Goal: Task Accomplishment & Management: Manage account settings

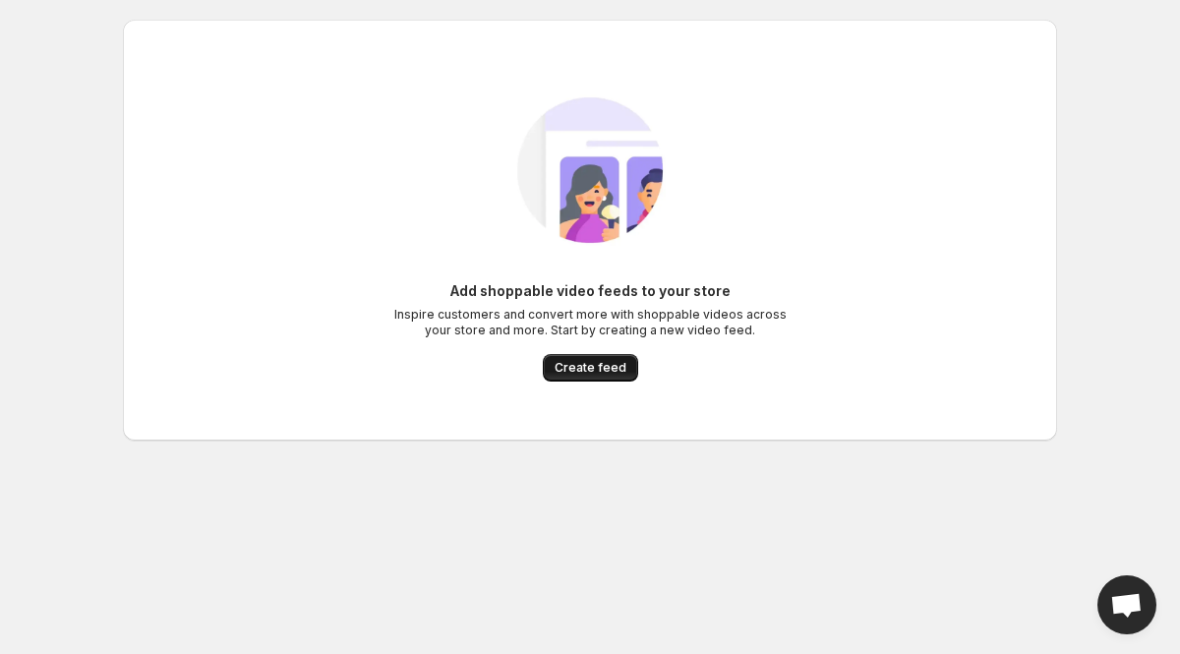
click at [603, 365] on span "Create feed" at bounding box center [591, 368] width 72 height 16
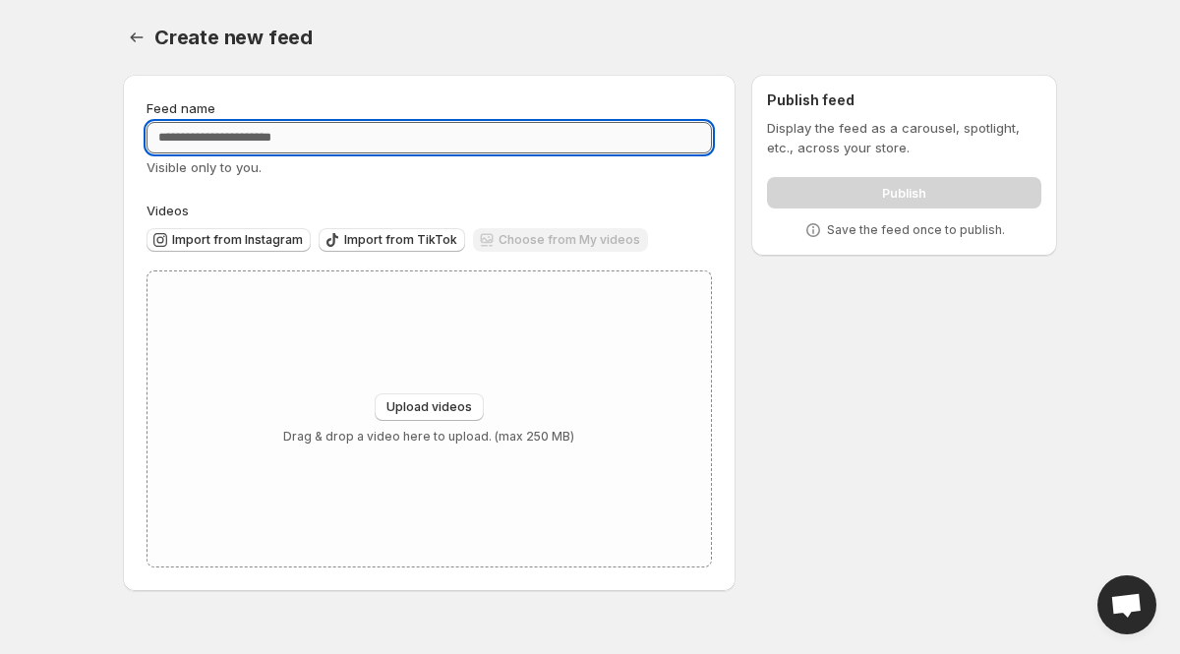
click at [247, 139] on input "Feed name" at bounding box center [428, 137] width 565 height 31
type input "**********"
click at [439, 399] on button "Upload videos" at bounding box center [429, 407] width 109 height 28
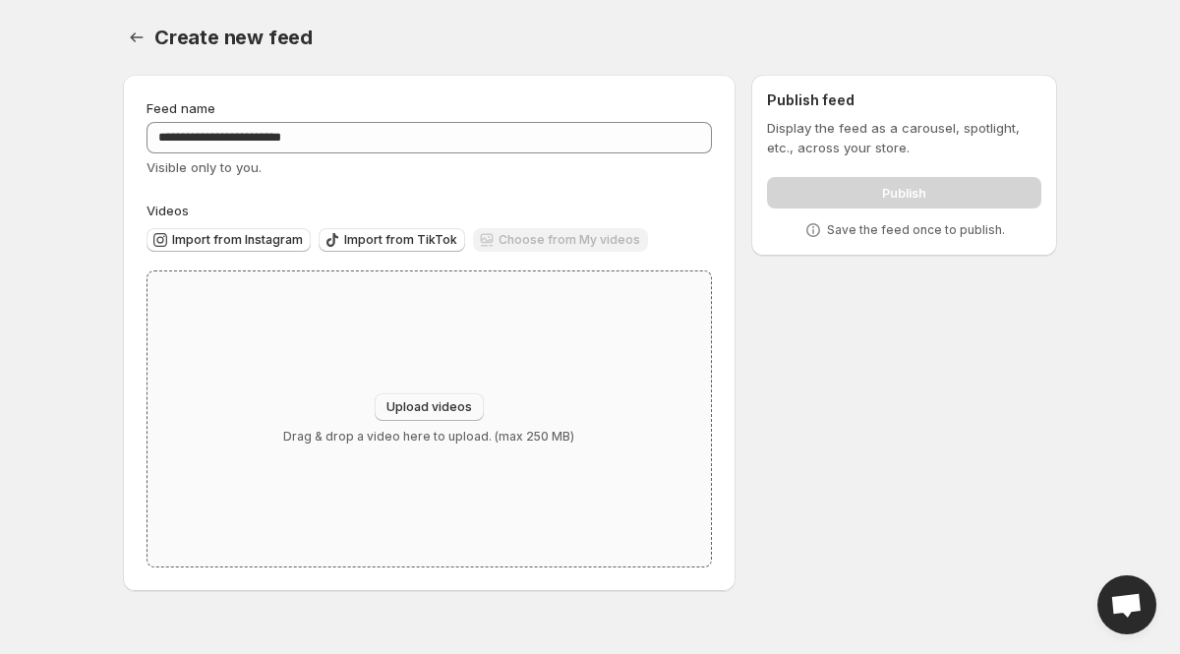
type input "**********"
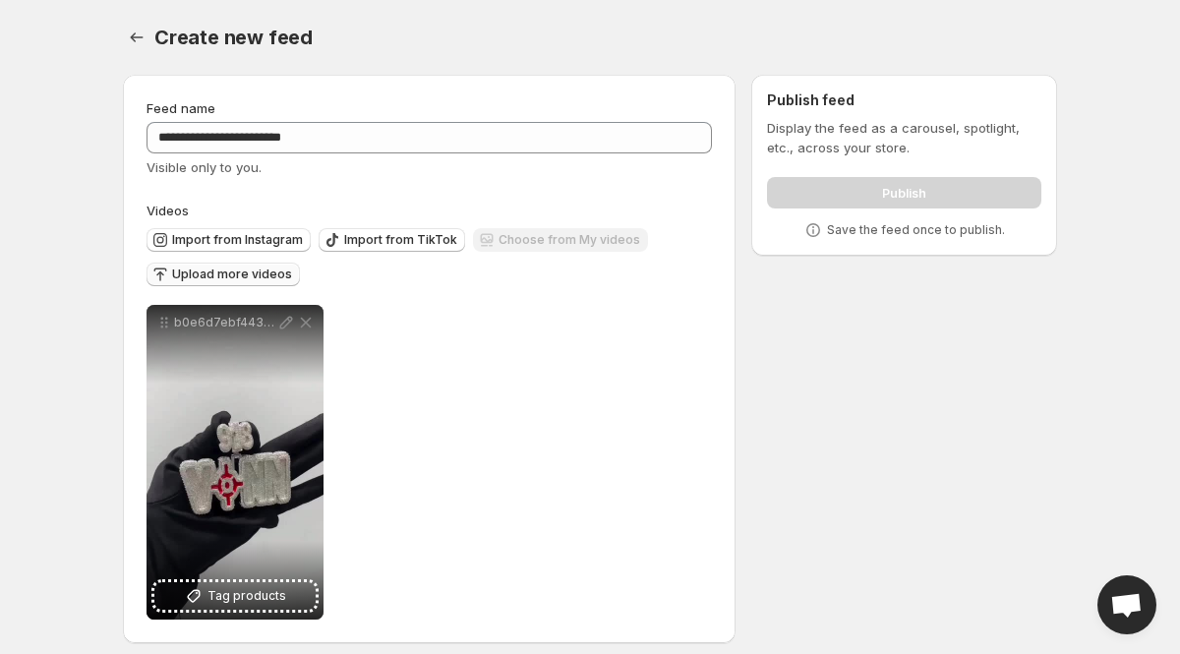
click at [237, 265] on button "Upload more videos" at bounding box center [222, 275] width 153 height 24
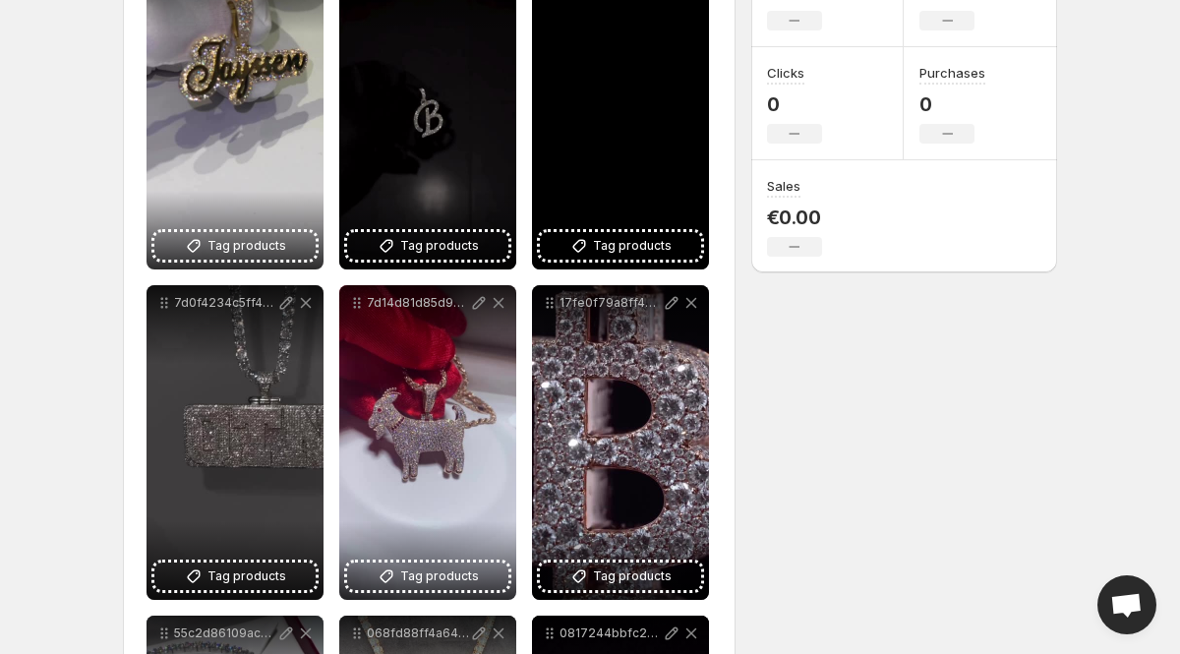
scroll to position [354, 0]
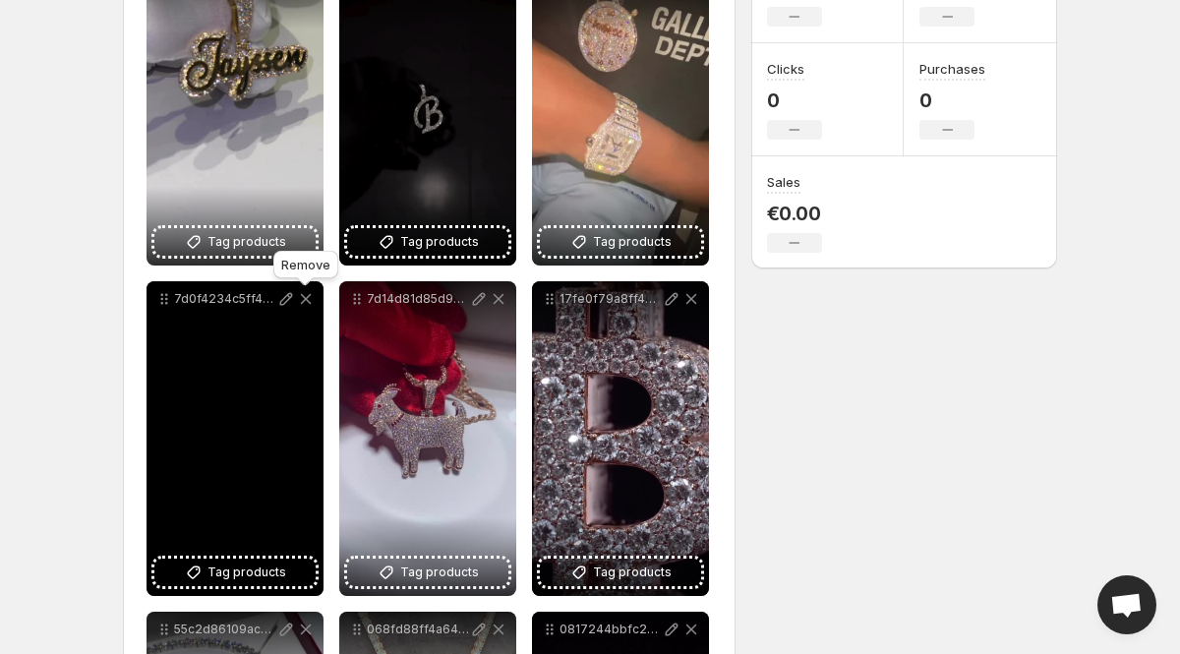
click at [306, 299] on icon at bounding box center [306, 299] width 11 height 11
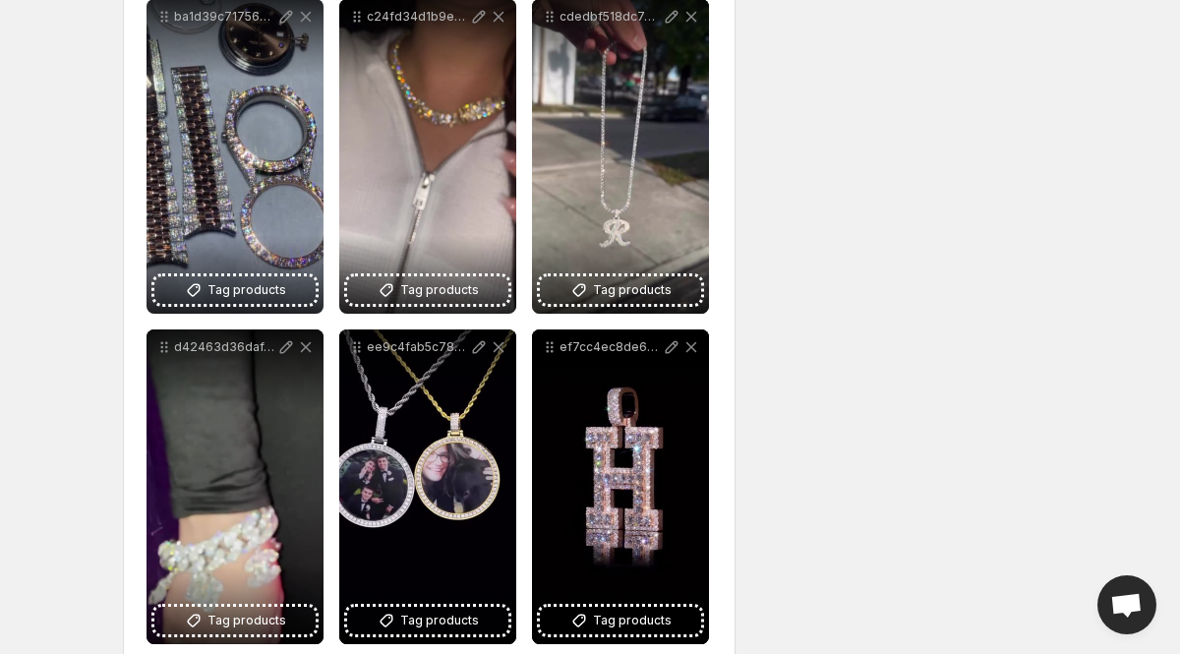
scroll to position [1298, 0]
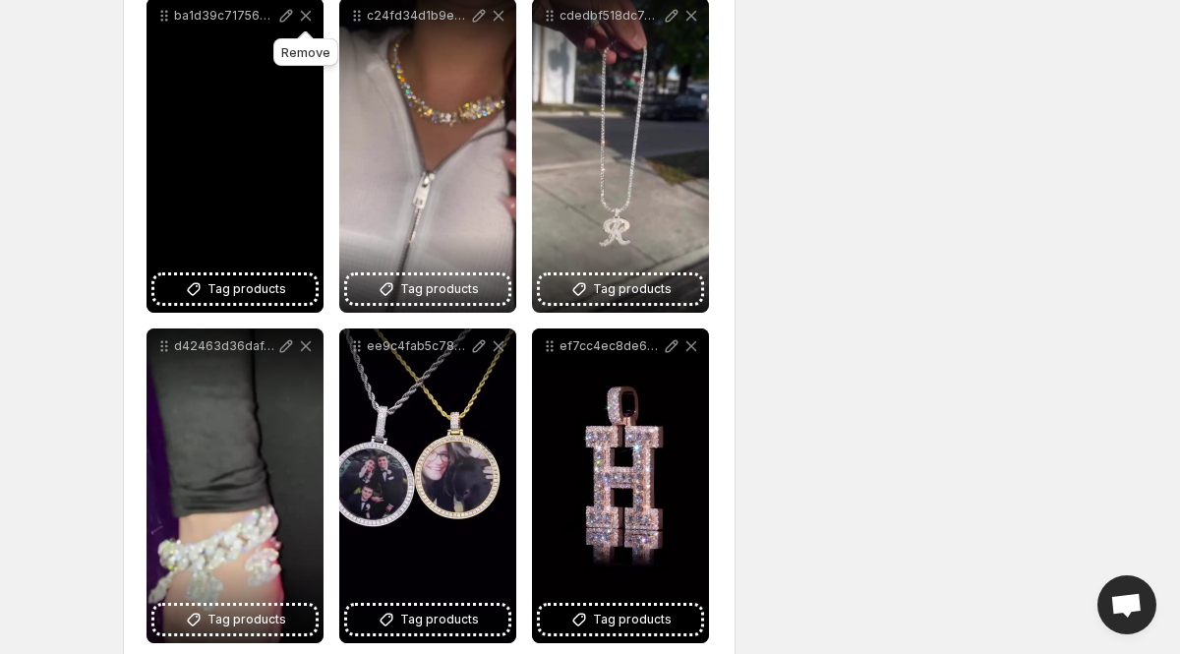
click at [306, 18] on icon at bounding box center [306, 16] width 11 height 10
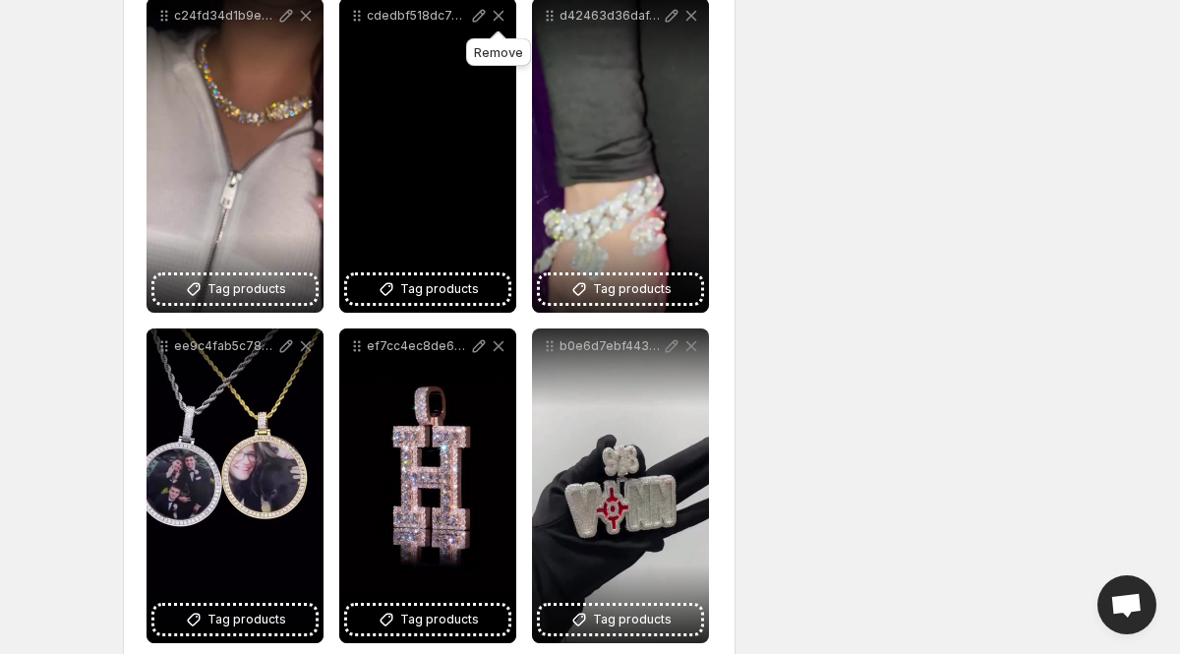
click at [497, 11] on icon at bounding box center [499, 16] width 20 height 20
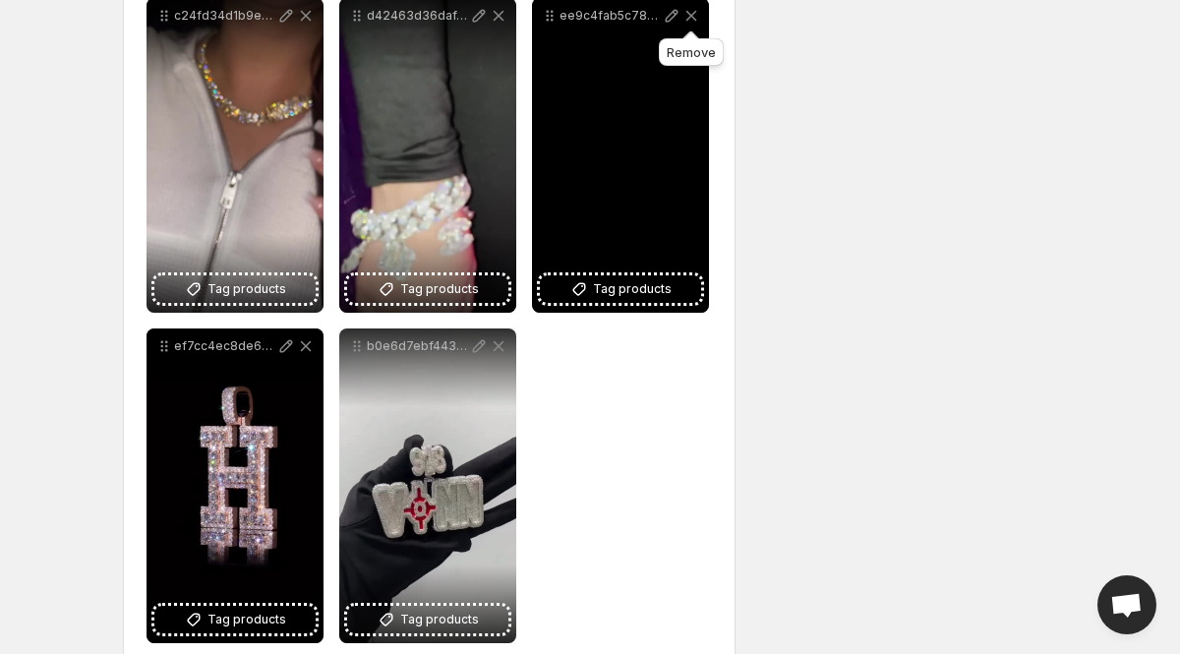
click at [692, 13] on icon at bounding box center [691, 16] width 20 height 20
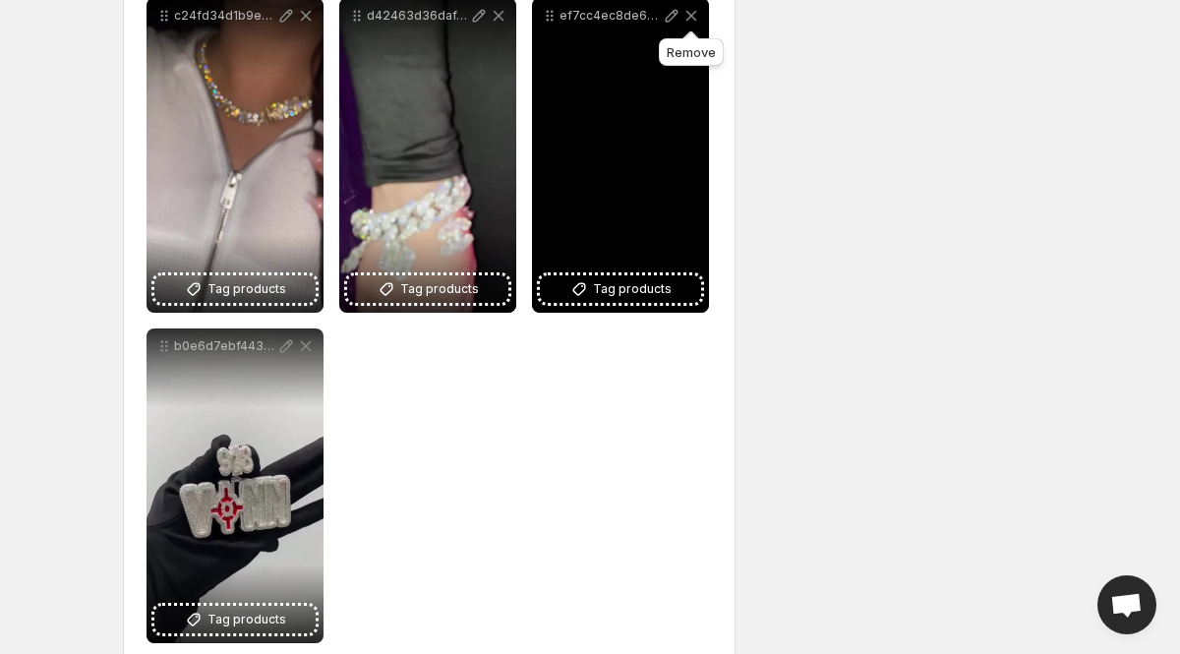
click at [692, 16] on icon at bounding box center [691, 16] width 11 height 10
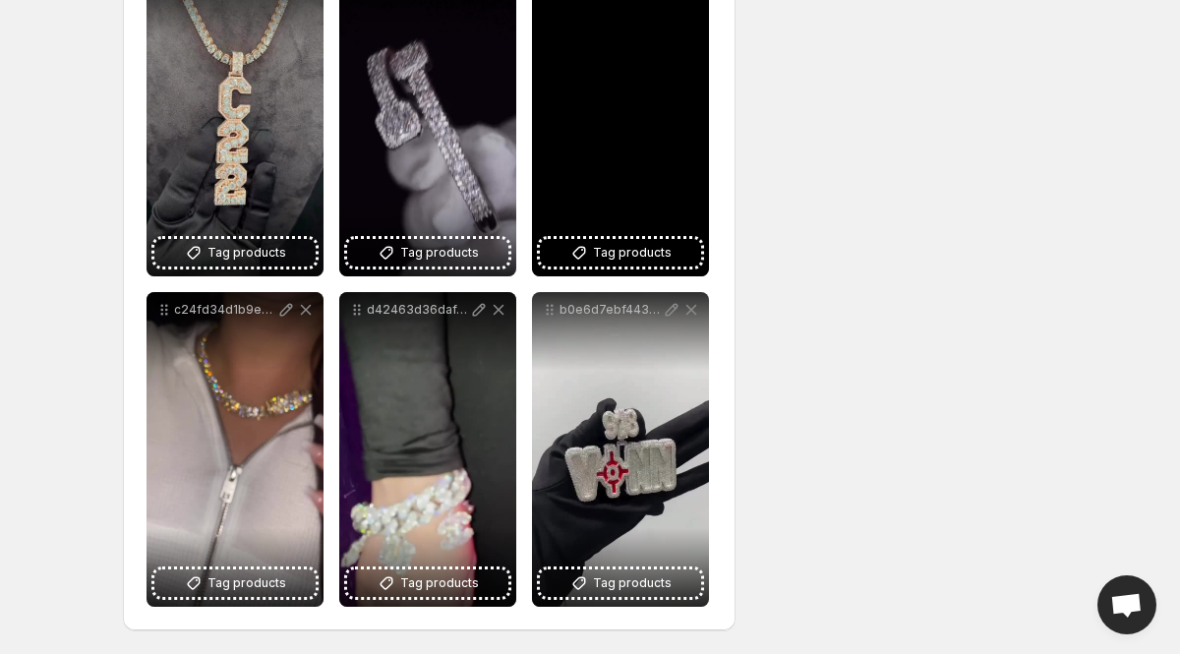
scroll to position [1005, 0]
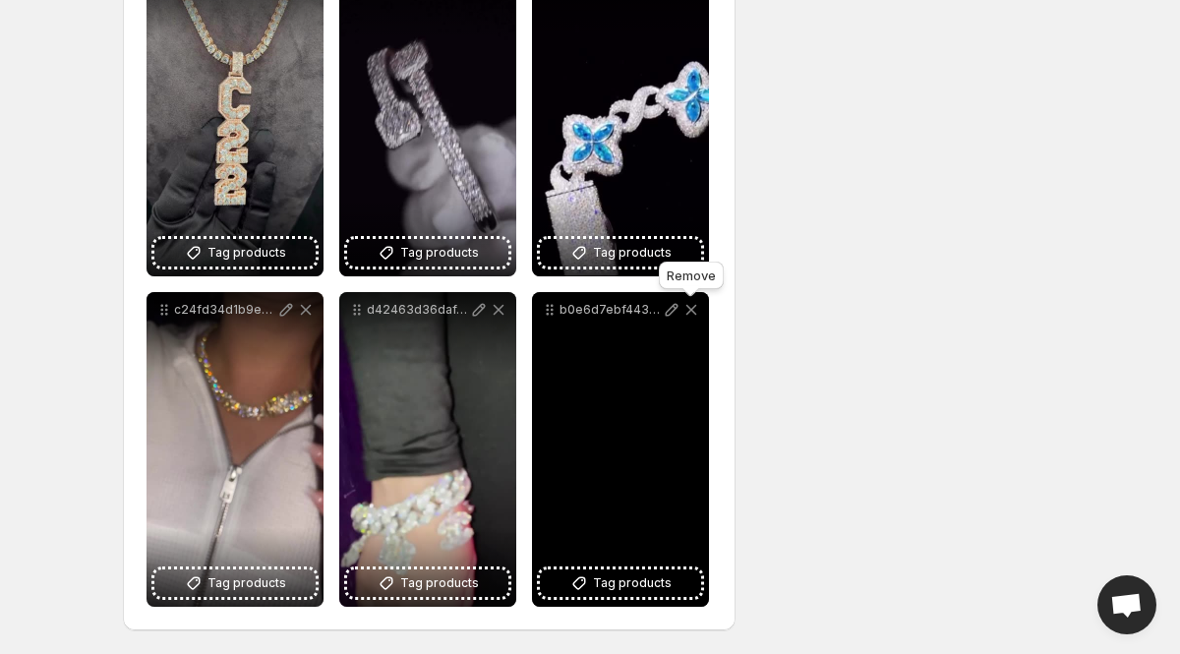
click at [691, 303] on icon at bounding box center [691, 310] width 20 height 20
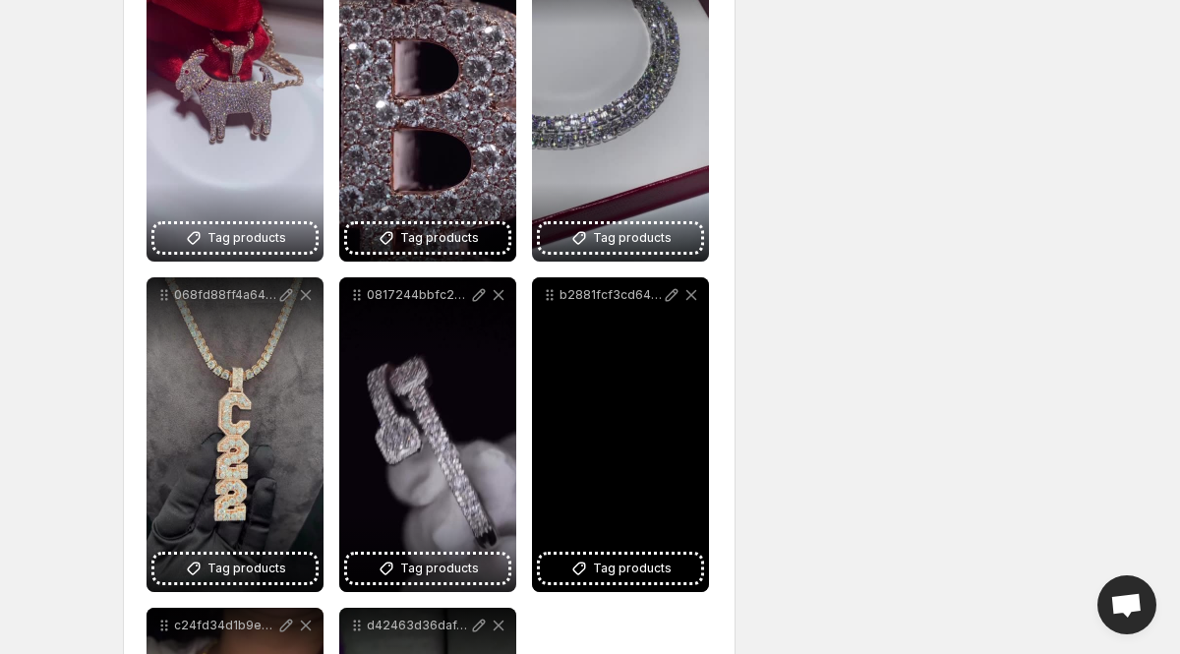
scroll to position [651, 0]
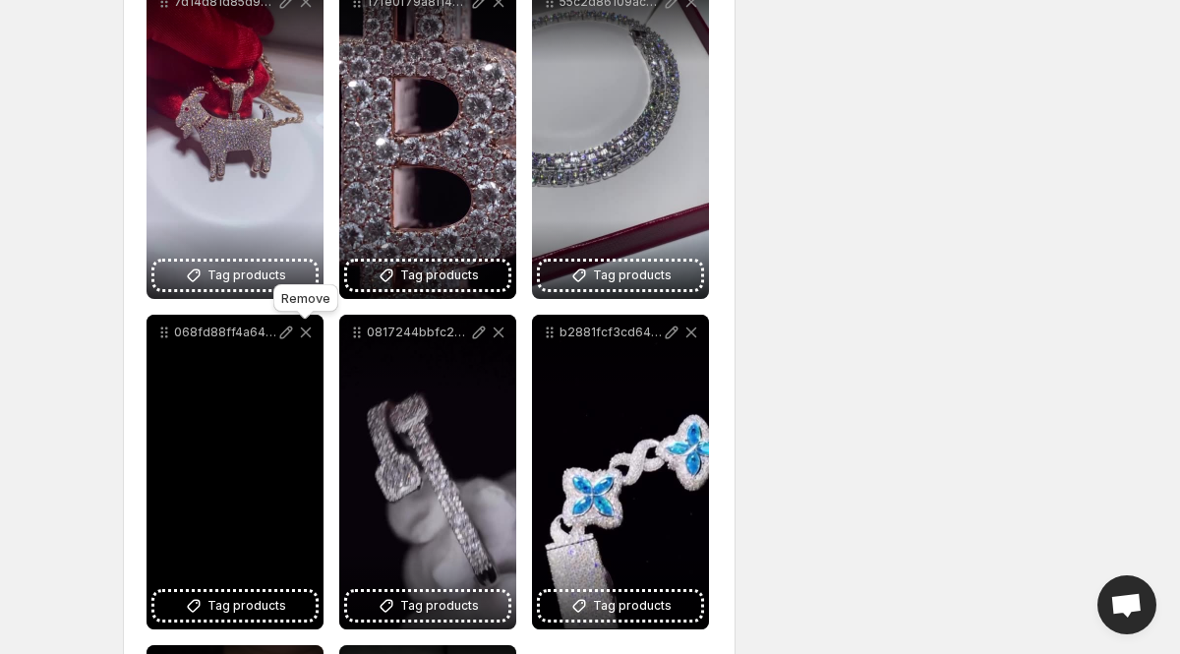
click at [304, 336] on icon at bounding box center [306, 332] width 20 height 20
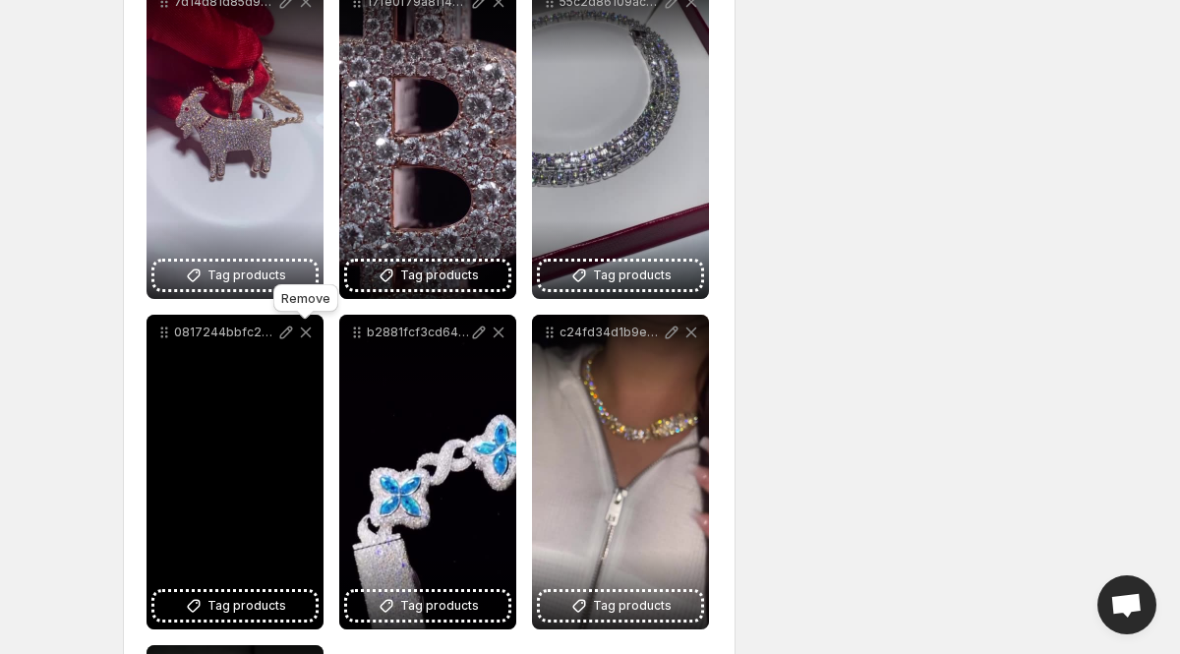
click at [304, 336] on icon at bounding box center [306, 332] width 20 height 20
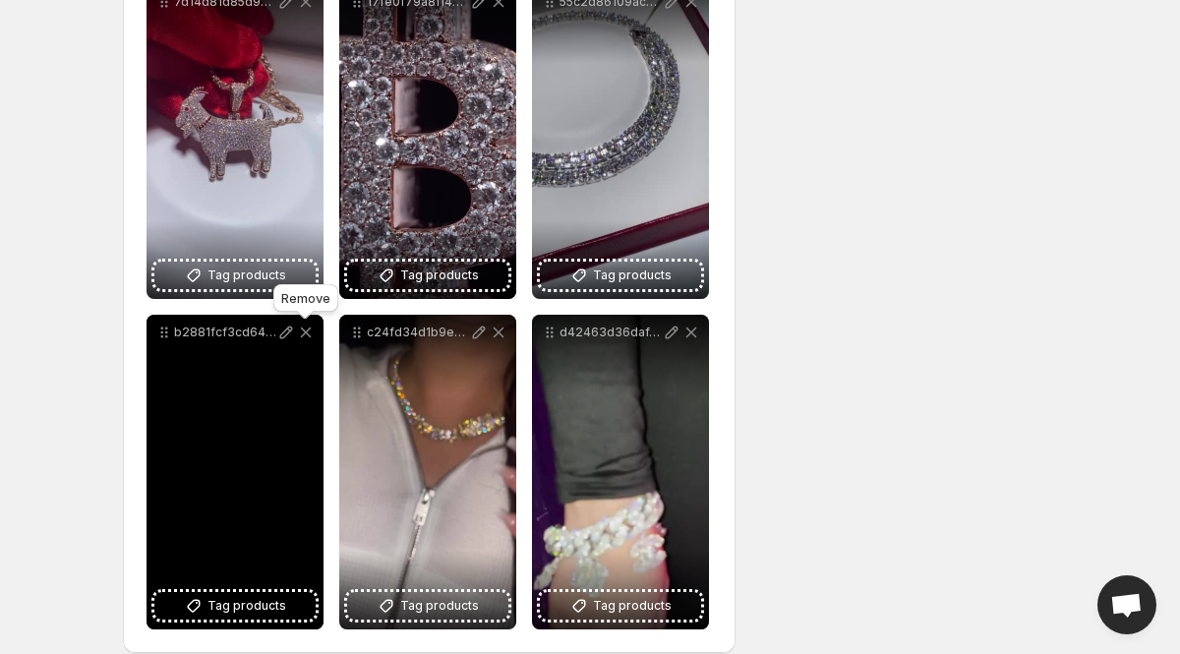
click at [304, 336] on icon at bounding box center [306, 332] width 20 height 20
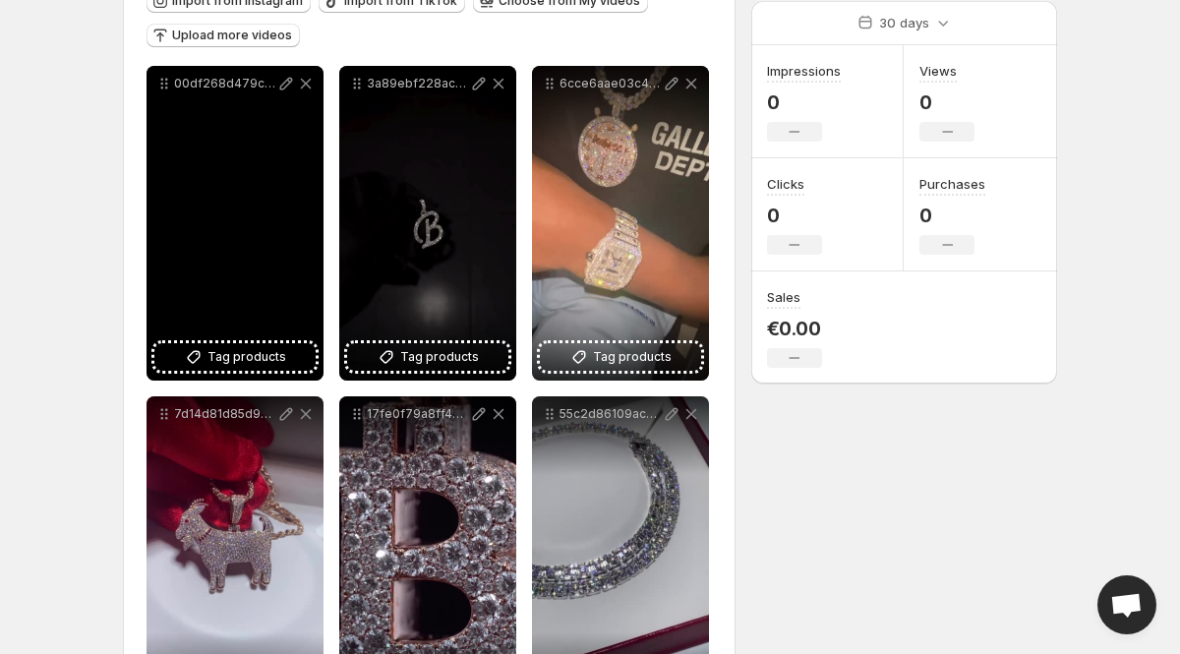
scroll to position [218, 0]
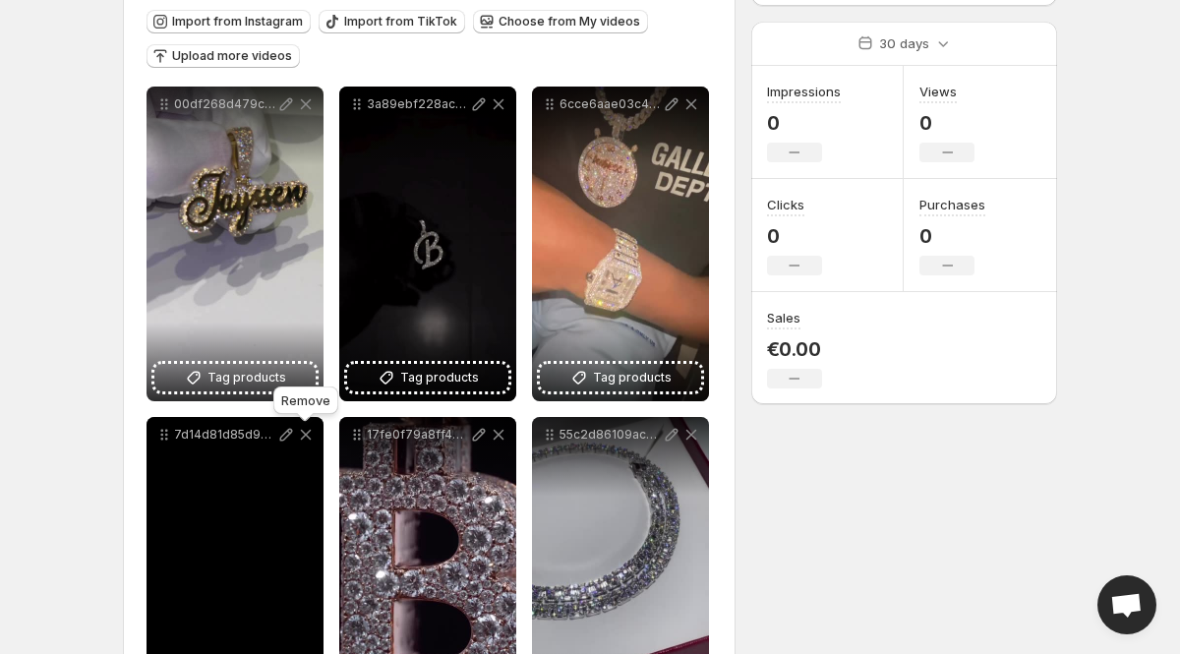
click at [306, 433] on icon at bounding box center [306, 435] width 20 height 20
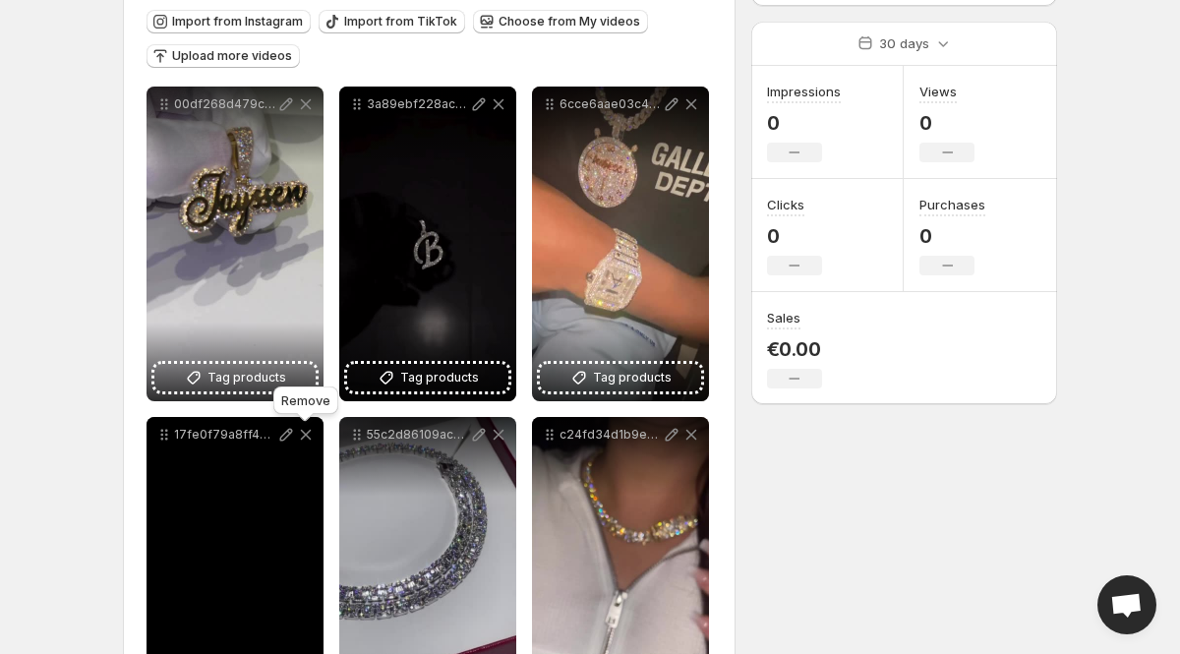
click at [306, 433] on icon at bounding box center [306, 435] width 20 height 20
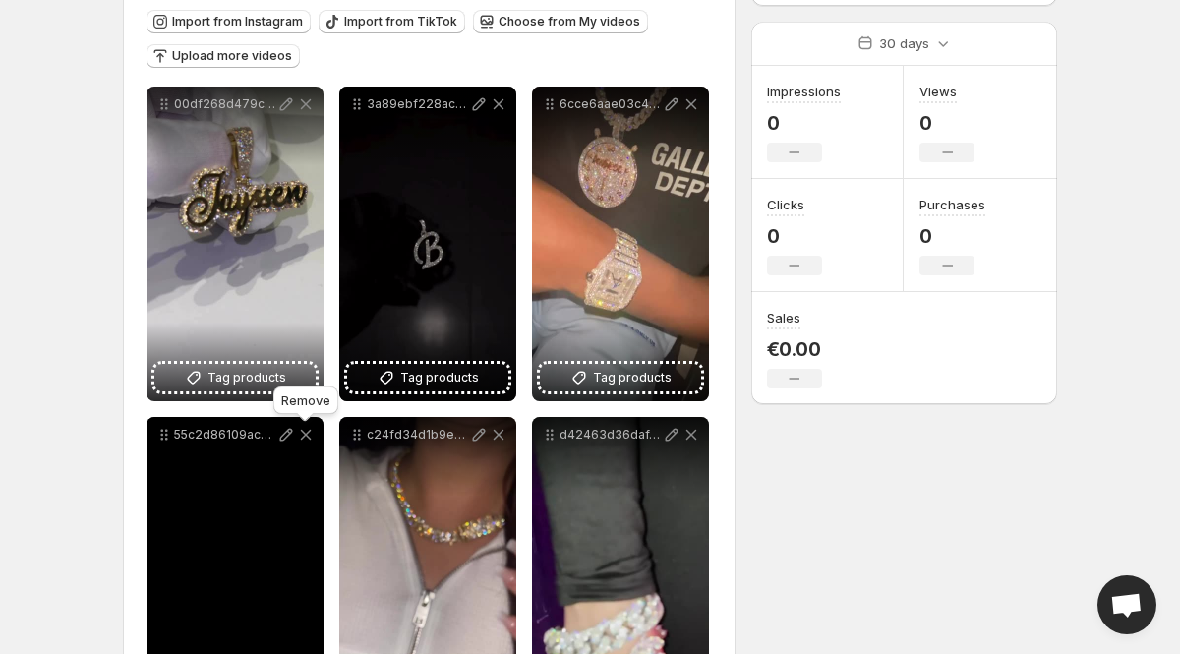
click at [306, 433] on icon at bounding box center [306, 435] width 20 height 20
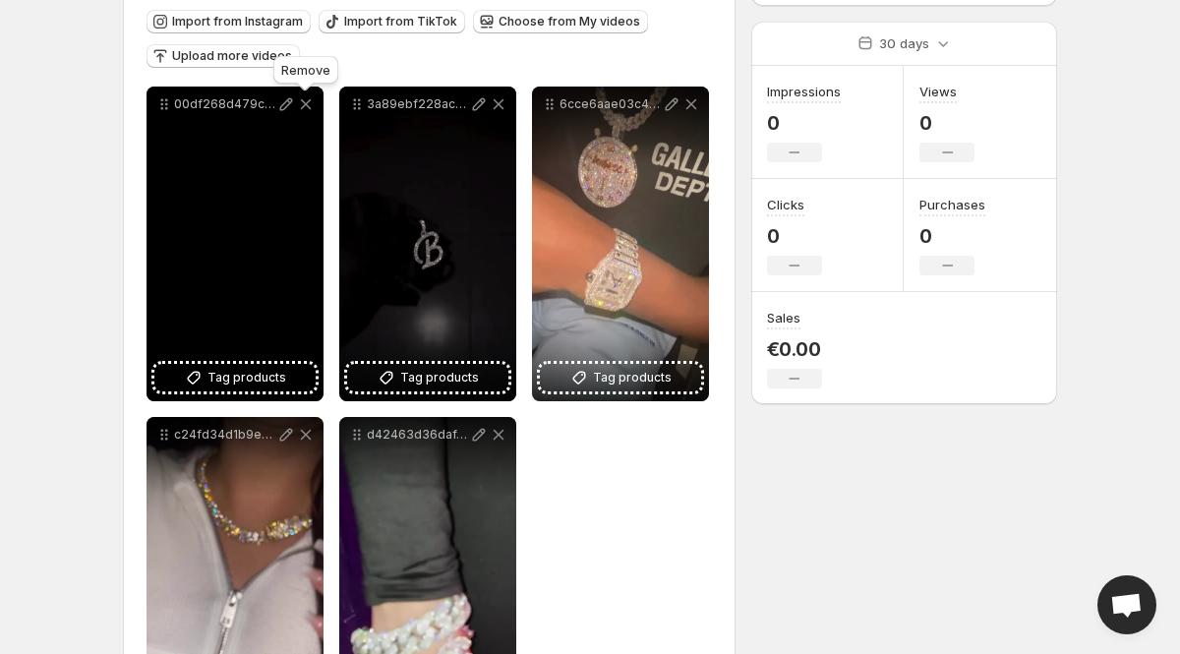
click at [304, 101] on icon at bounding box center [306, 104] width 20 height 20
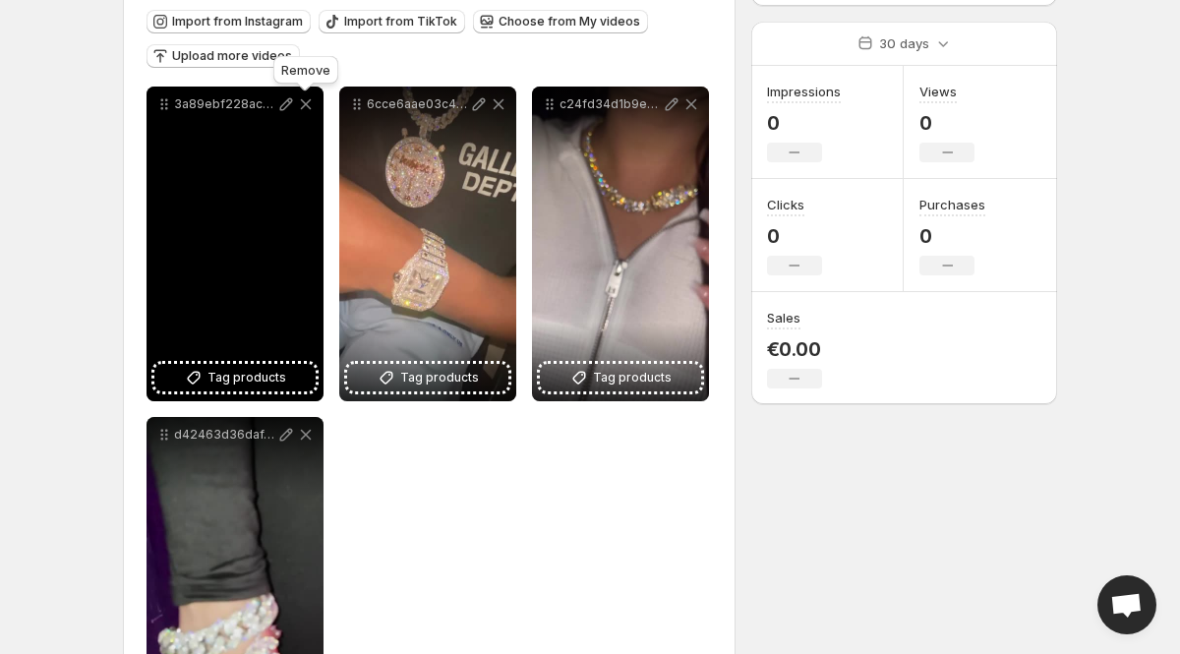
click at [304, 101] on icon at bounding box center [306, 104] width 20 height 20
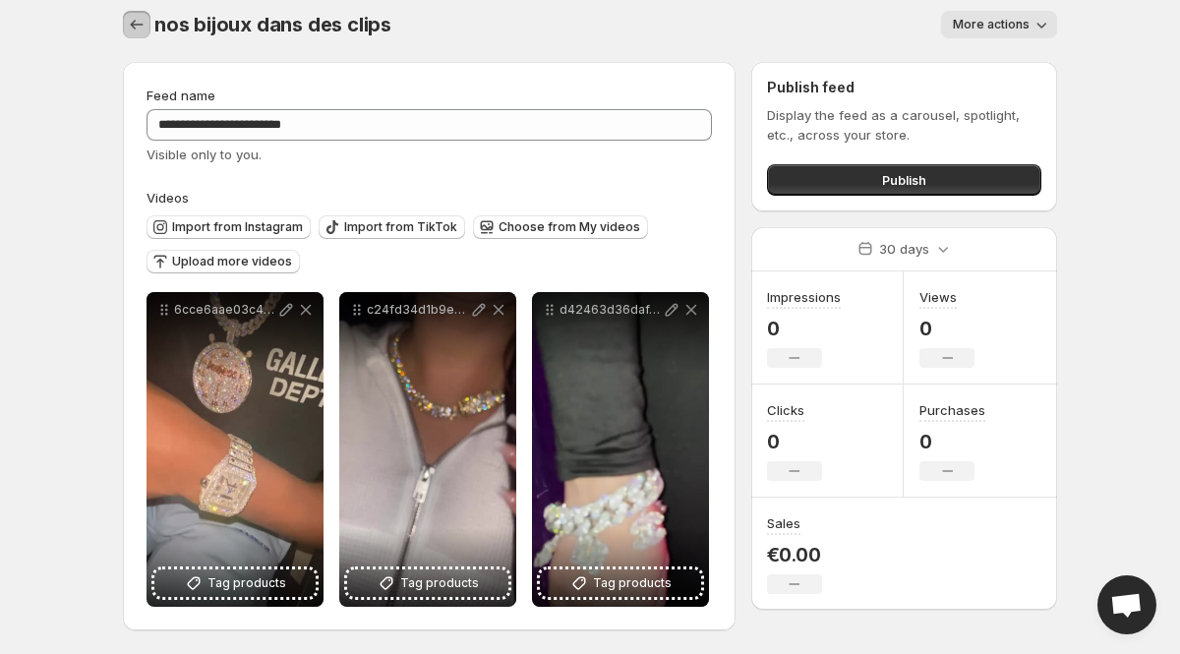
click at [127, 20] on icon "Settings" at bounding box center [137, 25] width 20 height 20
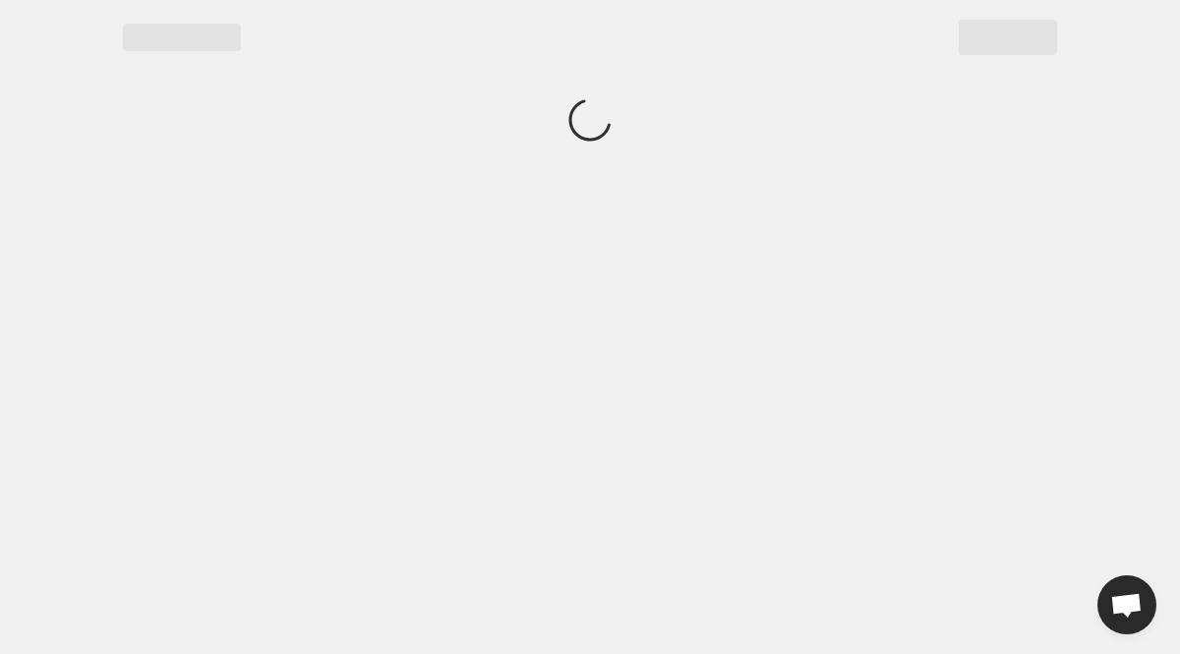
scroll to position [0, 0]
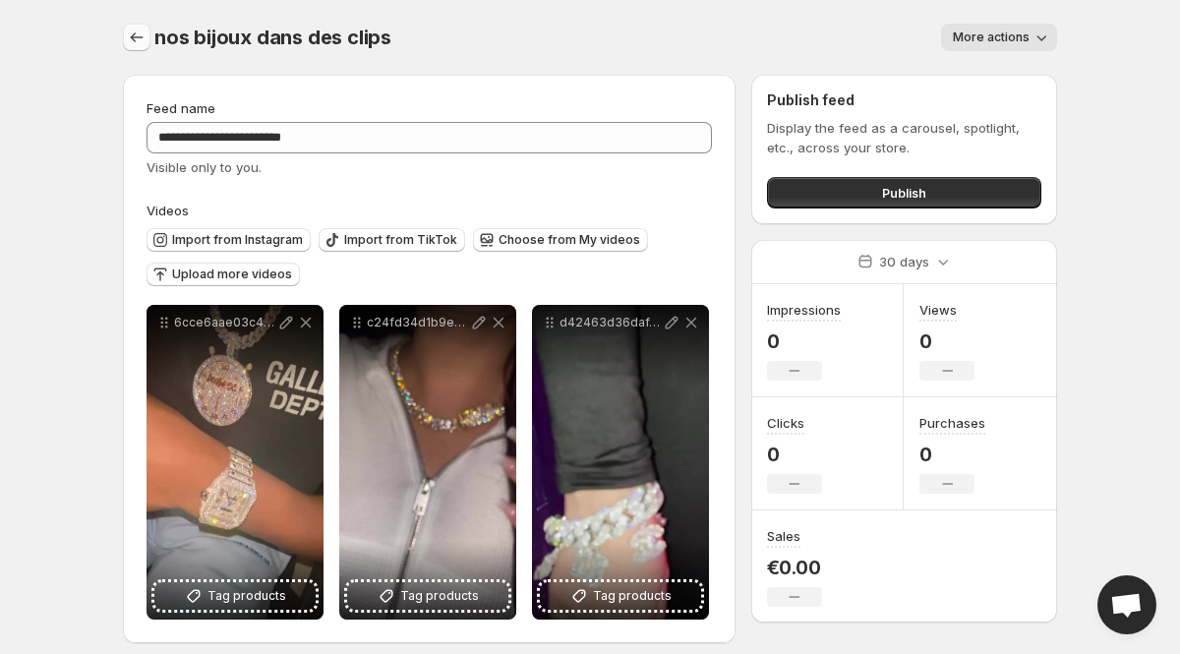
click at [134, 44] on icon "Settings" at bounding box center [137, 38] width 20 height 20
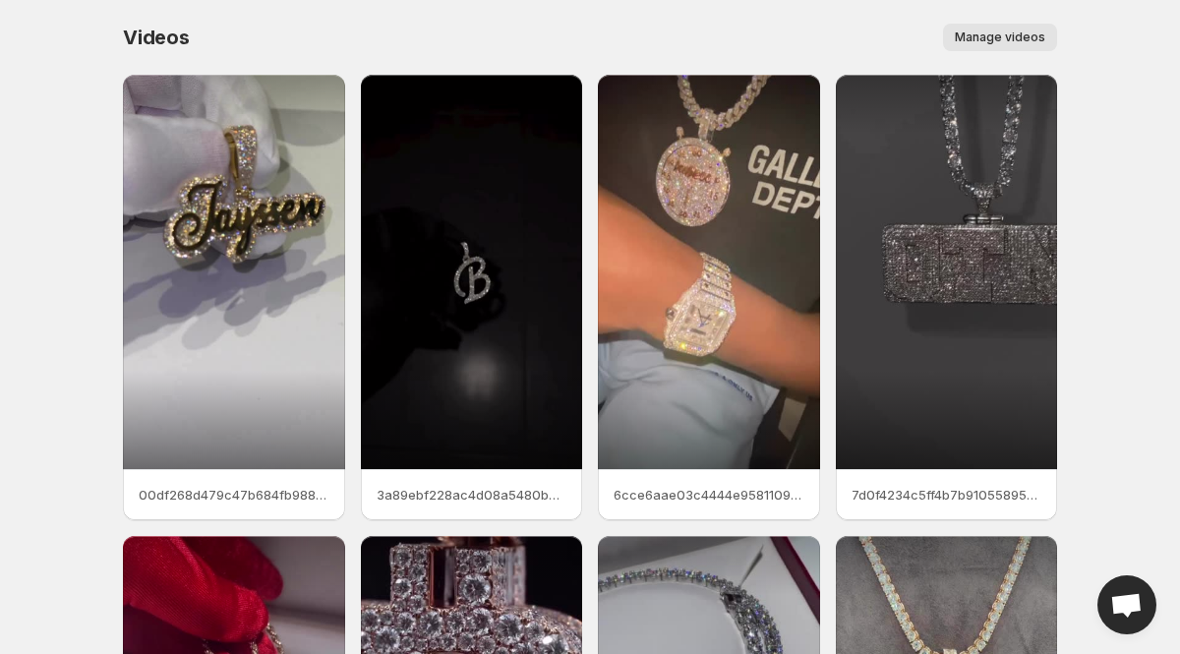
click at [1152, 501] on body "Home Feeds Videos Subscription Settings Videos. This page is ready Videos Manag…" at bounding box center [590, 327] width 1180 height 654
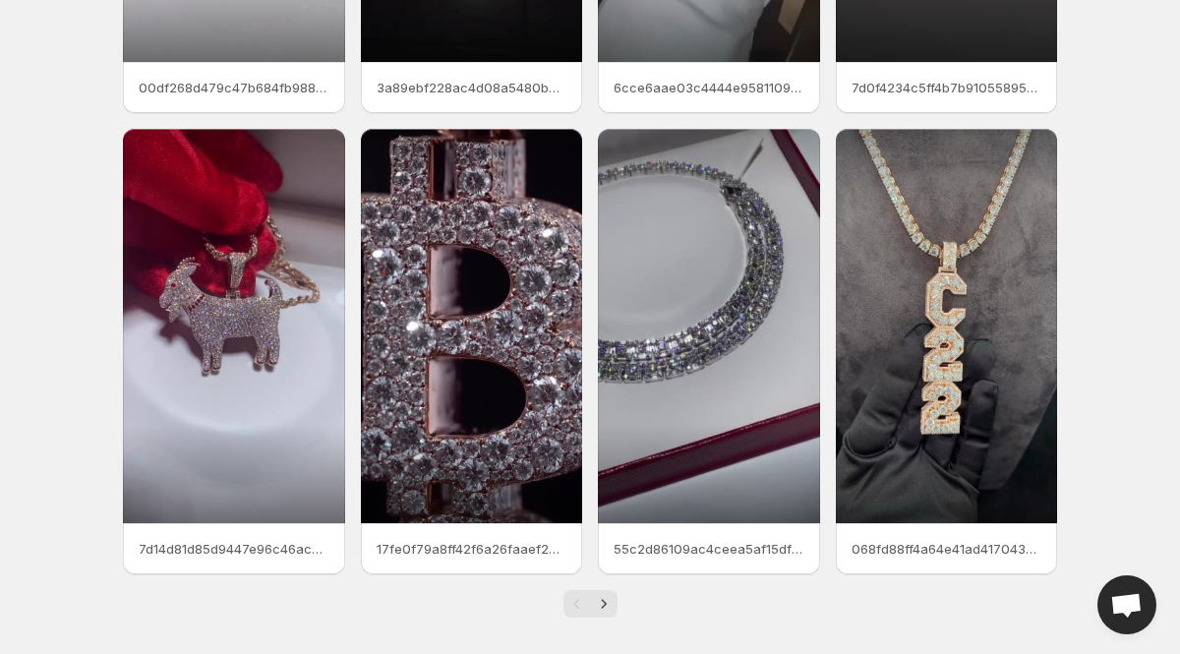
scroll to position [418, 0]
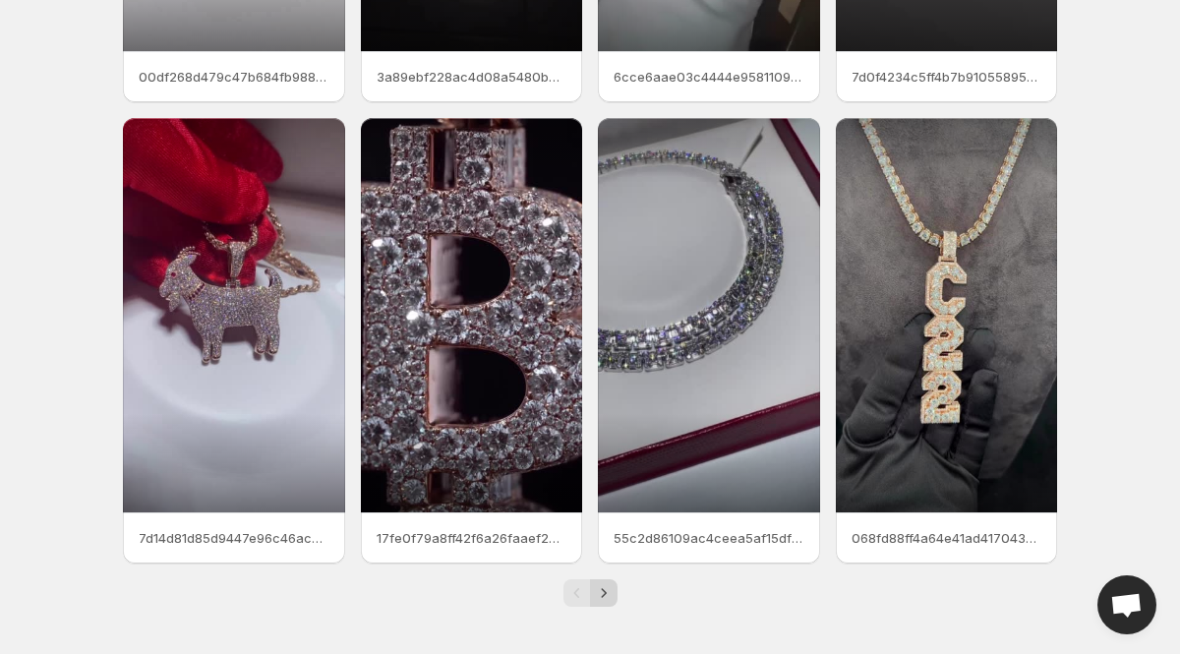
click at [597, 592] on icon "Next" at bounding box center [604, 593] width 20 height 20
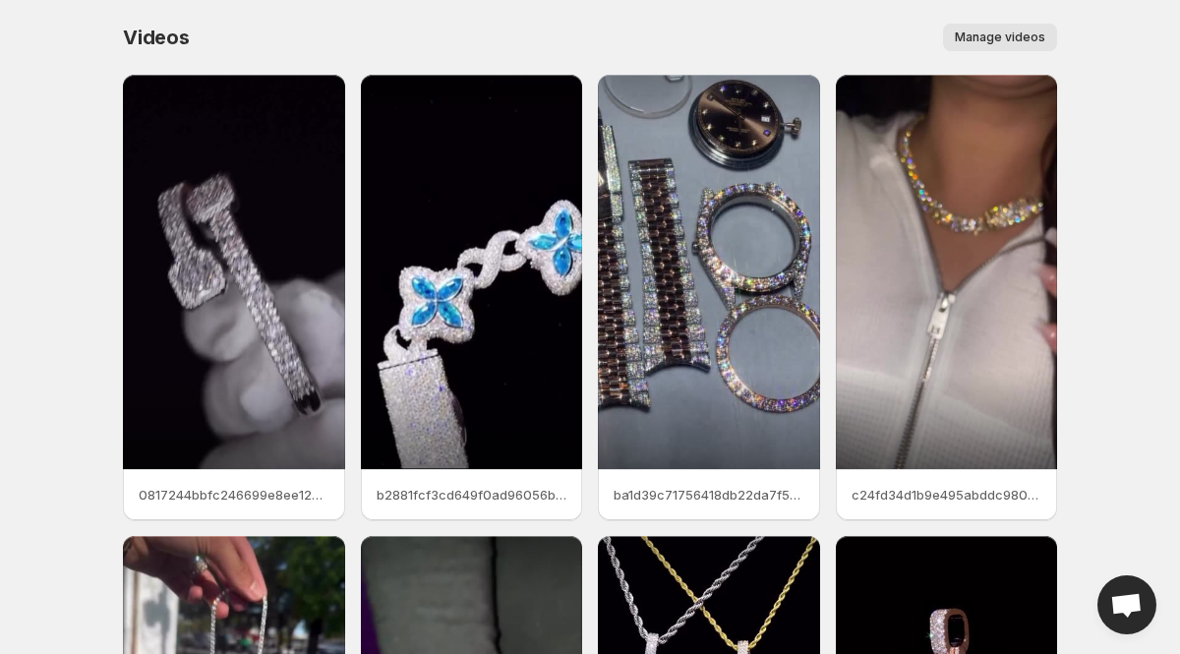
click at [980, 30] on span "Manage videos" at bounding box center [1000, 37] width 90 height 16
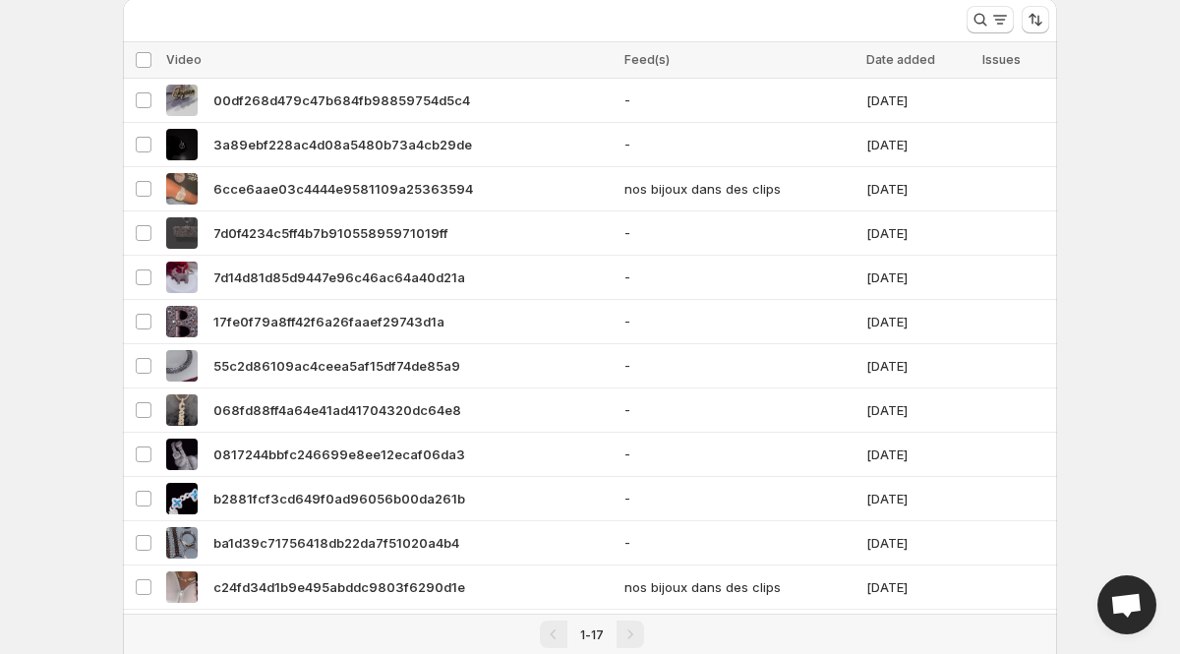
scroll to position [79, 0]
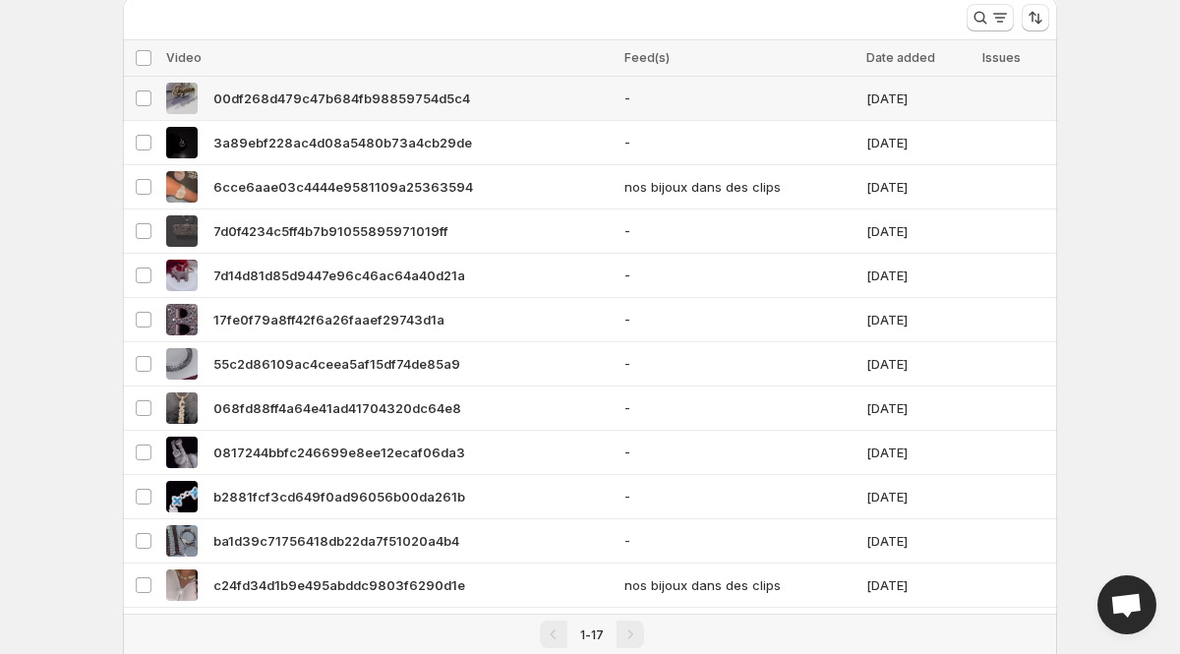
click at [180, 93] on img at bounding box center [181, 98] width 31 height 31
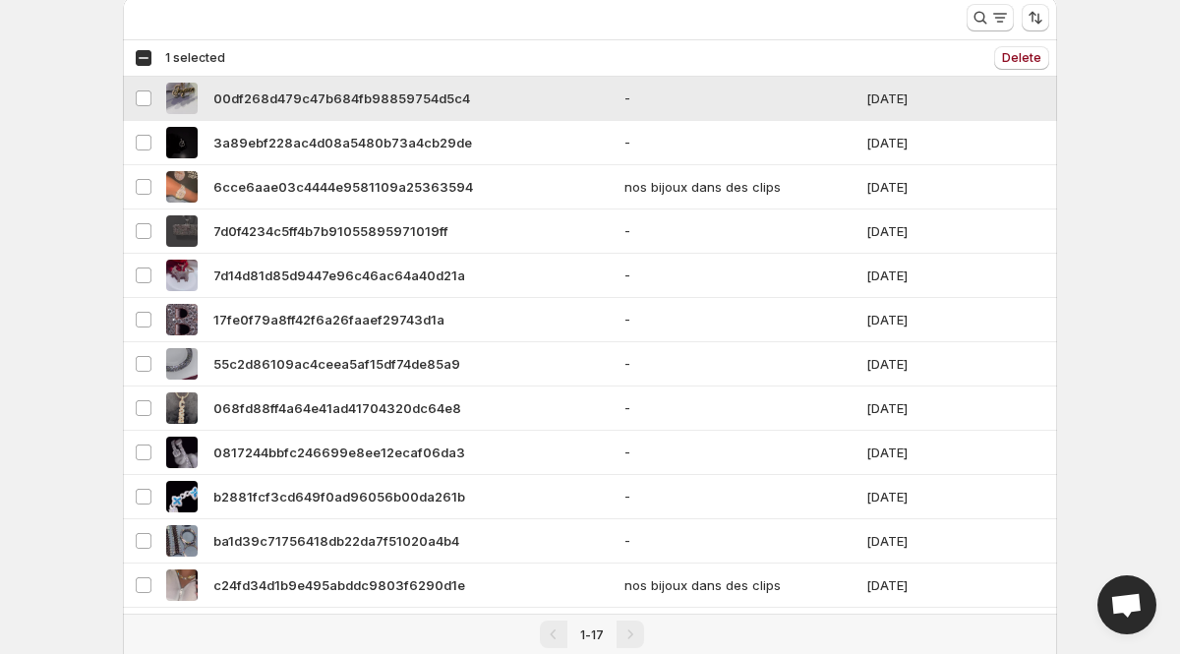
click at [180, 93] on img at bounding box center [181, 98] width 31 height 31
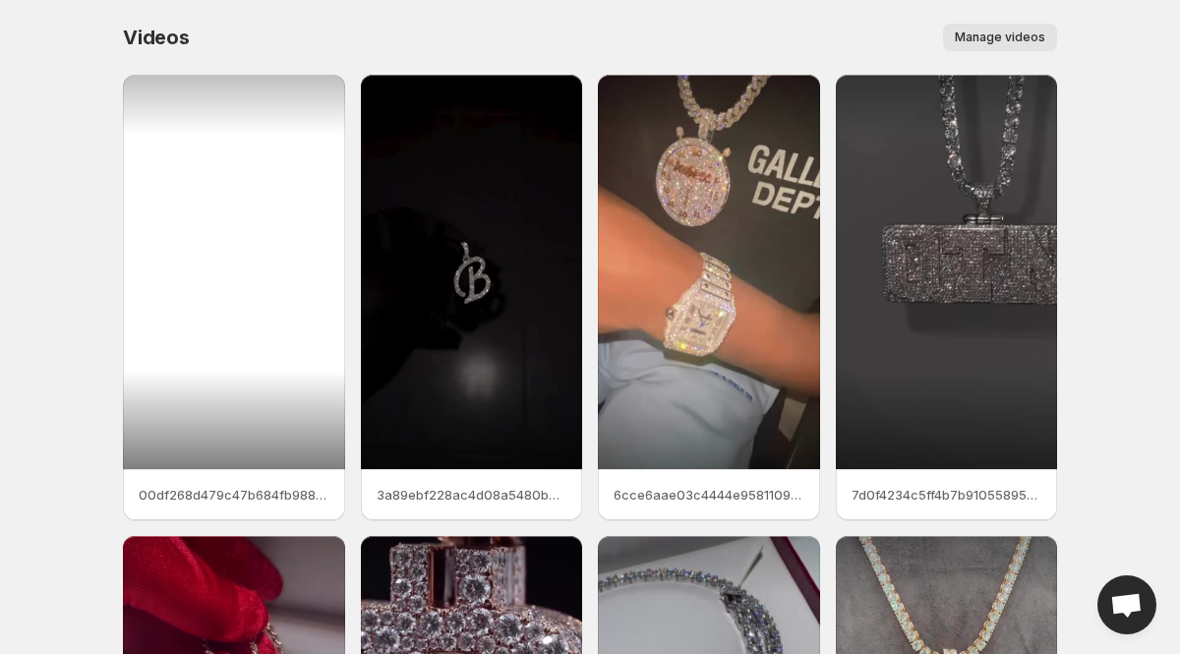
click at [246, 247] on div at bounding box center [234, 272] width 222 height 394
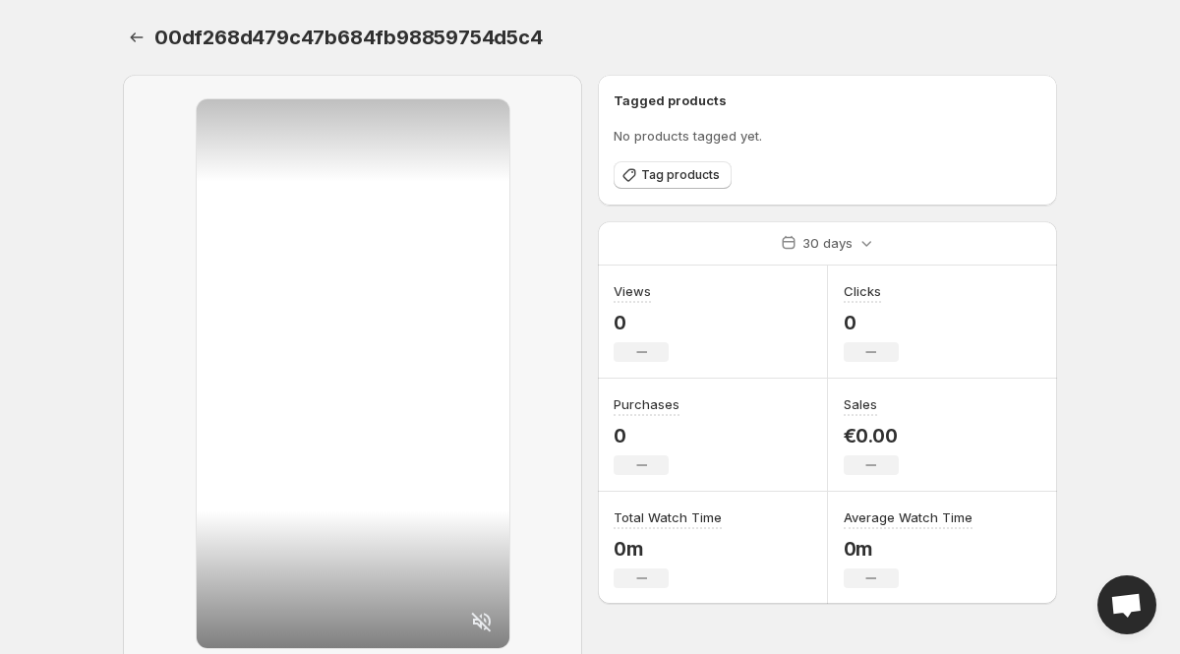
click at [480, 615] on icon at bounding box center [481, 622] width 20 height 20
click at [94, 466] on body "Home Feeds Videos Subscription Settings 00df268d479c47b684fb98859754d5c4. This …" at bounding box center [590, 327] width 1180 height 654
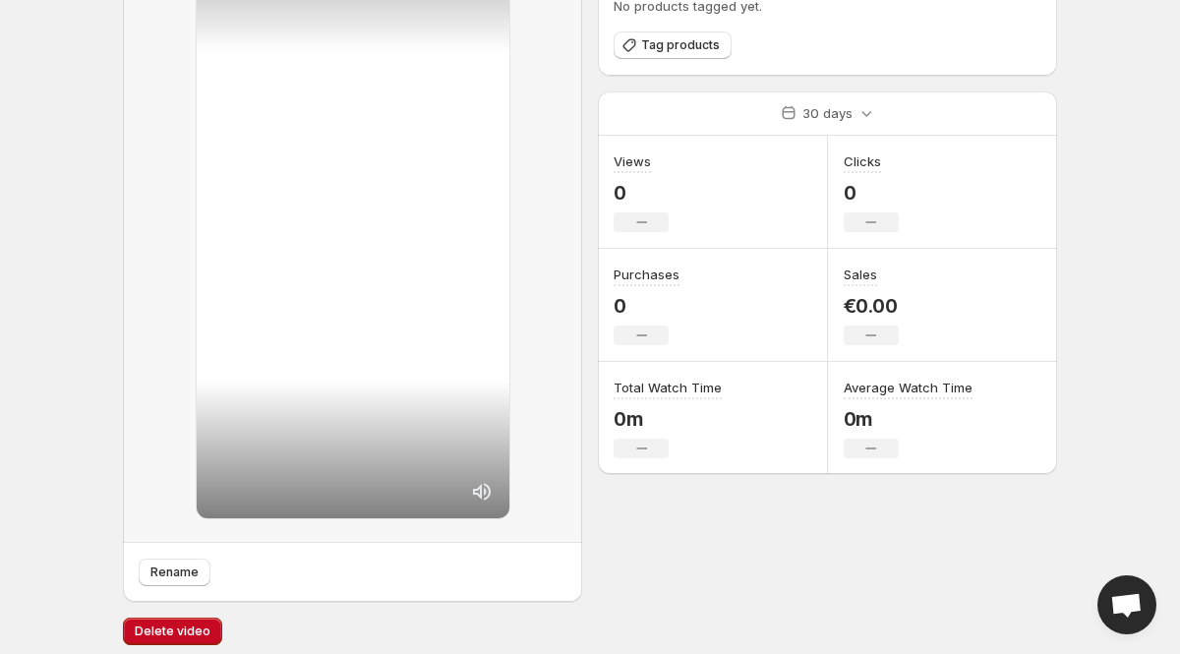
scroll to position [141, 0]
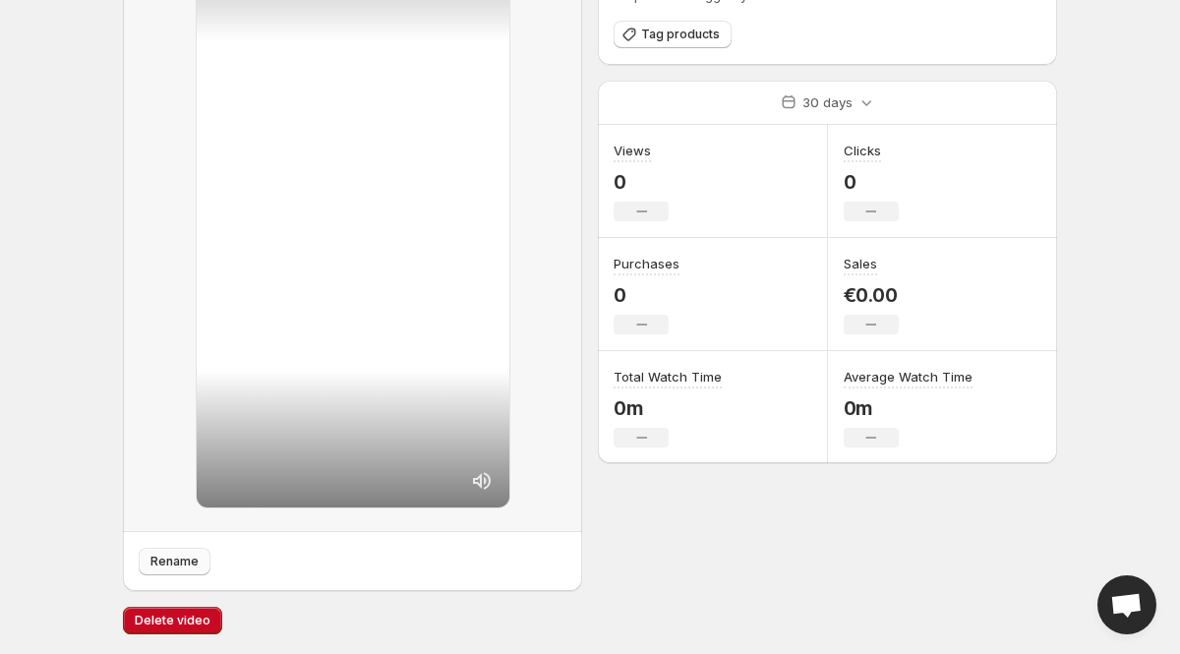
click at [179, 559] on span "Rename" at bounding box center [174, 562] width 48 height 16
click at [119, 129] on div "Rename Tagged products No products tagged yet. Tag products 30 days Views 0 No …" at bounding box center [582, 285] width 950 height 735
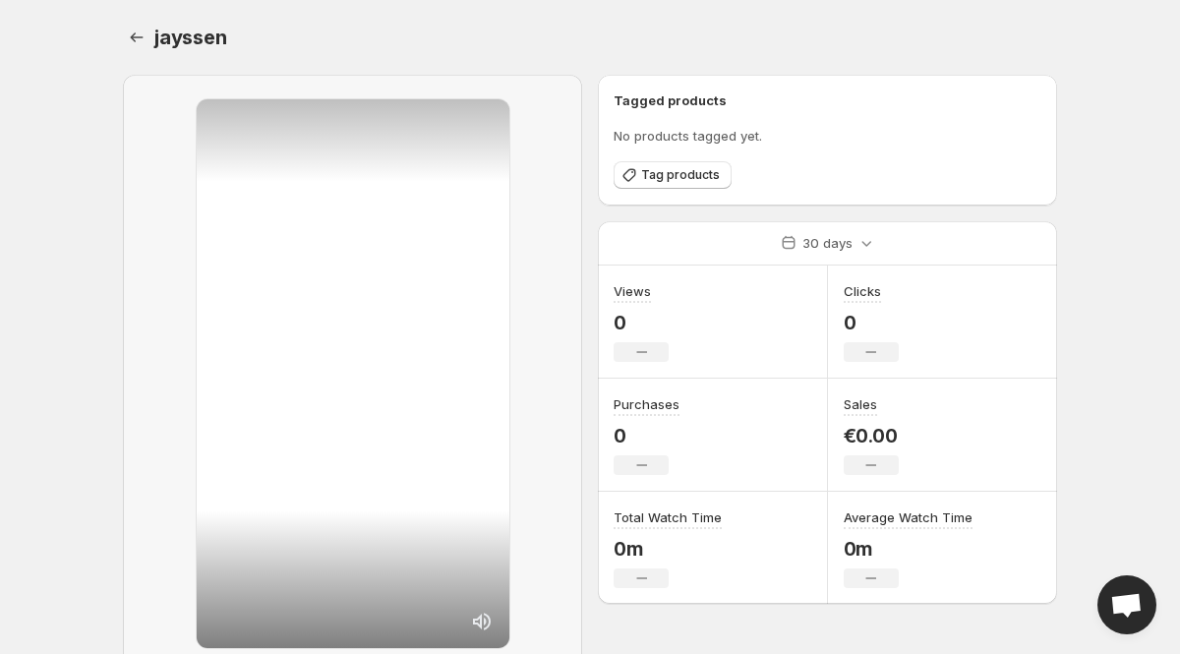
scroll to position [0, 0]
click at [143, 30] on icon "Settings" at bounding box center [137, 38] width 20 height 20
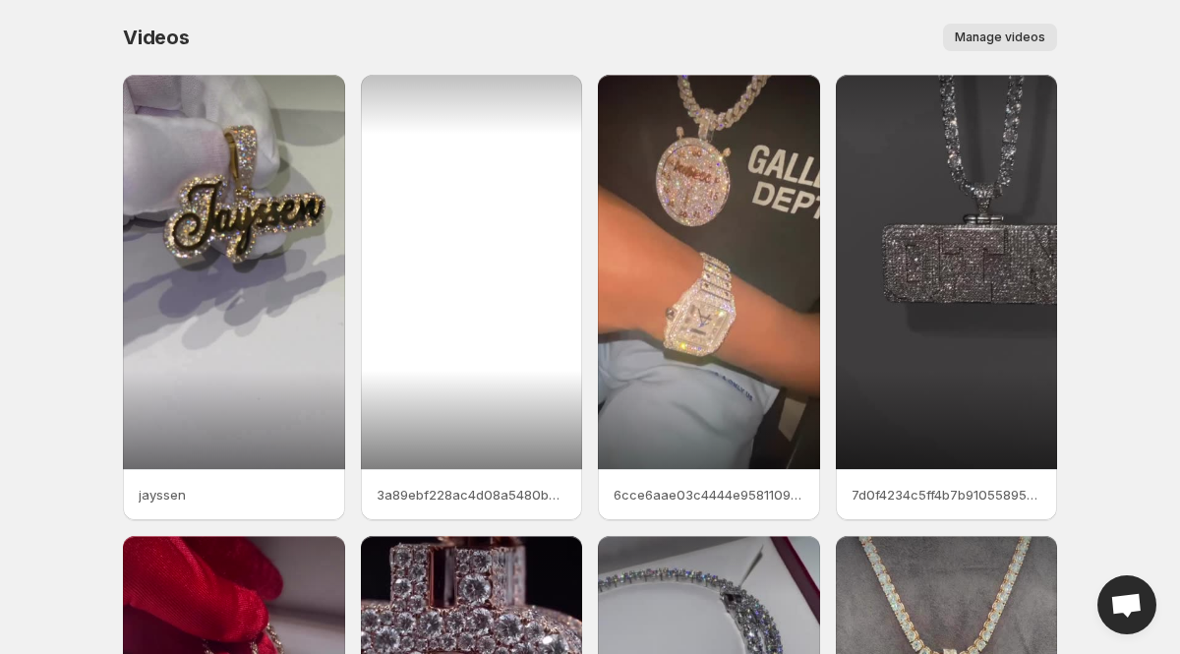
click at [454, 335] on div at bounding box center [472, 272] width 222 height 394
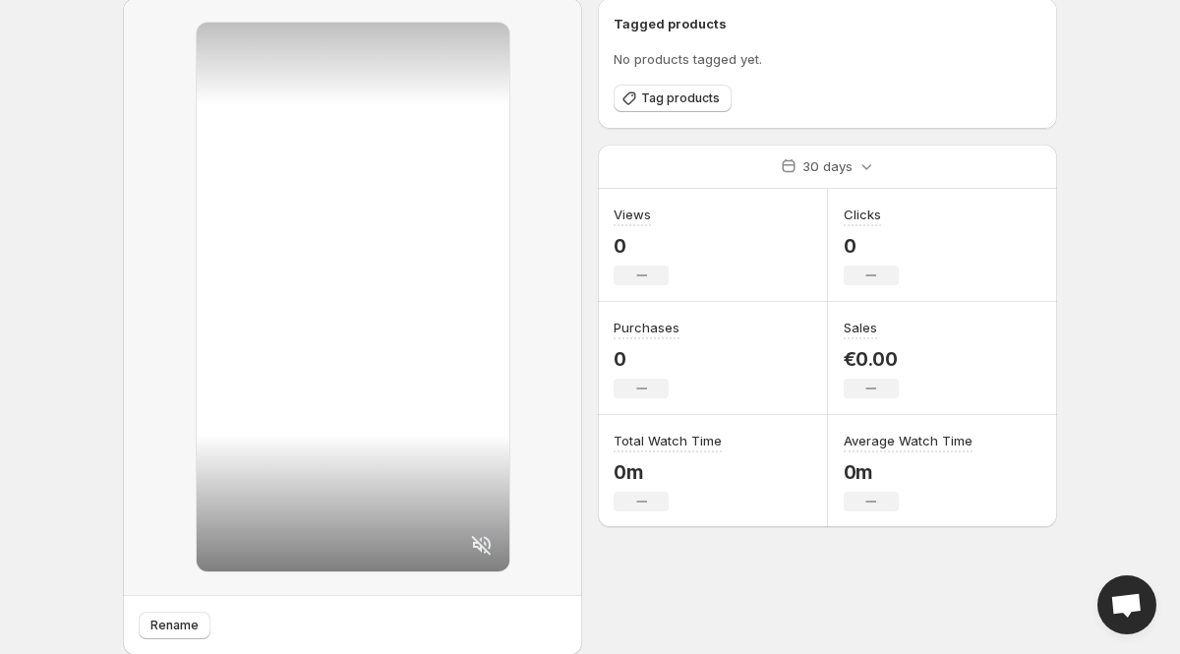
scroll to position [79, 0]
click at [478, 546] on icon at bounding box center [482, 543] width 24 height 24
click at [170, 625] on span "Rename" at bounding box center [174, 623] width 48 height 16
click at [115, 182] on div "Rename Tagged products No products tagged yet. Tag products 30 days Views 0 No …" at bounding box center [582, 347] width 950 height 735
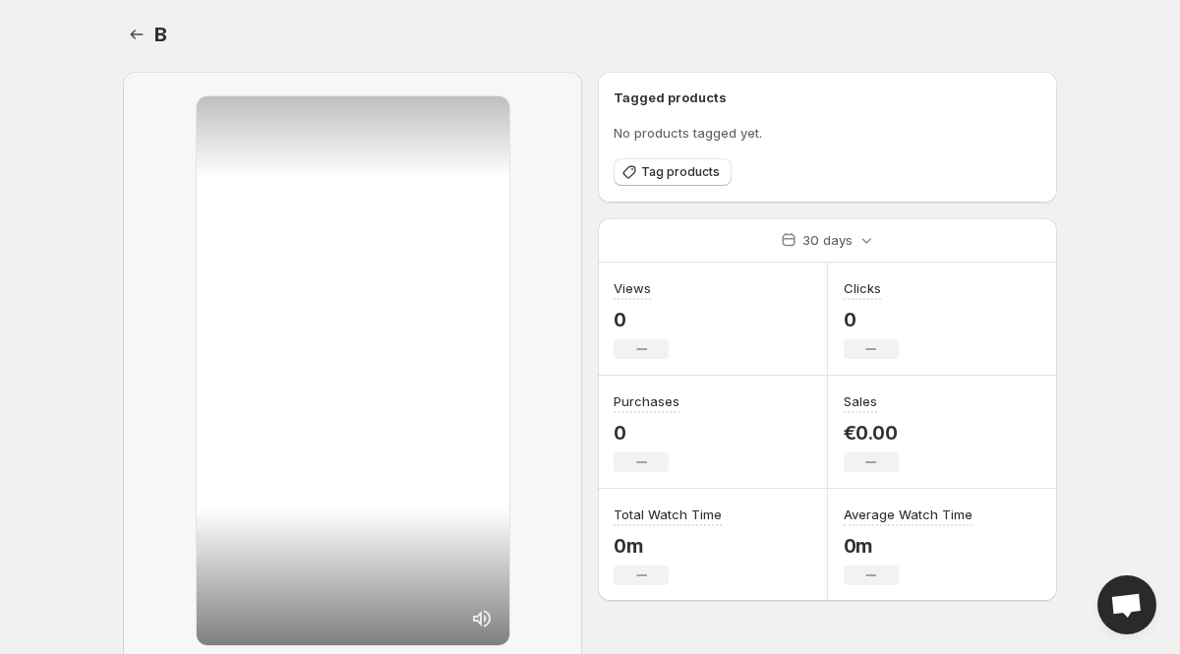
scroll to position [0, 0]
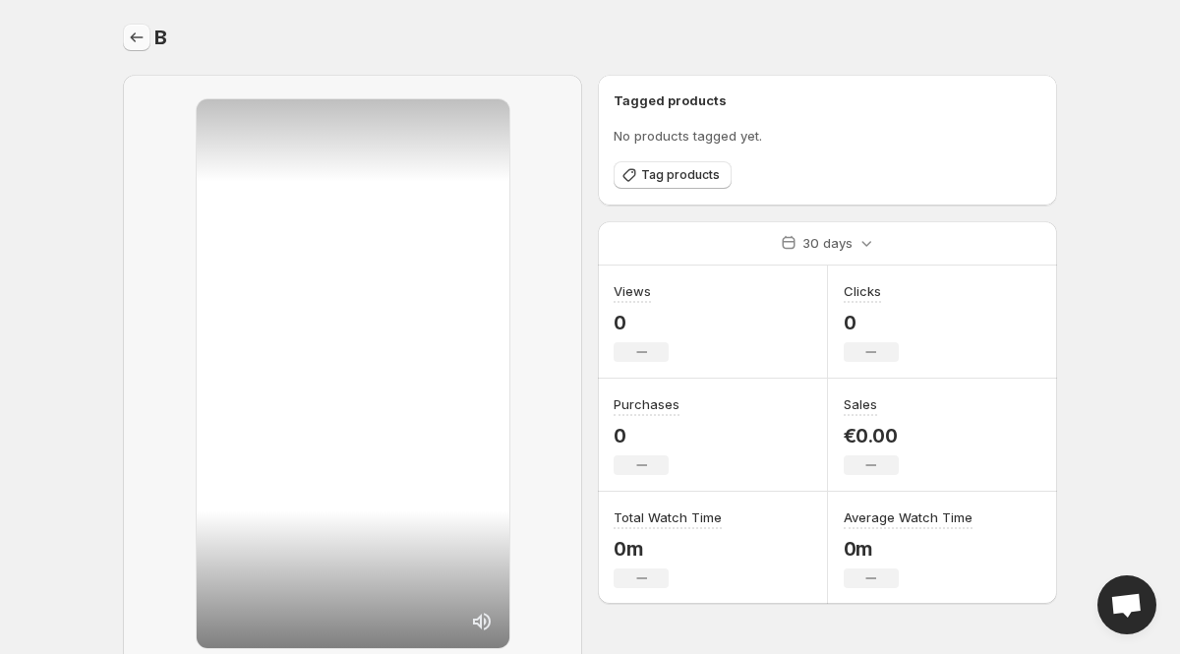
click at [132, 37] on icon "Settings" at bounding box center [137, 37] width 13 height 10
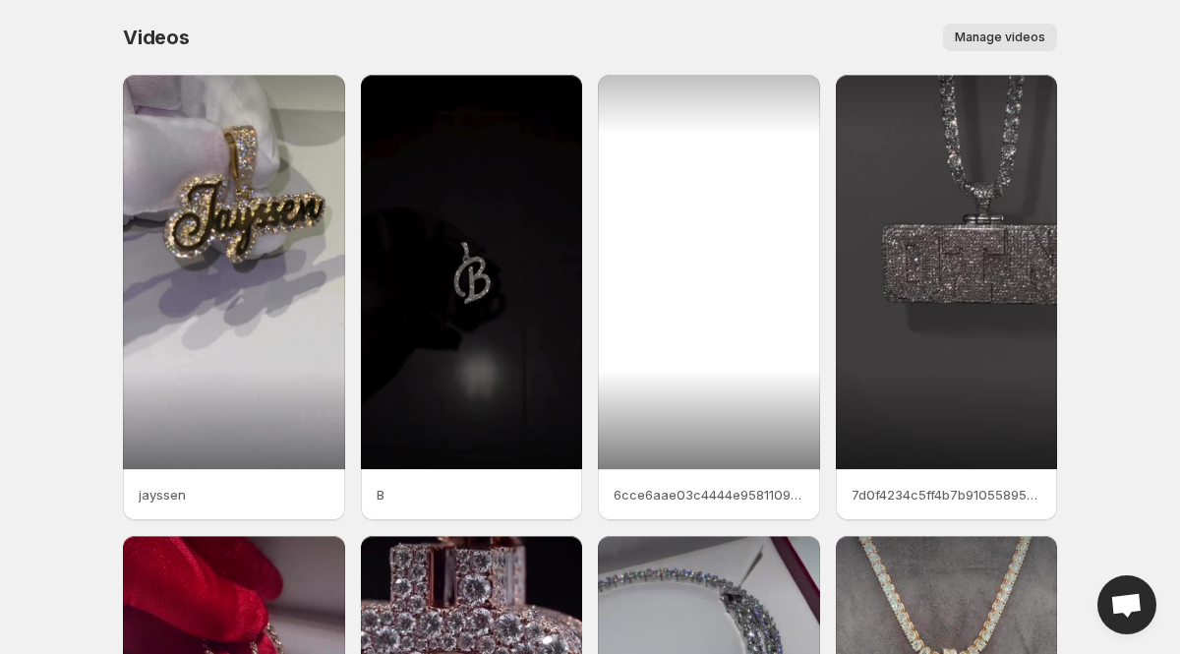
click at [712, 286] on div at bounding box center [709, 272] width 222 height 394
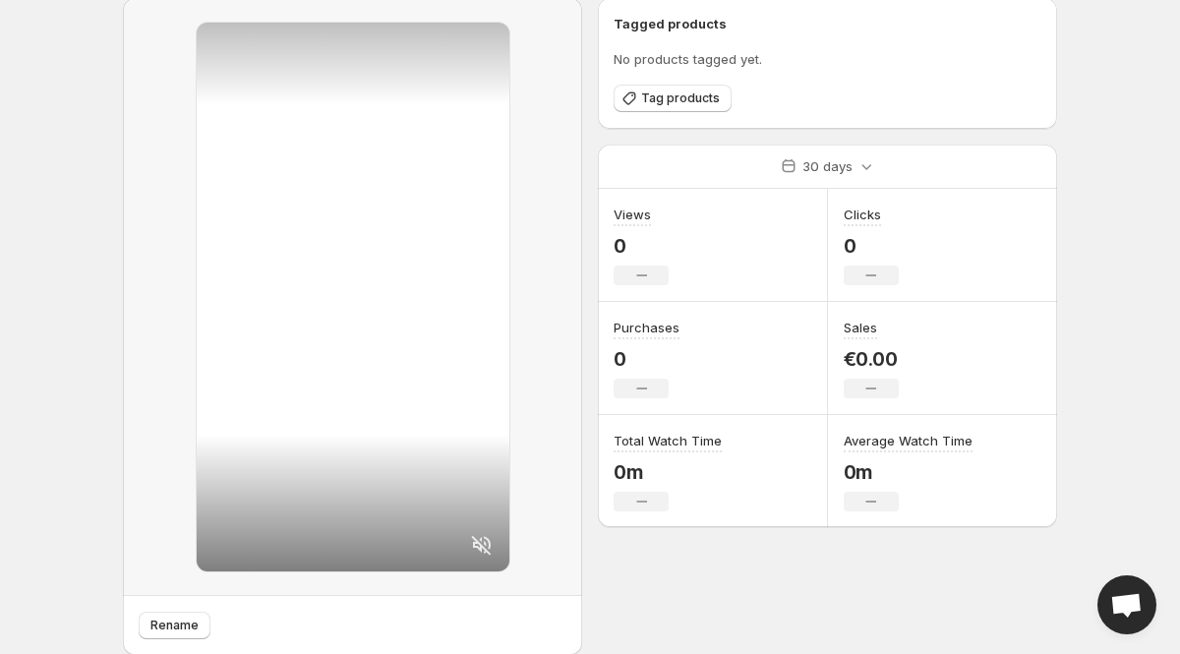
scroll to position [79, 0]
click at [483, 534] on icon at bounding box center [481, 543] width 20 height 20
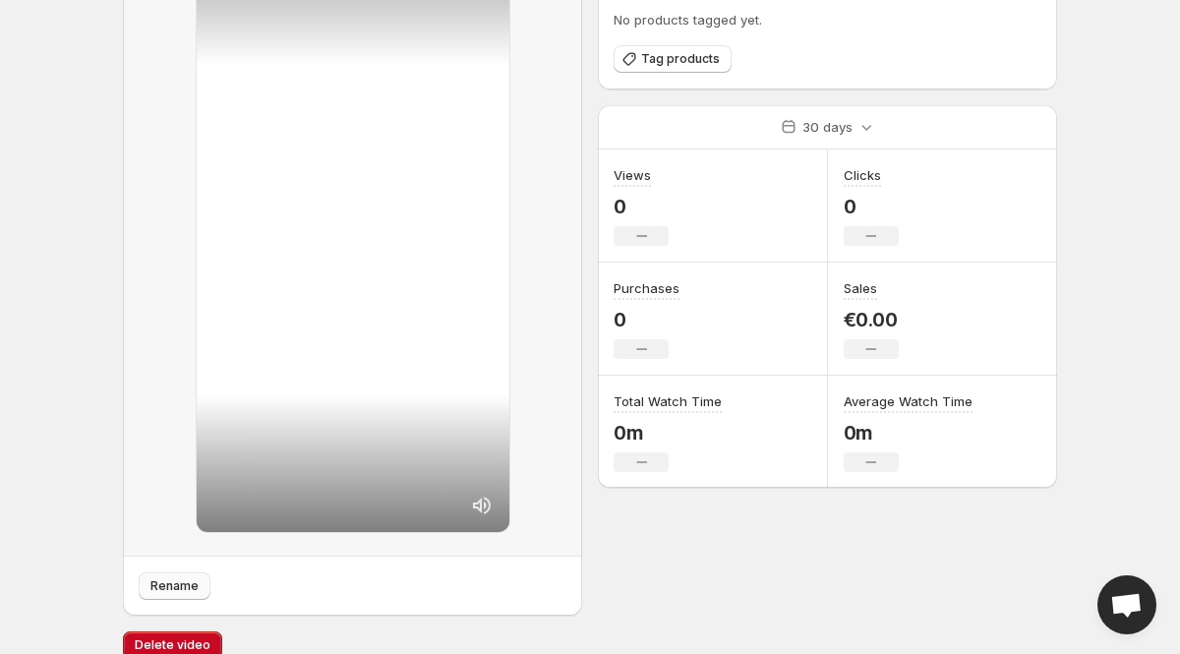
scroll to position [118, 0]
click at [178, 579] on span "Rename" at bounding box center [174, 584] width 48 height 16
click at [76, 86] on body "Home Feeds Videos Subscription Settings Cartier and Custom Pendent. This page i…" at bounding box center [590, 209] width 1180 height 654
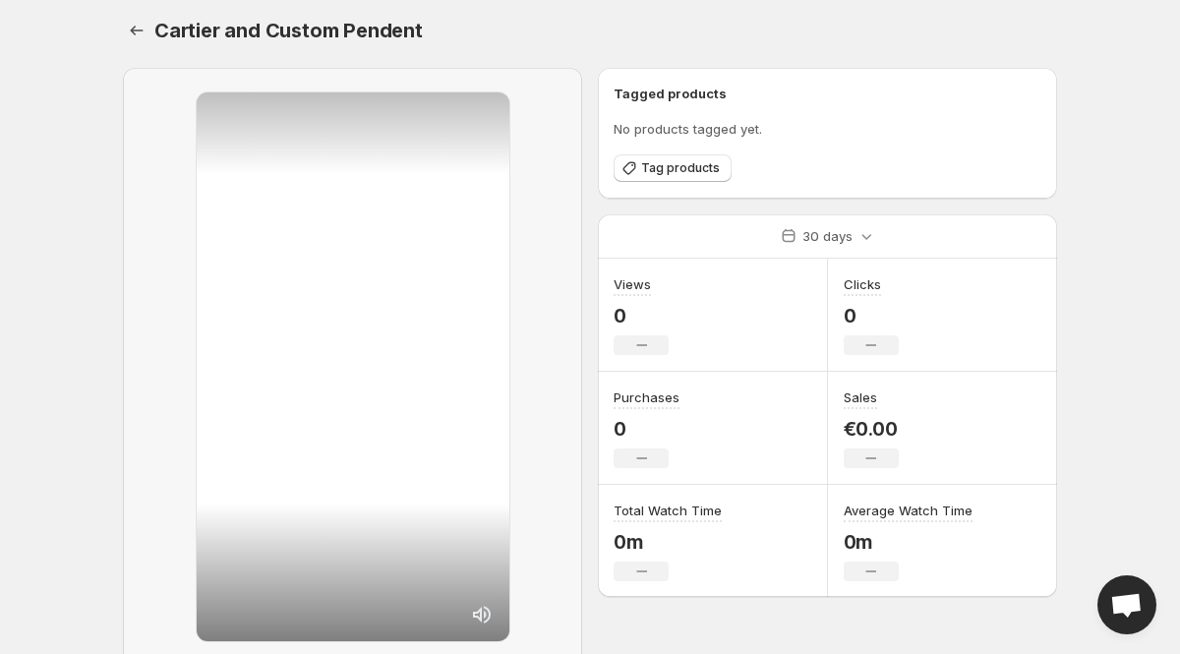
scroll to position [0, 0]
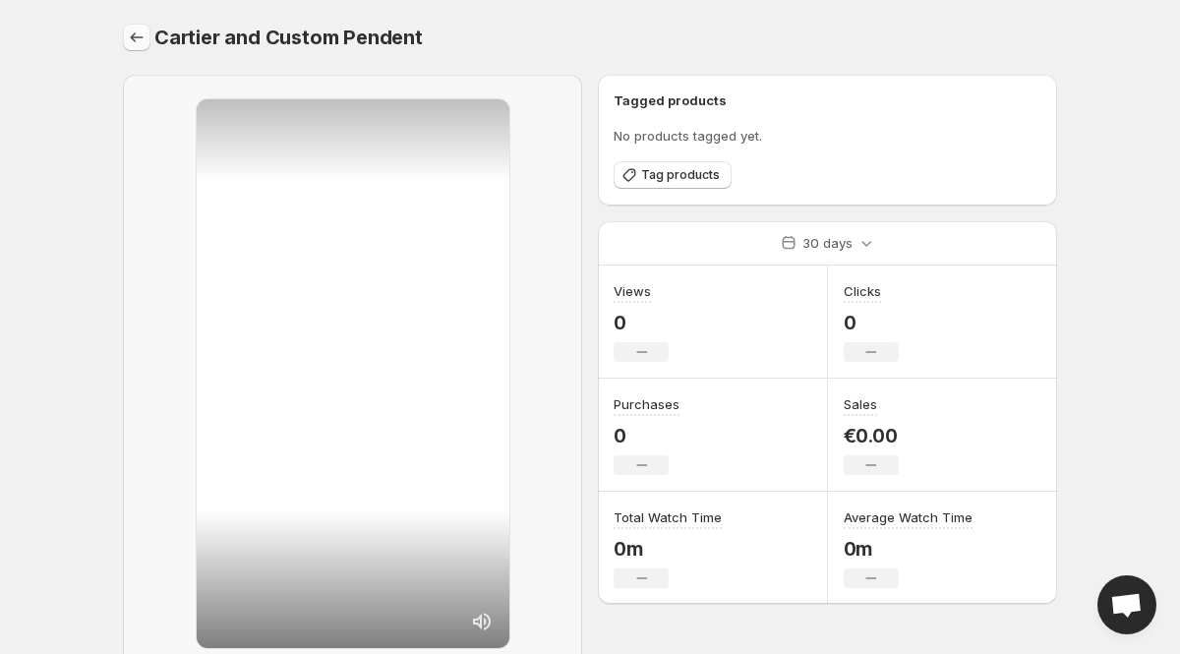
click at [128, 38] on icon "Settings" at bounding box center [137, 38] width 20 height 20
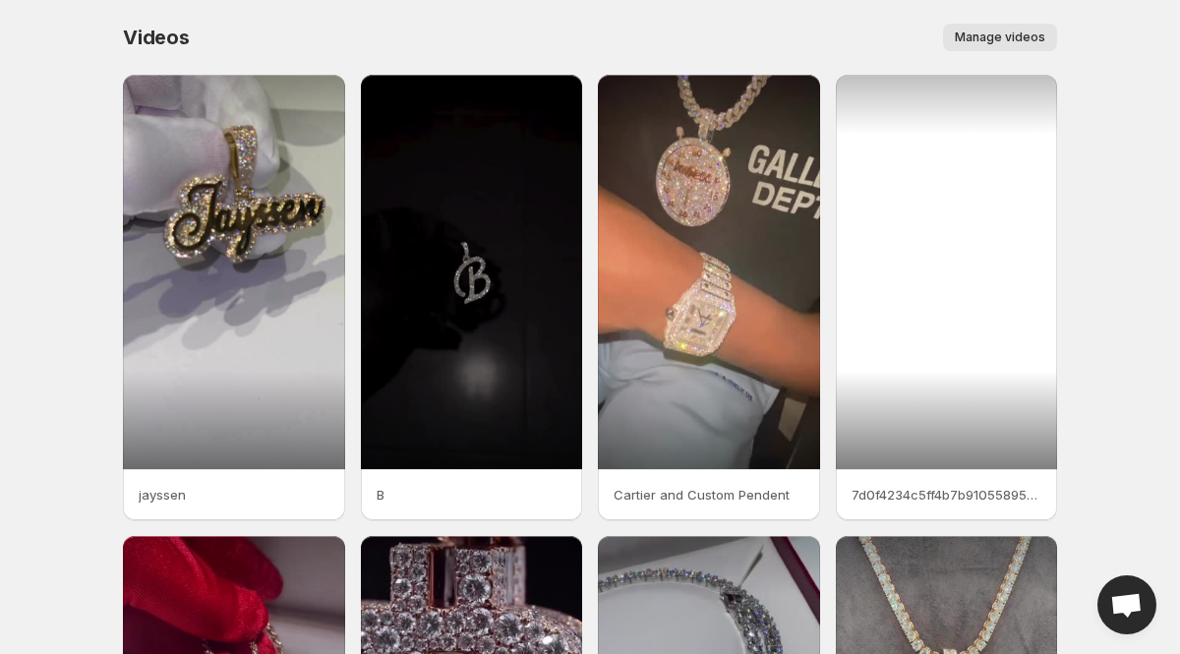
click at [939, 273] on div at bounding box center [947, 272] width 222 height 394
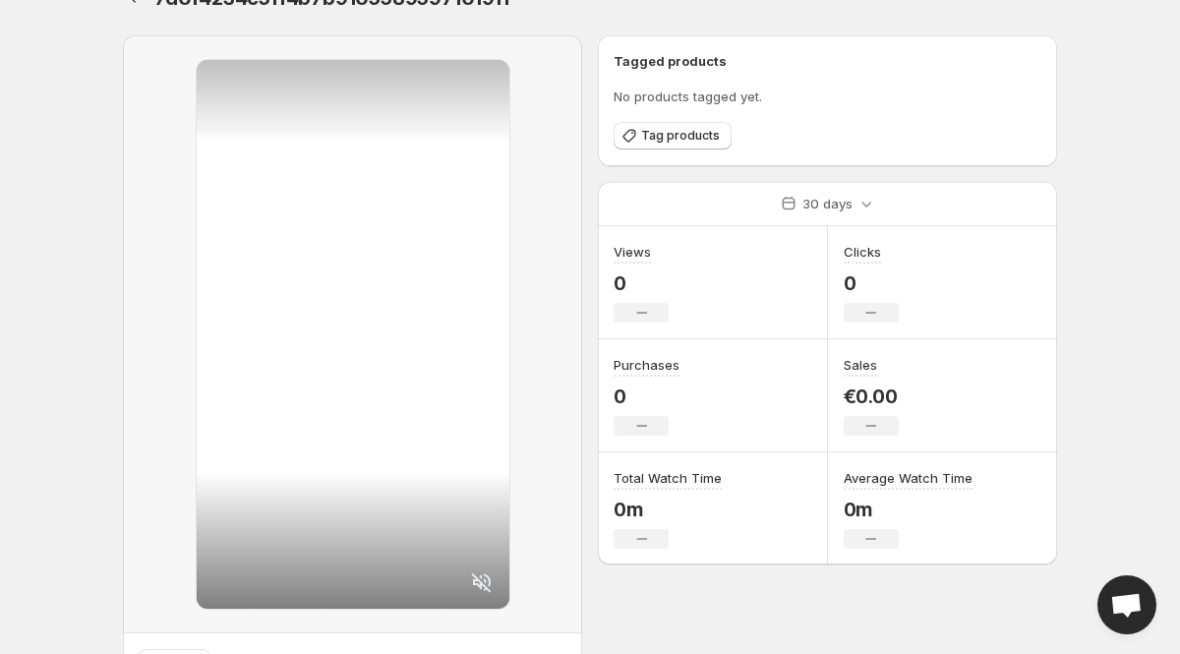
click at [481, 581] on icon at bounding box center [482, 582] width 24 height 24
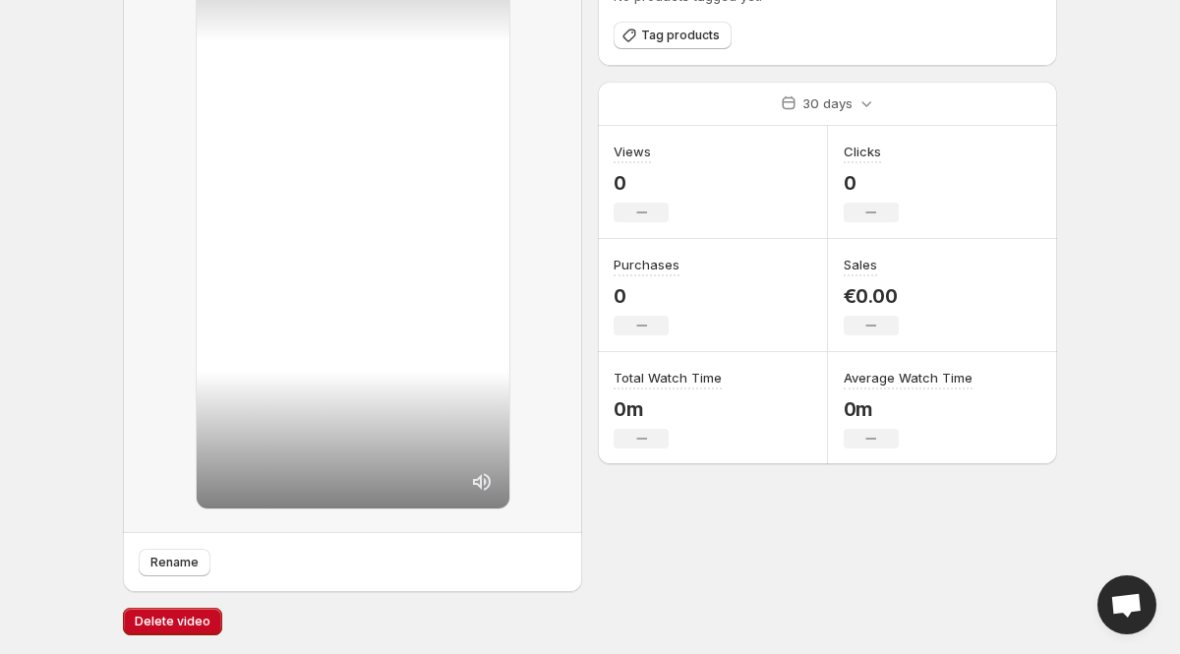
scroll to position [141, 0]
click at [161, 558] on span "Rename" at bounding box center [174, 562] width 48 height 16
click at [157, 558] on span "Rename" at bounding box center [174, 562] width 48 height 16
click at [98, 131] on body "Home Feeds Videos Subscription Settings OTN. This page is ready OTN Rename Tagg…" at bounding box center [590, 186] width 1180 height 654
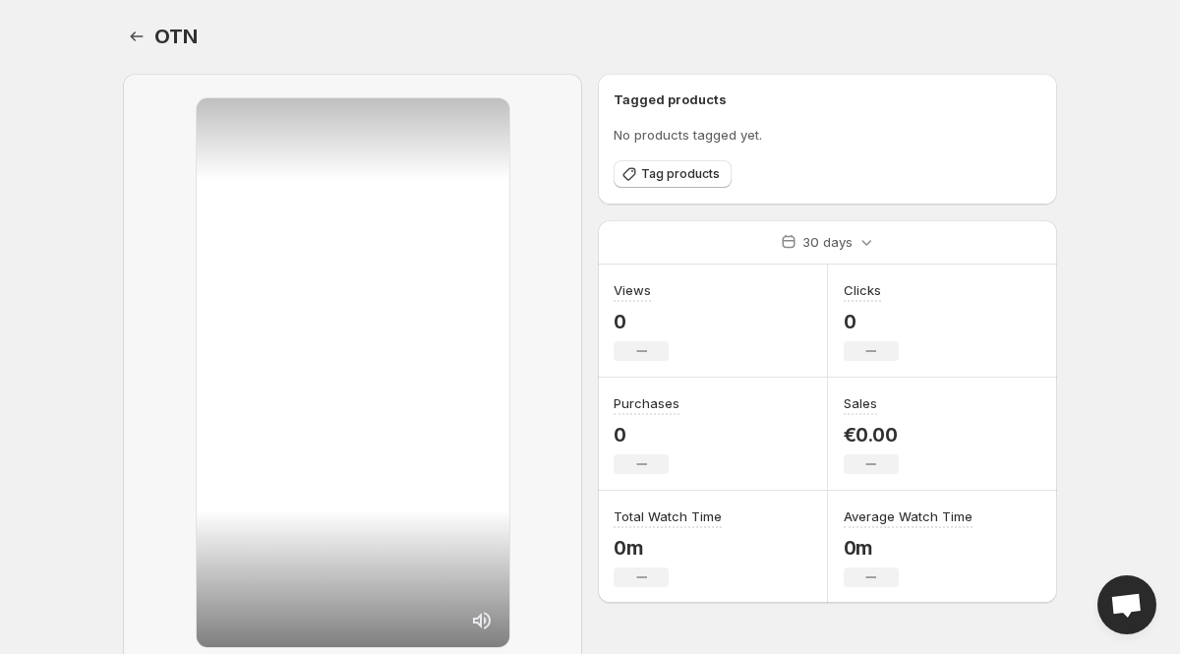
scroll to position [0, 0]
click at [133, 31] on icon "Settings" at bounding box center [137, 38] width 20 height 20
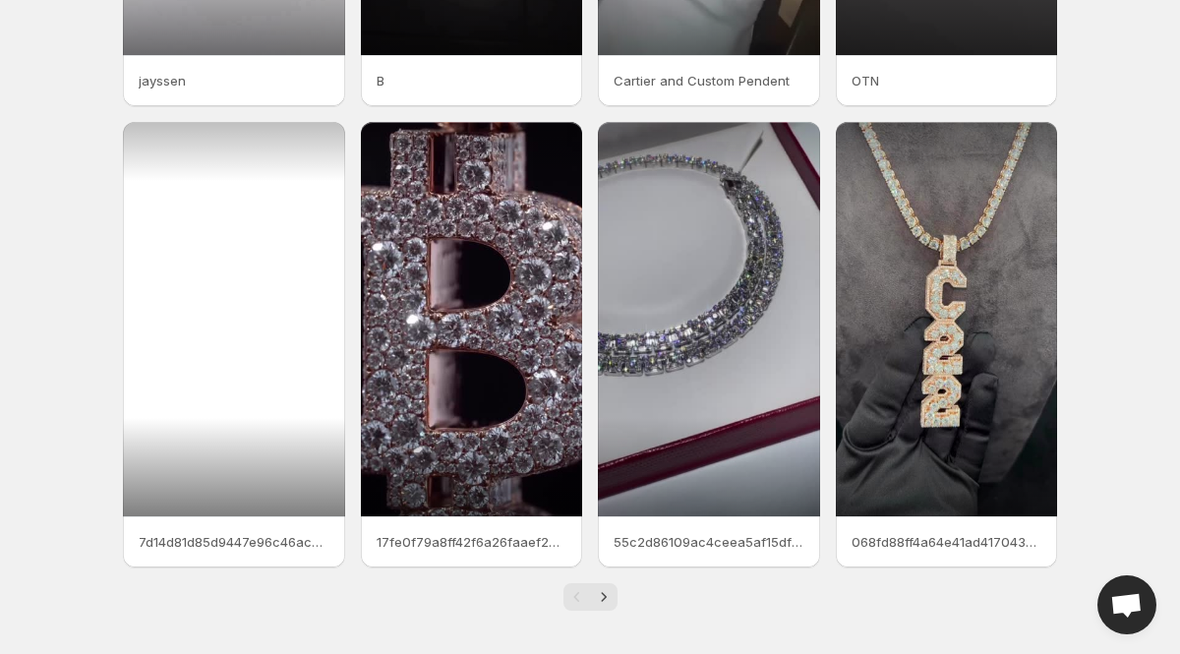
scroll to position [418, 0]
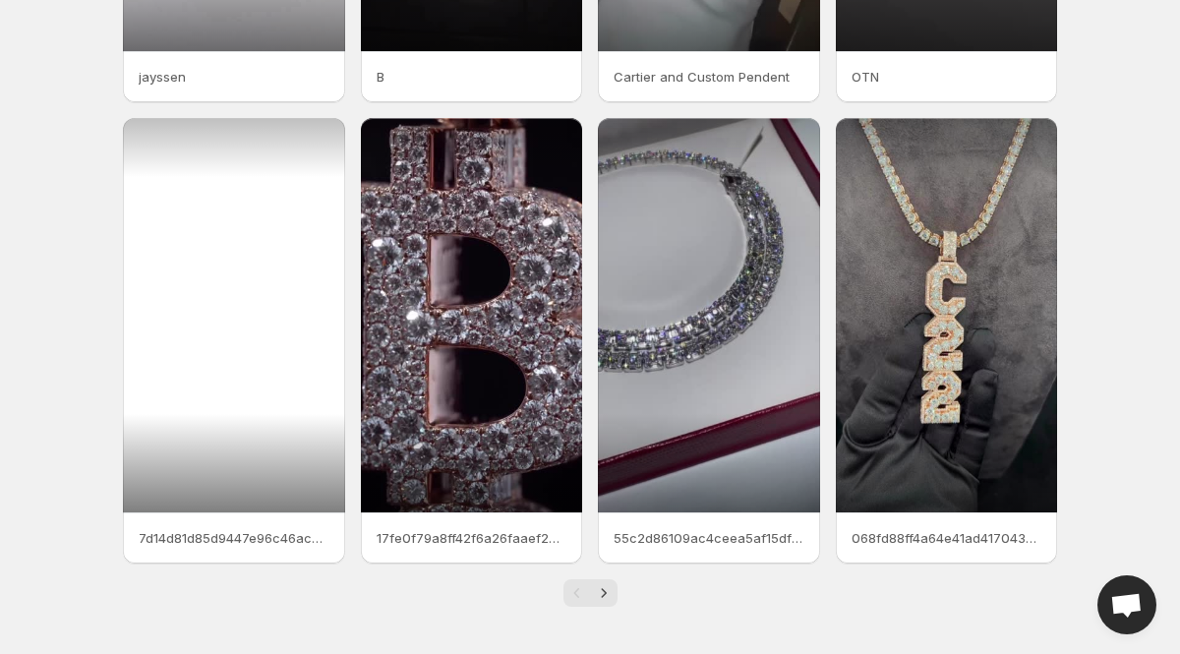
click at [238, 319] on div at bounding box center [234, 315] width 222 height 394
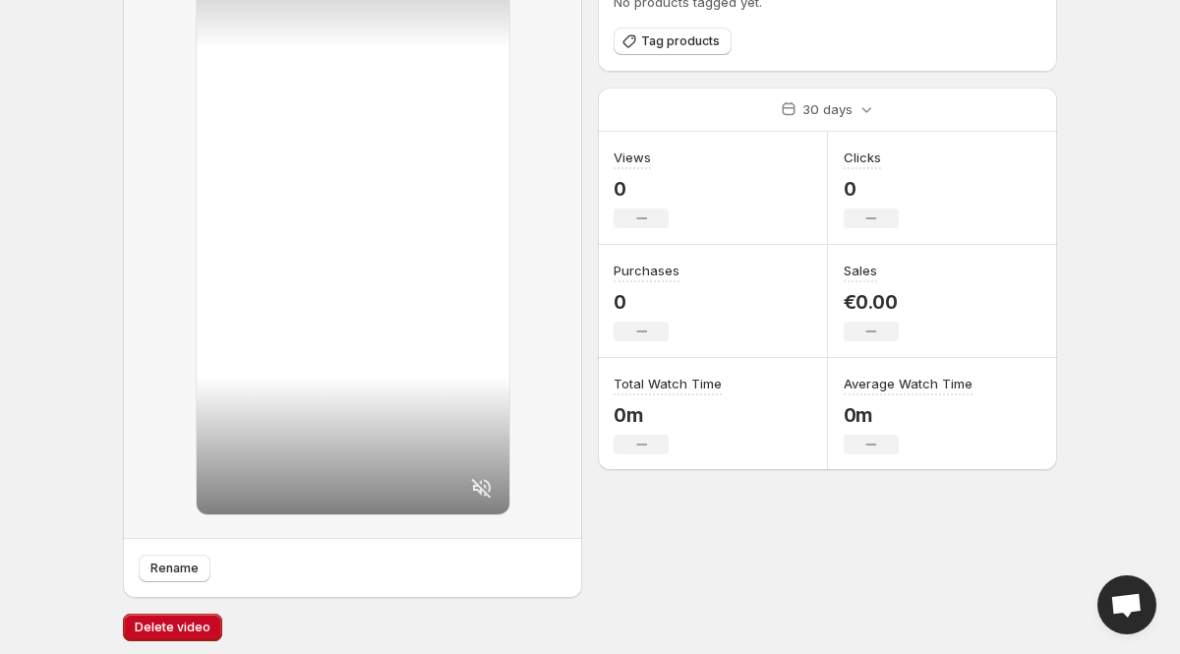
scroll to position [141, 0]
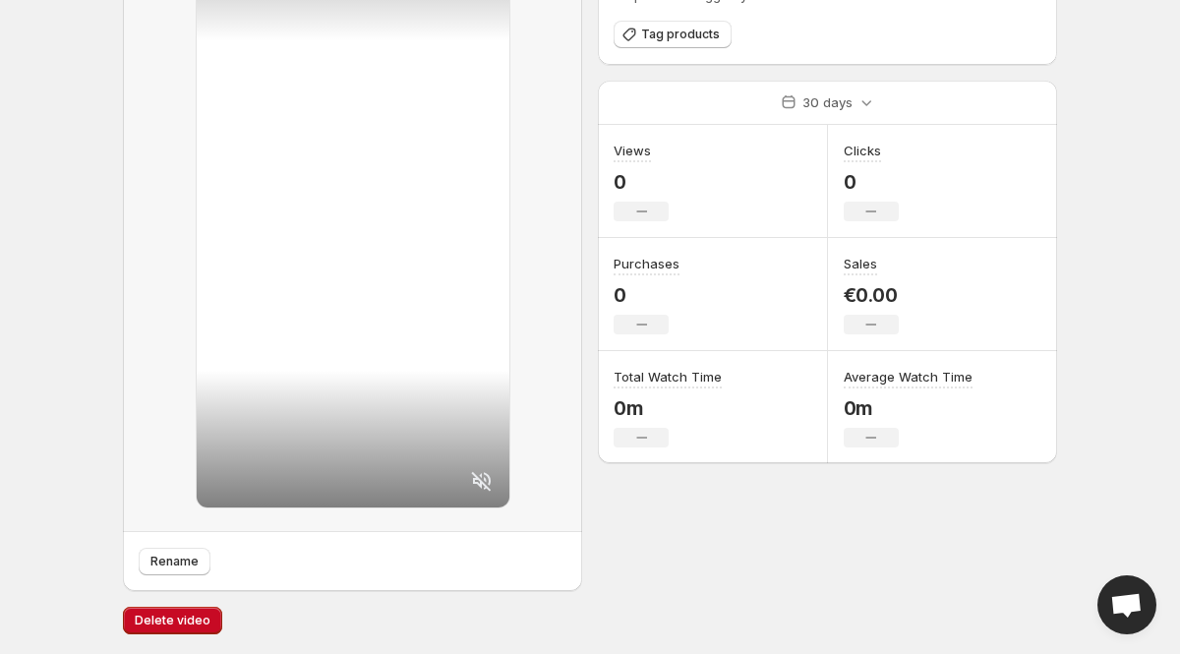
click at [482, 469] on icon at bounding box center [482, 481] width 24 height 24
click at [171, 560] on span "Rename" at bounding box center [174, 562] width 48 height 16
click at [90, 62] on body "Home Feeds Videos Subscription Settings GOAT. This page is ready GOAT Rename Ta…" at bounding box center [590, 186] width 1180 height 654
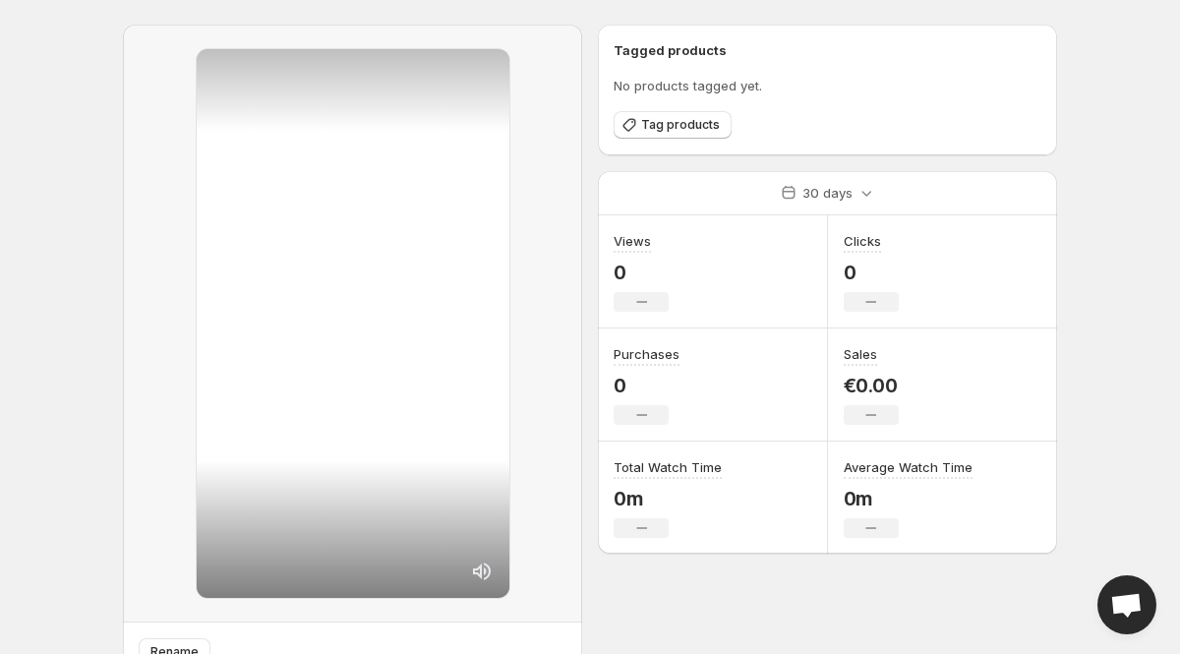
scroll to position [0, 0]
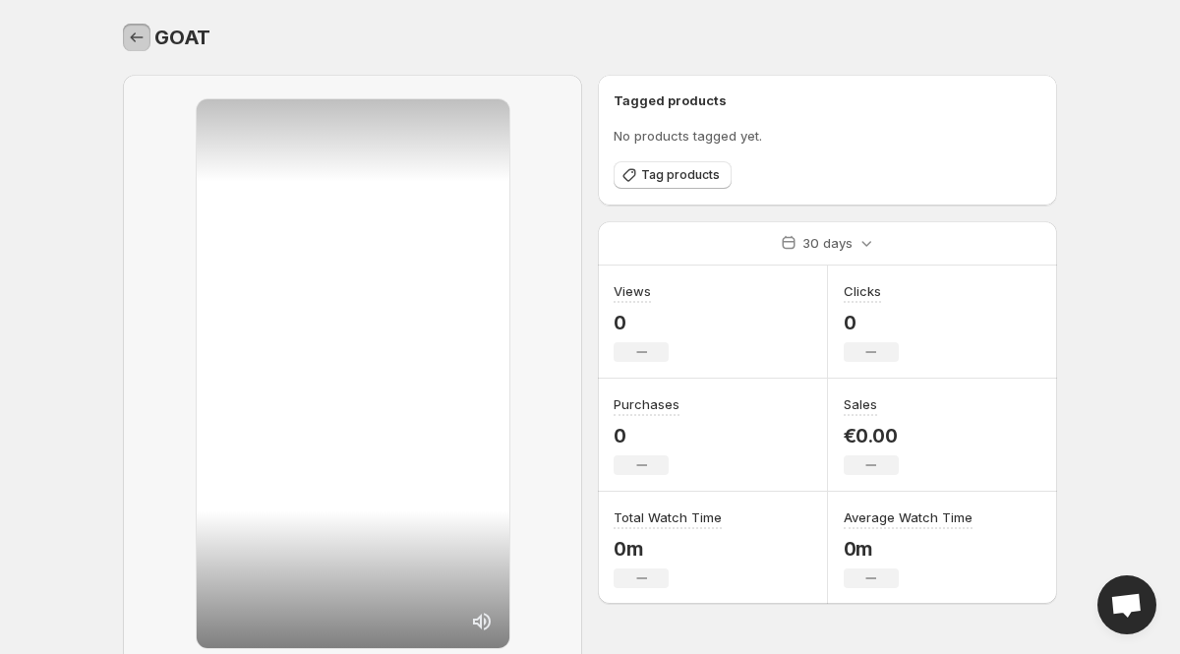
click at [129, 38] on icon "Settings" at bounding box center [137, 38] width 20 height 20
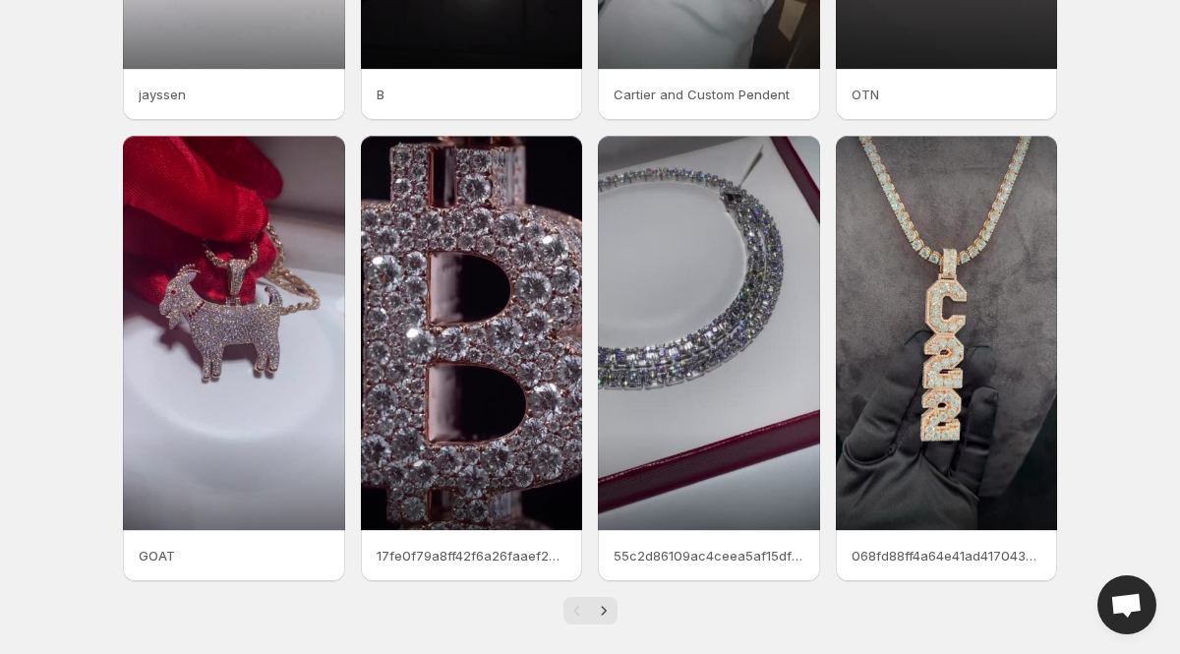
scroll to position [418, 0]
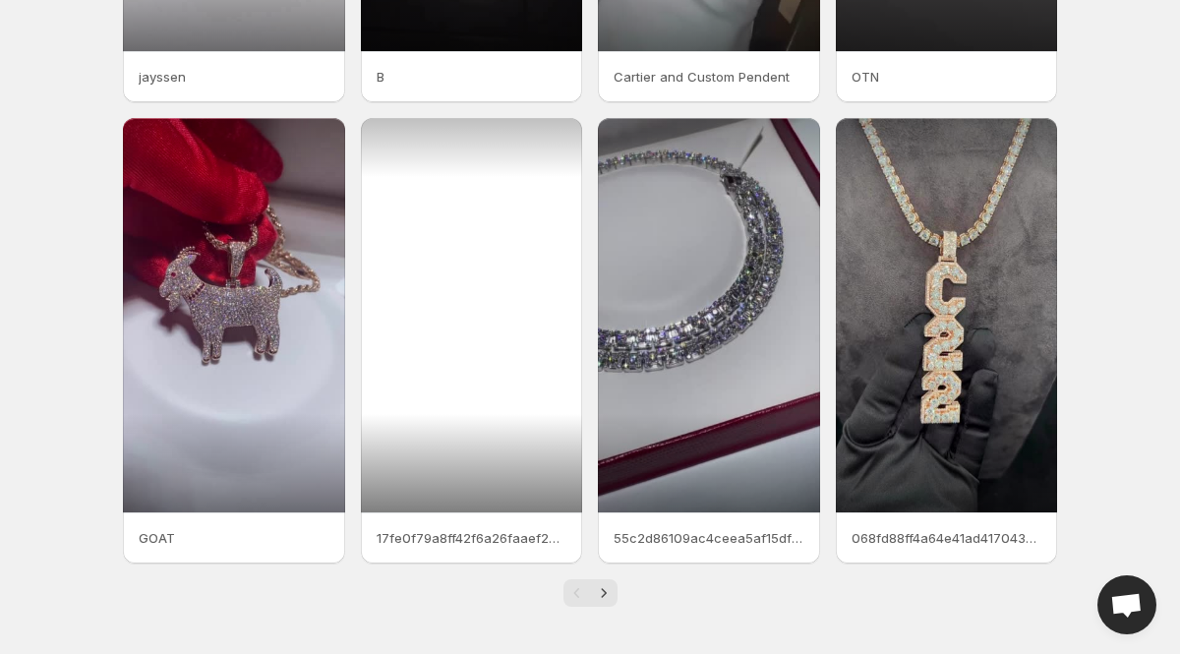
click at [454, 321] on div at bounding box center [472, 315] width 222 height 394
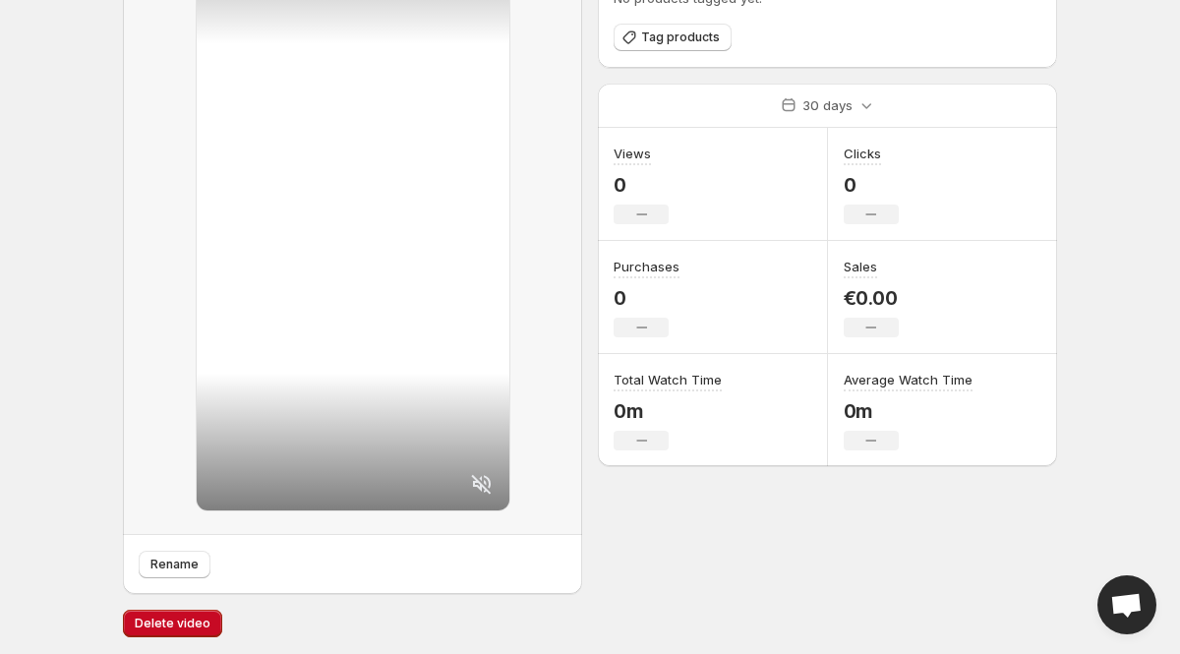
scroll to position [141, 0]
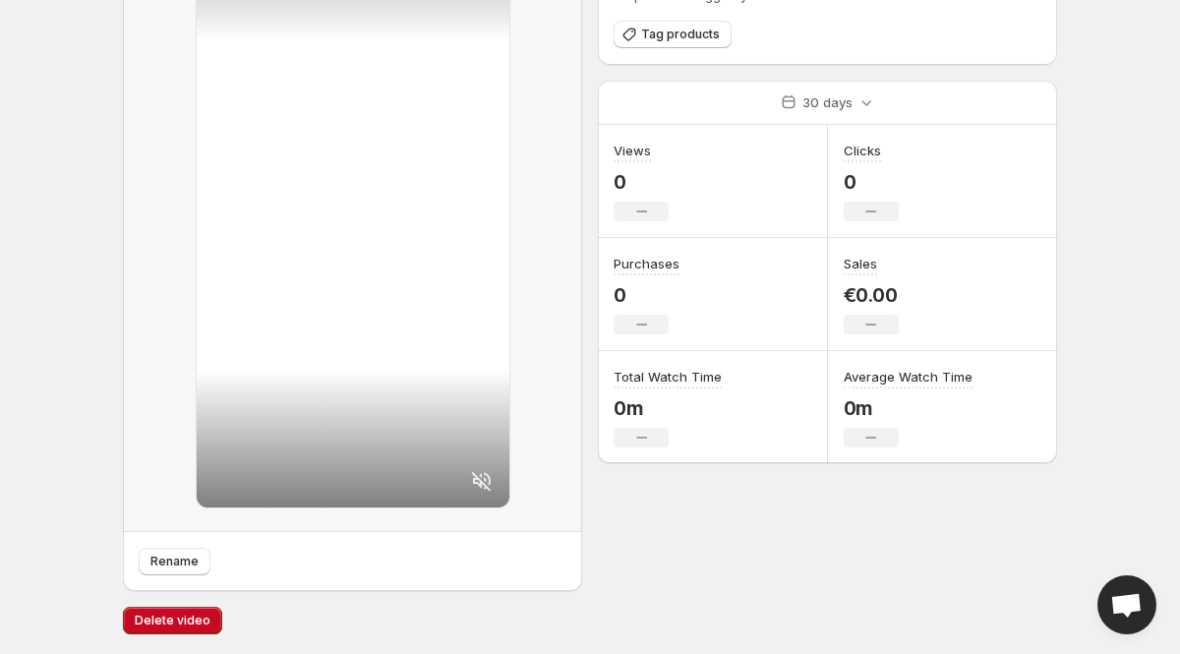
click at [485, 472] on icon at bounding box center [481, 481] width 20 height 20
click at [178, 567] on span "Rename" at bounding box center [174, 562] width 48 height 16
click at [51, 160] on body "Home Feeds Videos Subscription Settings Crypto. This page is ready Crypto Renam…" at bounding box center [590, 186] width 1180 height 654
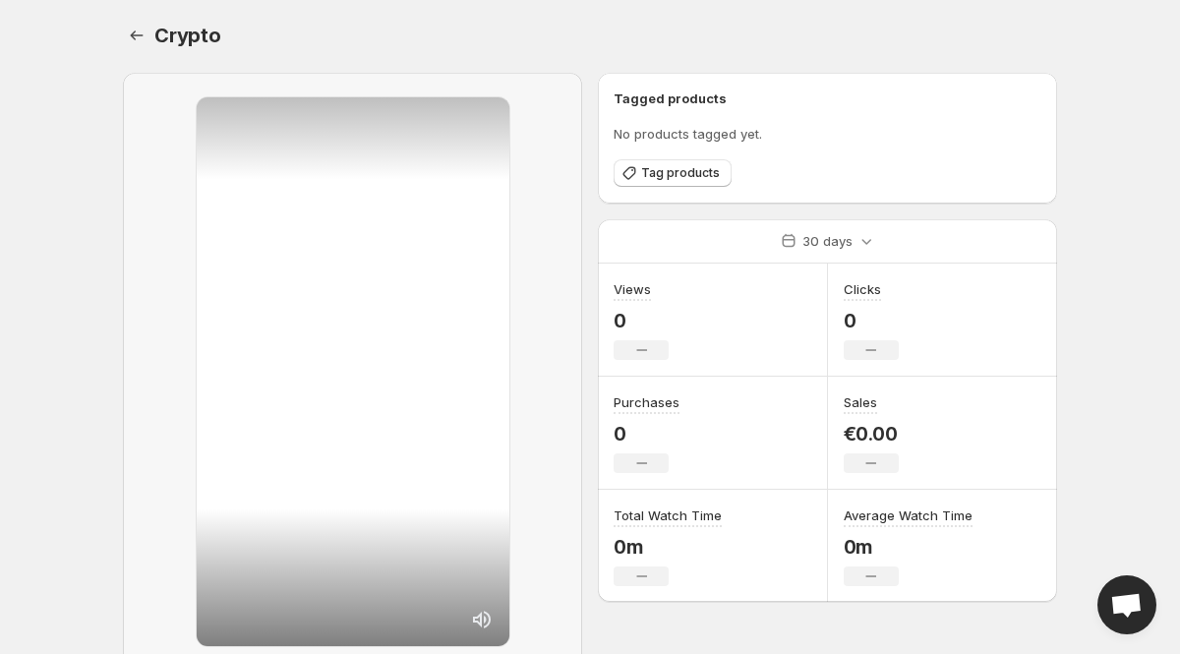
scroll to position [0, 0]
click at [143, 37] on icon "Settings" at bounding box center [137, 37] width 13 height 10
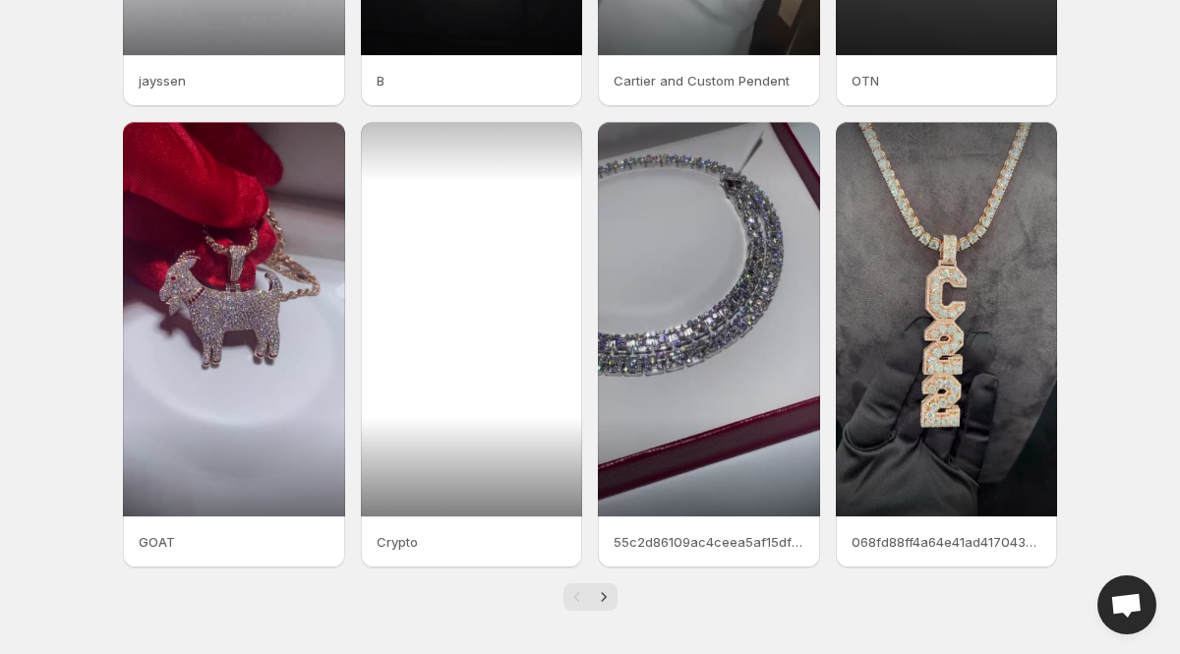
scroll to position [418, 0]
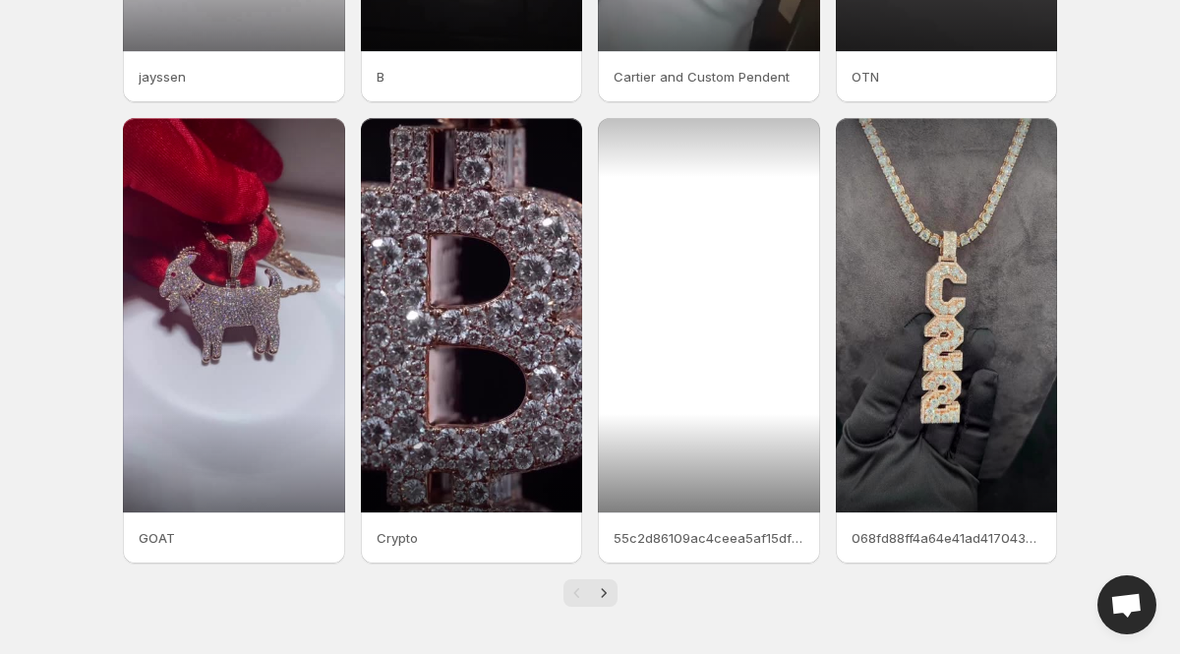
click at [690, 281] on div at bounding box center [709, 315] width 222 height 394
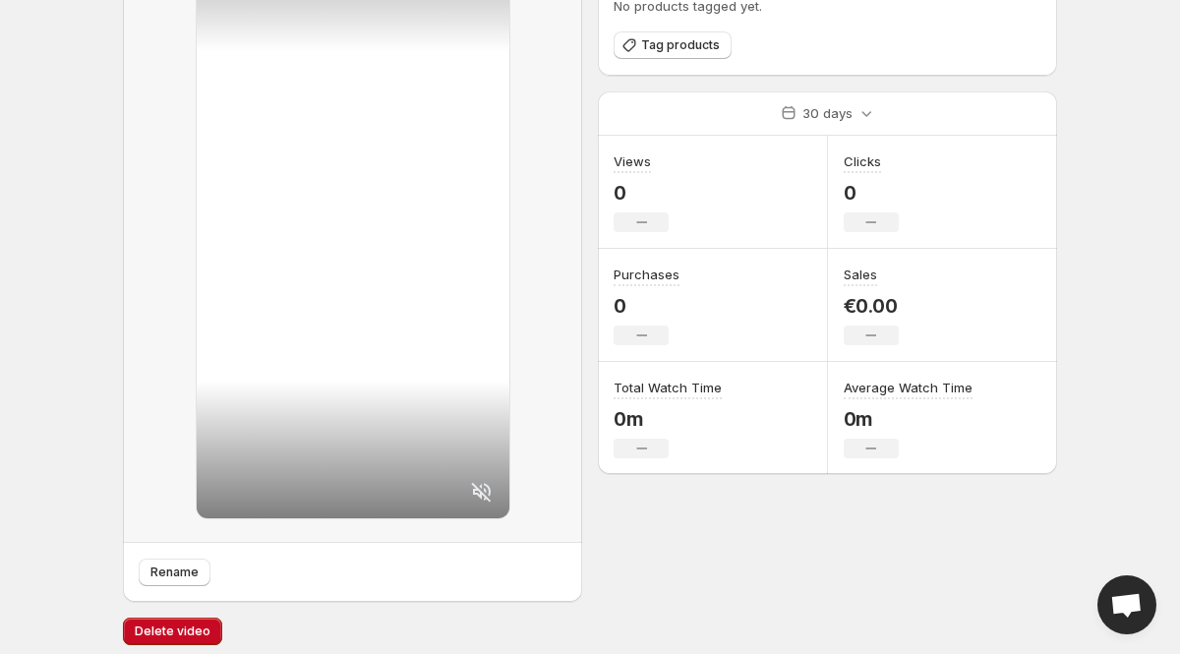
scroll to position [141, 0]
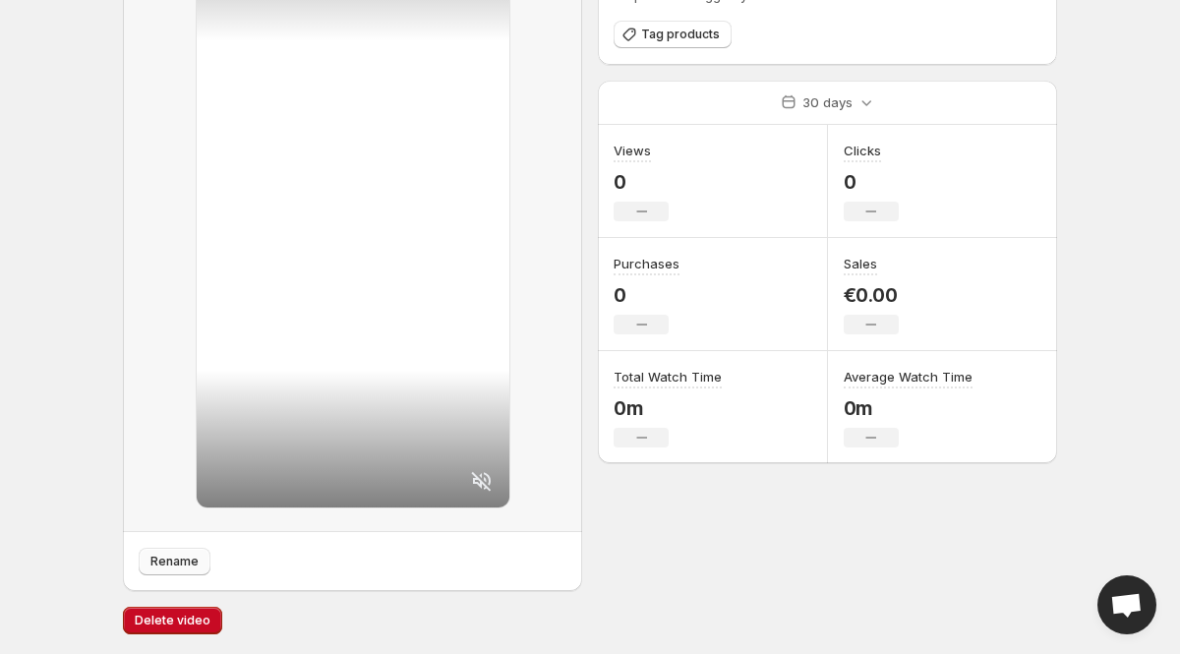
click at [145, 560] on button "Rename" at bounding box center [175, 562] width 72 height 28
click at [491, 469] on icon at bounding box center [482, 481] width 24 height 24
click at [167, 570] on button "Rename" at bounding box center [175, 562] width 72 height 28
click at [83, 92] on body "Home Feeds Videos Subscription Settings tennis chain baguette. This page is rea…" at bounding box center [590, 186] width 1180 height 654
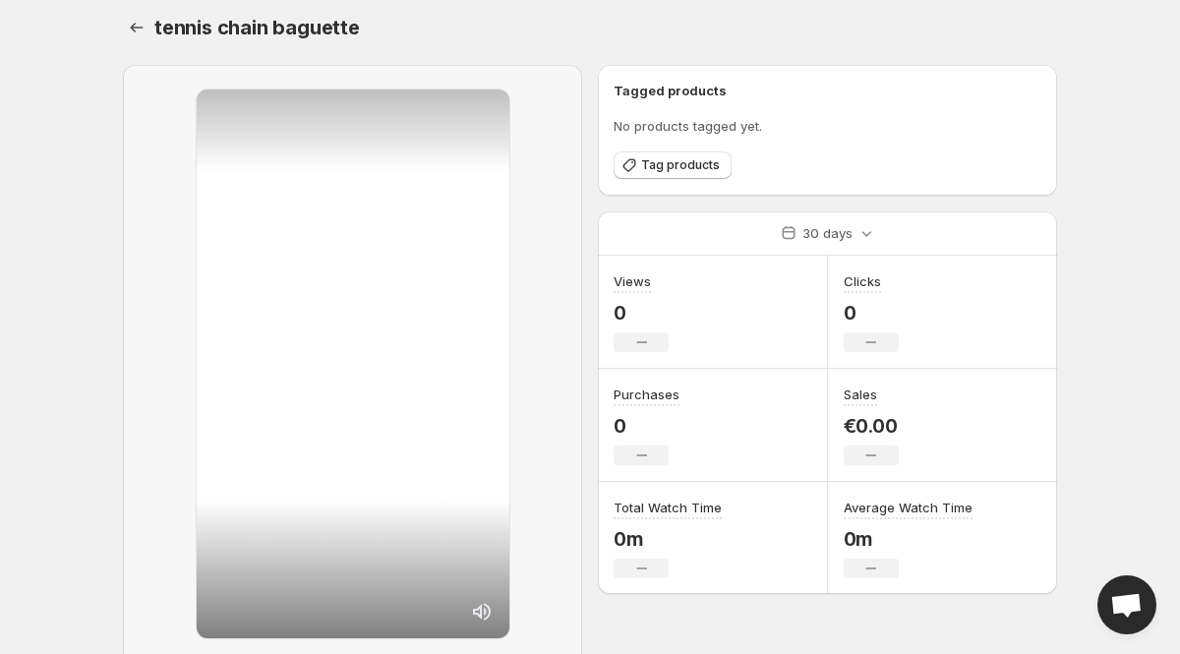
scroll to position [0, 0]
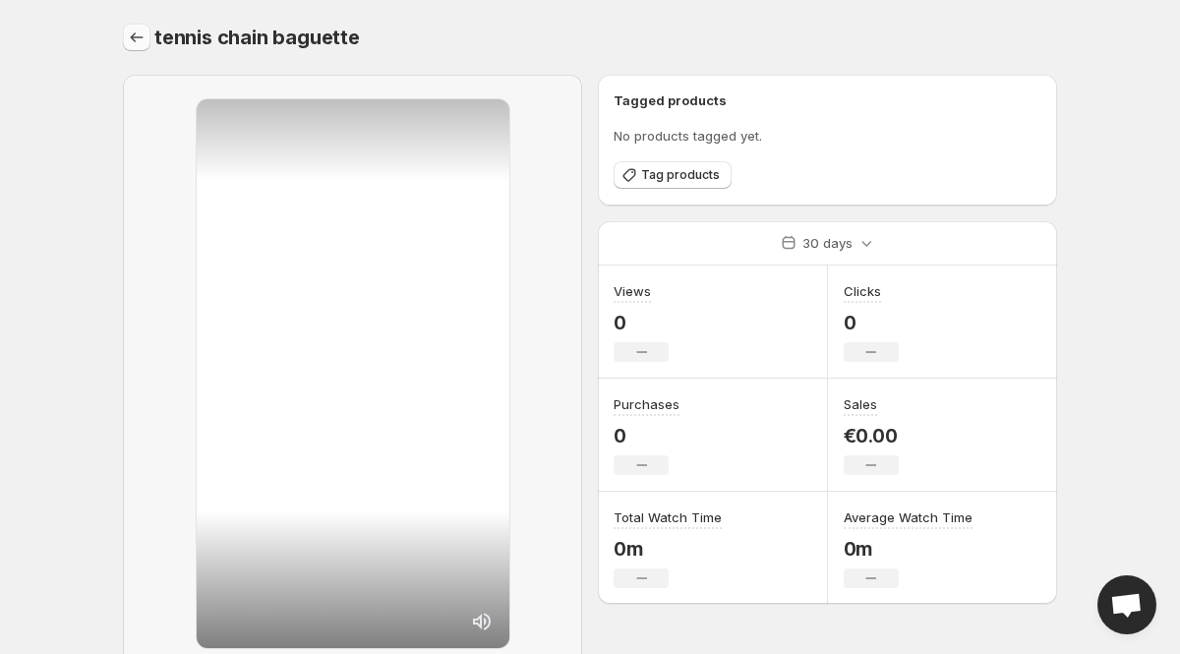
click at [138, 35] on icon "Settings" at bounding box center [137, 38] width 20 height 20
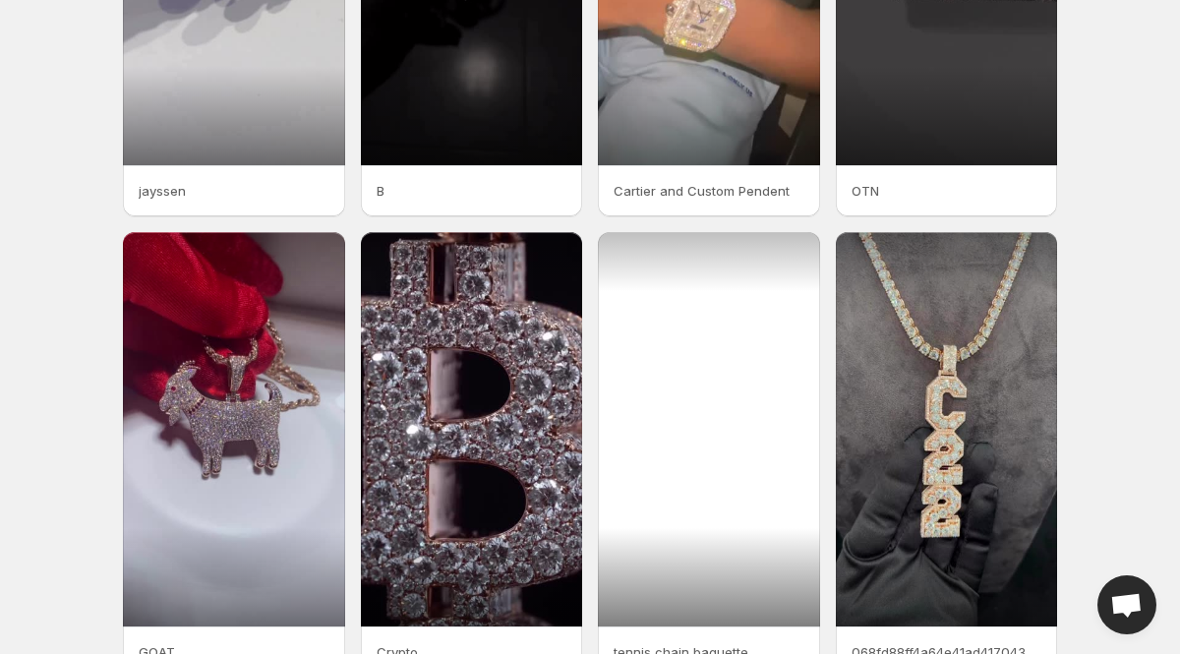
scroll to position [324, 0]
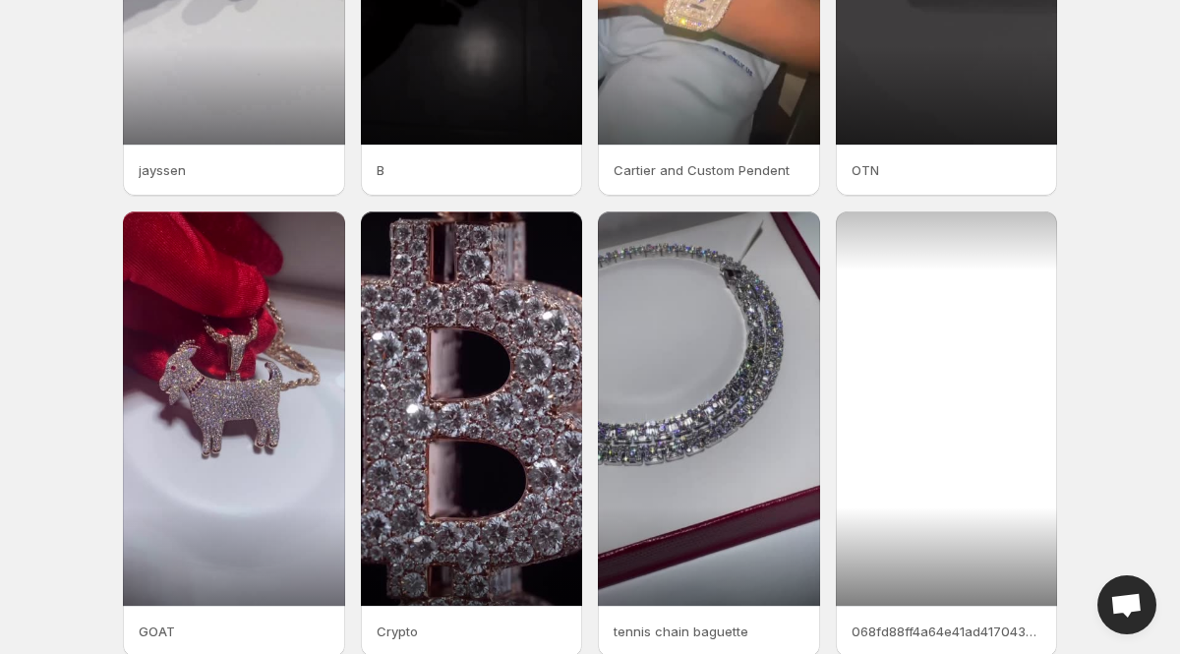
click at [972, 383] on div at bounding box center [947, 408] width 222 height 394
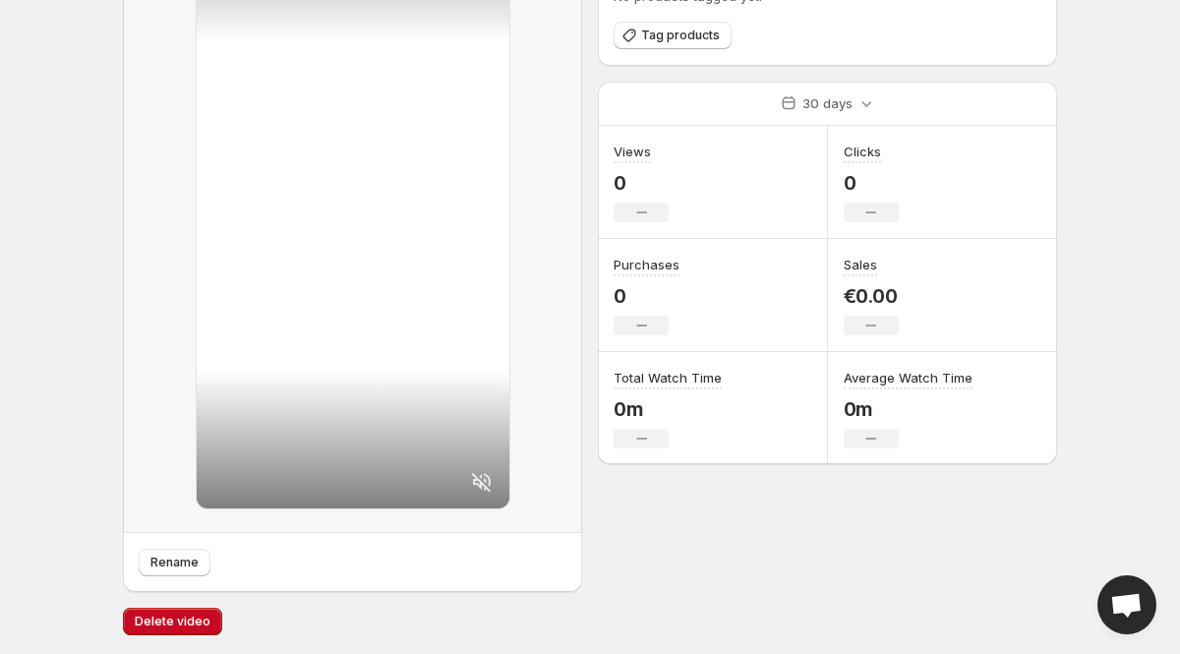
scroll to position [141, 0]
click at [482, 475] on icon at bounding box center [482, 481] width 24 height 24
click at [157, 568] on span "Rename" at bounding box center [174, 562] width 48 height 16
click at [49, 143] on body "Home Feeds Videos Subscription Settings C22 Horizontal. This page is ready C22 …" at bounding box center [590, 186] width 1180 height 654
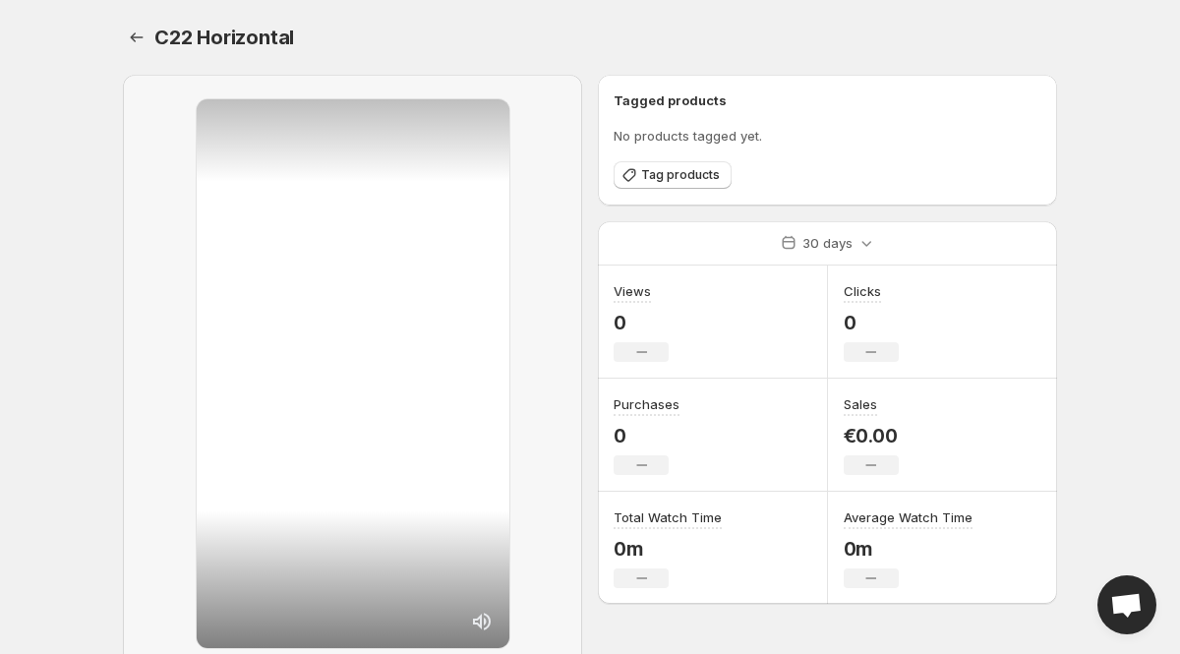
scroll to position [0, 0]
click at [140, 31] on icon "Settings" at bounding box center [137, 38] width 20 height 20
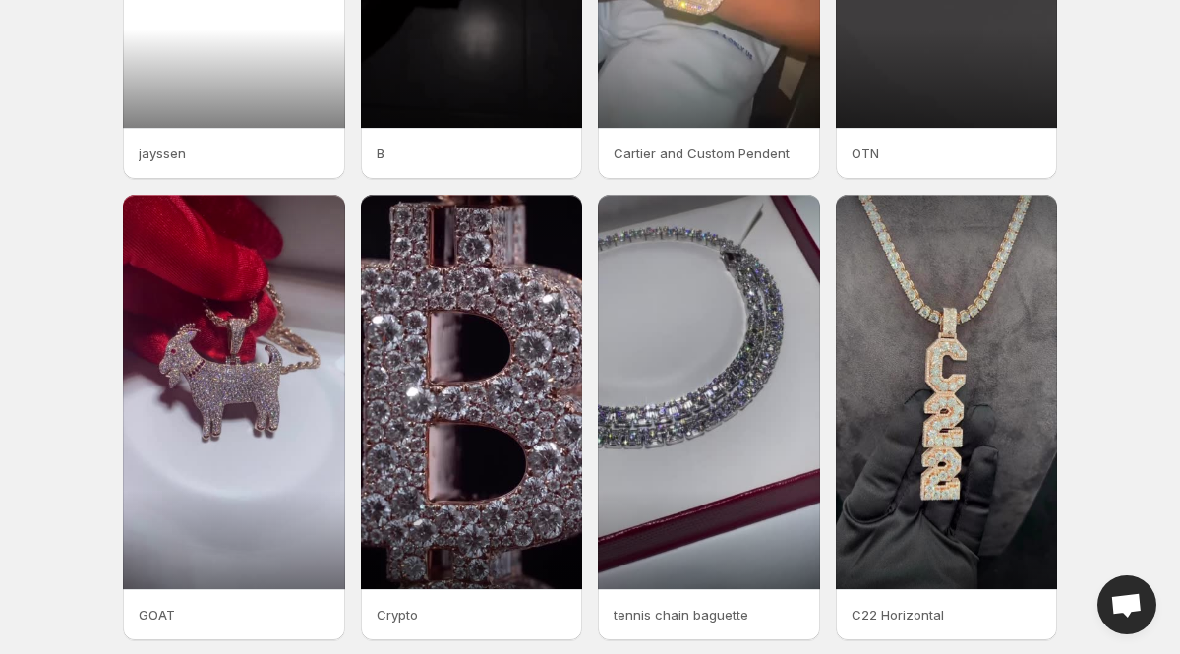
scroll to position [418, 0]
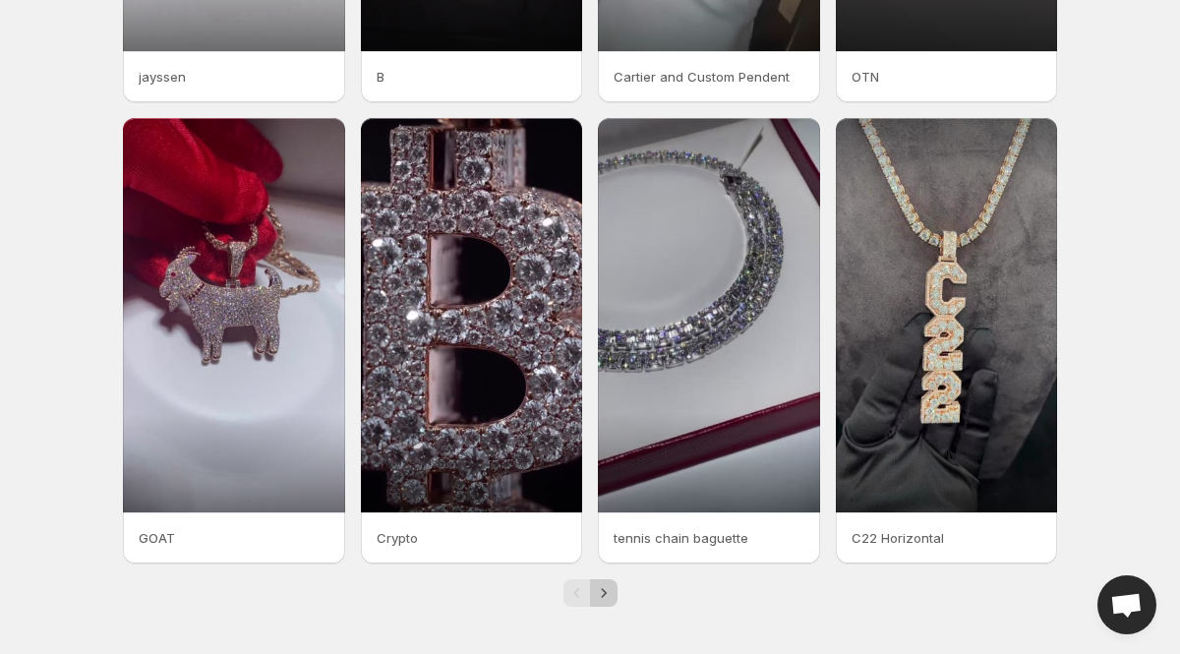
click at [608, 592] on icon "Next" at bounding box center [604, 593] width 20 height 20
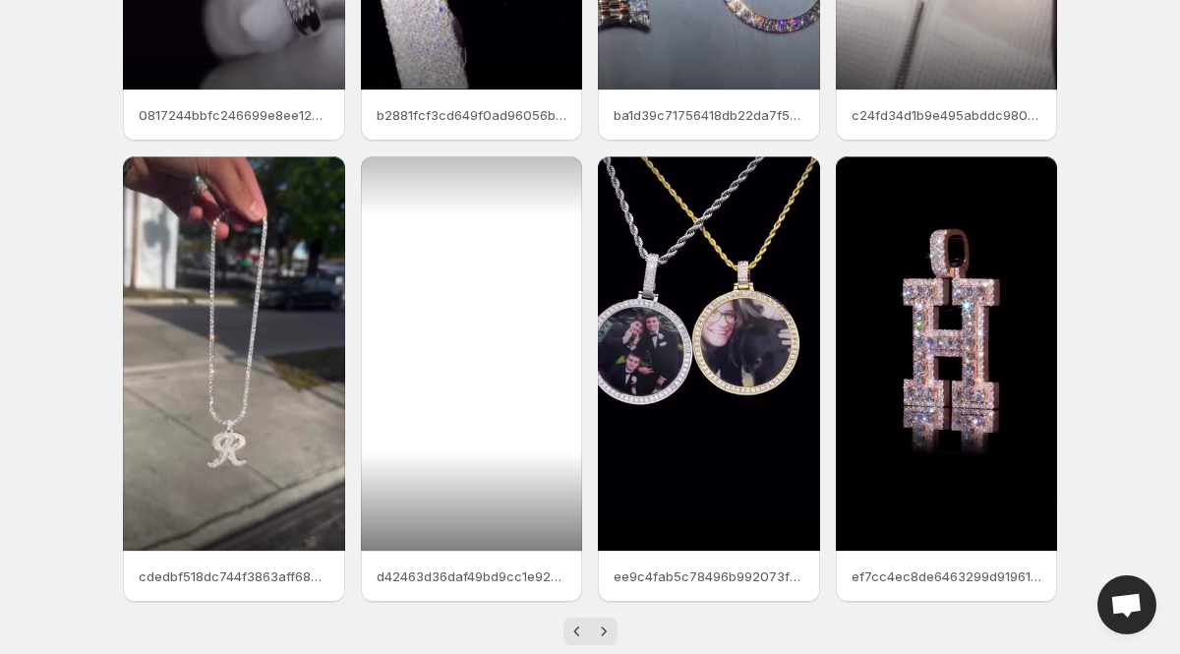
scroll to position [379, 0]
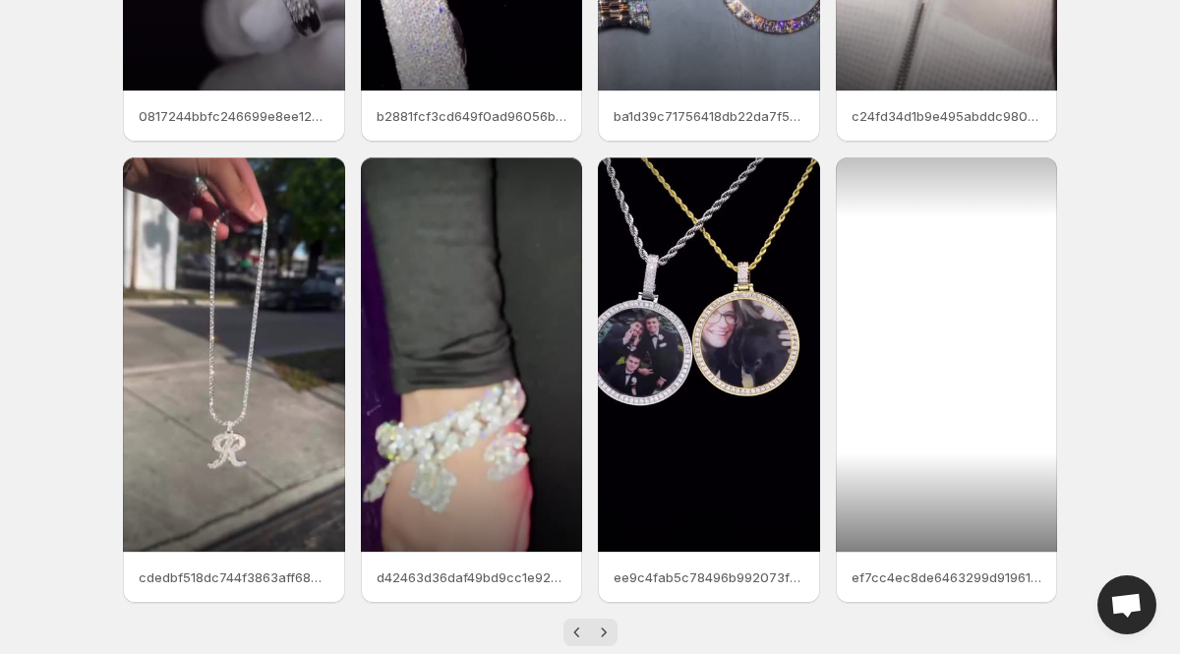
click at [966, 366] on div at bounding box center [947, 354] width 222 height 394
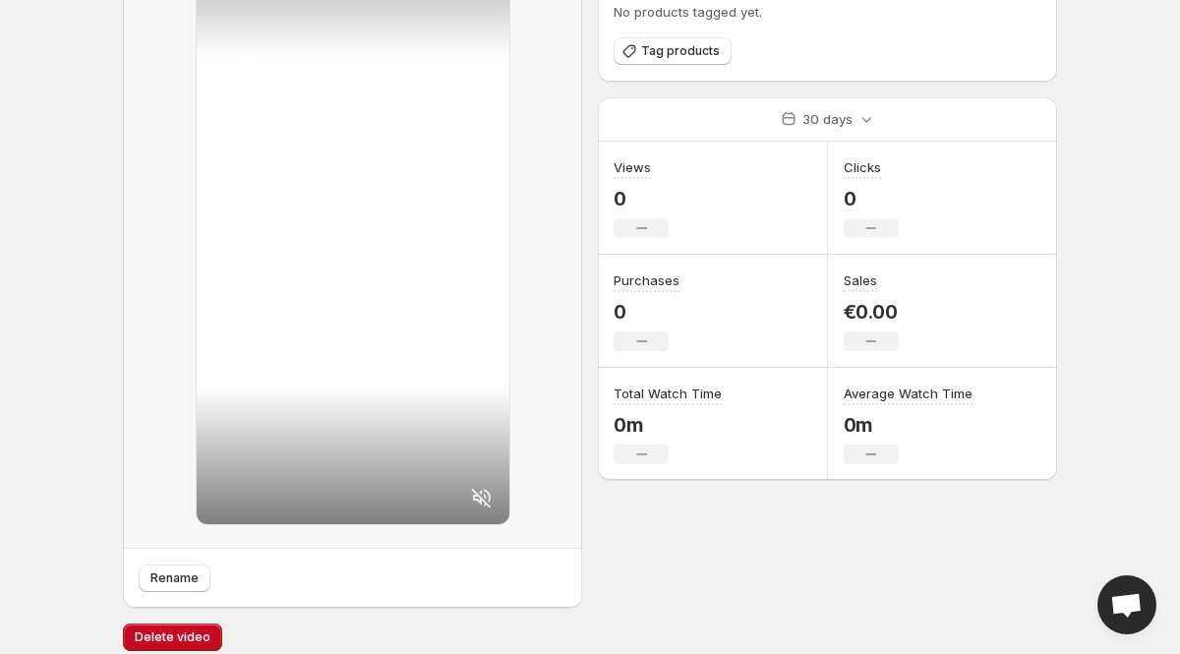
scroll to position [141, 0]
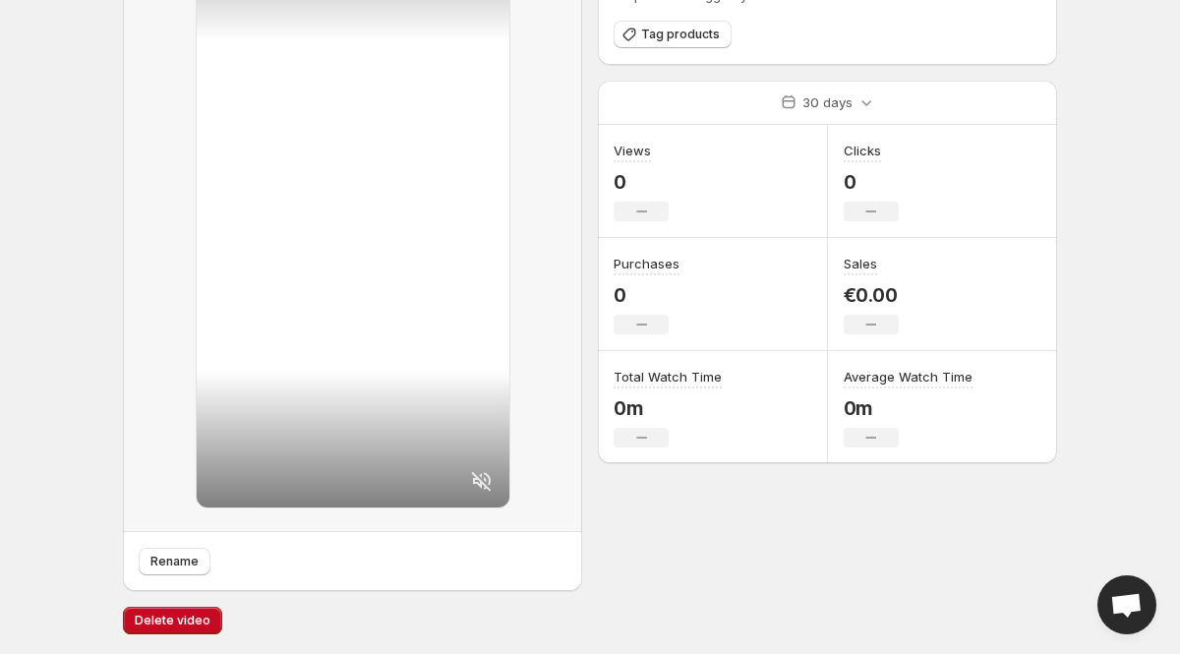
click at [485, 478] on icon at bounding box center [481, 481] width 20 height 20
click at [171, 548] on button "Rename" at bounding box center [175, 562] width 72 height 28
click at [48, 68] on body "Home Feeds Videos Subscription Settings [PERSON_NAME] . This page is ready H Ha…" at bounding box center [590, 186] width 1180 height 654
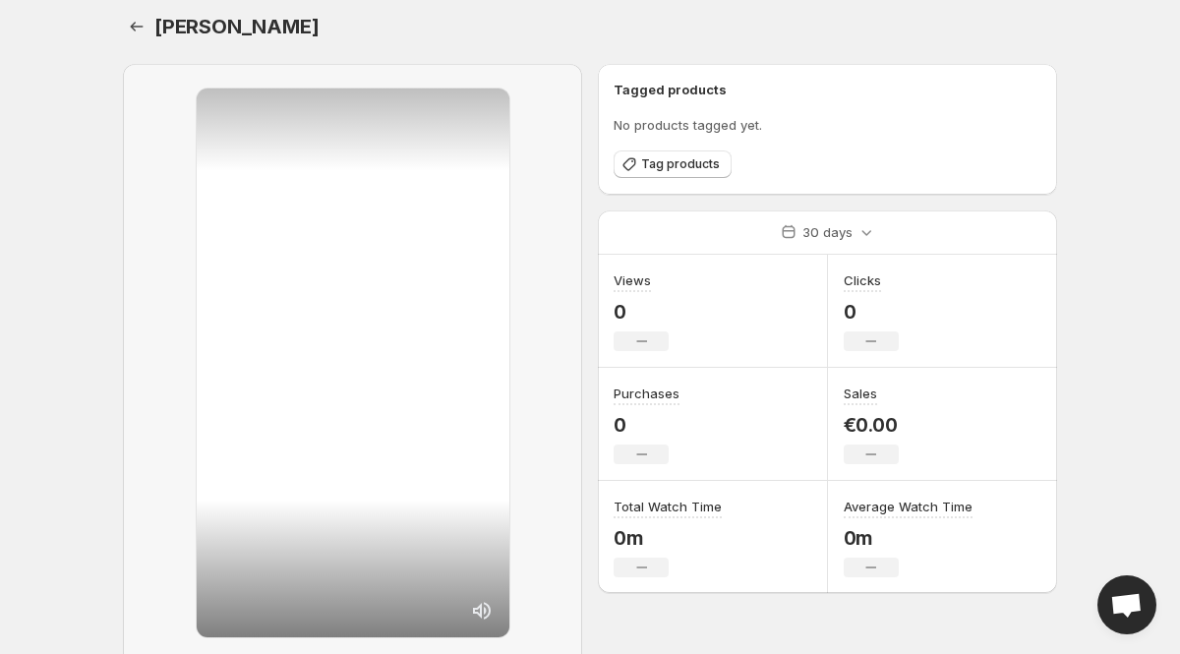
scroll to position [0, 0]
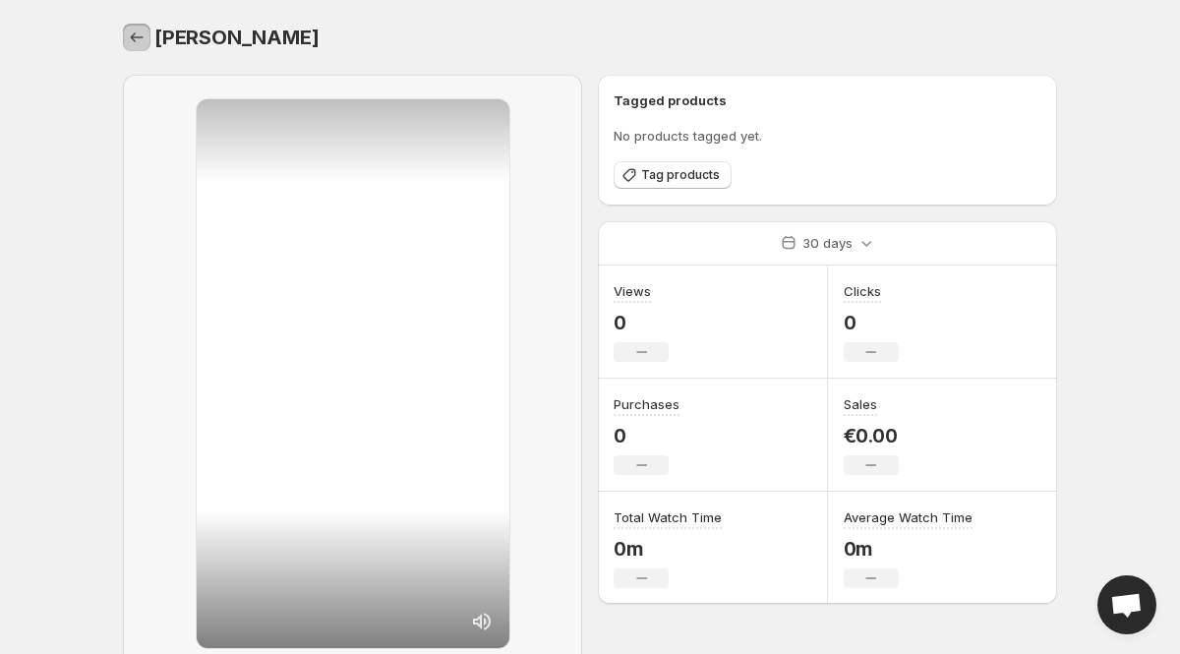
click at [133, 29] on icon "Settings" at bounding box center [137, 38] width 20 height 20
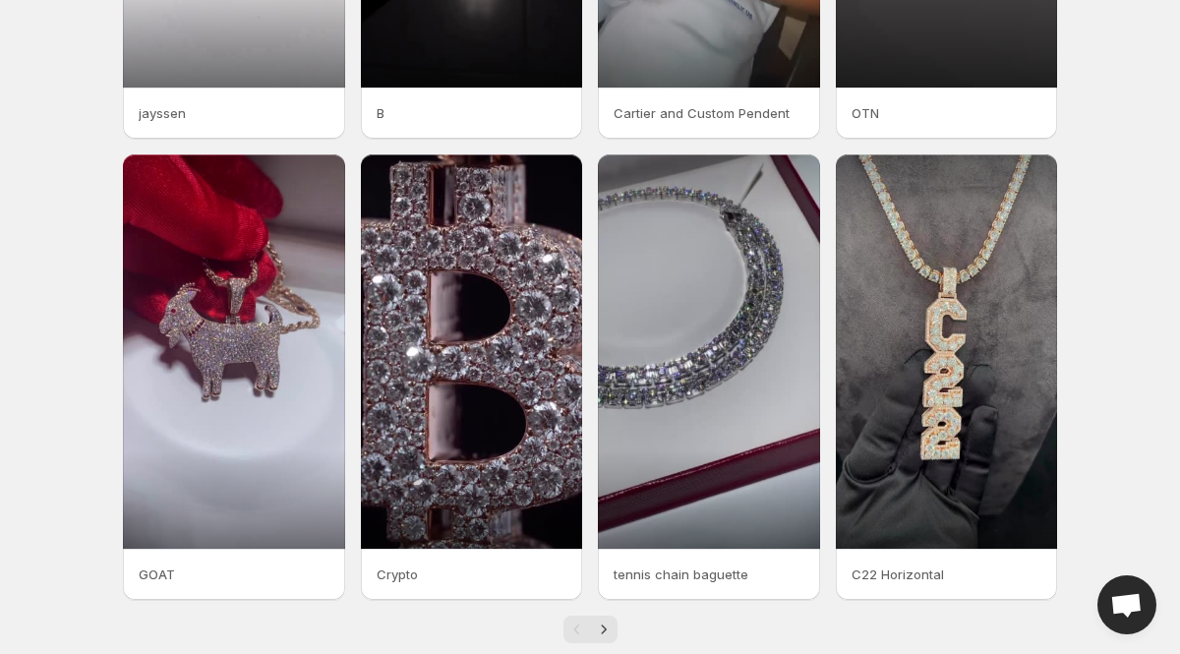
scroll to position [418, 0]
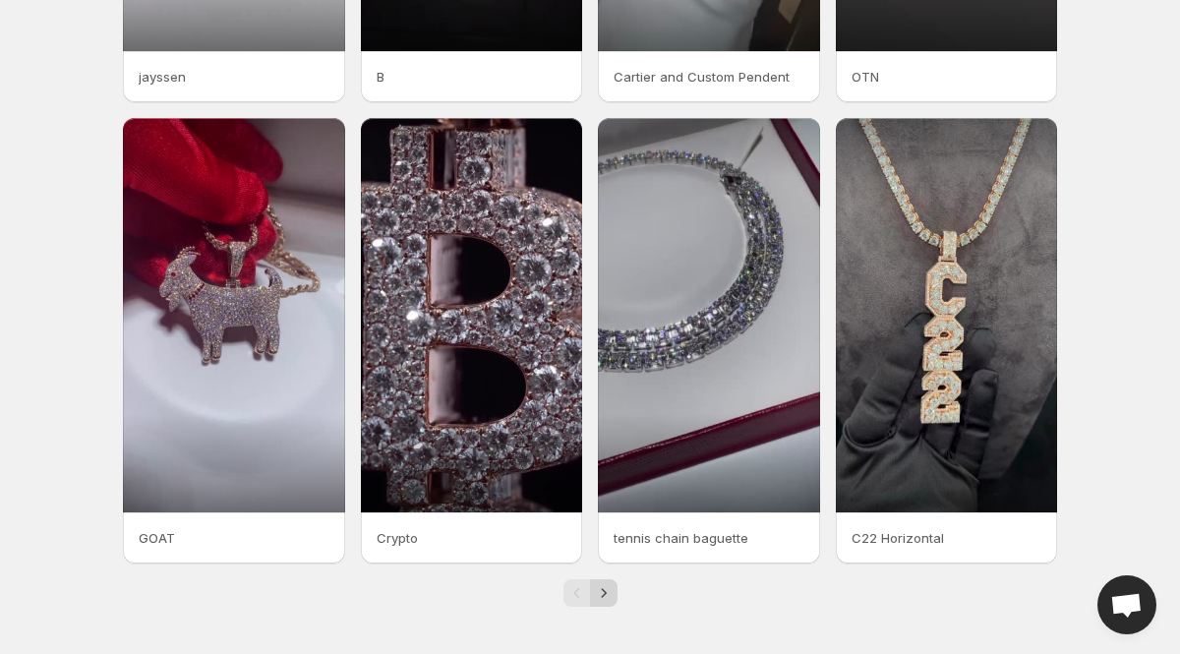
click at [606, 587] on icon "Next" at bounding box center [604, 593] width 20 height 20
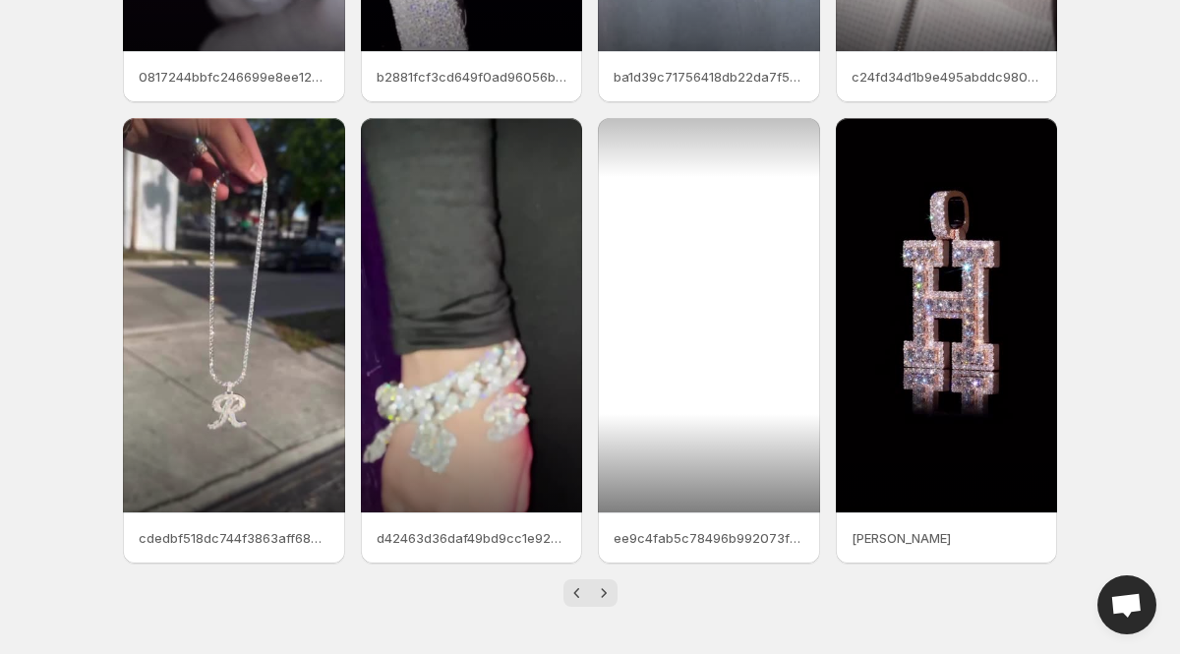
click at [684, 342] on div at bounding box center [709, 315] width 222 height 394
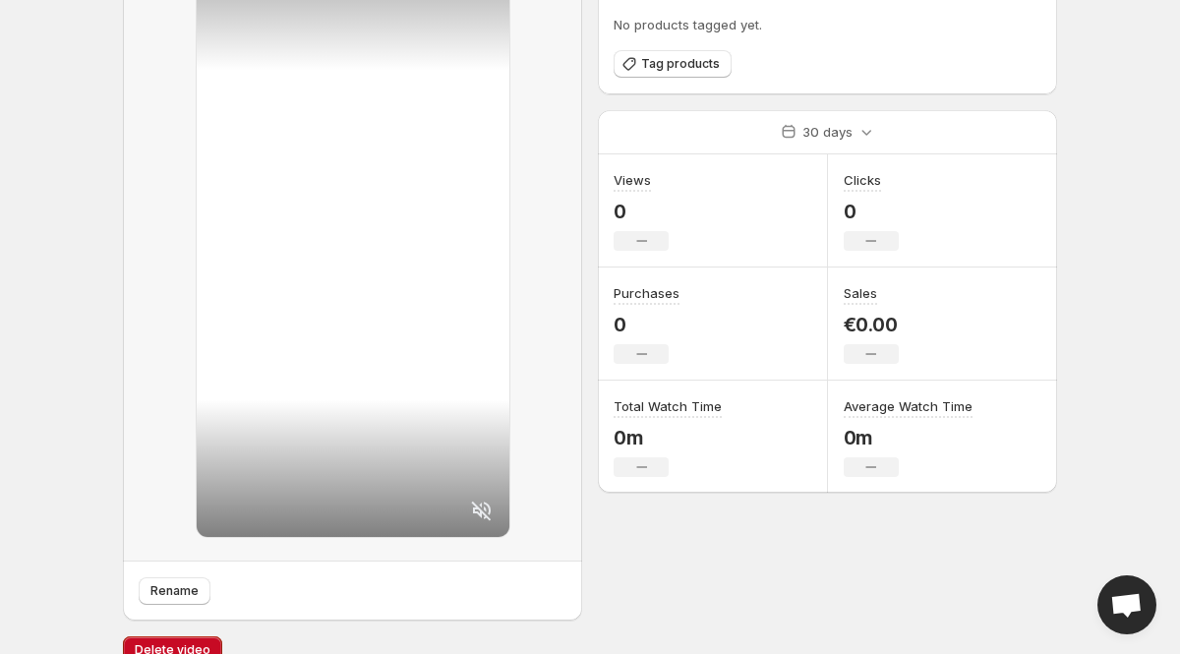
scroll to position [141, 0]
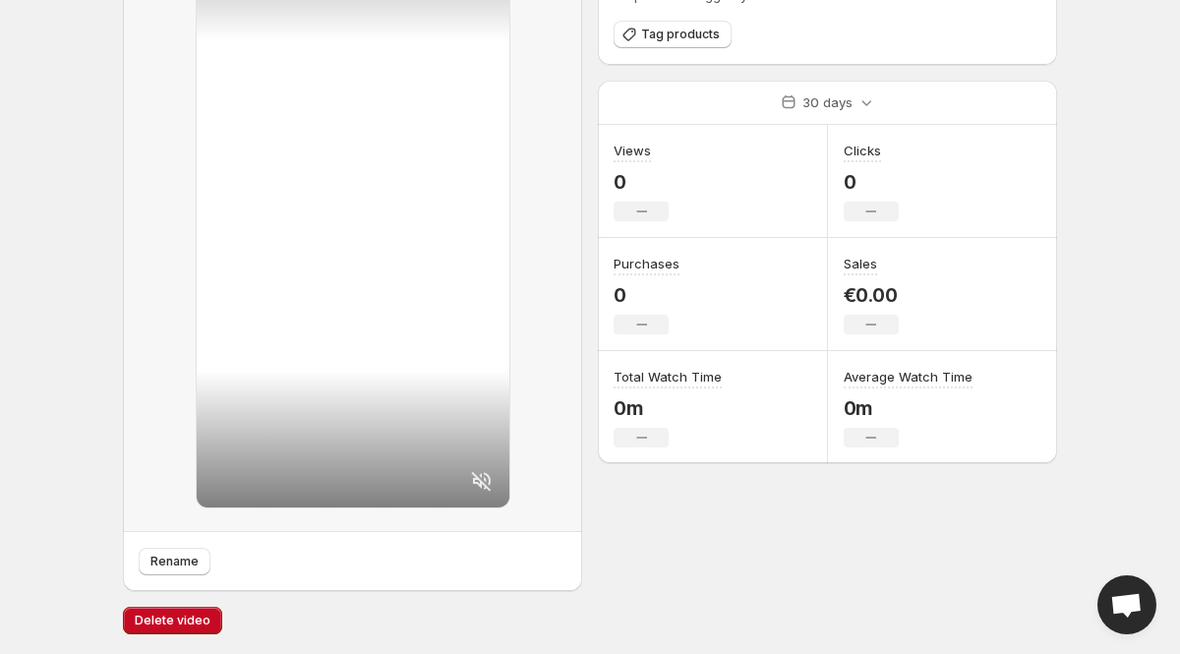
click at [486, 481] on icon at bounding box center [482, 481] width 24 height 24
click at [168, 561] on span "Rename" at bounding box center [174, 562] width 48 height 16
click at [69, 161] on body "Home Feeds Videos Subscription Settings souvenir rond. This page is ready souve…" at bounding box center [590, 186] width 1180 height 654
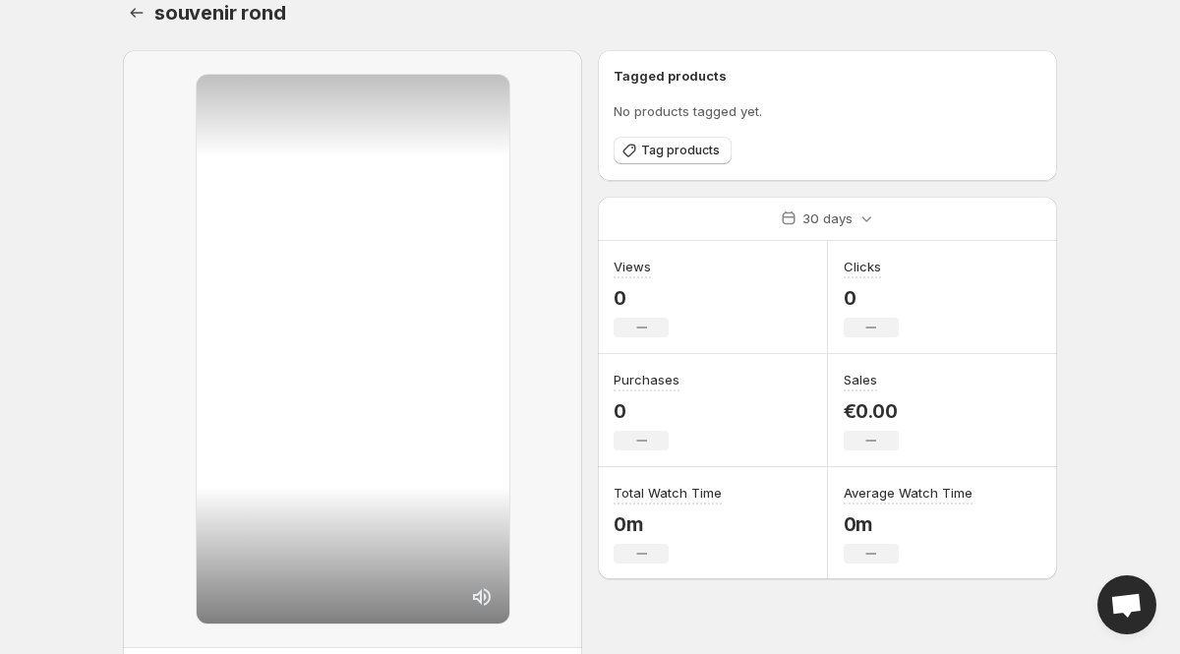
scroll to position [23, 0]
click at [133, 12] on icon "Settings" at bounding box center [137, 15] width 20 height 20
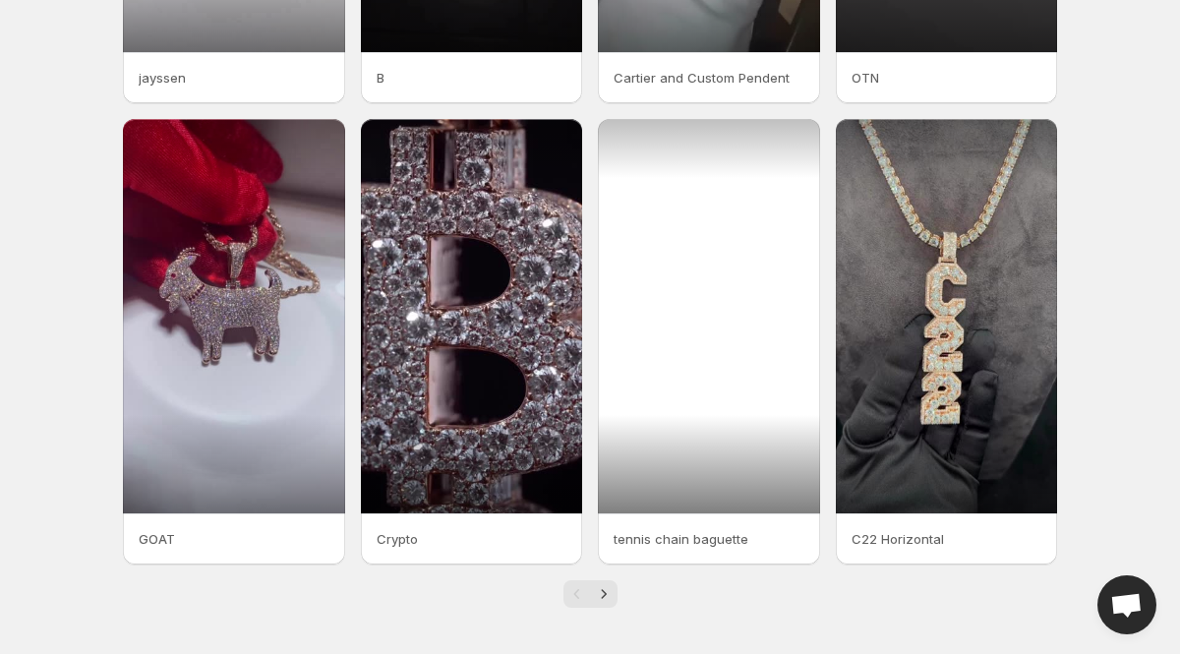
scroll to position [418, 0]
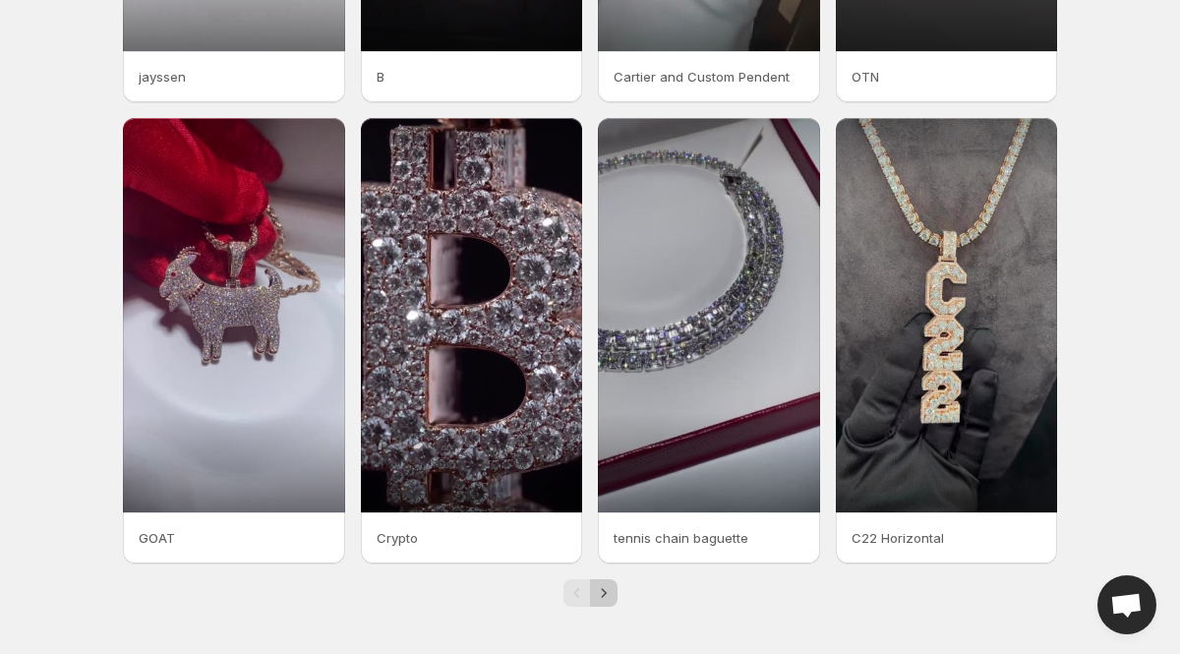
click at [608, 582] on button "Next" at bounding box center [604, 593] width 28 height 28
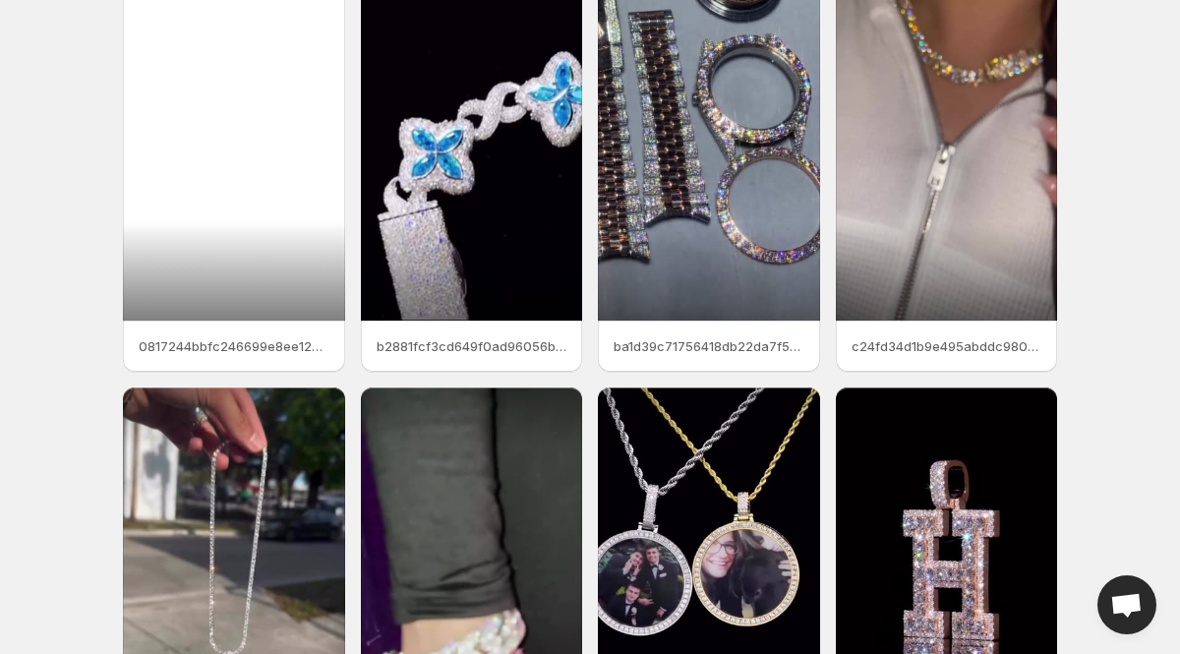
scroll to position [103, 0]
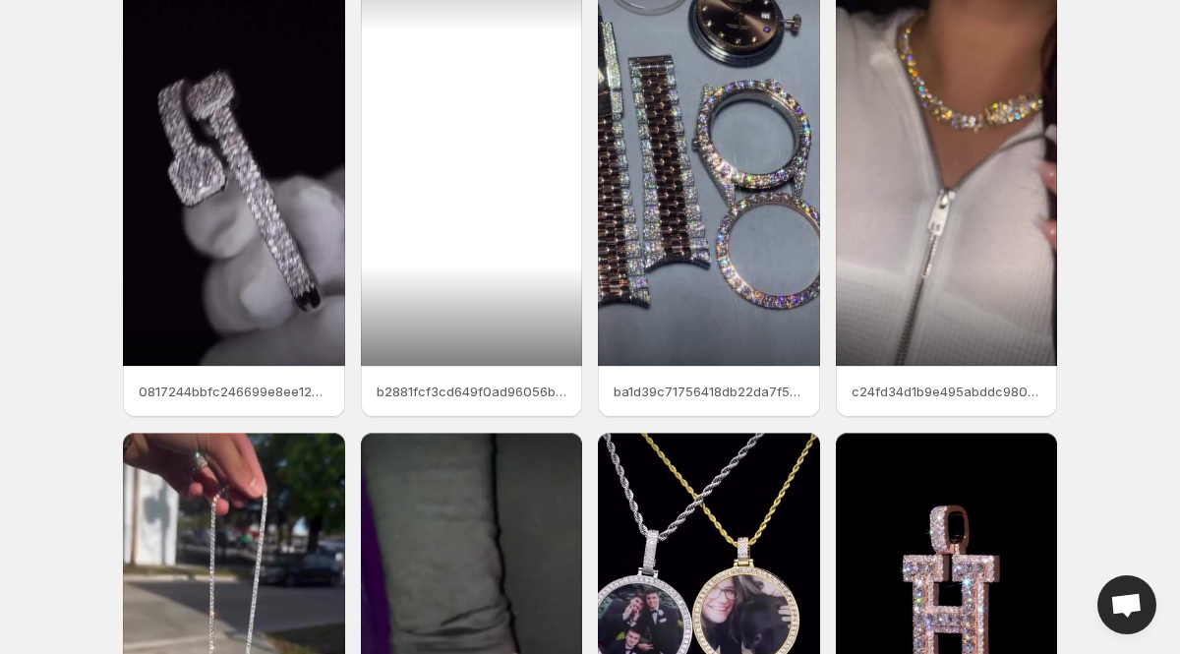
click at [473, 167] on div at bounding box center [472, 168] width 222 height 394
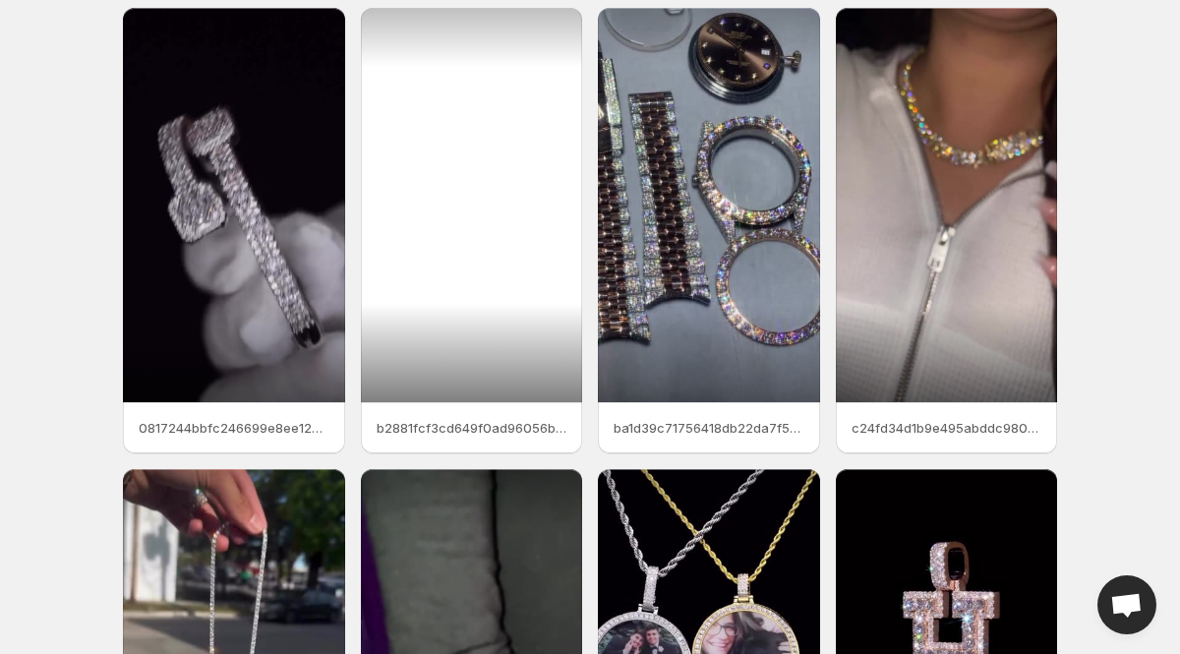
scroll to position [64, 0]
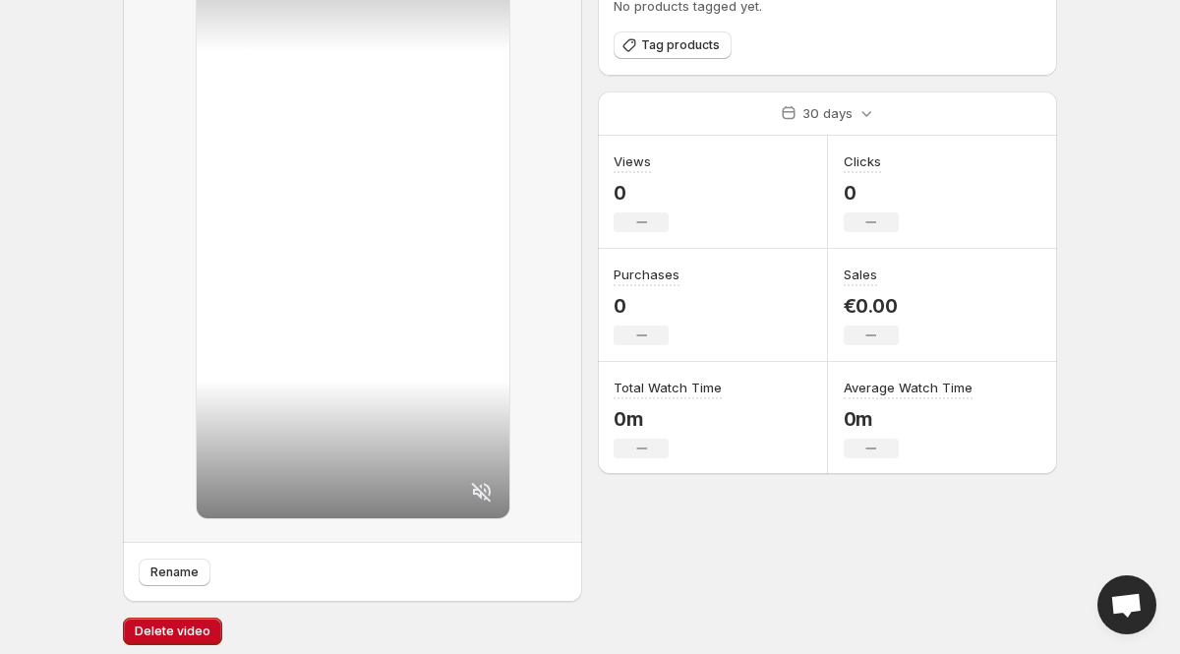
scroll to position [141, 0]
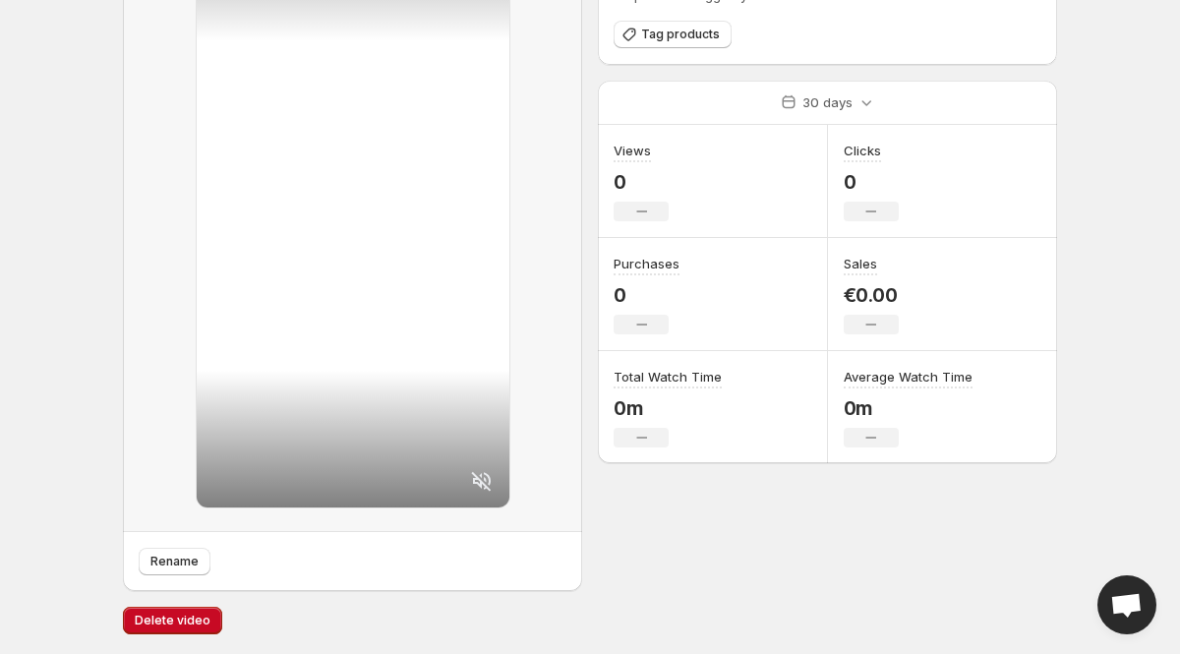
click at [485, 478] on icon at bounding box center [481, 481] width 20 height 20
click at [173, 565] on span "Rename" at bounding box center [174, 562] width 48 height 16
click at [67, 159] on body "Home Feeds Videos Subscription Settings blue clover. This page is ready blue cl…" at bounding box center [590, 186] width 1180 height 654
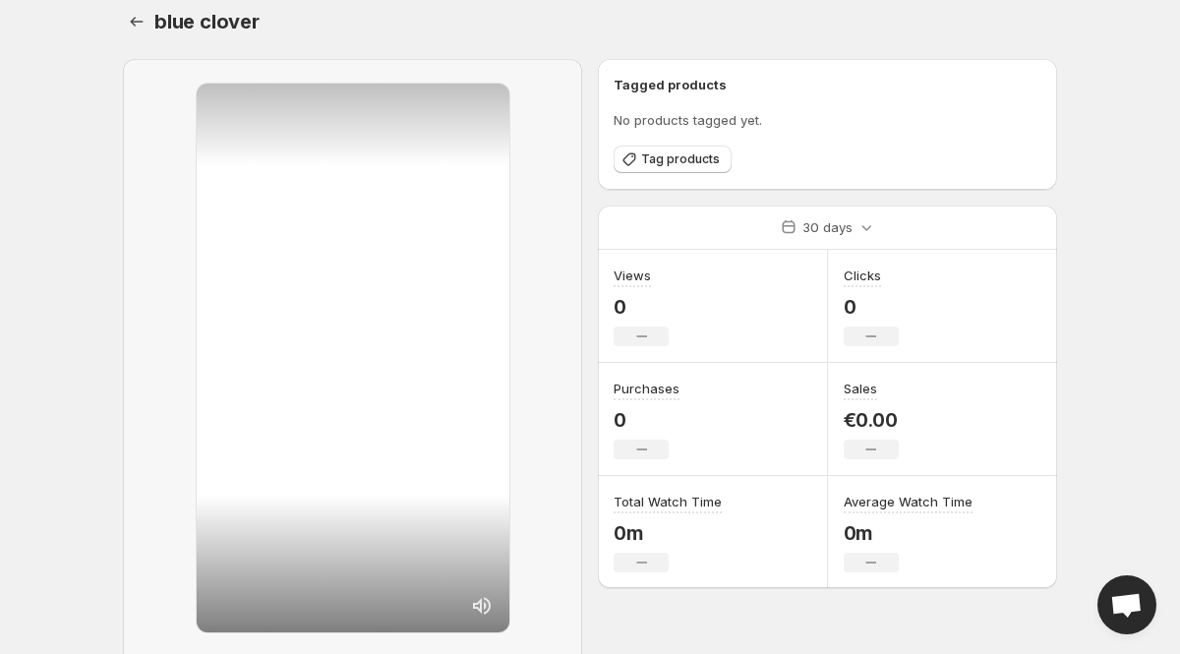
scroll to position [0, 0]
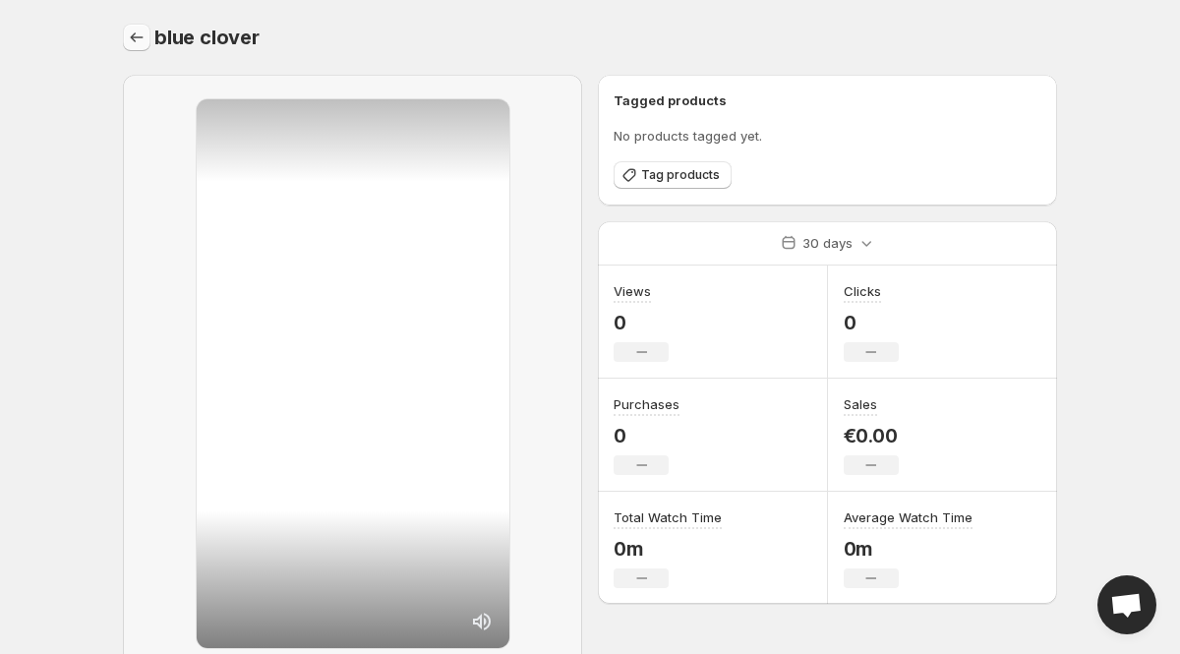
click at [135, 44] on icon "Settings" at bounding box center [137, 38] width 20 height 20
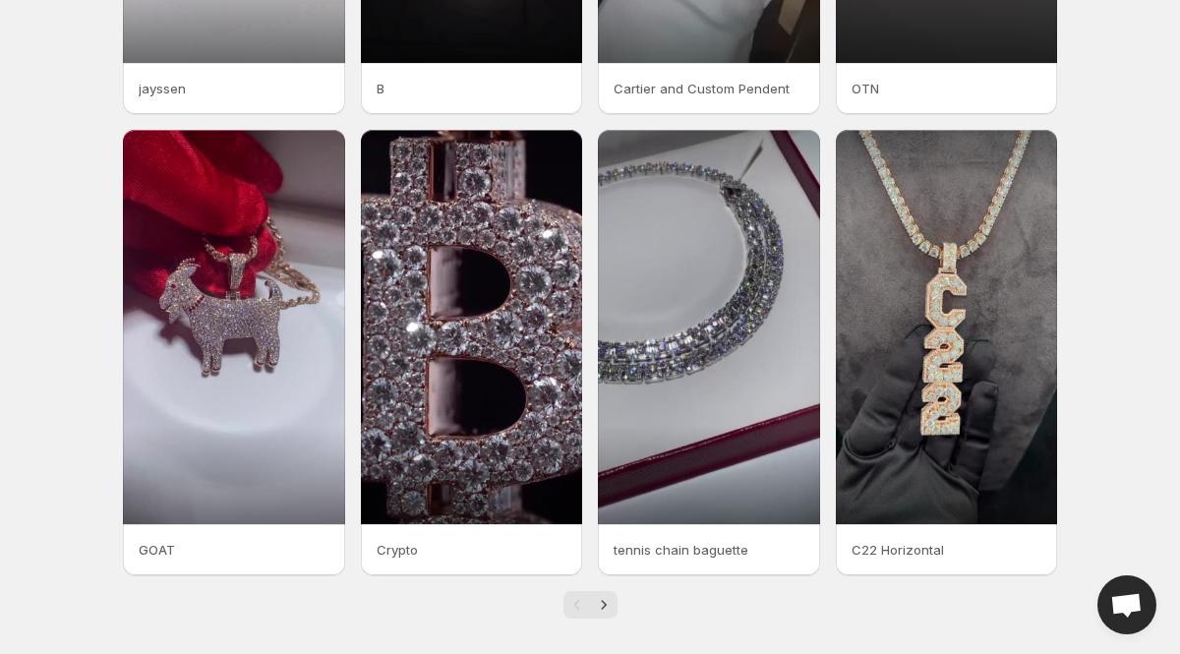
scroll to position [418, 0]
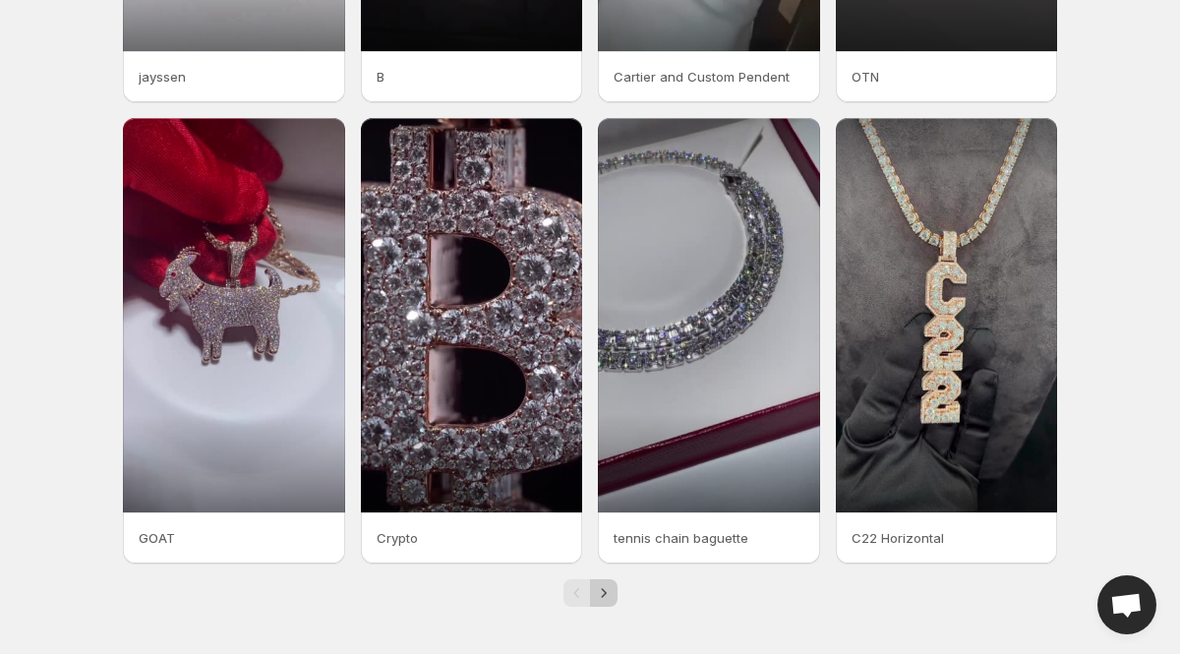
click at [603, 590] on icon "Next" at bounding box center [603, 592] width 5 height 9
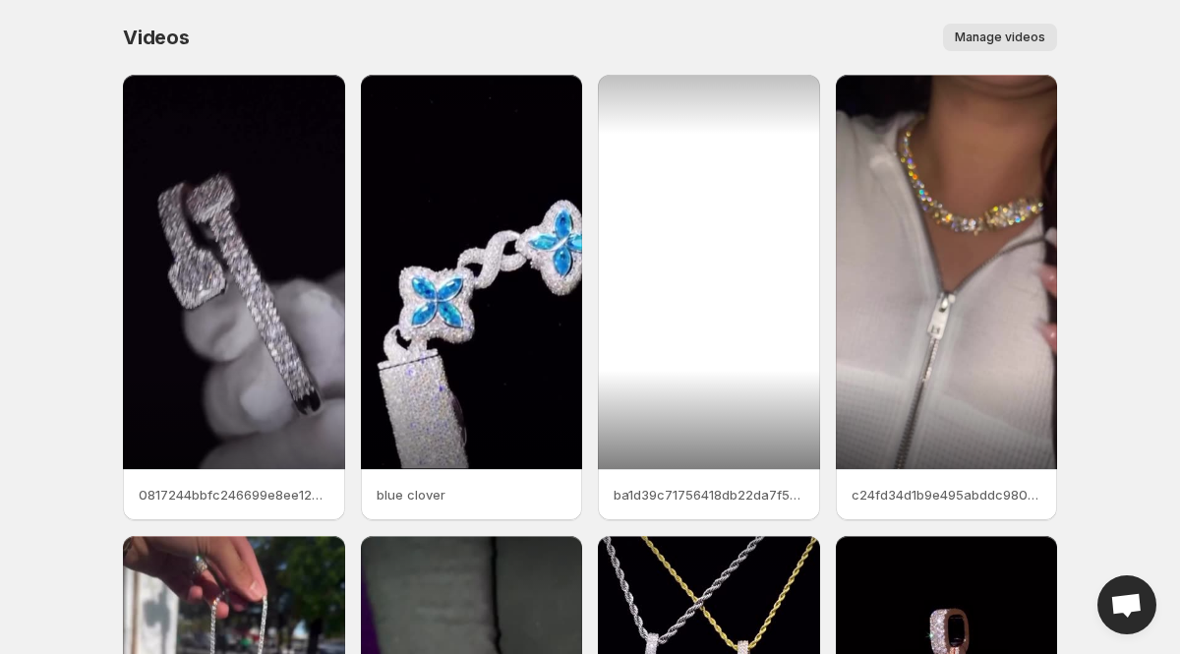
click at [668, 269] on div at bounding box center [709, 272] width 222 height 394
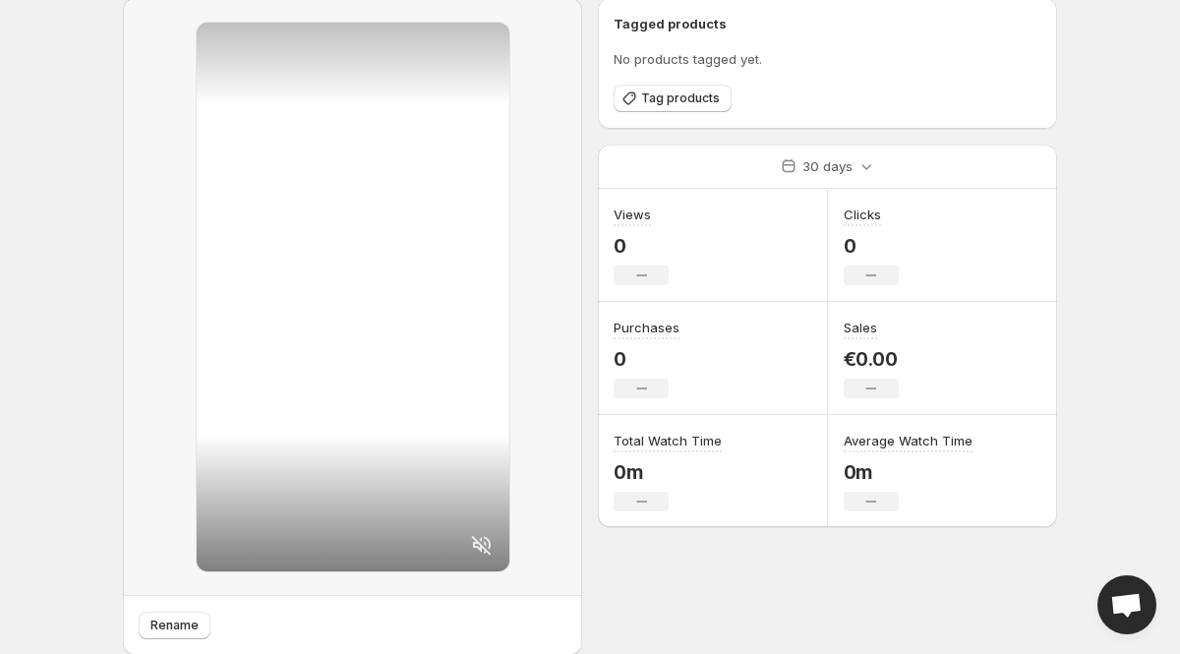
scroll to position [79, 0]
click at [477, 544] on icon at bounding box center [481, 543] width 20 height 20
click at [176, 623] on span "Rename" at bounding box center [174, 623] width 48 height 16
click at [60, 85] on body "Home Feeds Videos Subscription Settings Rolex bussdown. This page is ready Role…" at bounding box center [590, 248] width 1180 height 654
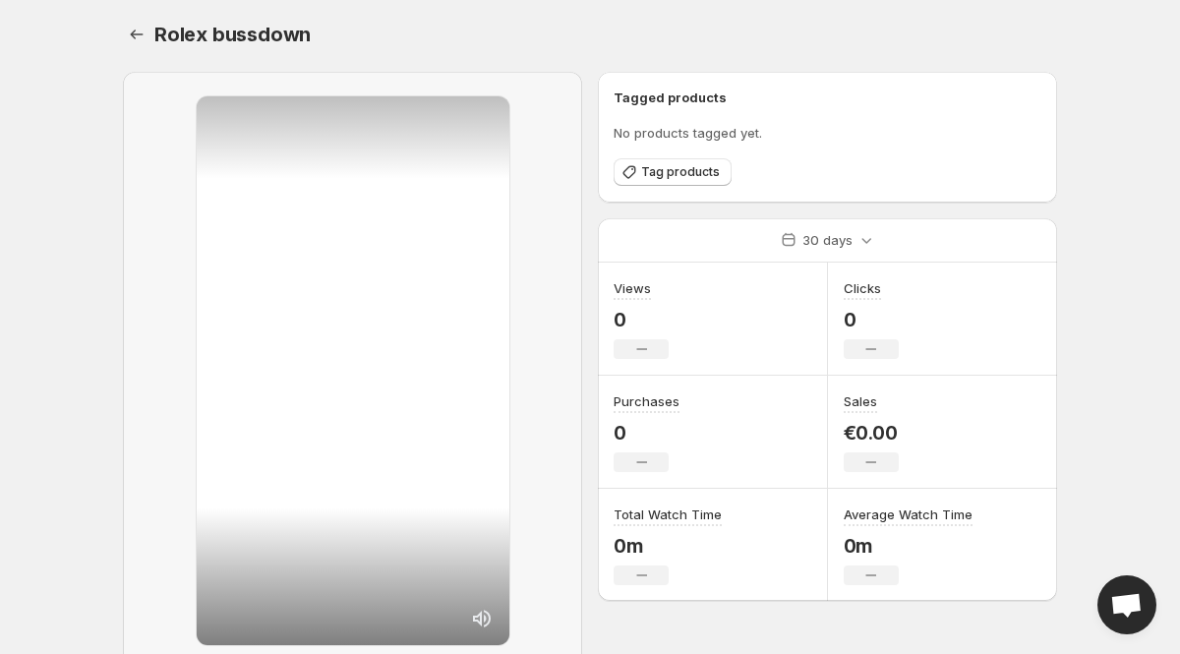
scroll to position [0, 0]
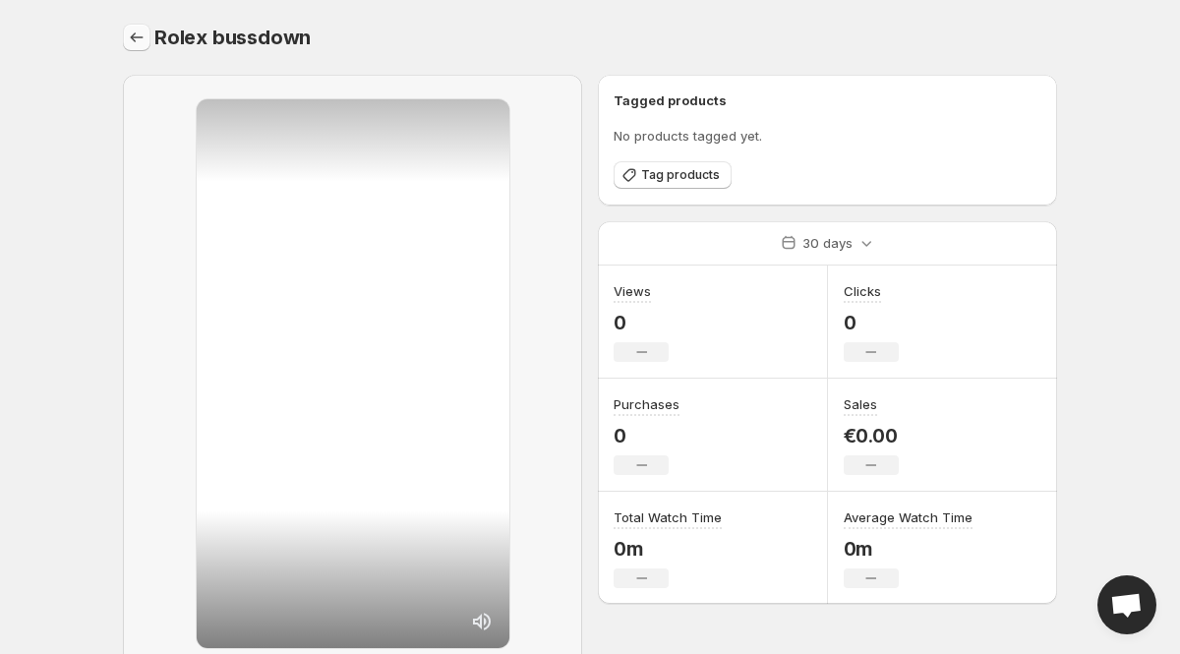
click at [131, 47] on button "Settings" at bounding box center [137, 38] width 28 height 28
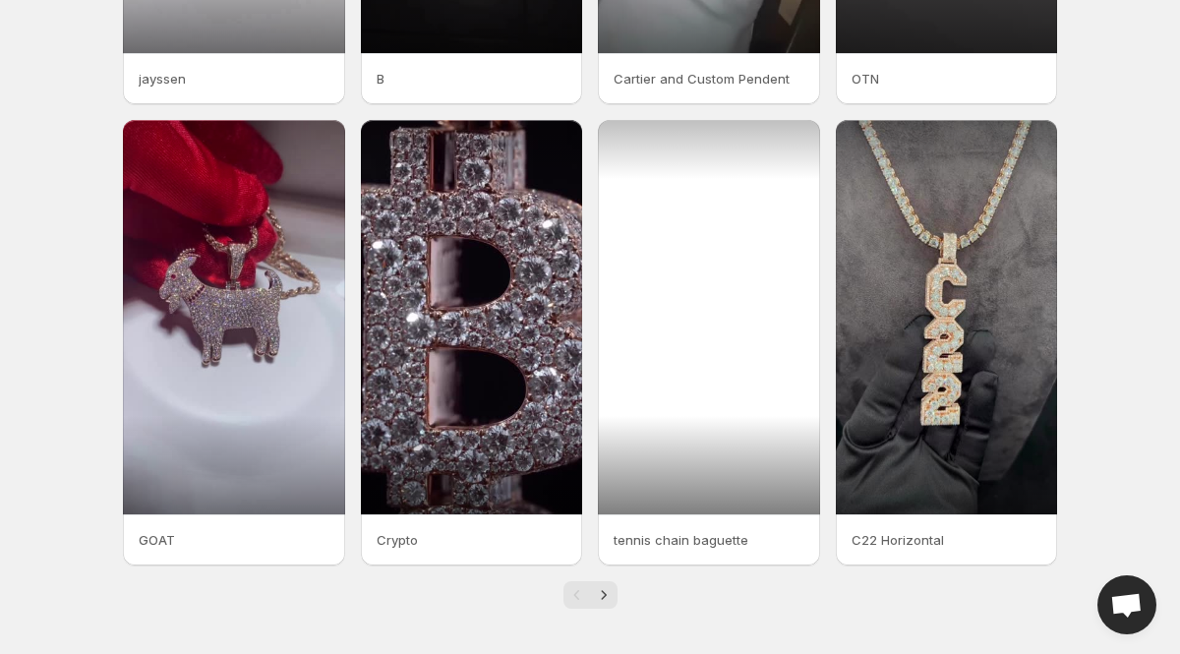
scroll to position [418, 0]
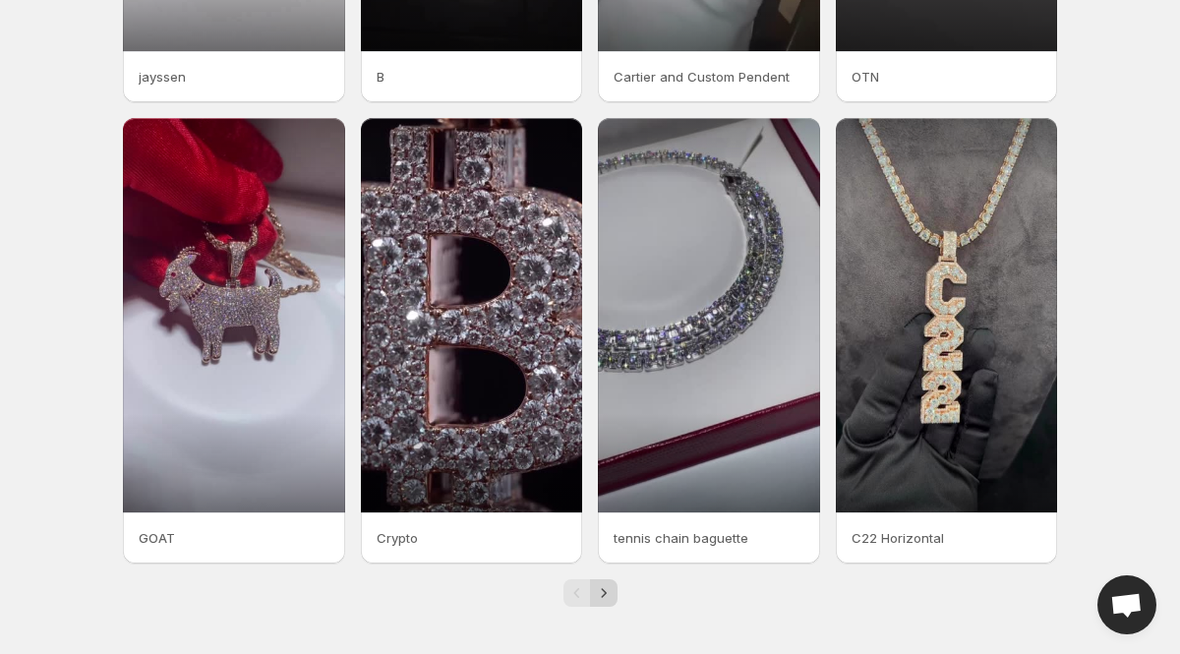
click at [604, 580] on button "Next" at bounding box center [604, 593] width 28 height 28
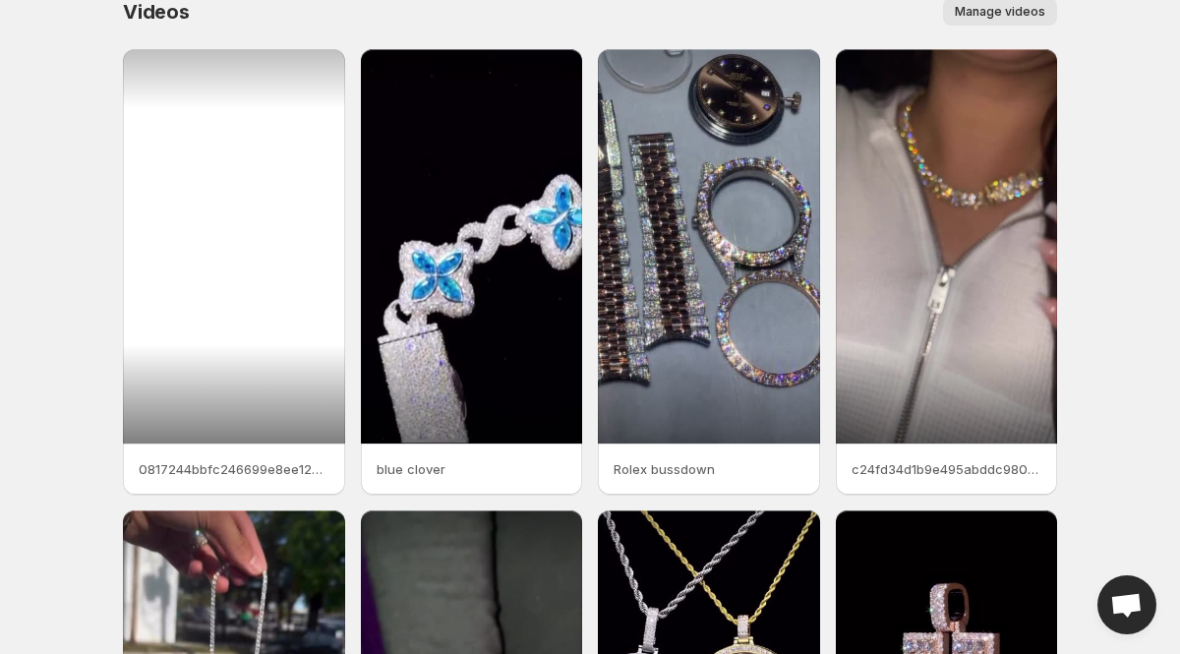
scroll to position [25, 0]
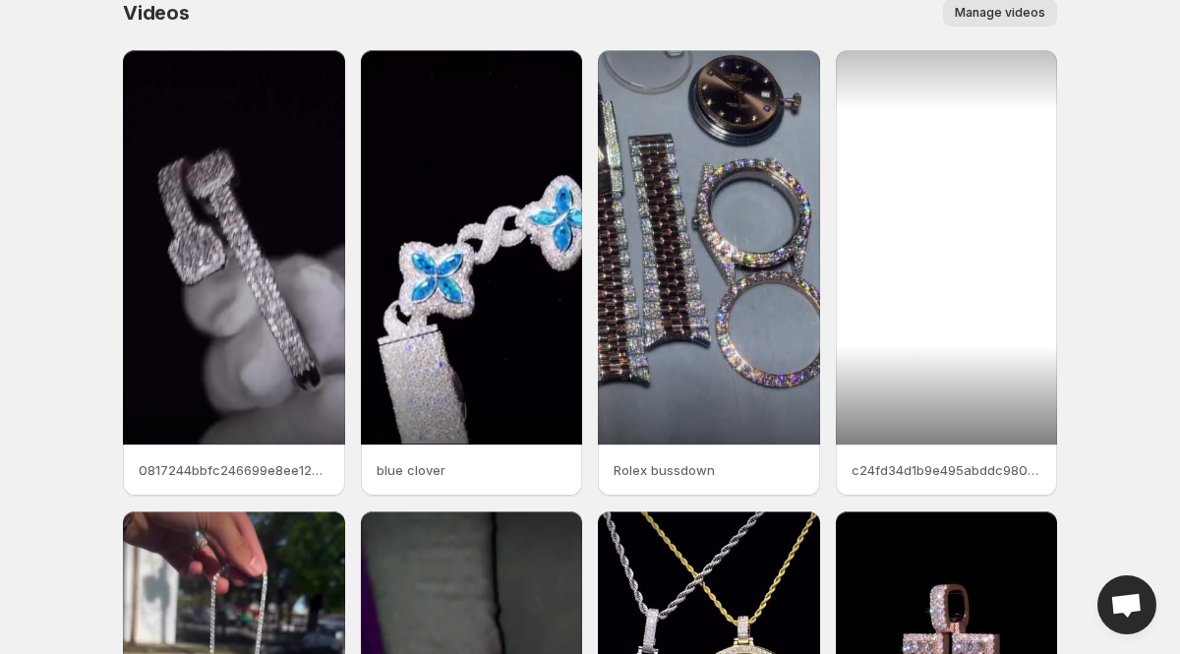
click at [976, 293] on div at bounding box center [947, 247] width 222 height 394
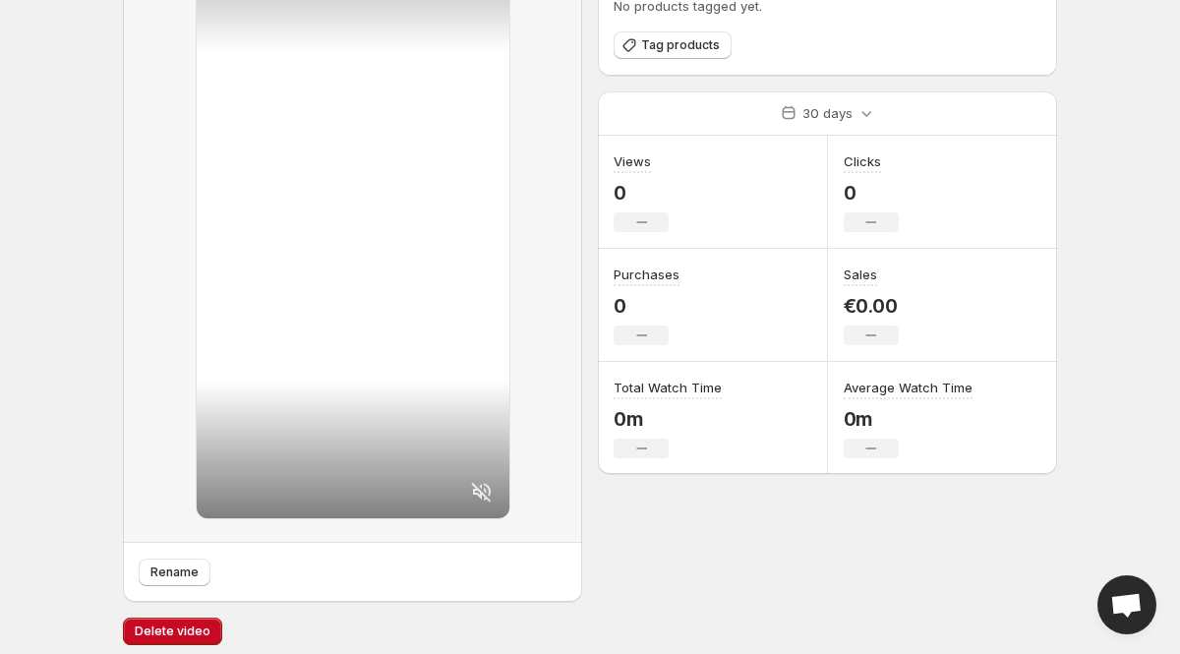
scroll to position [141, 0]
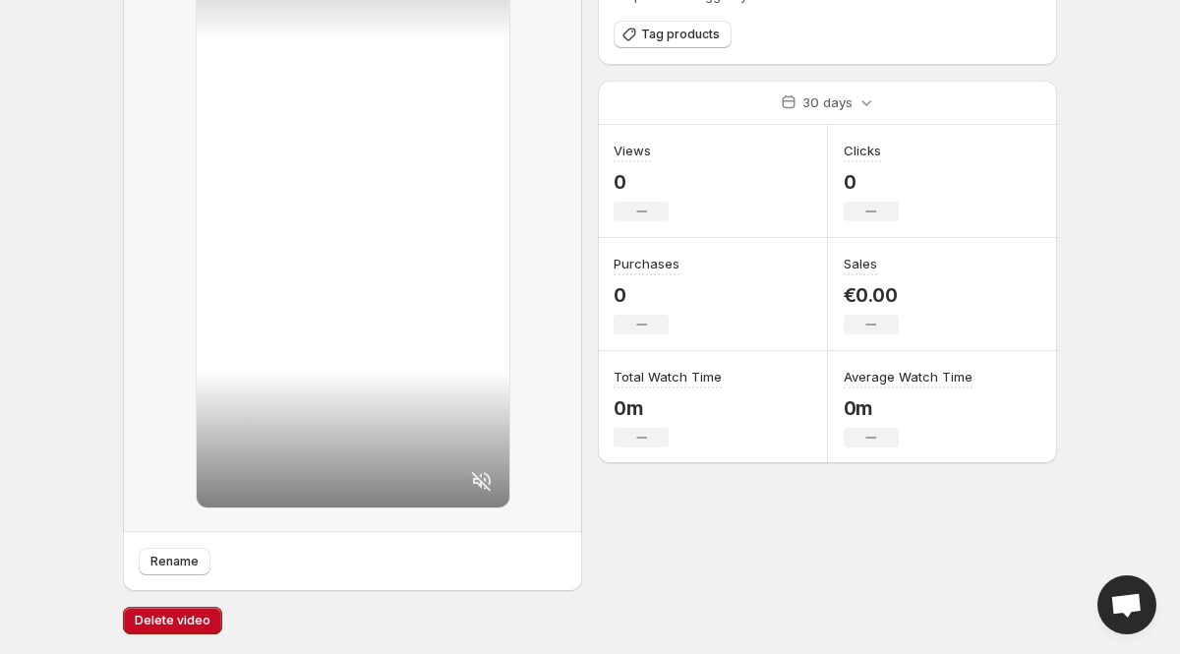
click at [481, 479] on icon at bounding box center [482, 481] width 24 height 24
click at [168, 557] on span "Rename" at bounding box center [174, 562] width 48 height 16
click at [92, 162] on body "Home Feeds Videos Subscription Settings heart cubain chain. This page is ready …" at bounding box center [590, 186] width 1180 height 654
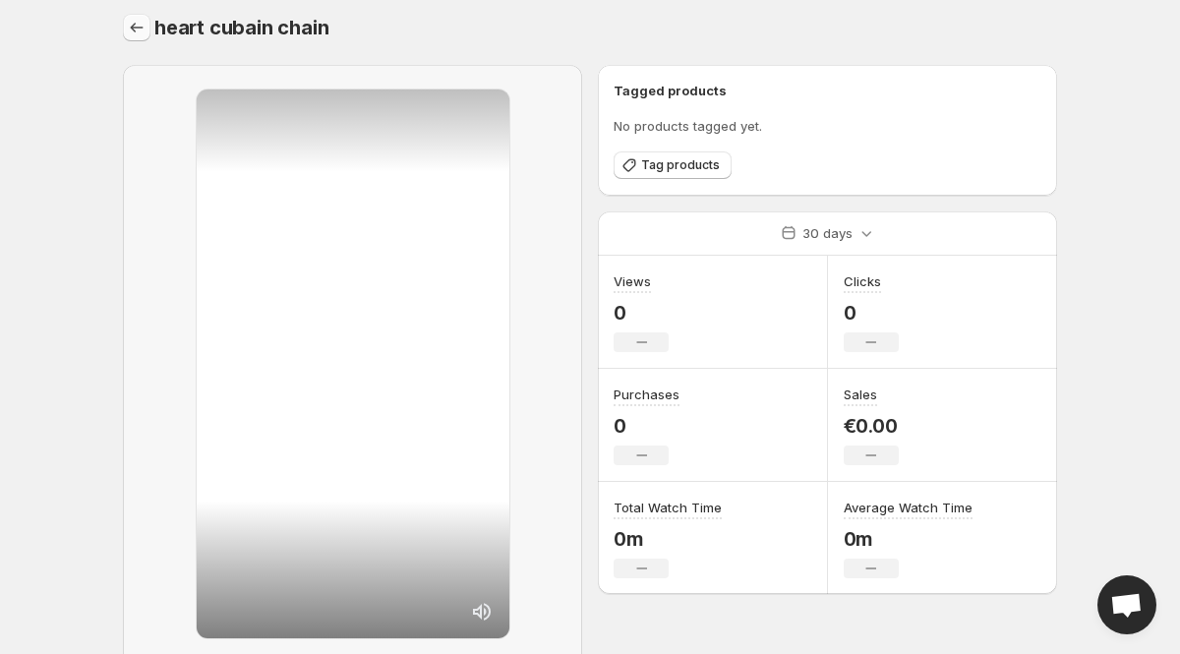
scroll to position [0, 0]
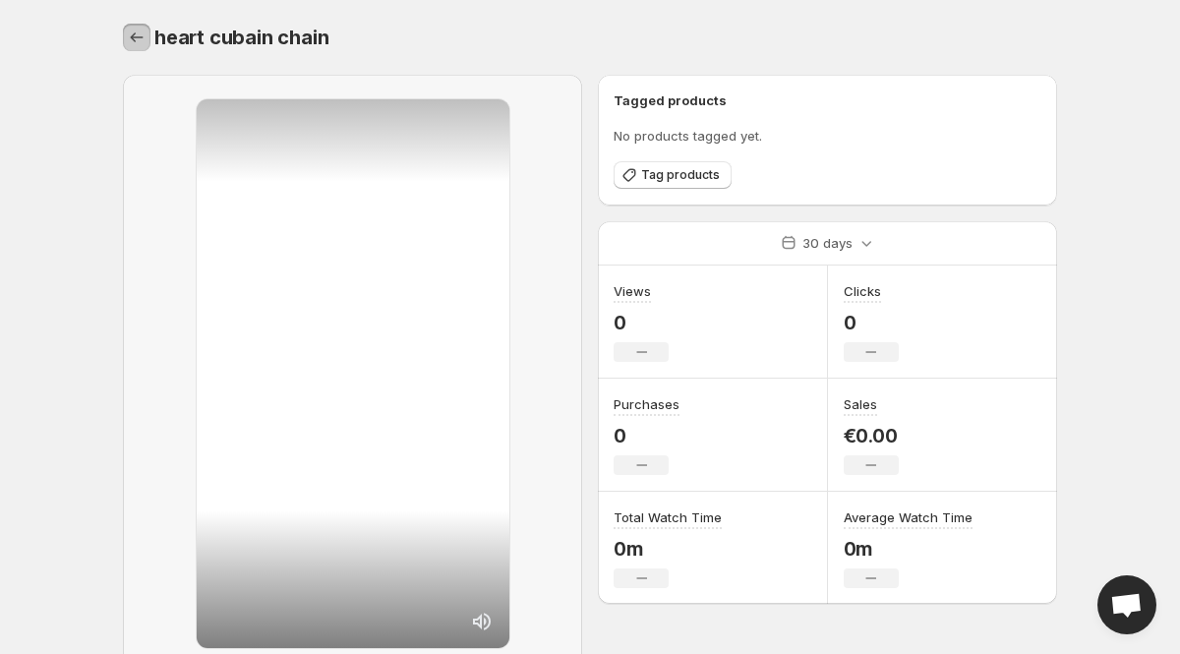
click at [138, 29] on icon "Settings" at bounding box center [137, 38] width 20 height 20
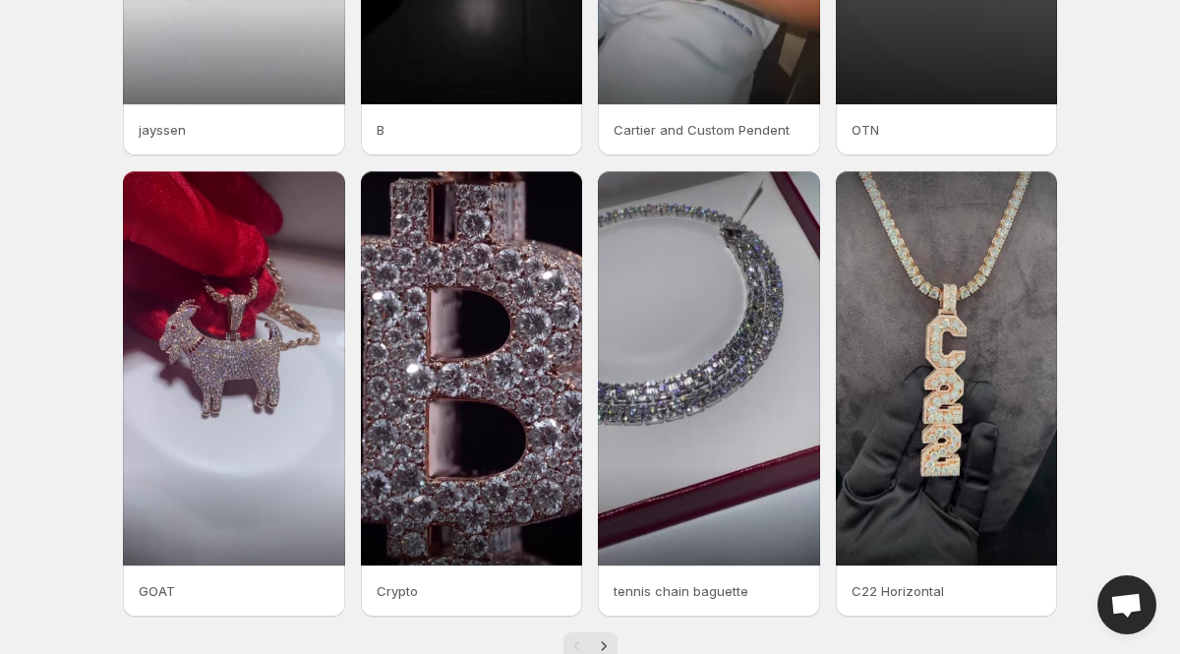
scroll to position [418, 0]
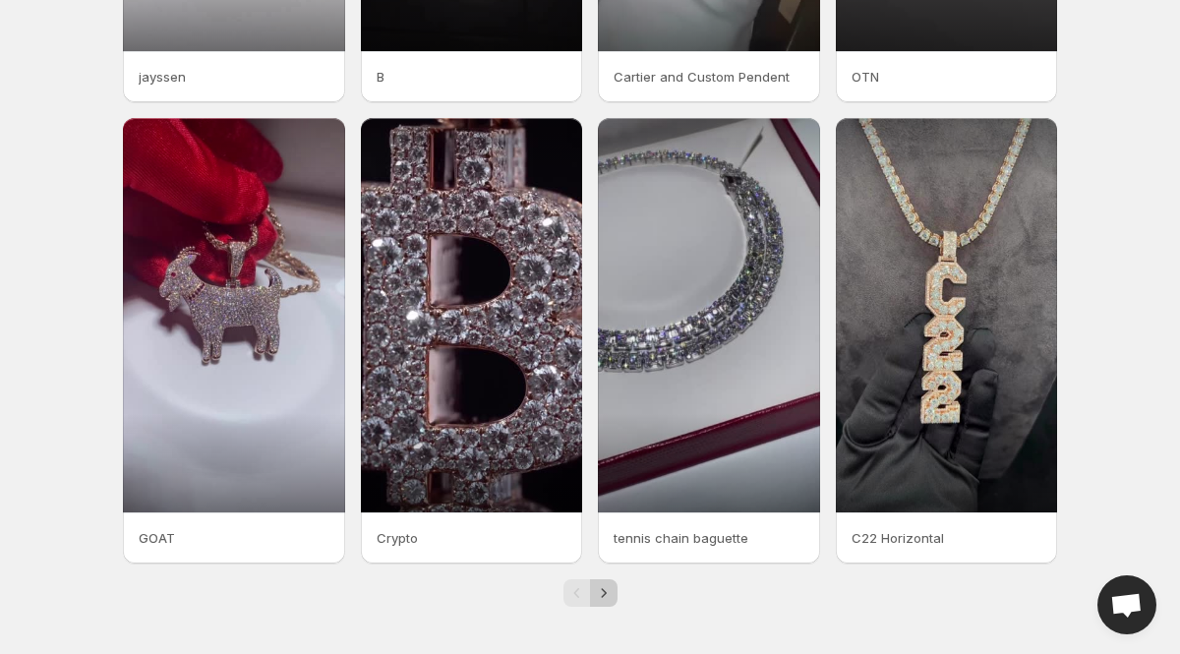
click at [613, 598] on button "Next" at bounding box center [604, 593] width 28 height 28
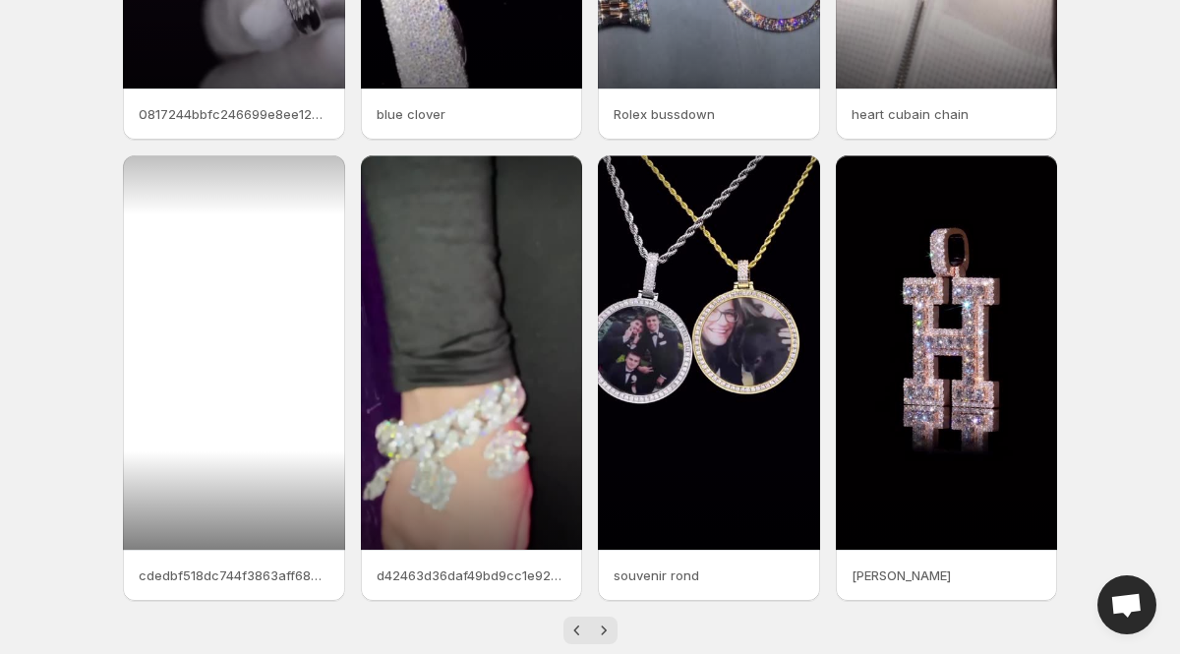
scroll to position [379, 0]
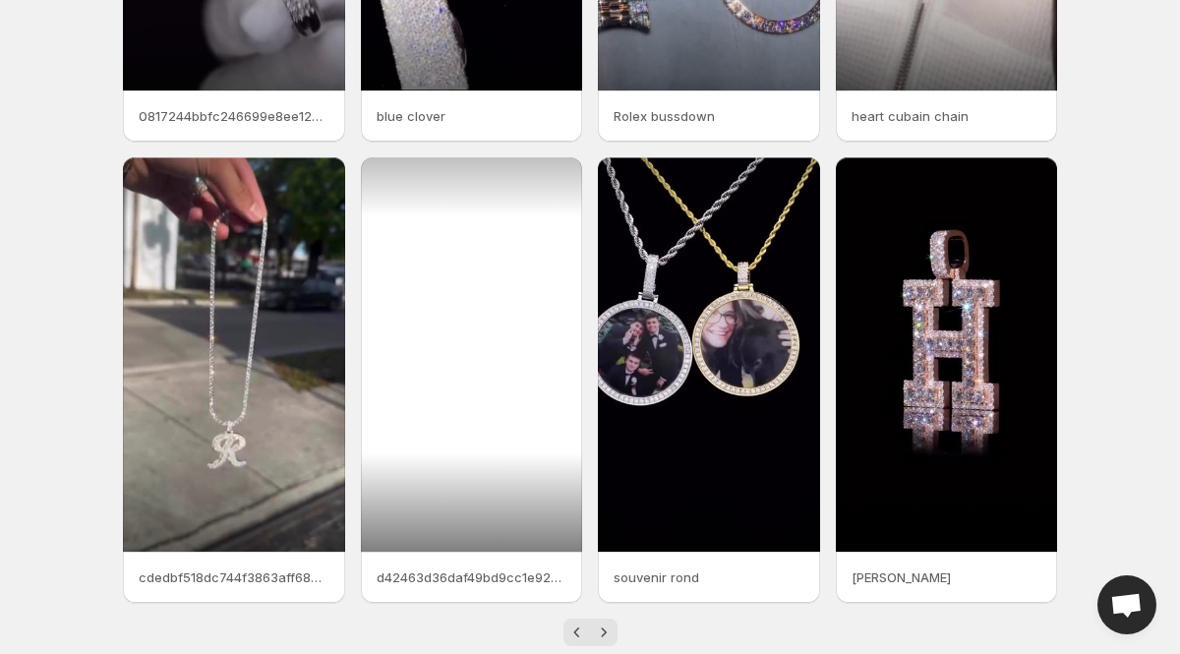
click at [523, 350] on div at bounding box center [472, 354] width 222 height 394
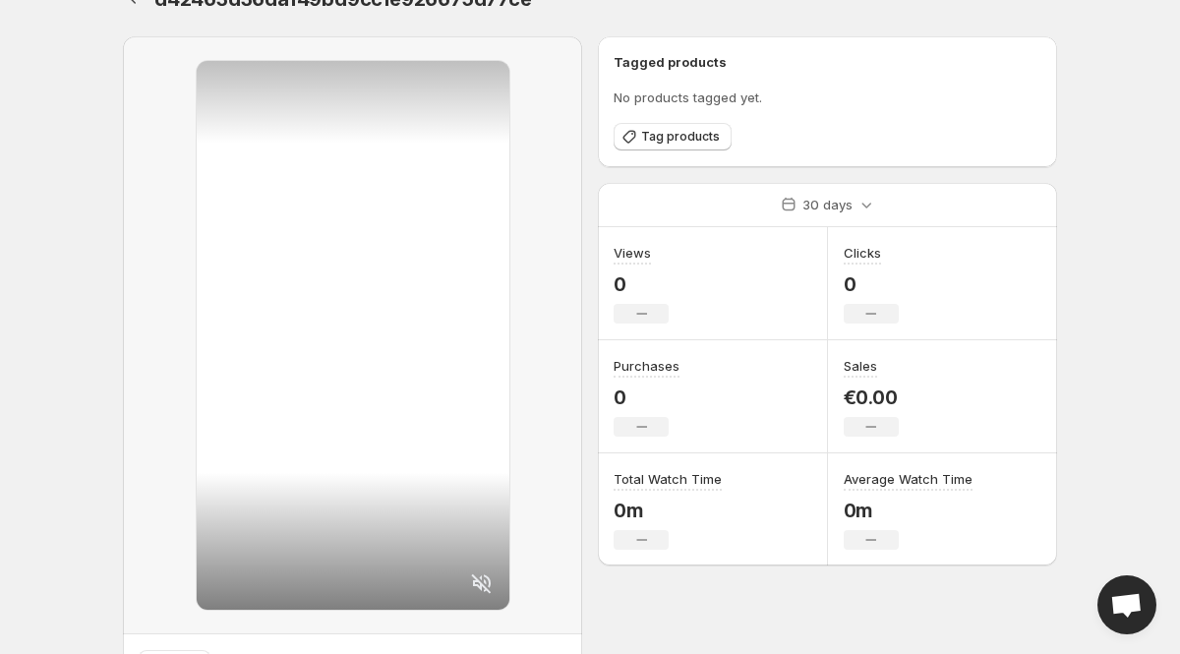
scroll to position [39, 0]
click at [482, 571] on icon at bounding box center [482, 582] width 24 height 24
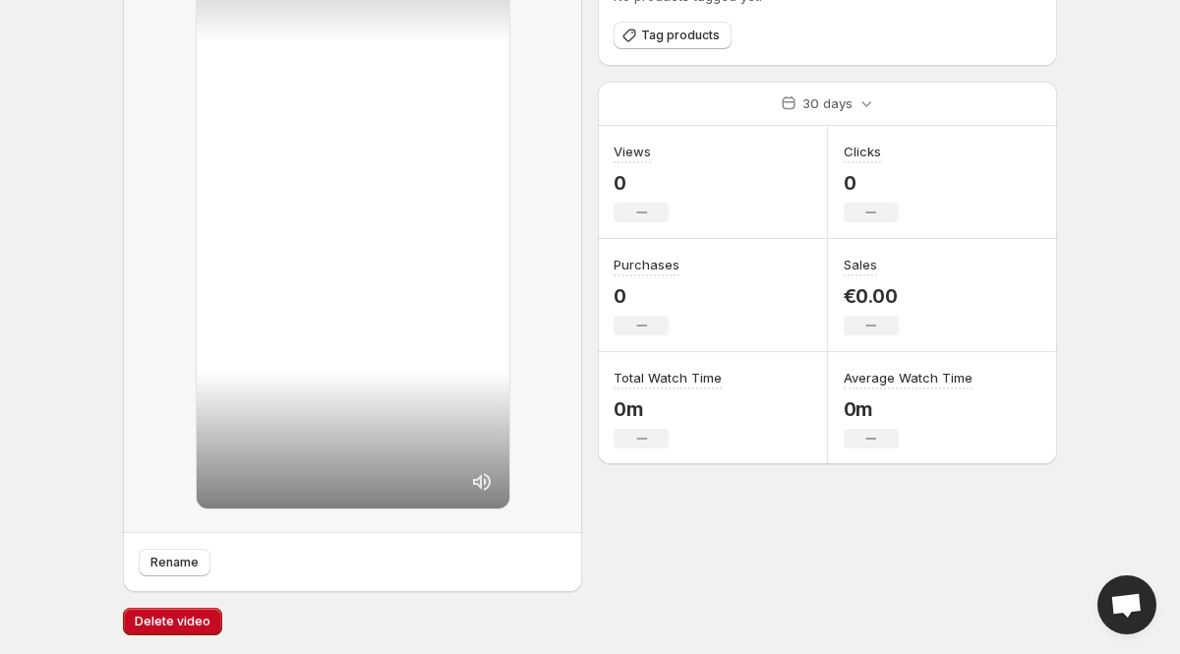
scroll to position [141, 0]
click at [167, 557] on span "Rename" at bounding box center [174, 562] width 48 height 16
click at [88, 98] on body "Home Feeds Videos Subscription Settings full chain. This page is ready full cha…" at bounding box center [590, 186] width 1180 height 654
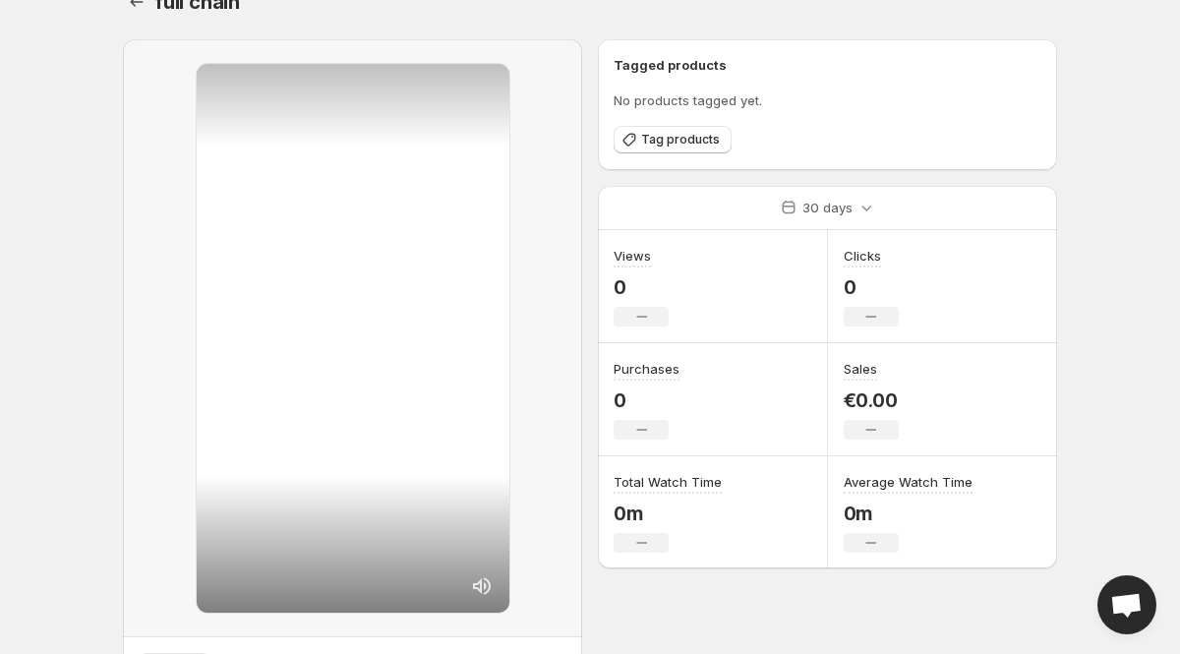
scroll to position [0, 0]
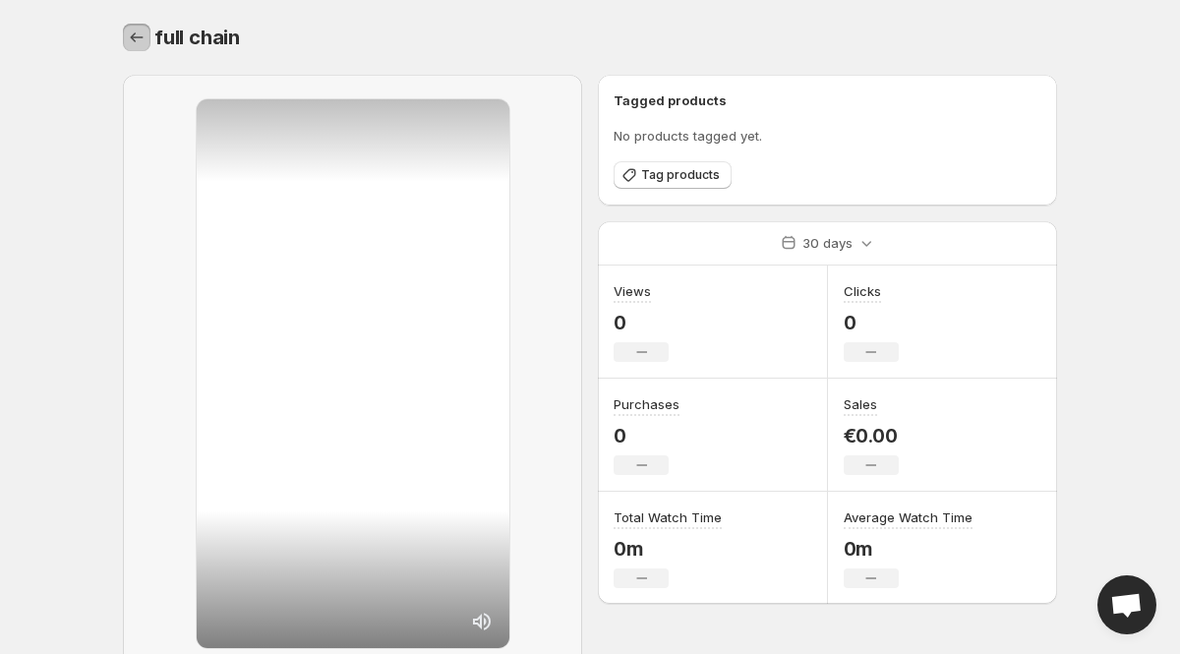
click at [143, 36] on icon "Settings" at bounding box center [137, 38] width 20 height 20
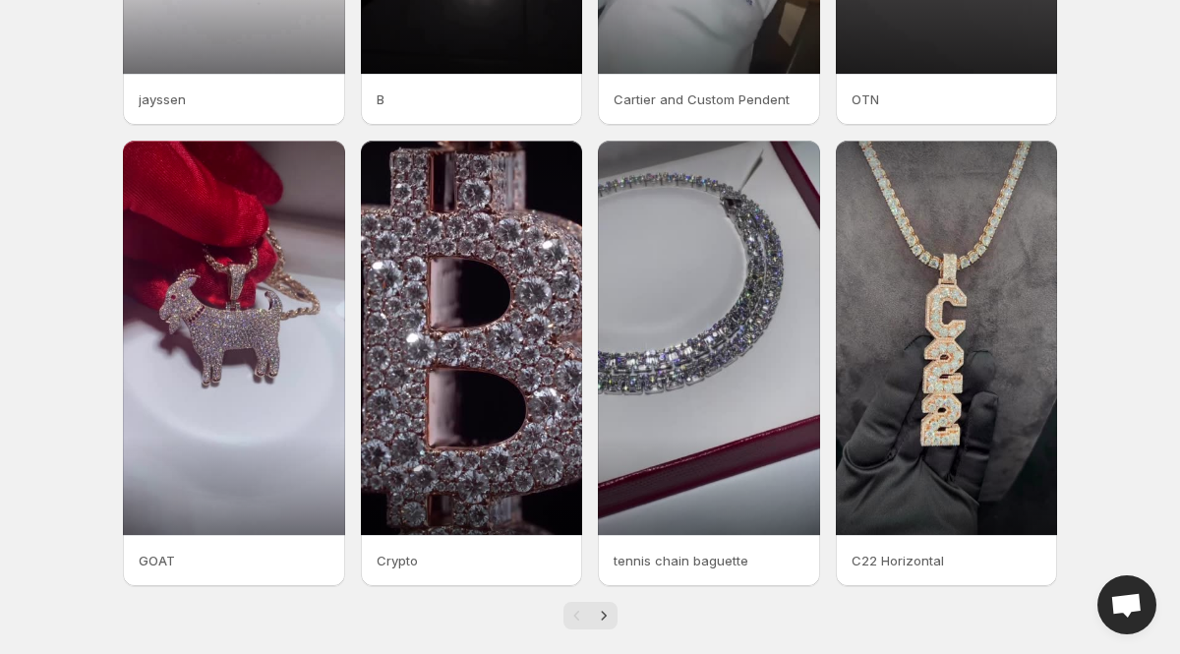
scroll to position [418, 0]
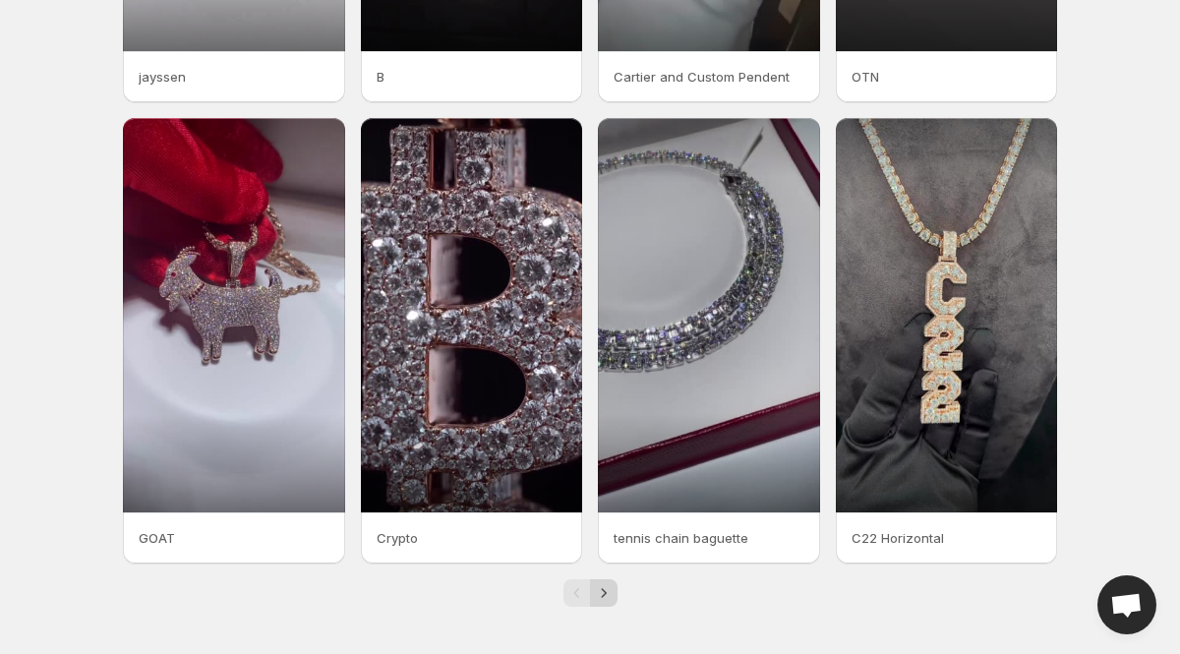
click at [600, 581] on button "Next" at bounding box center [604, 593] width 28 height 28
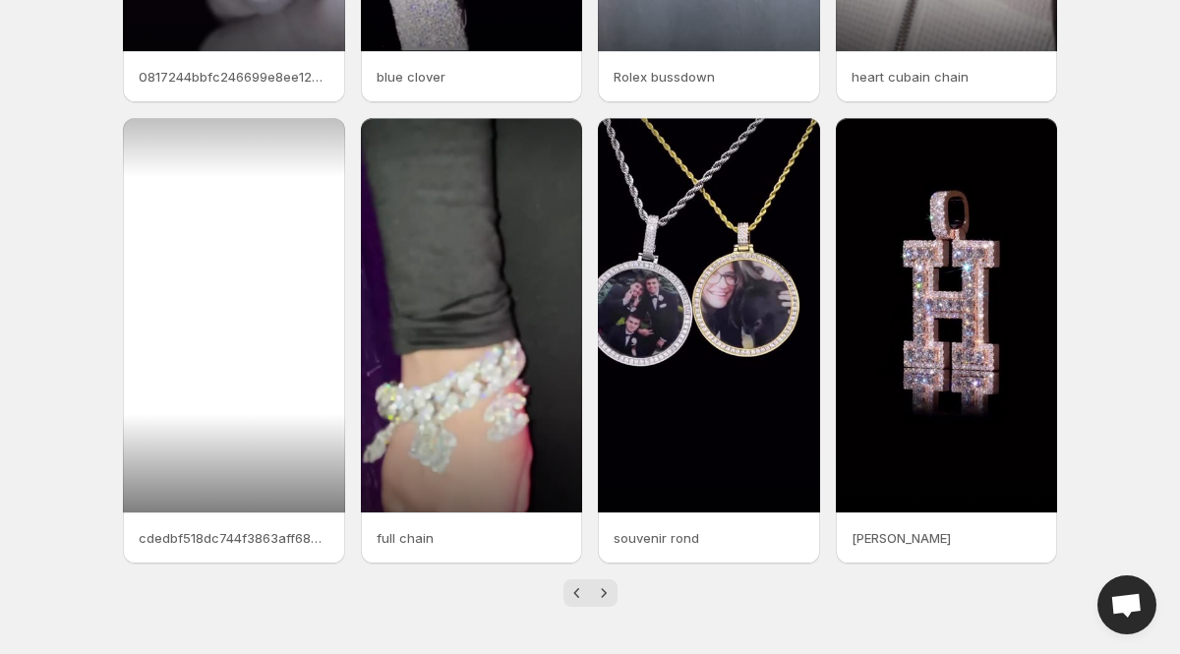
click at [233, 272] on div at bounding box center [234, 315] width 222 height 394
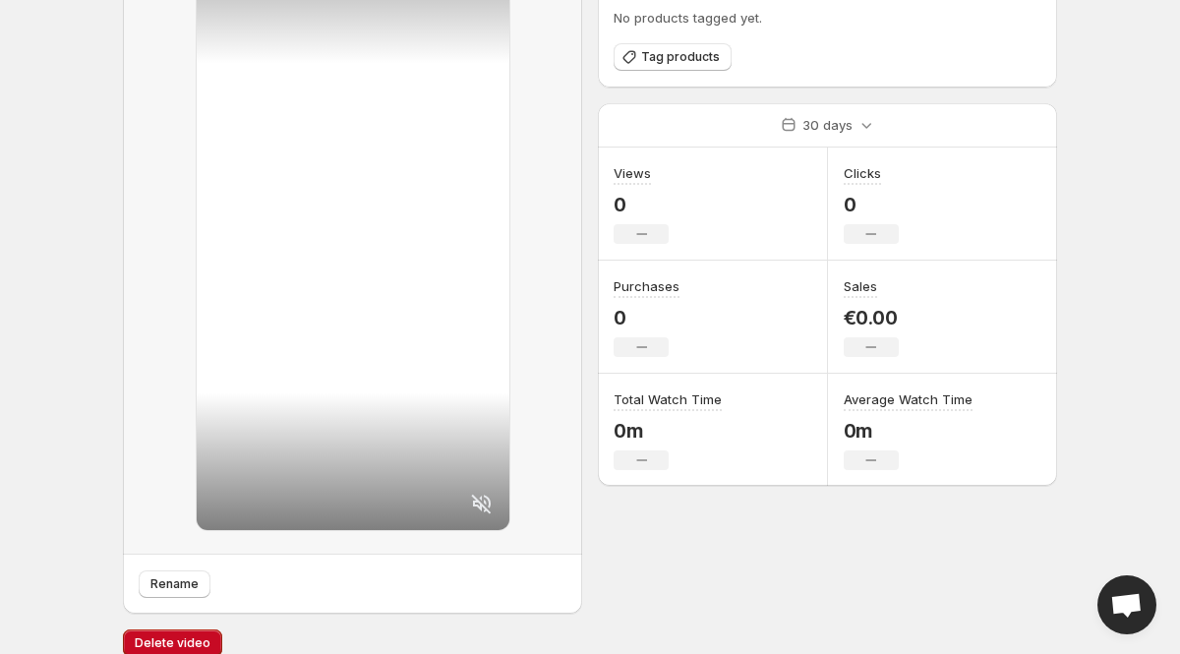
scroll to position [141, 0]
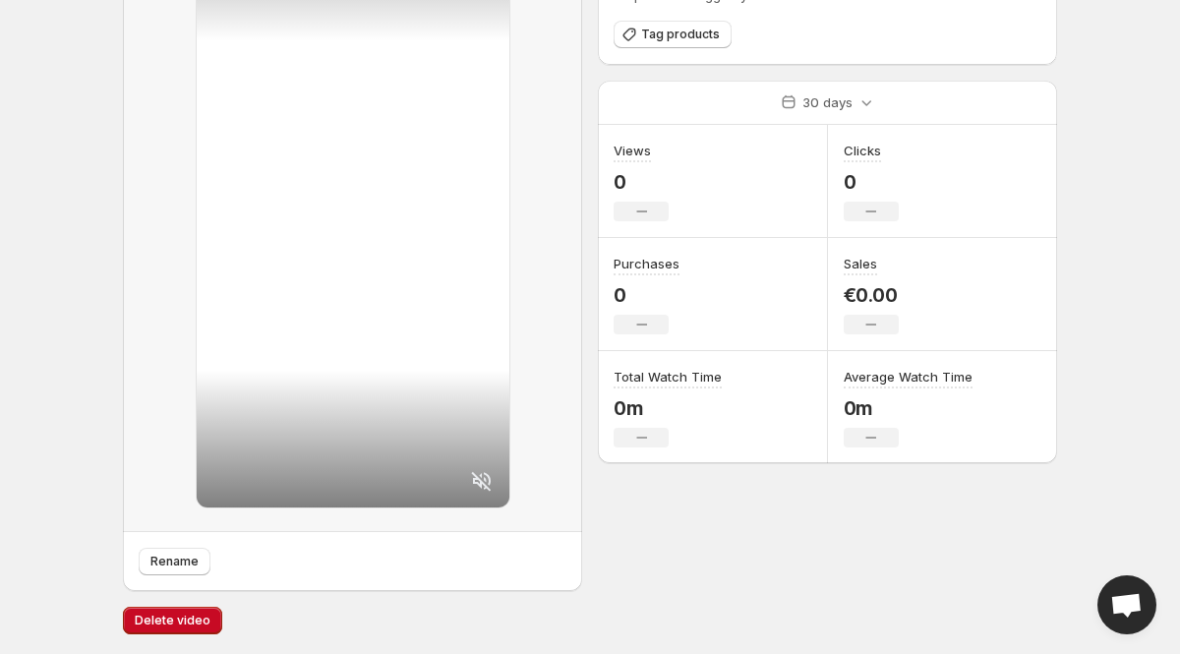
click at [488, 473] on icon at bounding box center [482, 481] width 24 height 24
click at [180, 554] on button "Rename" at bounding box center [175, 562] width 72 height 28
click at [100, 226] on div "letter. This page is ready letter Rename Tagged products No products tagged yet…" at bounding box center [589, 256] width 981 height 794
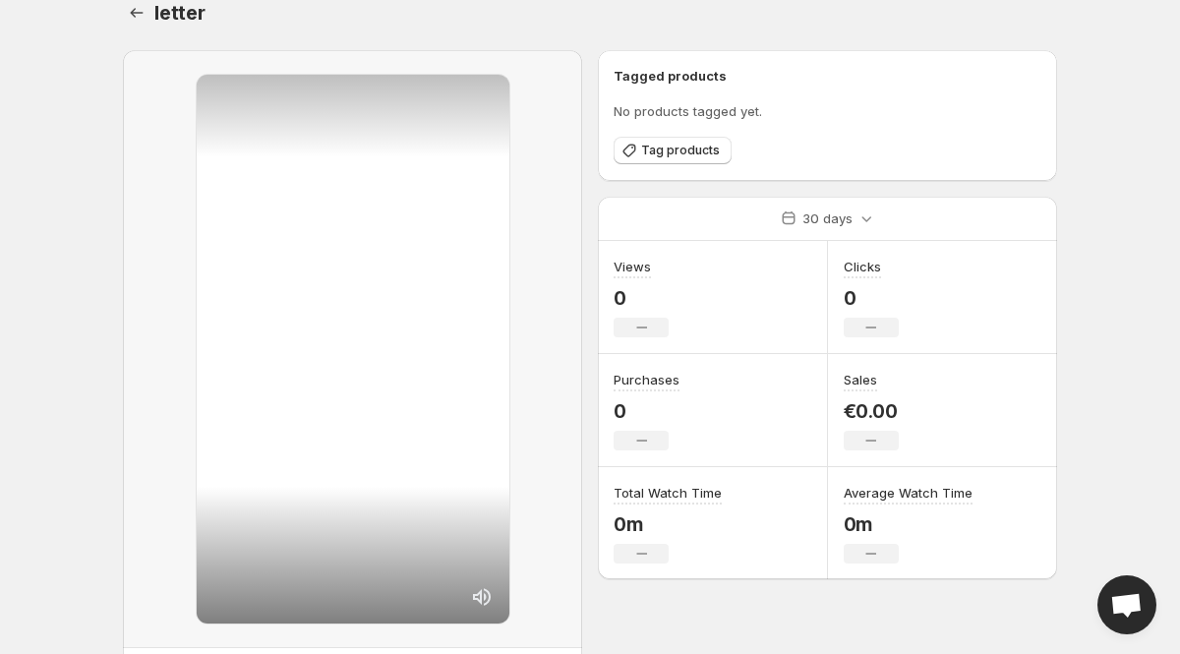
scroll to position [0, 0]
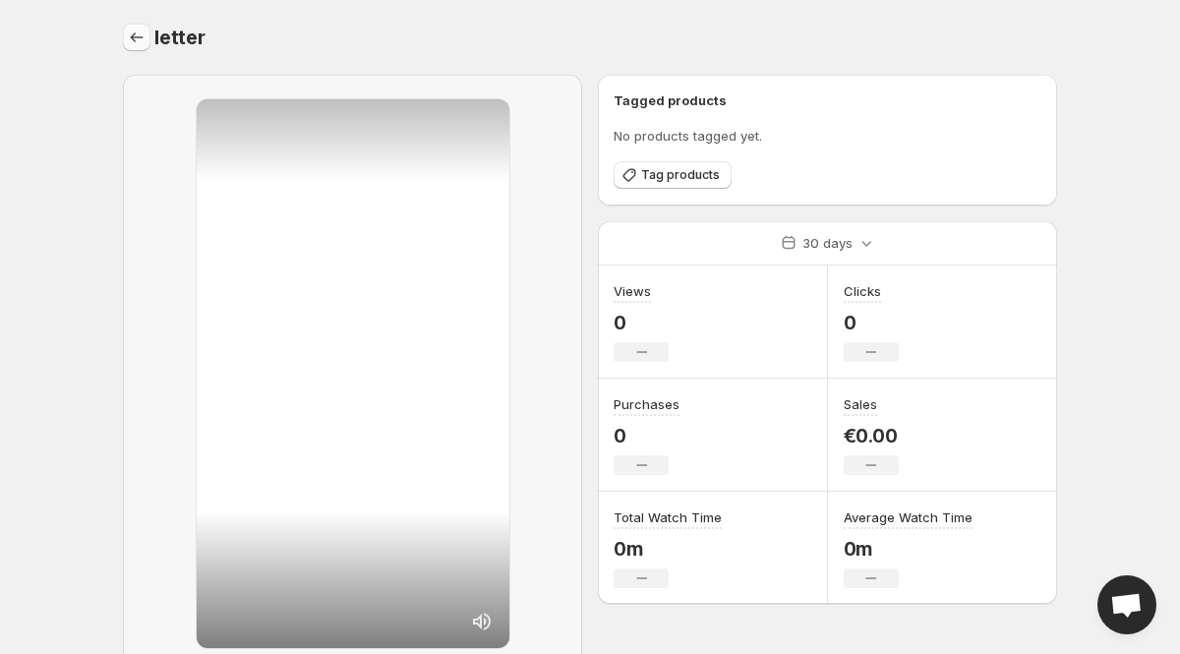
click at [141, 33] on icon "Settings" at bounding box center [137, 38] width 20 height 20
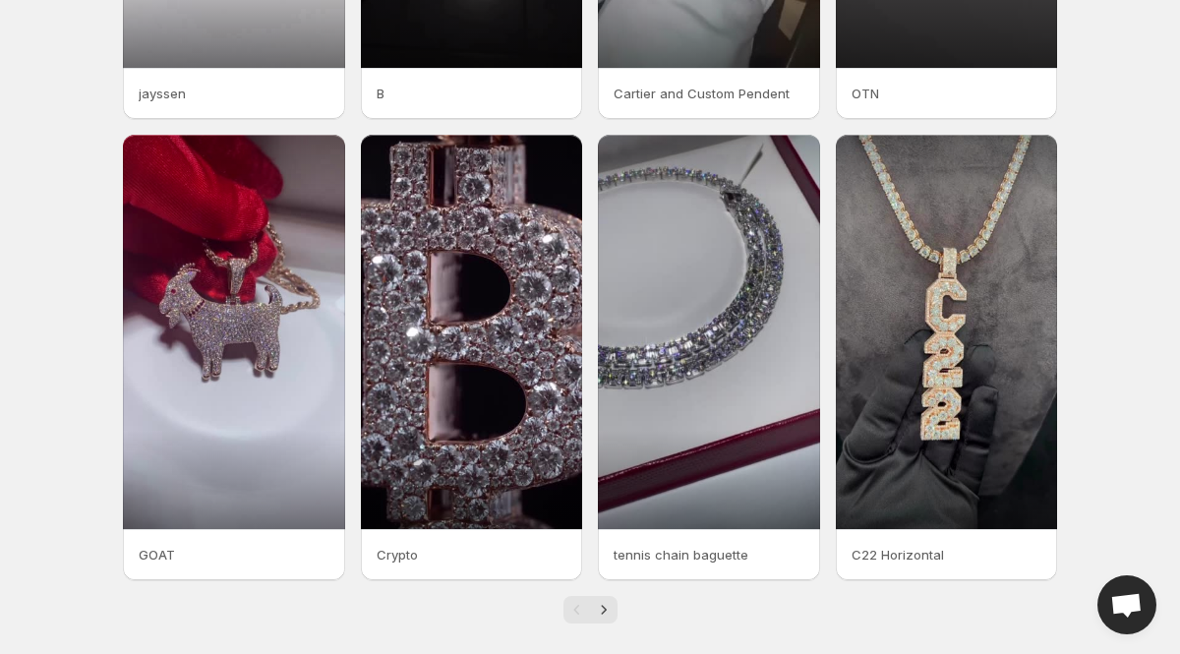
scroll to position [418, 0]
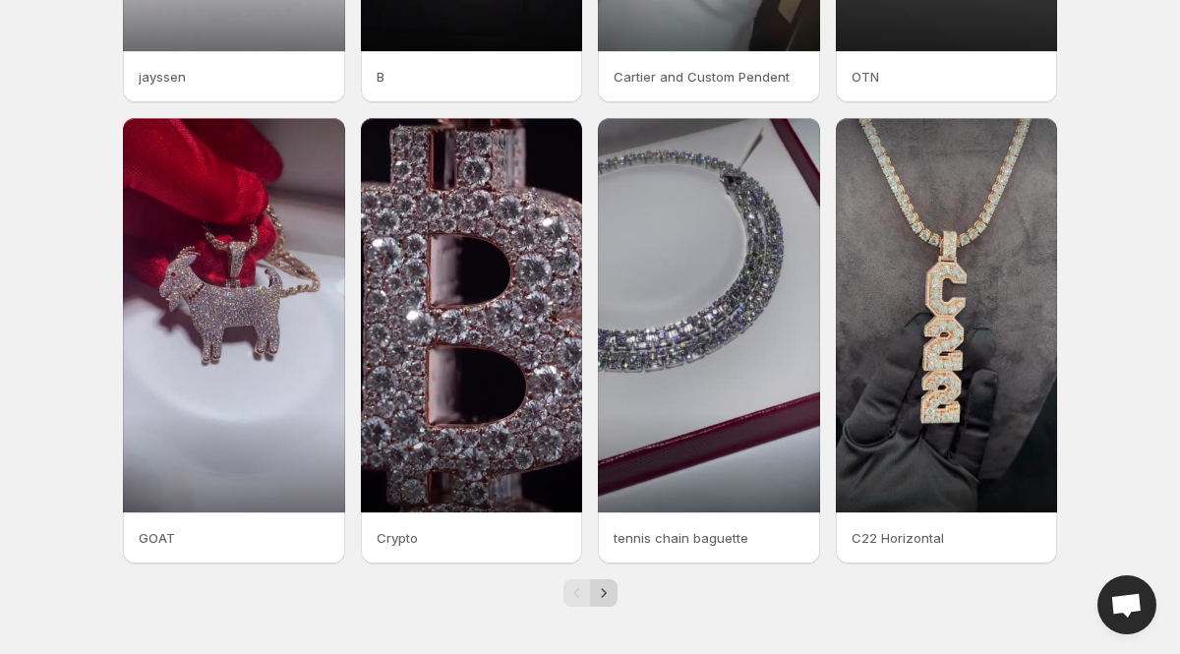
click at [606, 590] on icon "Next" at bounding box center [604, 593] width 20 height 20
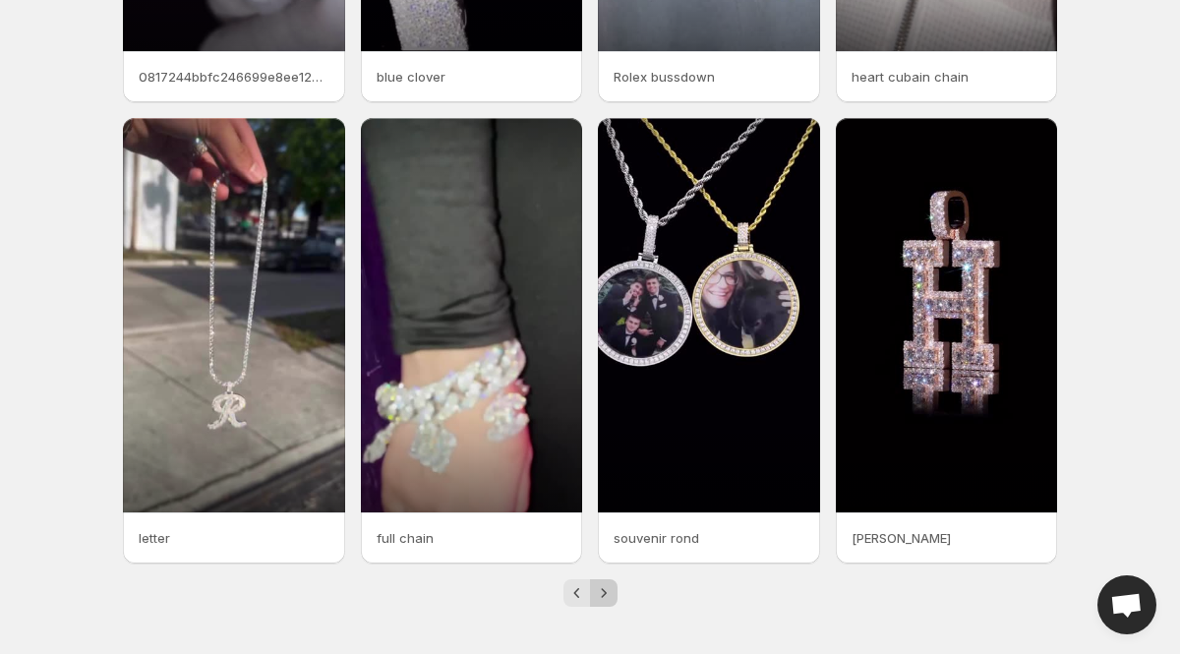
click at [606, 590] on icon "Next" at bounding box center [604, 593] width 20 height 20
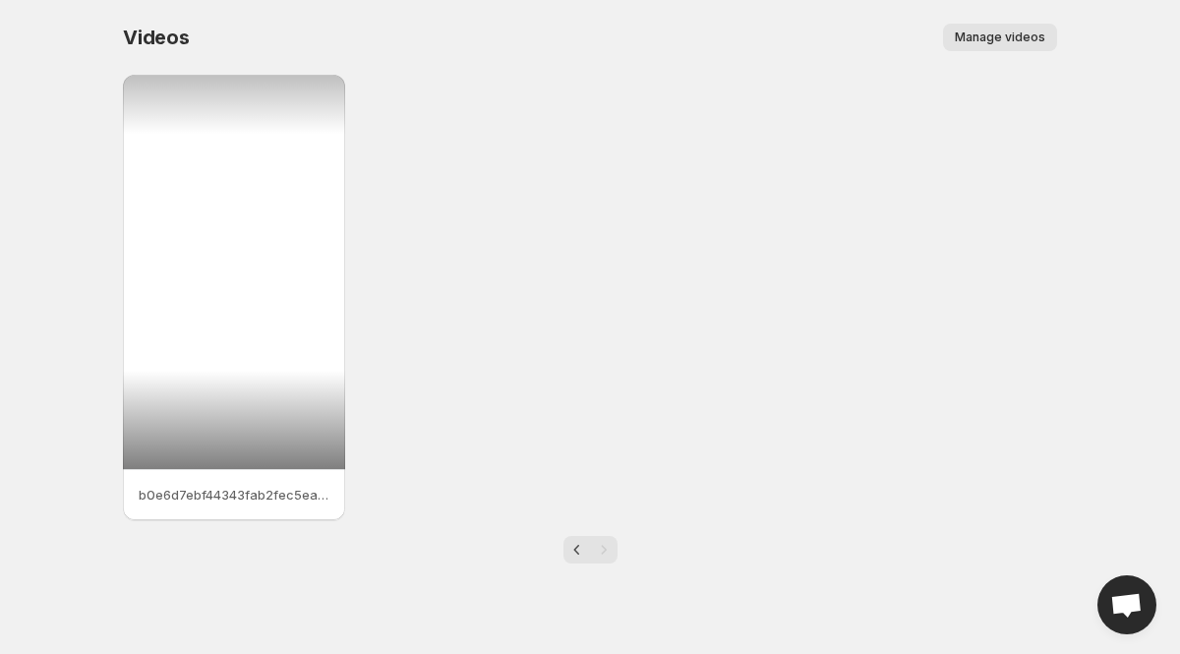
click at [201, 305] on div at bounding box center [234, 272] width 222 height 394
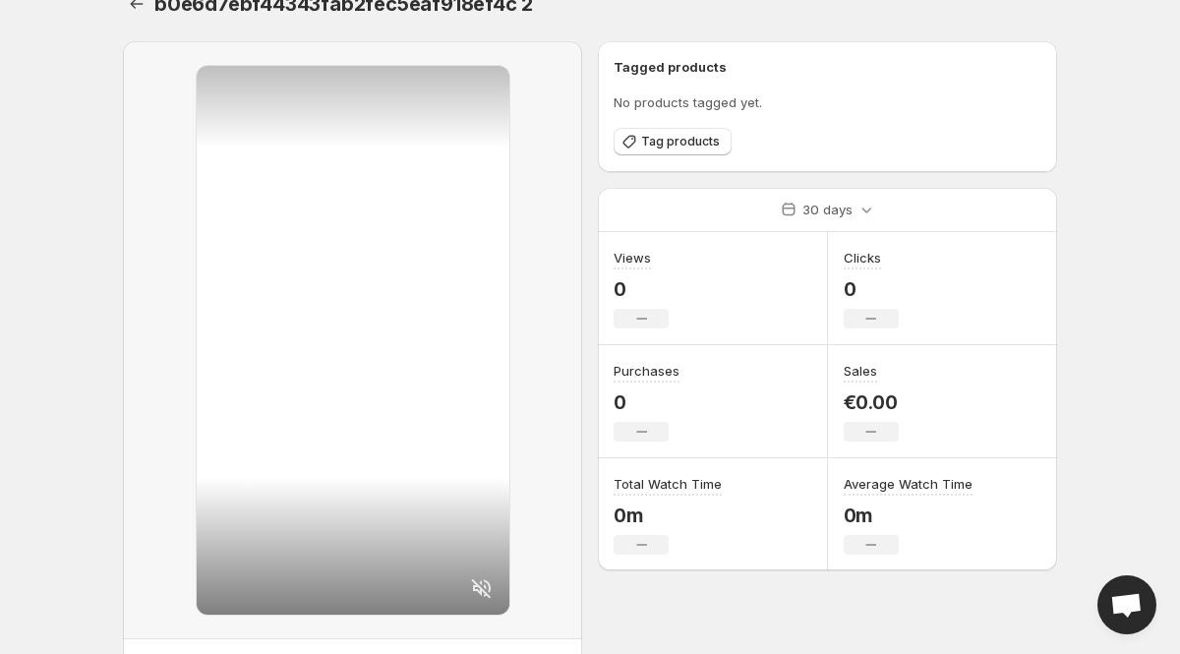
scroll to position [39, 0]
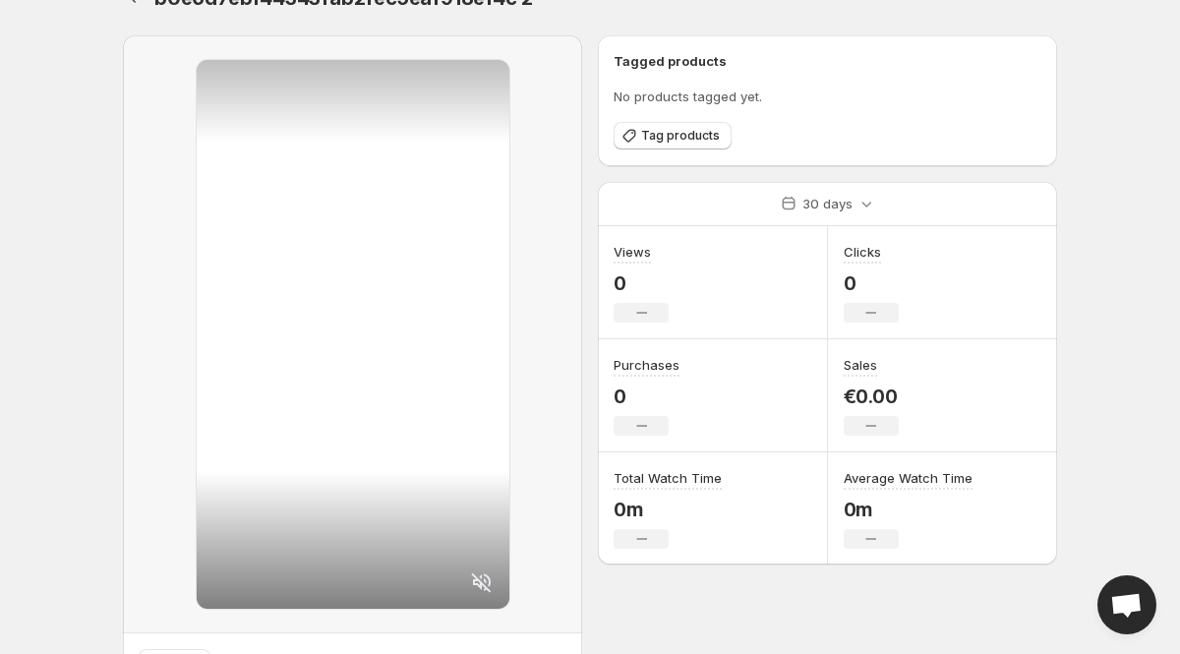
click at [486, 585] on icon at bounding box center [482, 582] width 24 height 24
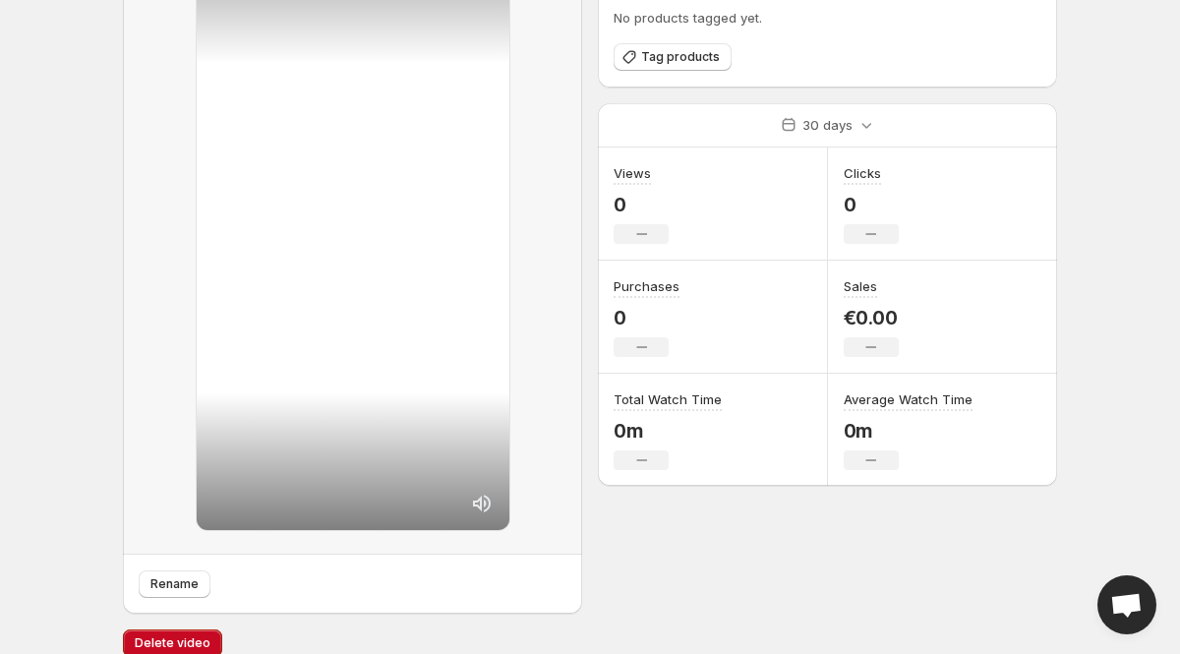
scroll to position [141, 0]
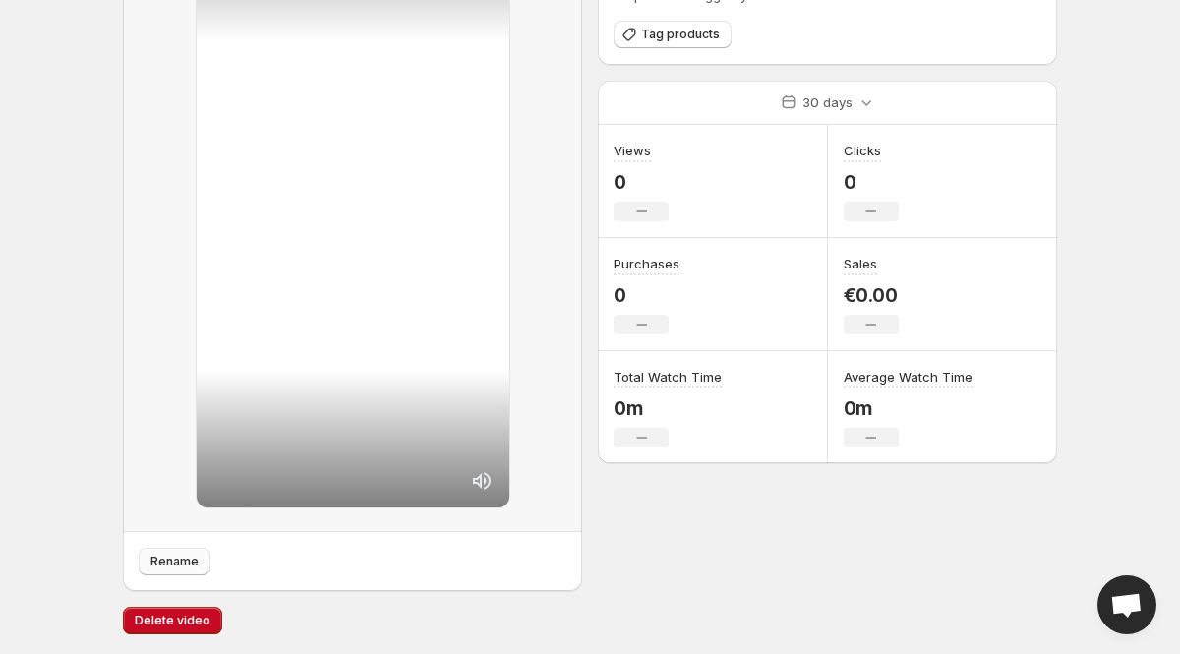
click at [183, 567] on span "Rename" at bounding box center [174, 562] width 48 height 16
click at [54, 117] on body "Home Feeds Videos Subscription Settings 918 VONN. This page is ready 918 VONN R…" at bounding box center [590, 186] width 1180 height 654
click at [32, 74] on body "Home Feeds Videos Subscription Settings 918 VONN. This page is ready 918 VONN R…" at bounding box center [590, 186] width 1180 height 654
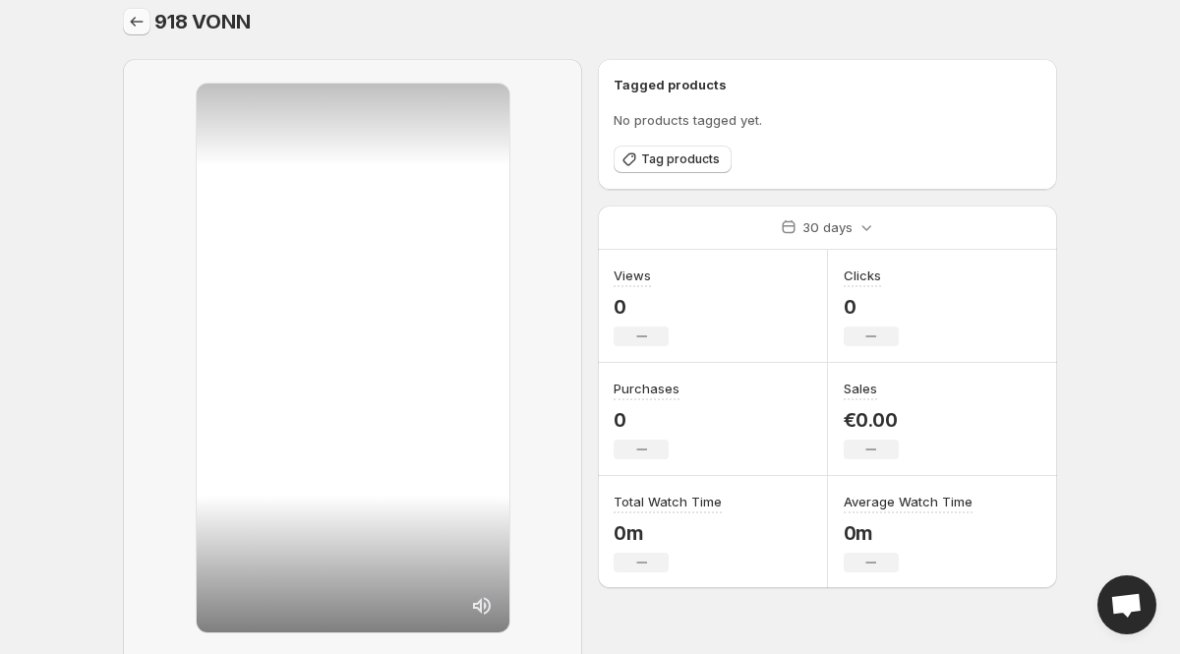
scroll to position [0, 0]
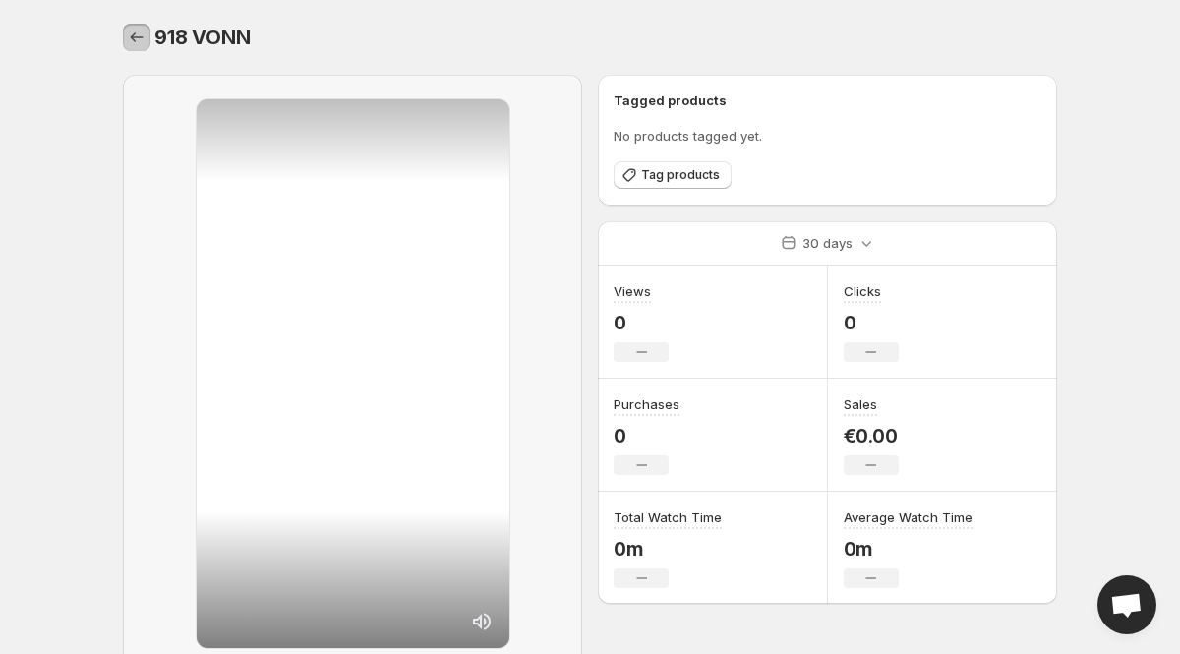
click at [132, 37] on icon "Settings" at bounding box center [137, 37] width 13 height 10
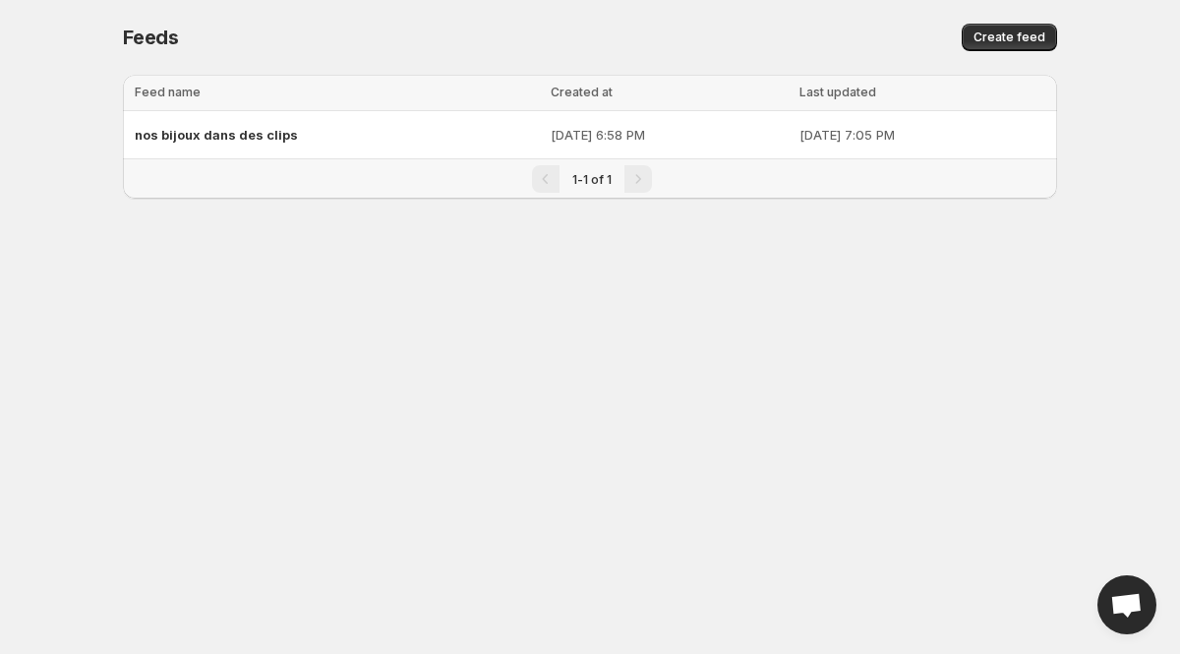
click at [1008, 52] on div "Feeds. This page is ready Feeds Create feed" at bounding box center [590, 37] width 934 height 75
click at [999, 35] on span "Create feed" at bounding box center [1009, 37] width 72 height 16
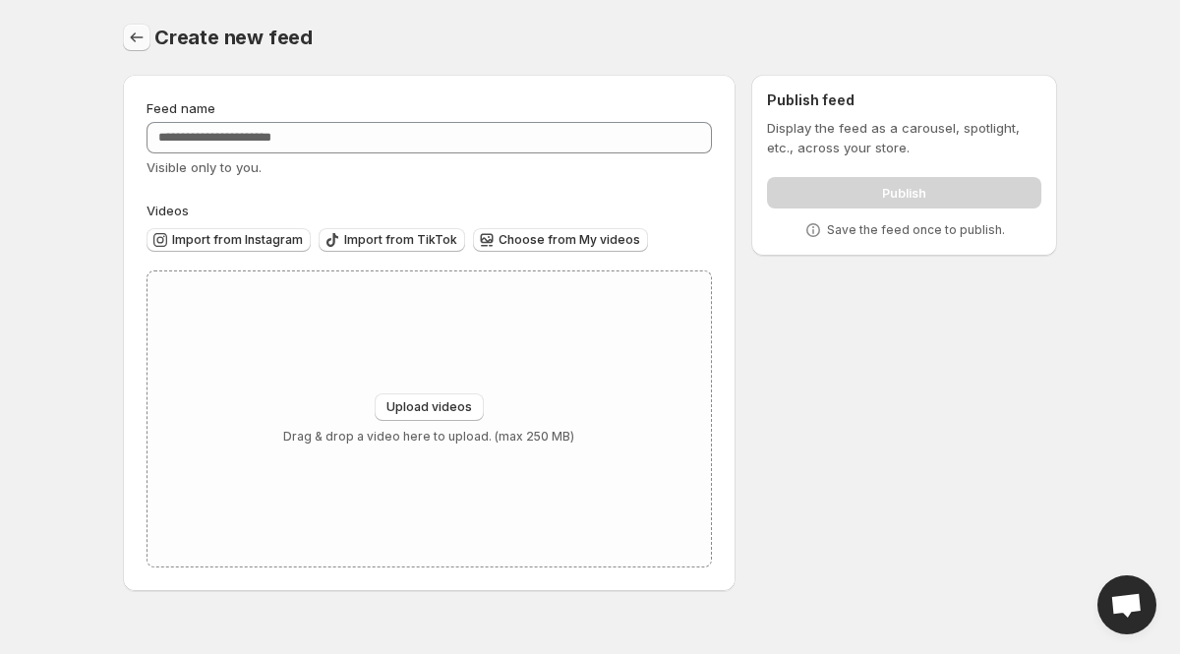
click at [136, 34] on icon "Settings" at bounding box center [137, 38] width 20 height 20
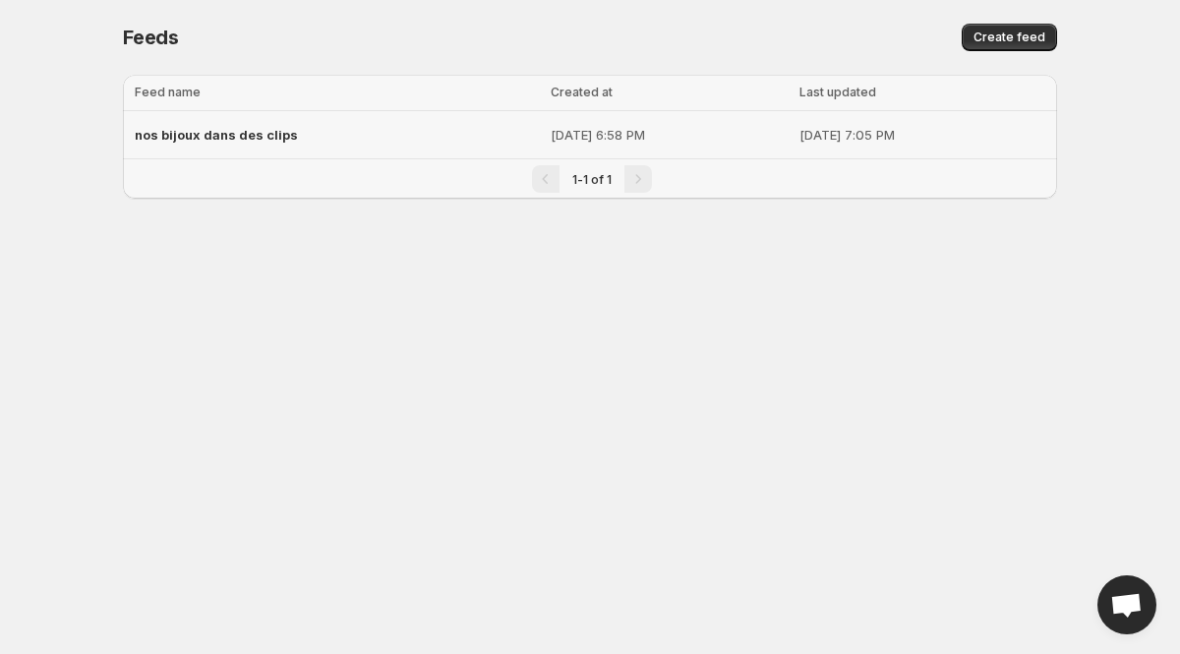
click at [337, 133] on div "nos bijoux dans des clips" at bounding box center [337, 134] width 404 height 35
click at [1022, 35] on span "Create feed" at bounding box center [1009, 37] width 72 height 16
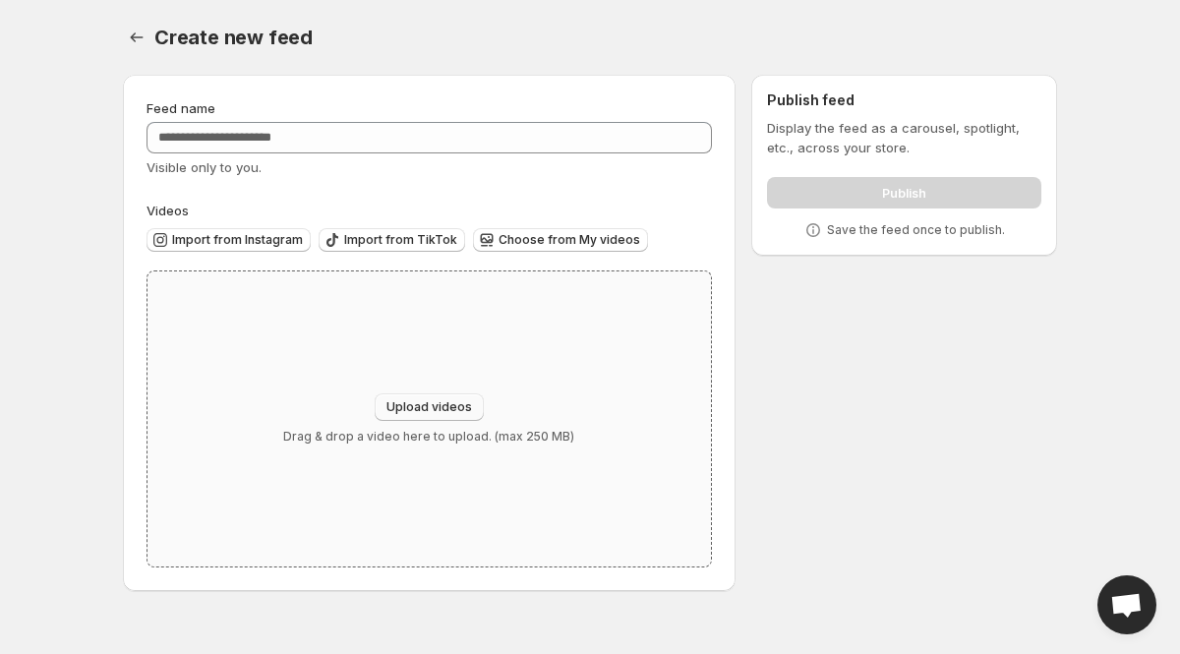
click at [405, 407] on span "Upload videos" at bounding box center [429, 407] width 86 height 16
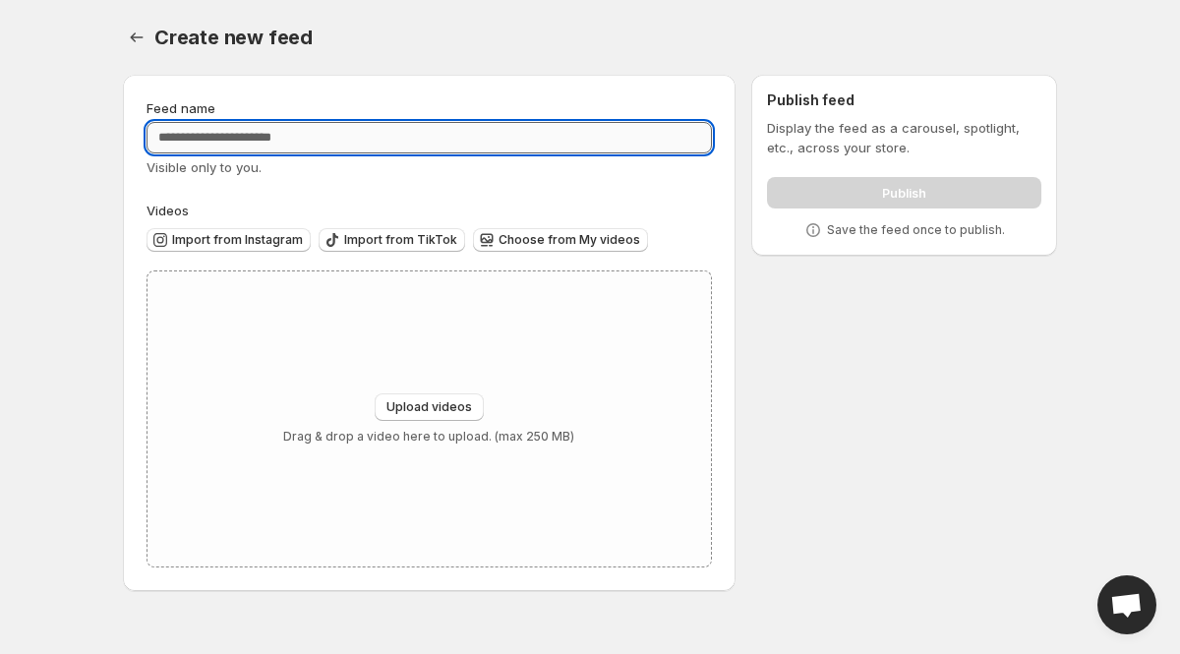
click at [267, 140] on input "Feed name" at bounding box center [428, 137] width 565 height 31
type input "*****"
click at [502, 234] on span "Choose from My videos" at bounding box center [569, 240] width 142 height 16
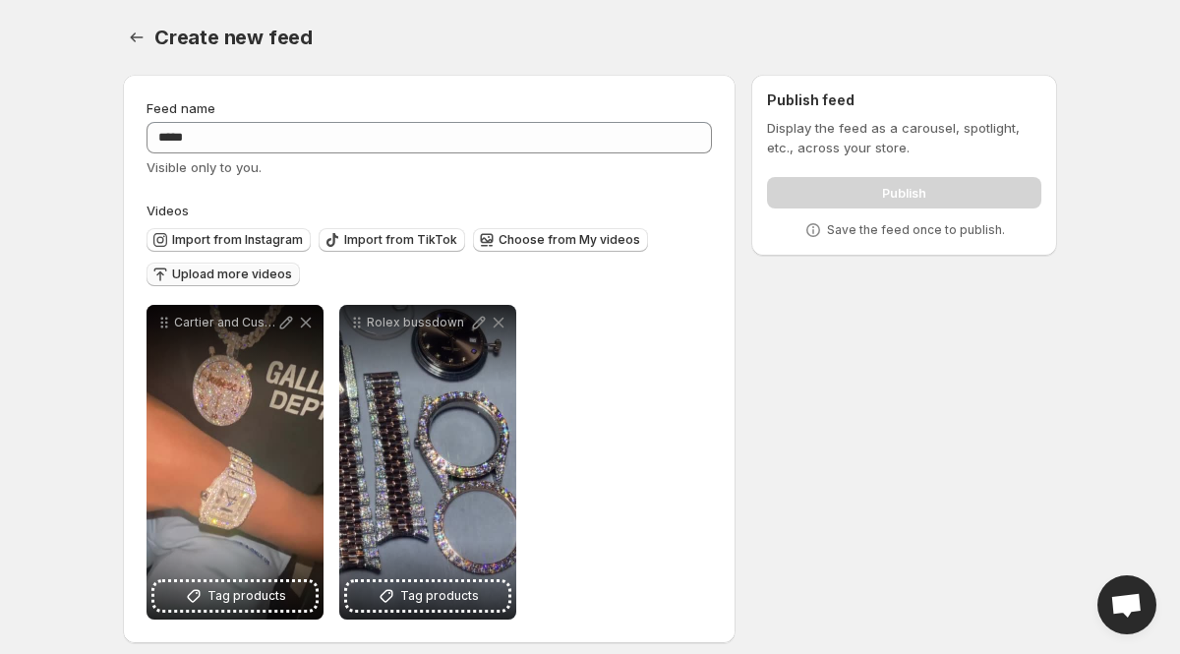
click at [219, 274] on span "Upload more videos" at bounding box center [232, 274] width 120 height 16
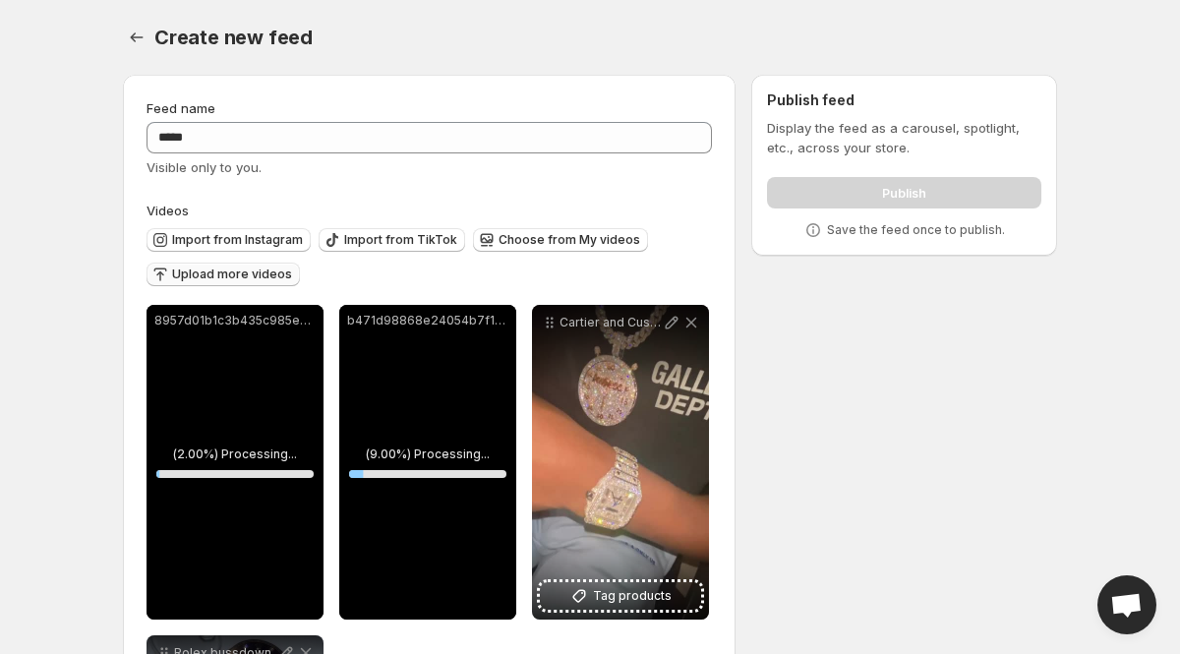
click at [263, 275] on span "Upload more videos" at bounding box center [232, 274] width 120 height 16
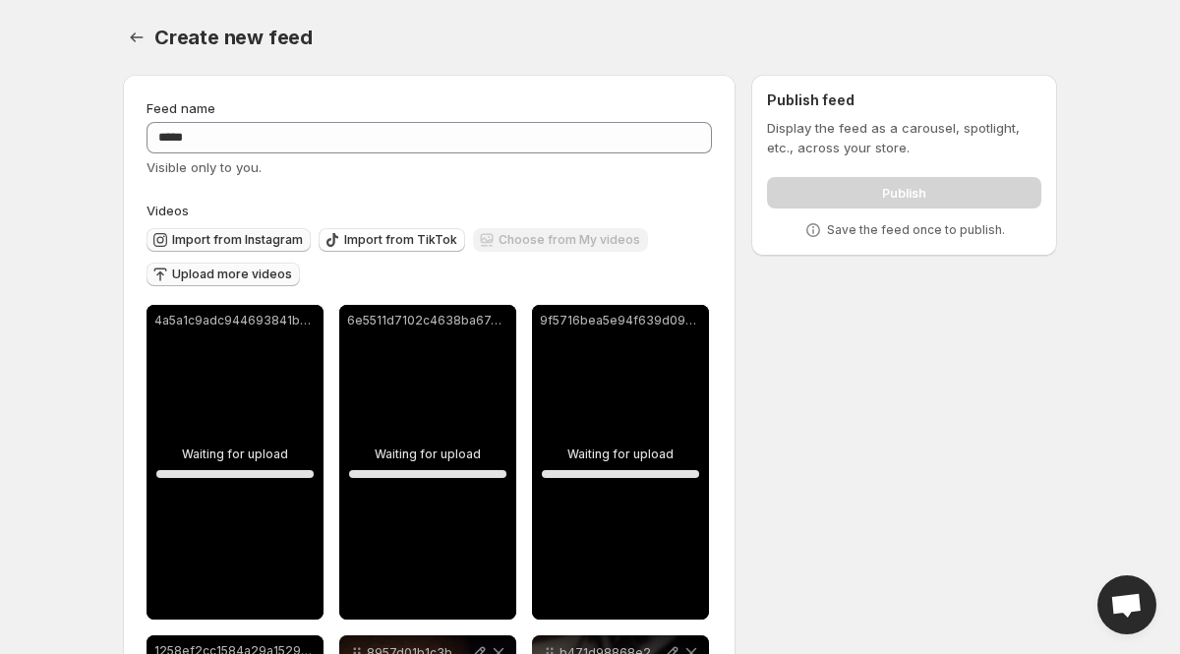
click at [251, 239] on span "Import from Instagram" at bounding box center [237, 240] width 131 height 16
click at [263, 235] on span "Import from Instagram" at bounding box center [237, 240] width 131 height 16
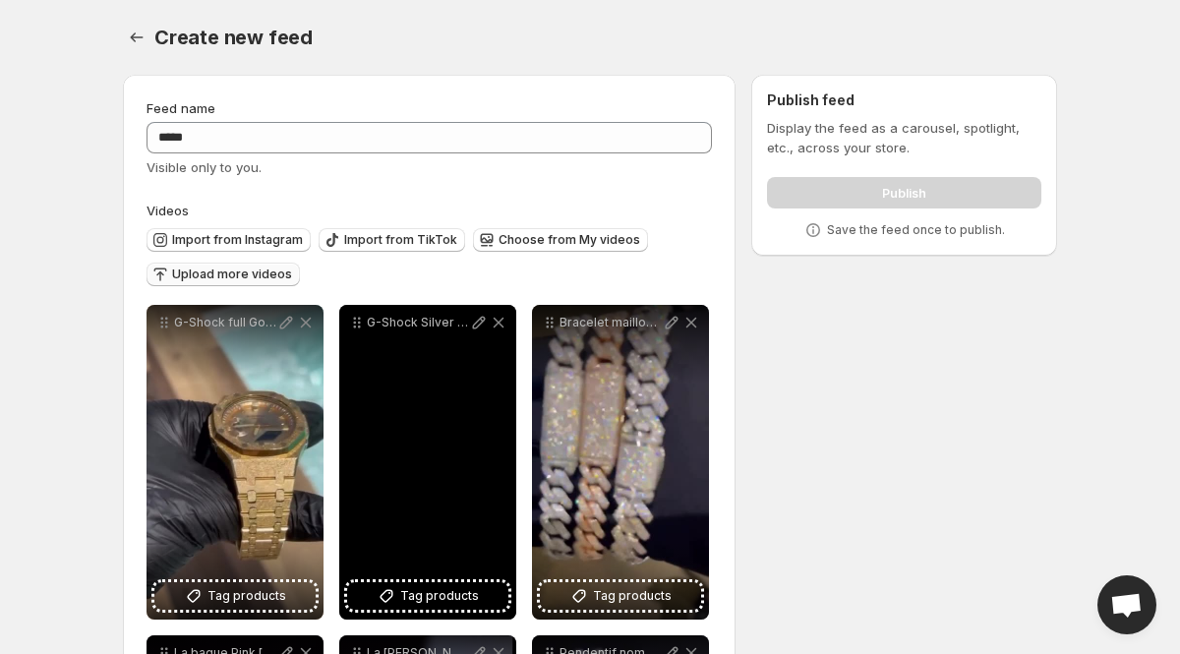
click at [408, 430] on div "G-Shock Silver White Frosted" at bounding box center [427, 462] width 177 height 315
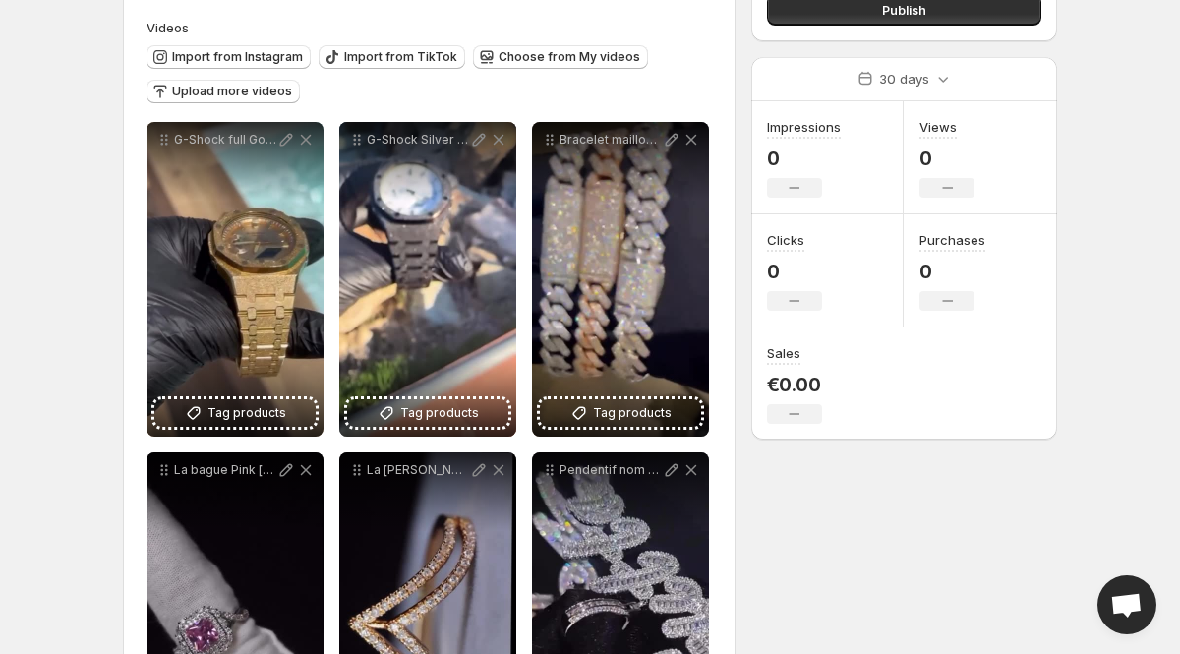
scroll to position [197, 0]
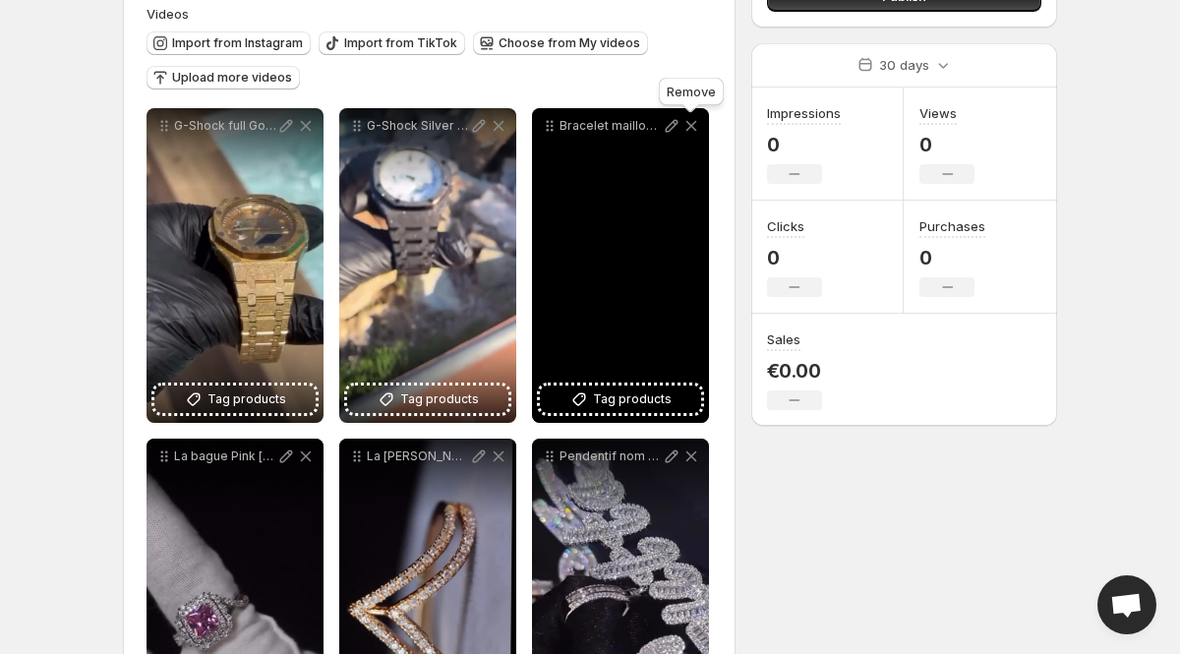
click at [694, 122] on icon at bounding box center [691, 126] width 11 height 11
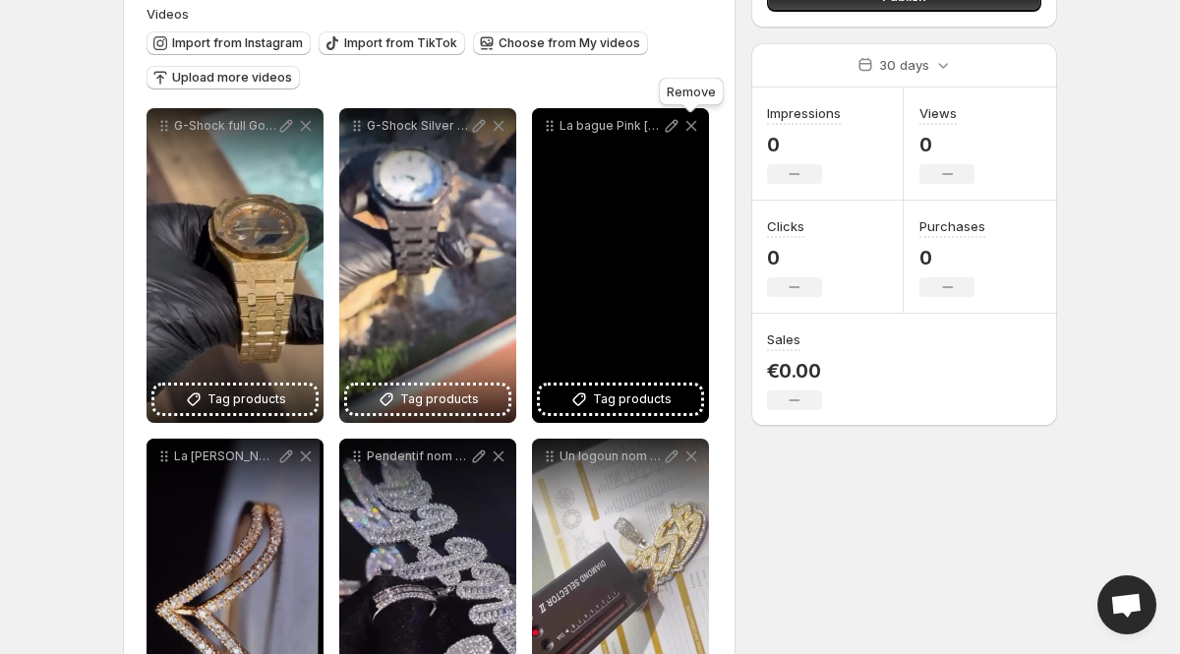
click at [694, 122] on icon at bounding box center [691, 126] width 11 height 11
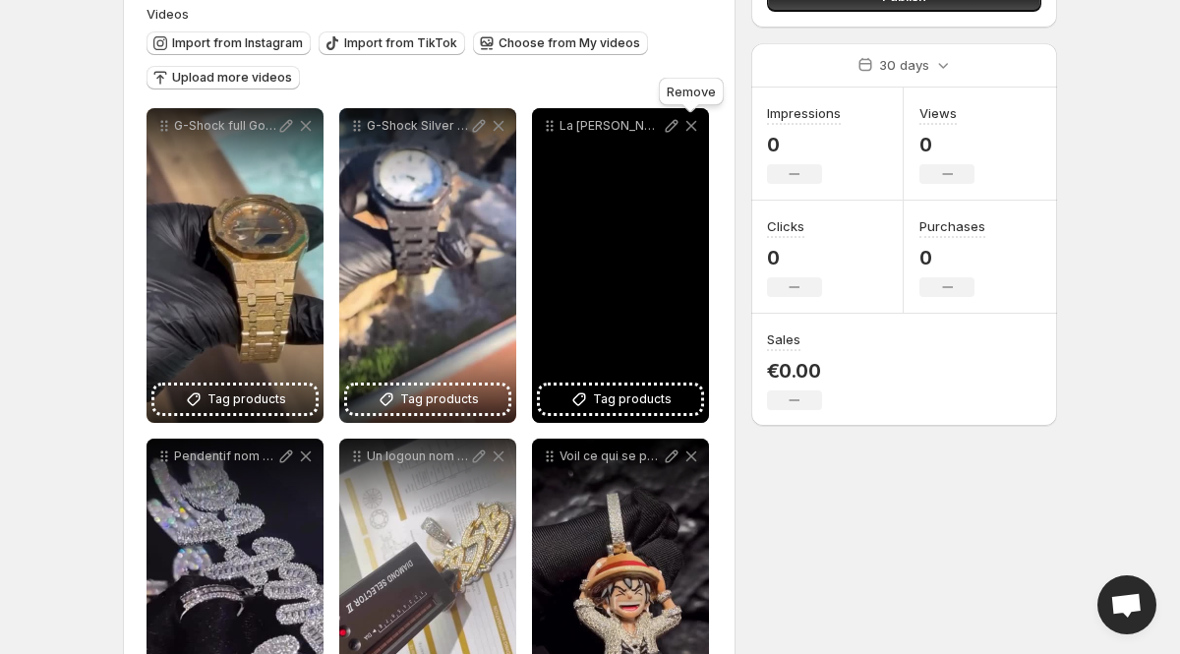
click at [694, 122] on icon at bounding box center [691, 126] width 11 height 11
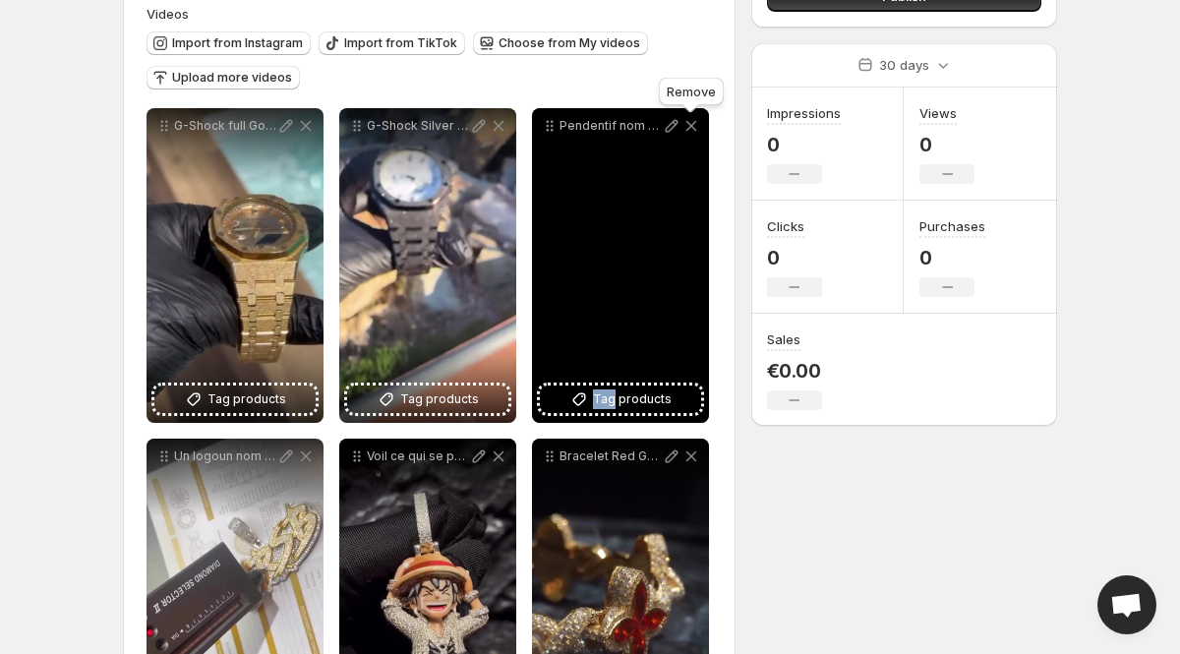
click at [694, 122] on icon at bounding box center [691, 126] width 11 height 11
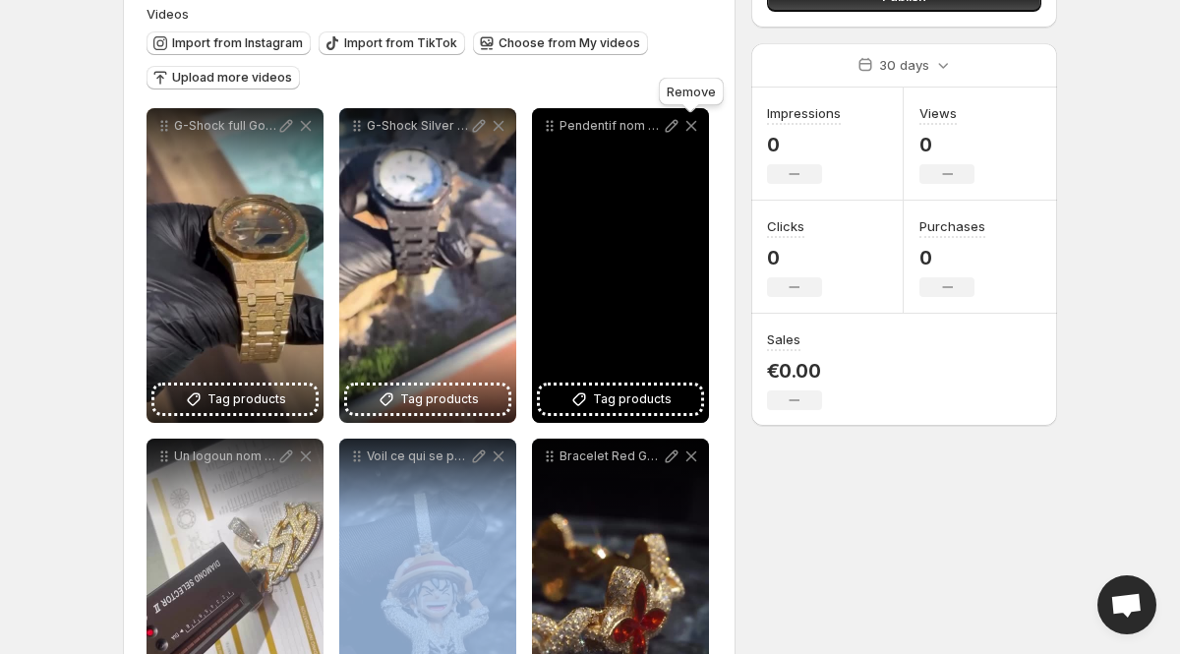
click at [312, 451] on icon at bounding box center [306, 456] width 11 height 11
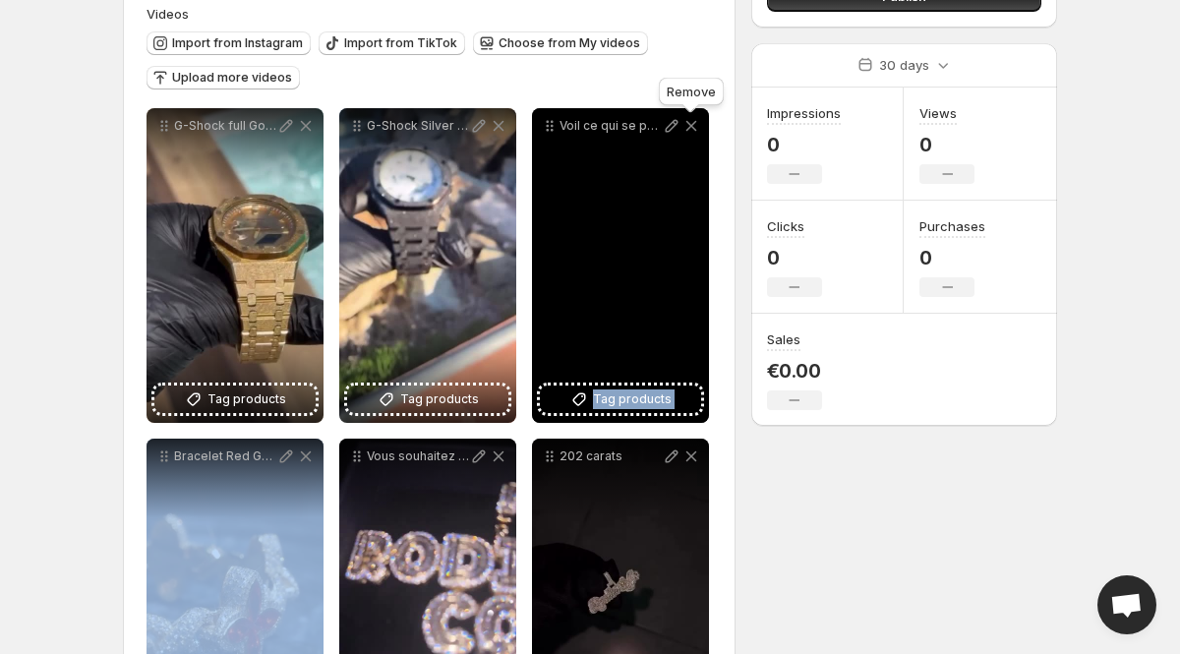
click at [694, 122] on icon at bounding box center [691, 126] width 11 height 11
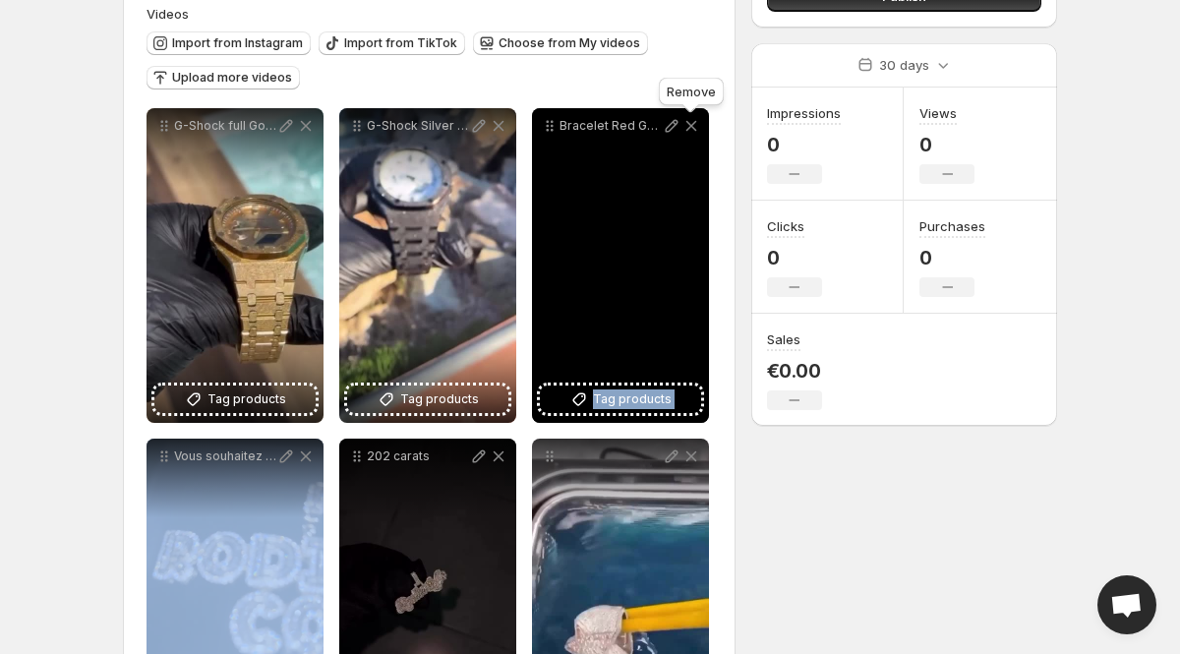
click at [694, 122] on icon at bounding box center [691, 126] width 11 height 11
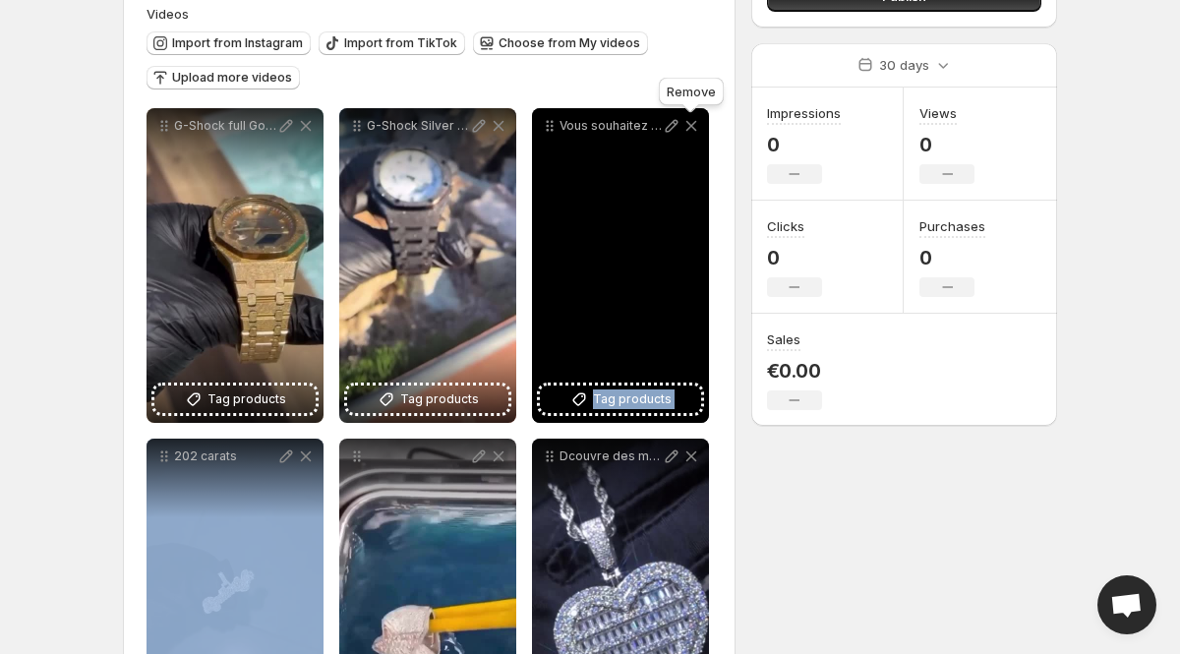
click at [694, 122] on icon at bounding box center [691, 126] width 11 height 11
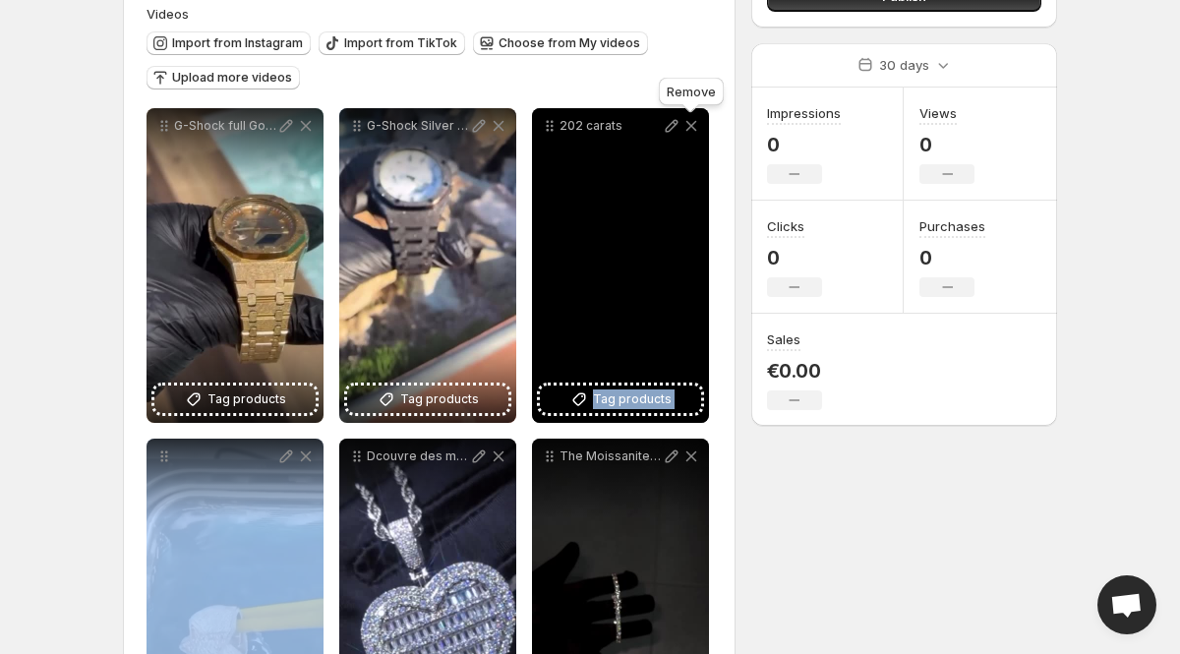
click at [694, 122] on icon at bounding box center [691, 126] width 11 height 11
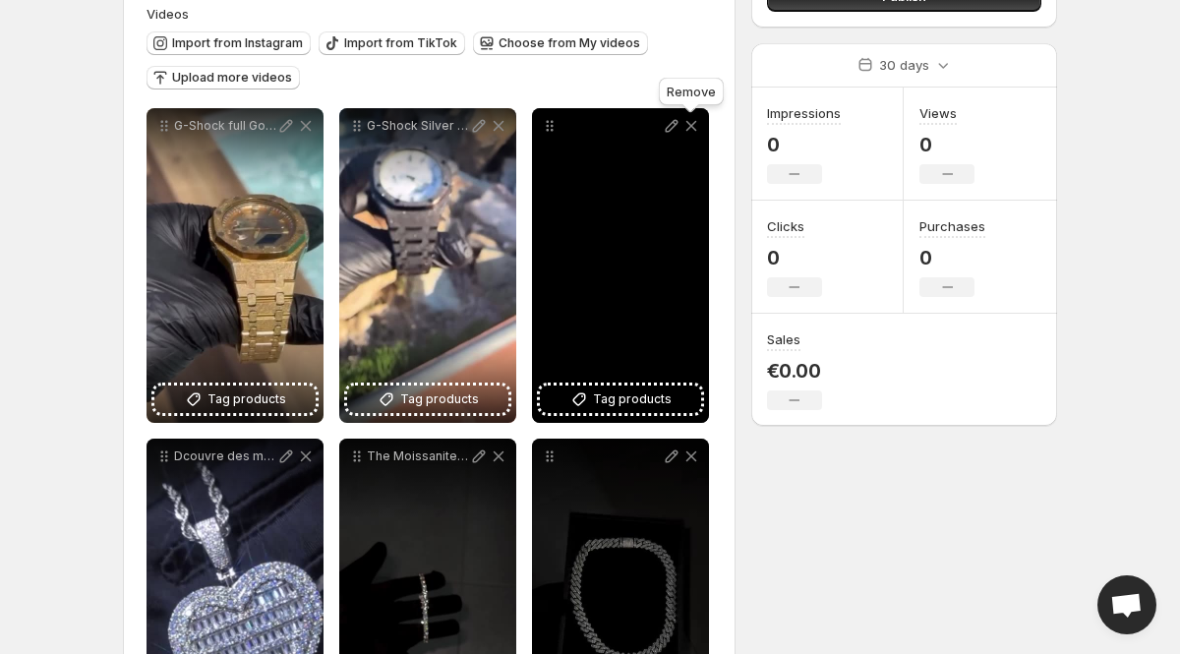
click at [694, 122] on icon at bounding box center [691, 126] width 11 height 11
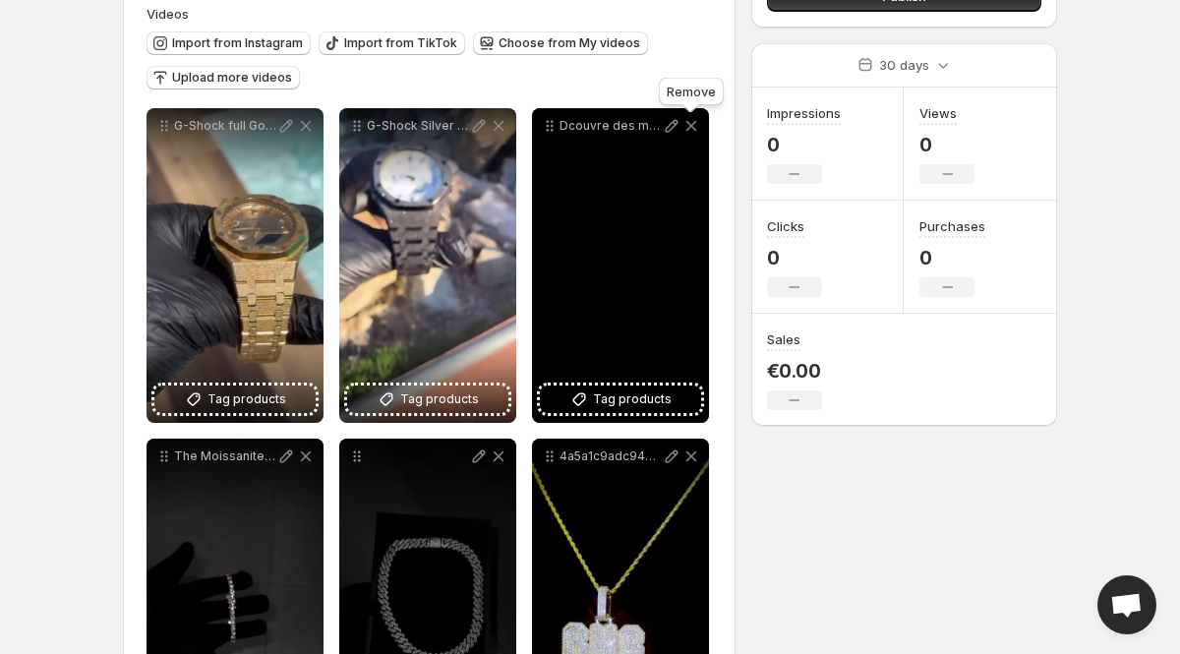
click at [694, 122] on icon at bounding box center [691, 126] width 11 height 11
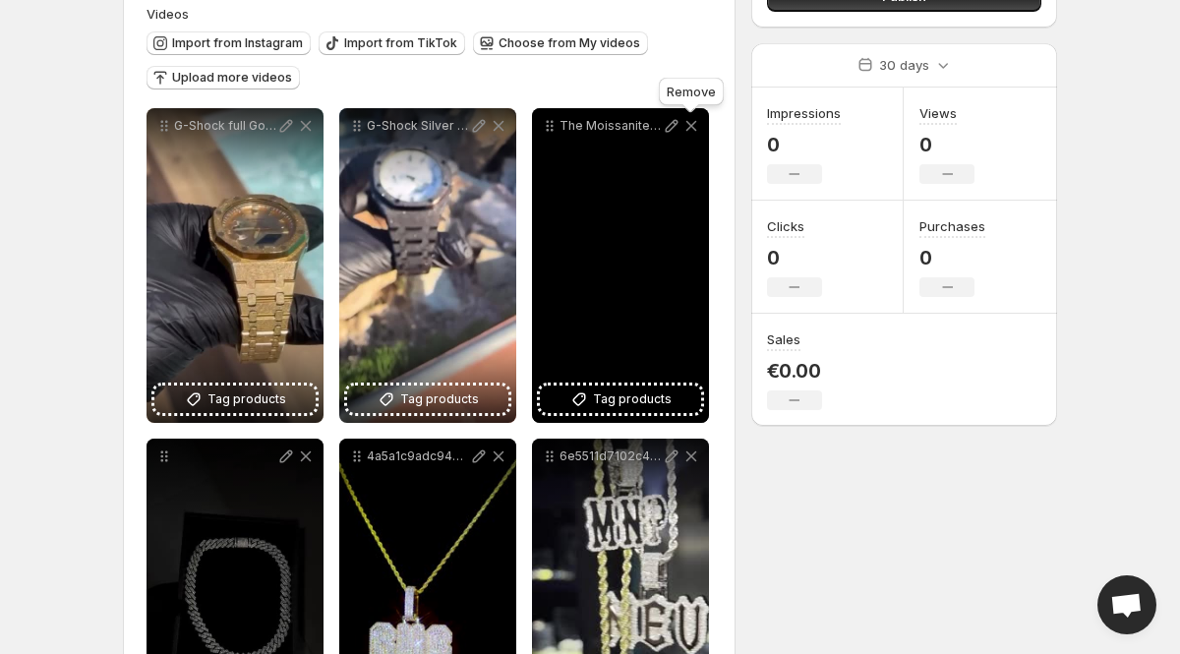
click at [694, 122] on icon at bounding box center [691, 126] width 11 height 11
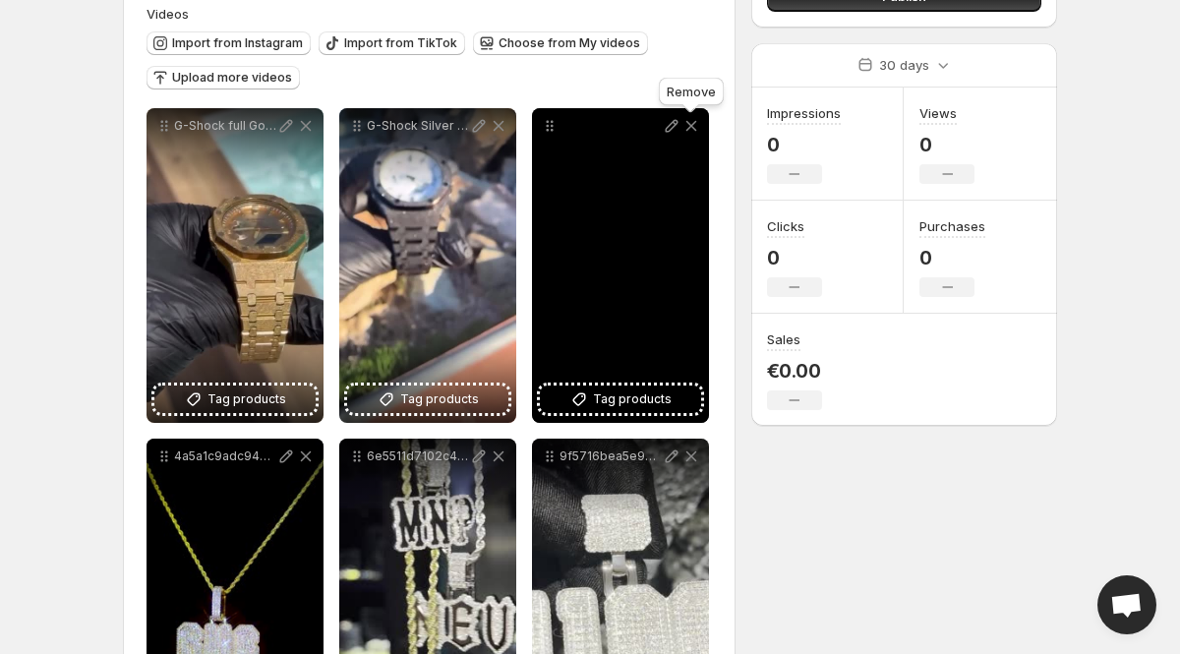
click at [694, 122] on icon at bounding box center [691, 126] width 11 height 11
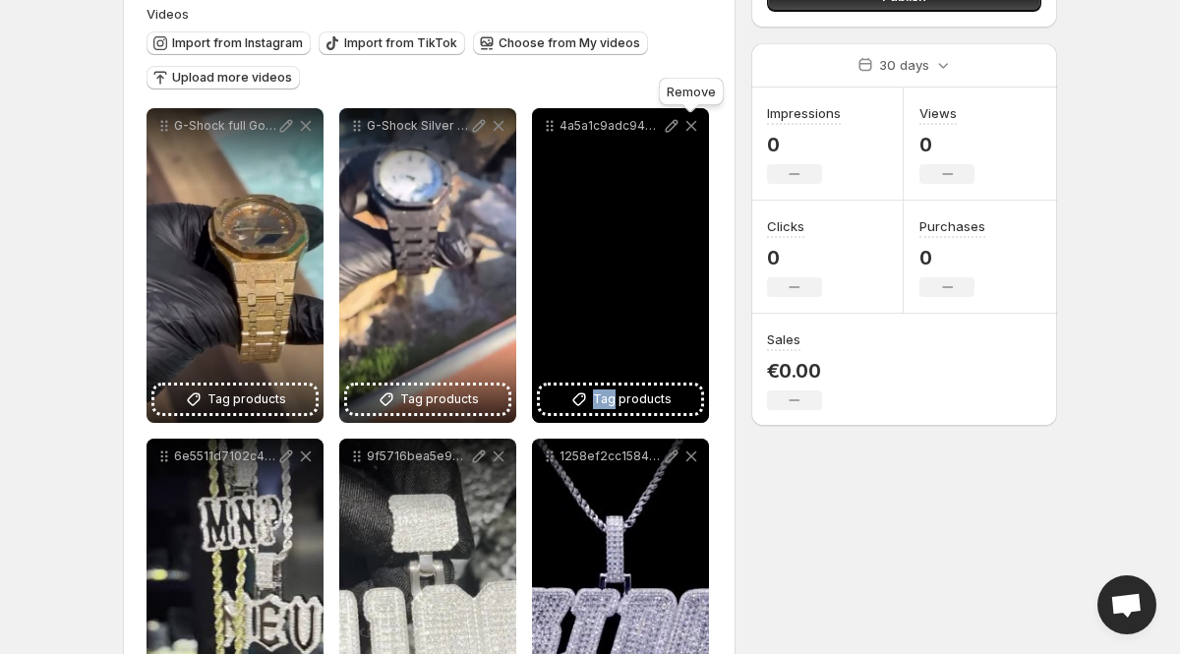
click at [694, 122] on icon at bounding box center [691, 126] width 11 height 11
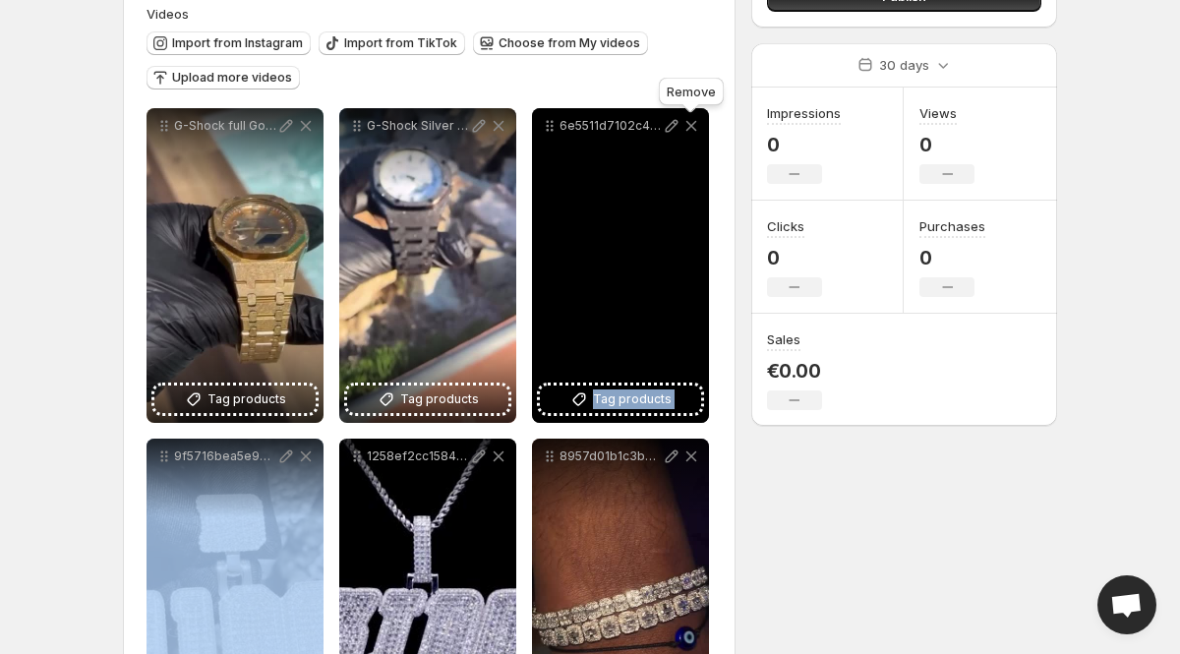
click at [694, 122] on icon at bounding box center [691, 126] width 11 height 11
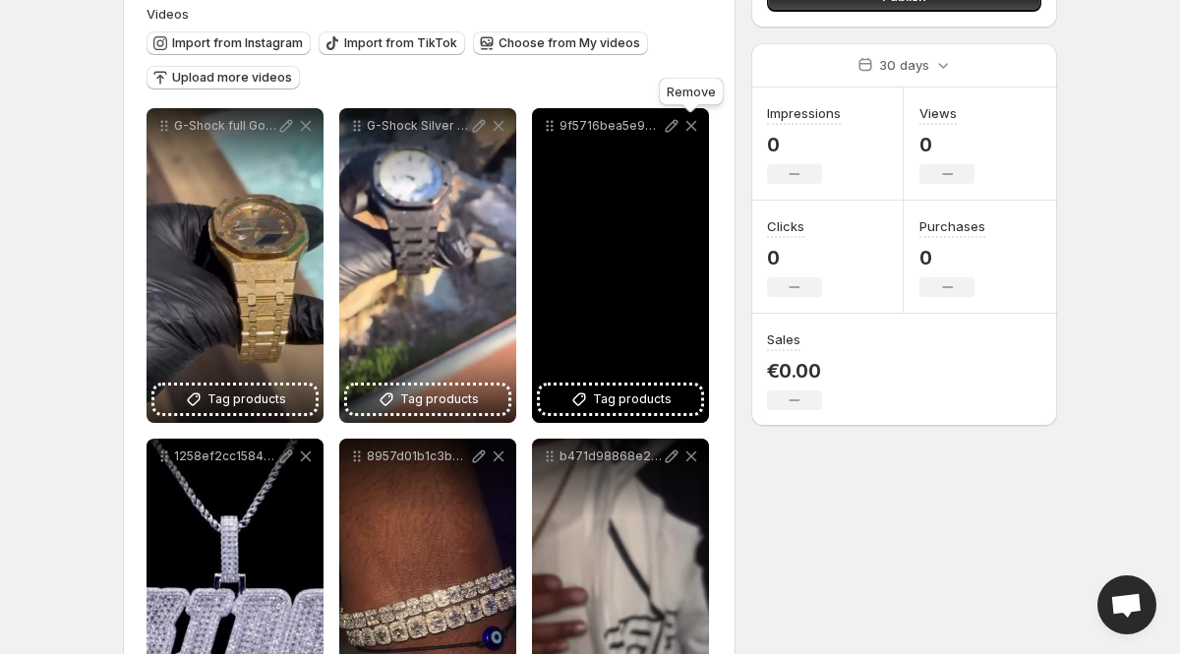
click at [694, 122] on icon at bounding box center [691, 126] width 11 height 11
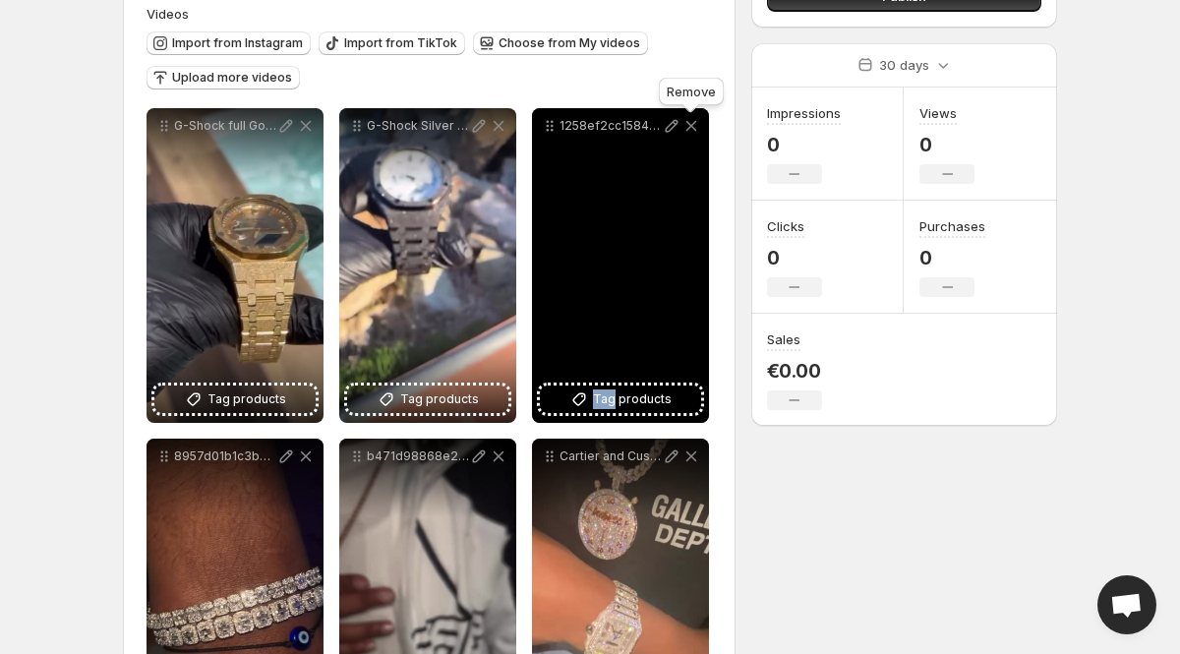
click at [694, 122] on icon at bounding box center [691, 126] width 11 height 11
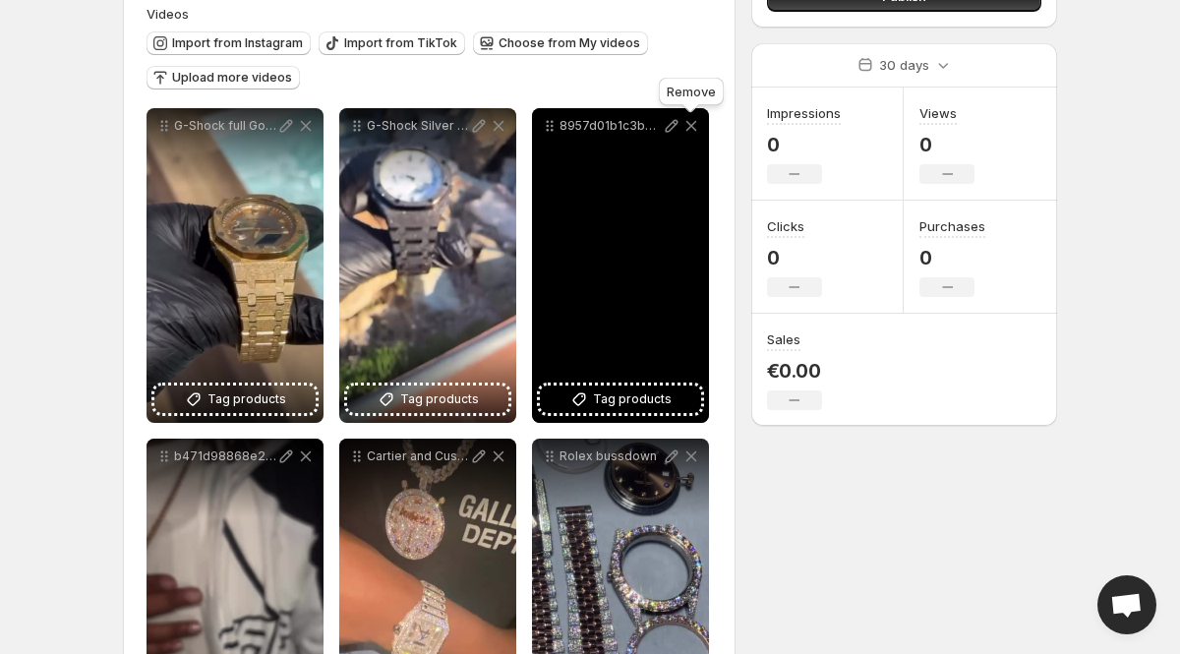
click at [694, 122] on icon at bounding box center [691, 126] width 11 height 11
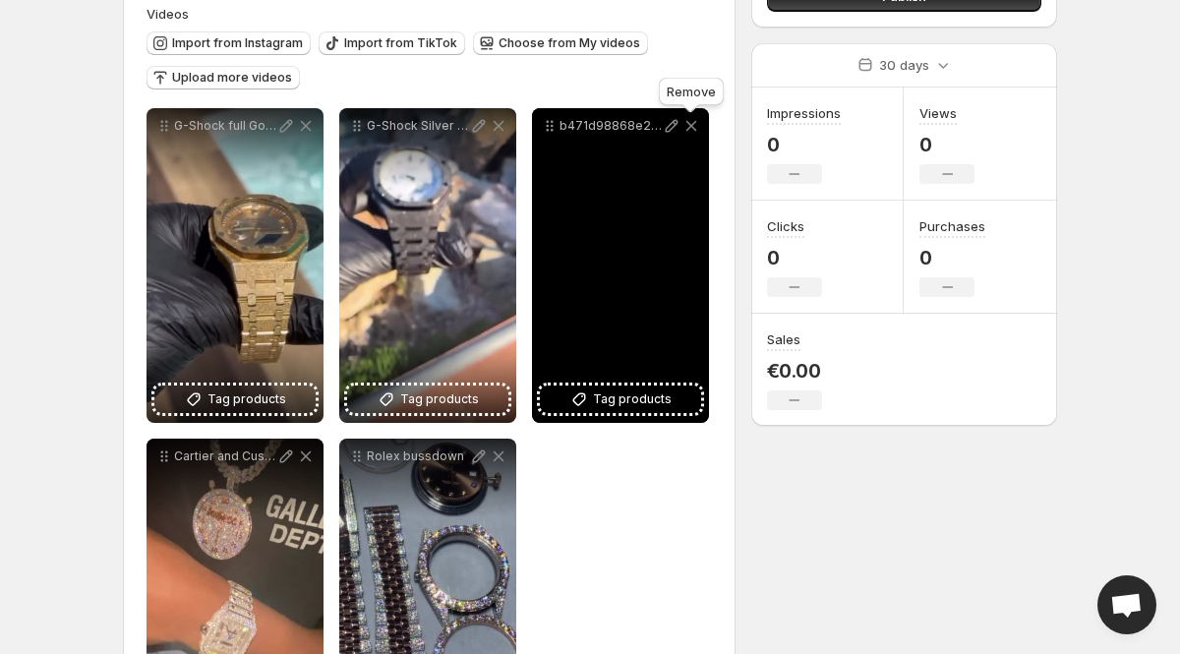
click at [694, 122] on icon at bounding box center [691, 126] width 11 height 11
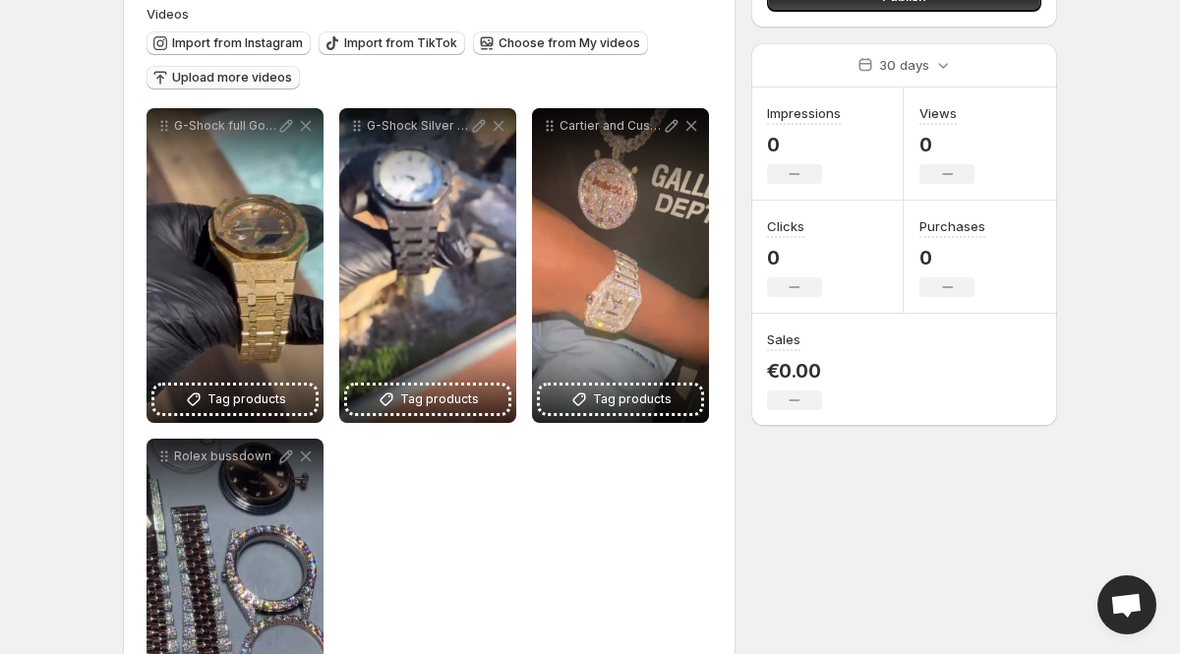
click at [256, 70] on button "Upload more videos" at bounding box center [222, 78] width 153 height 24
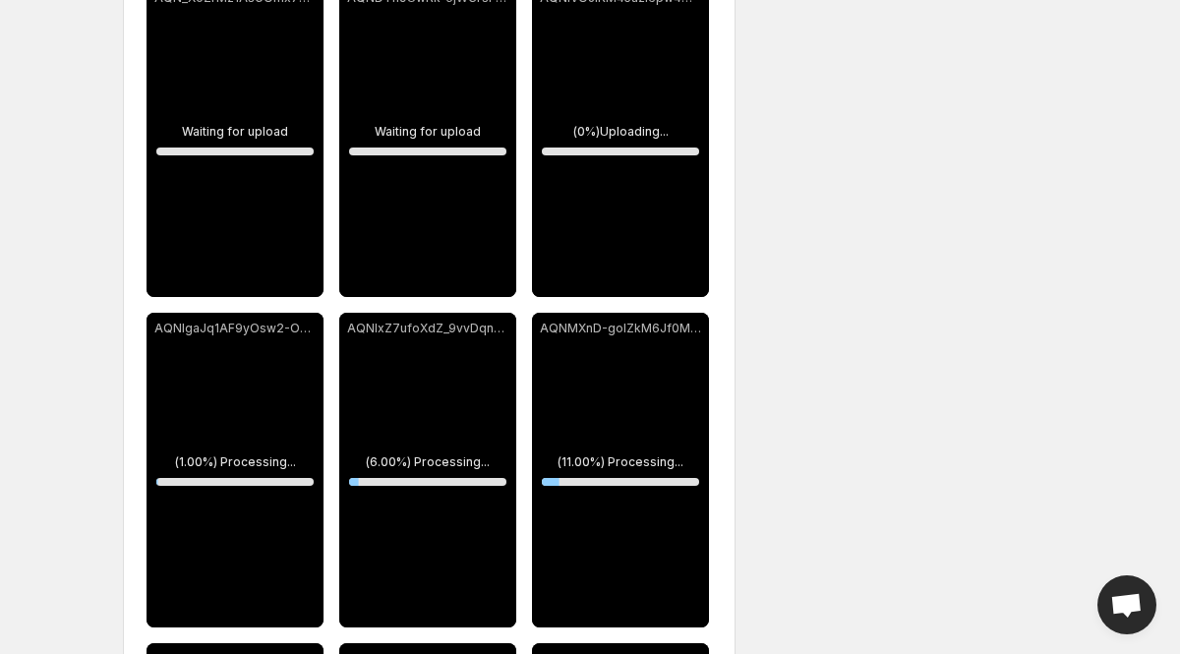
scroll to position [1022, 0]
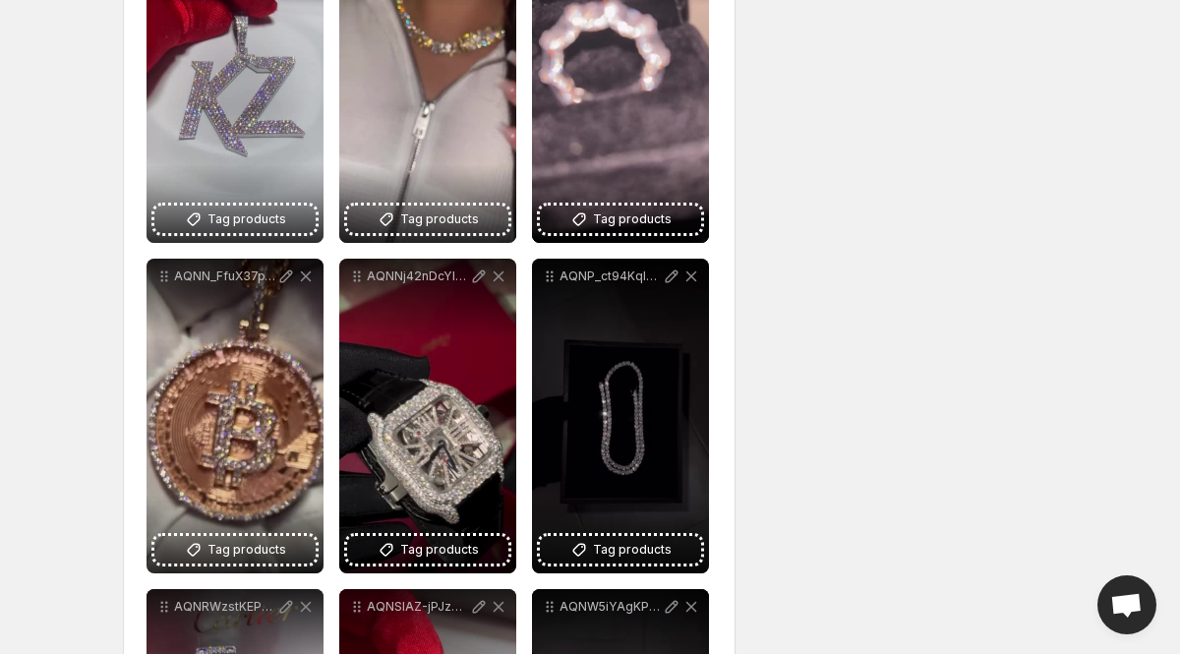
scroll to position [1376, 0]
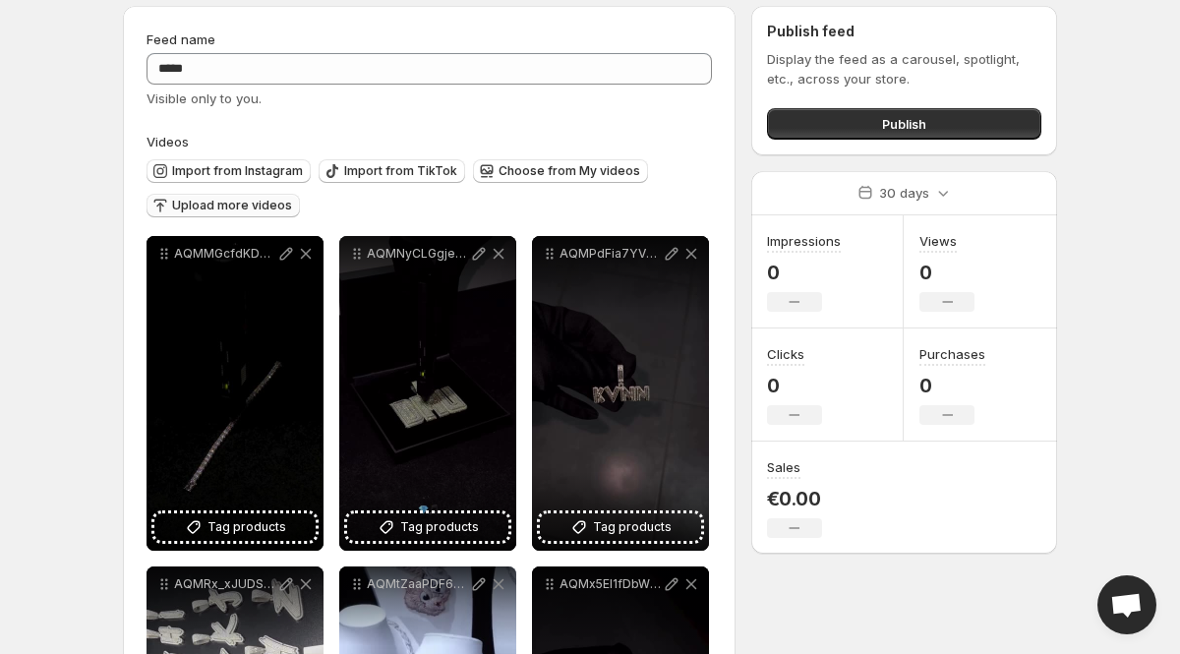
scroll to position [39, 0]
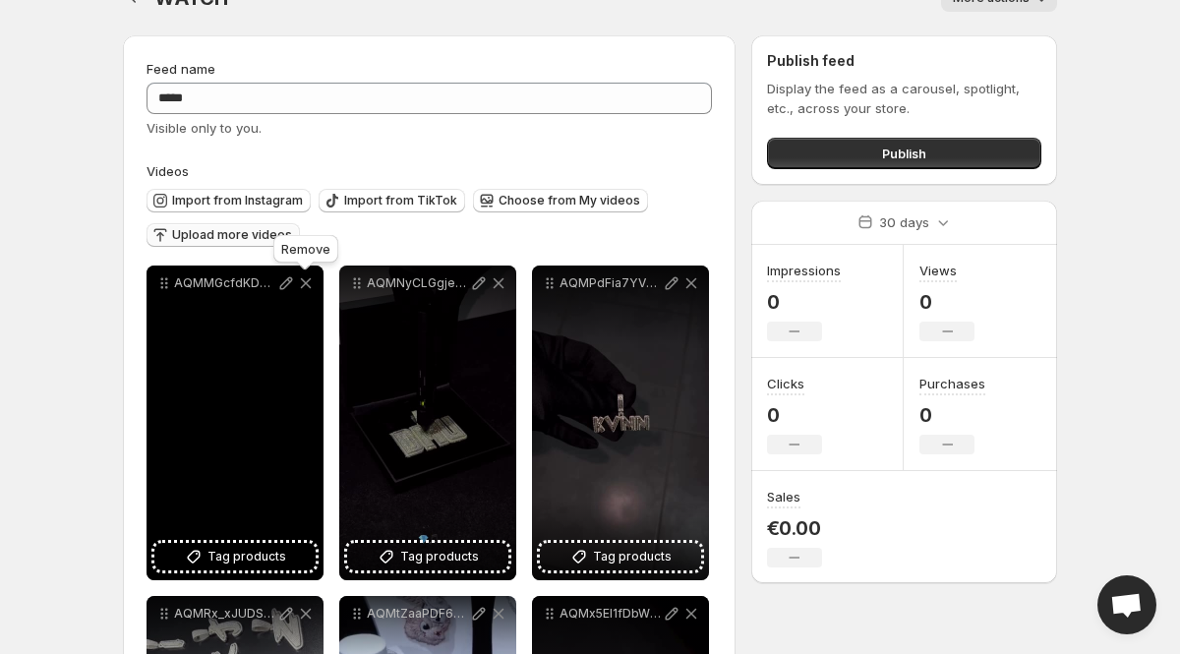
click at [307, 282] on icon at bounding box center [306, 283] width 11 height 11
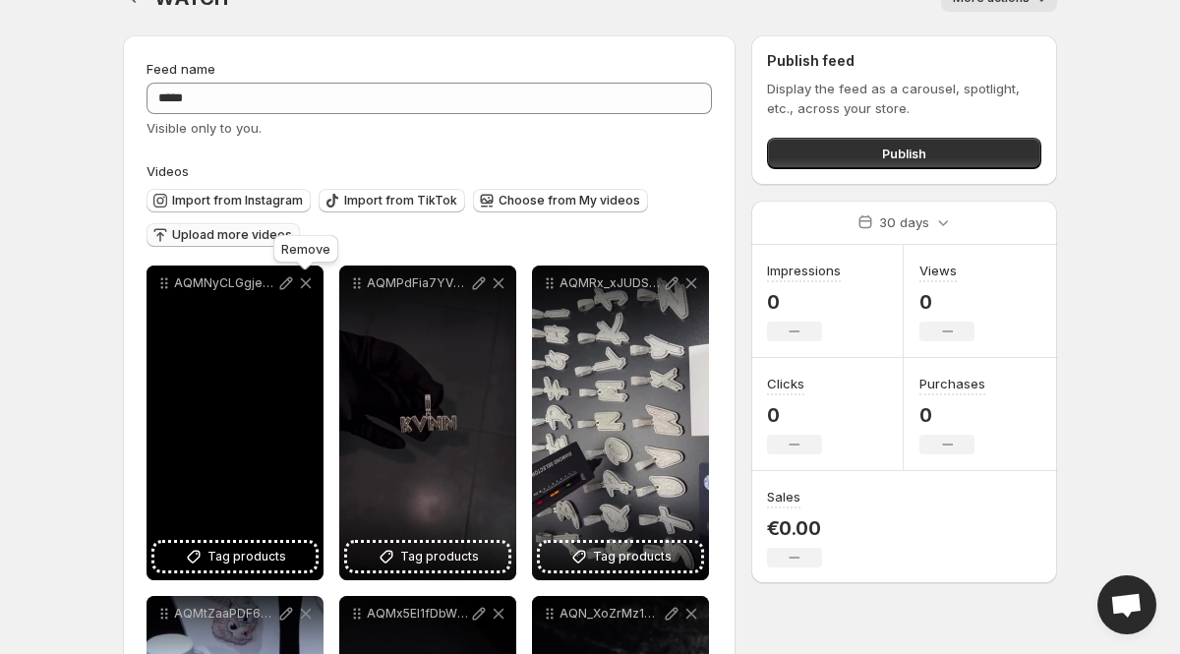
click at [307, 282] on icon at bounding box center [306, 283] width 11 height 11
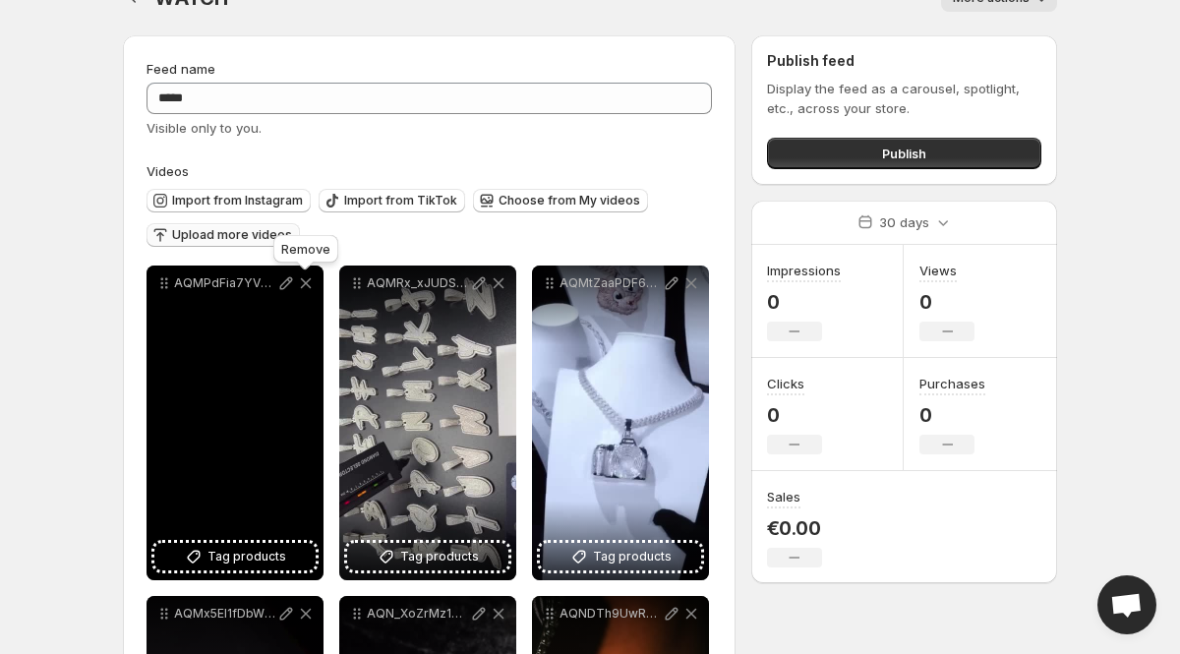
click at [307, 282] on icon at bounding box center [306, 283] width 11 height 11
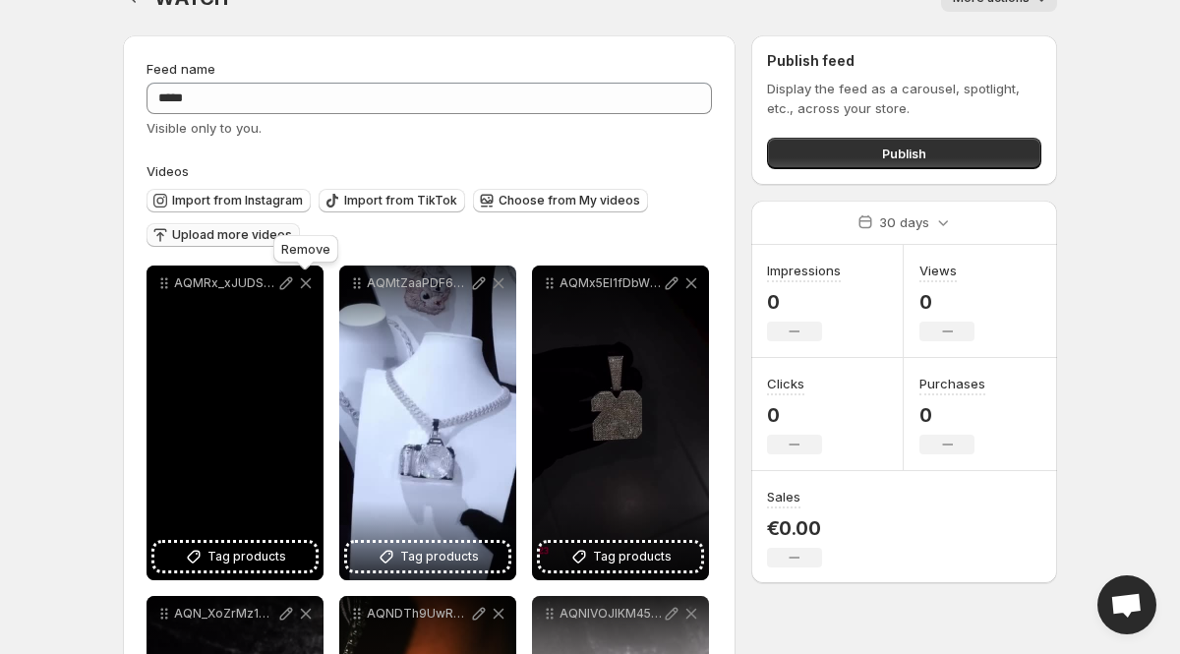
click at [307, 282] on icon at bounding box center [306, 283] width 11 height 11
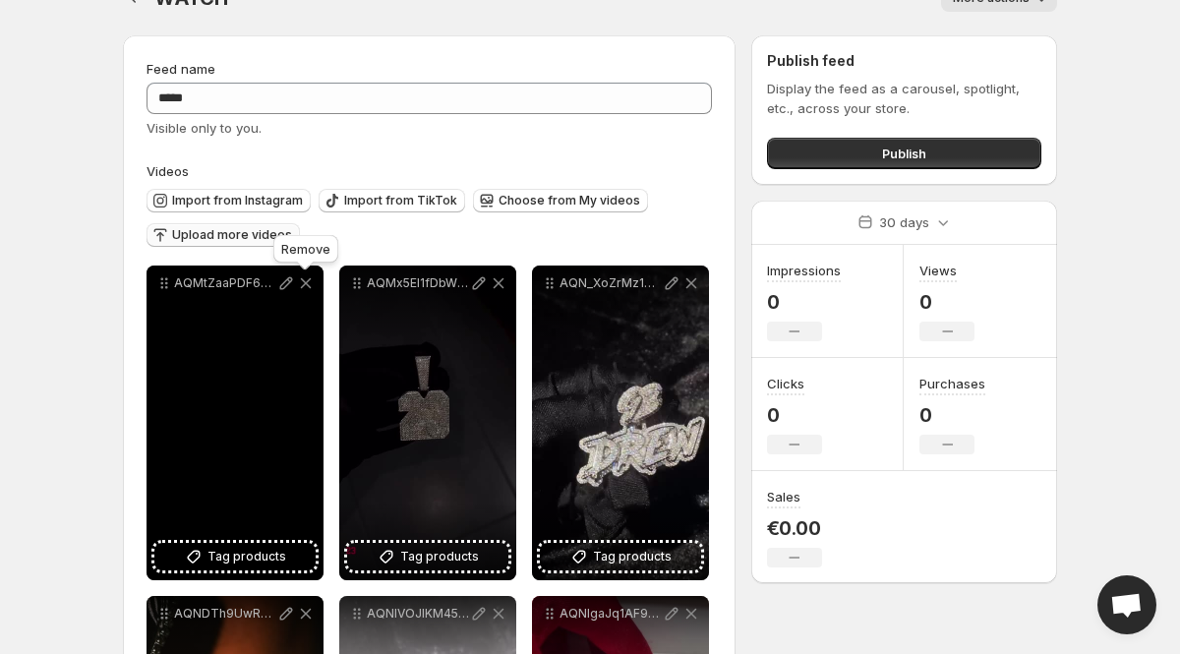
click at [307, 282] on icon at bounding box center [306, 283] width 11 height 11
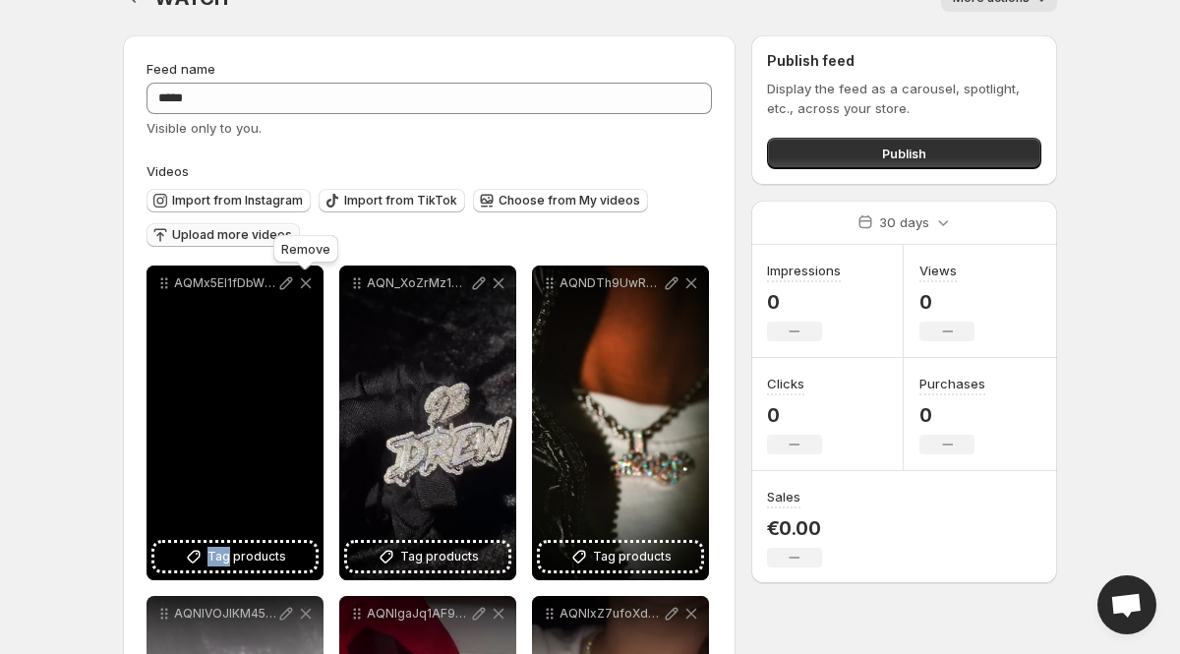
click at [307, 282] on icon at bounding box center [306, 283] width 11 height 11
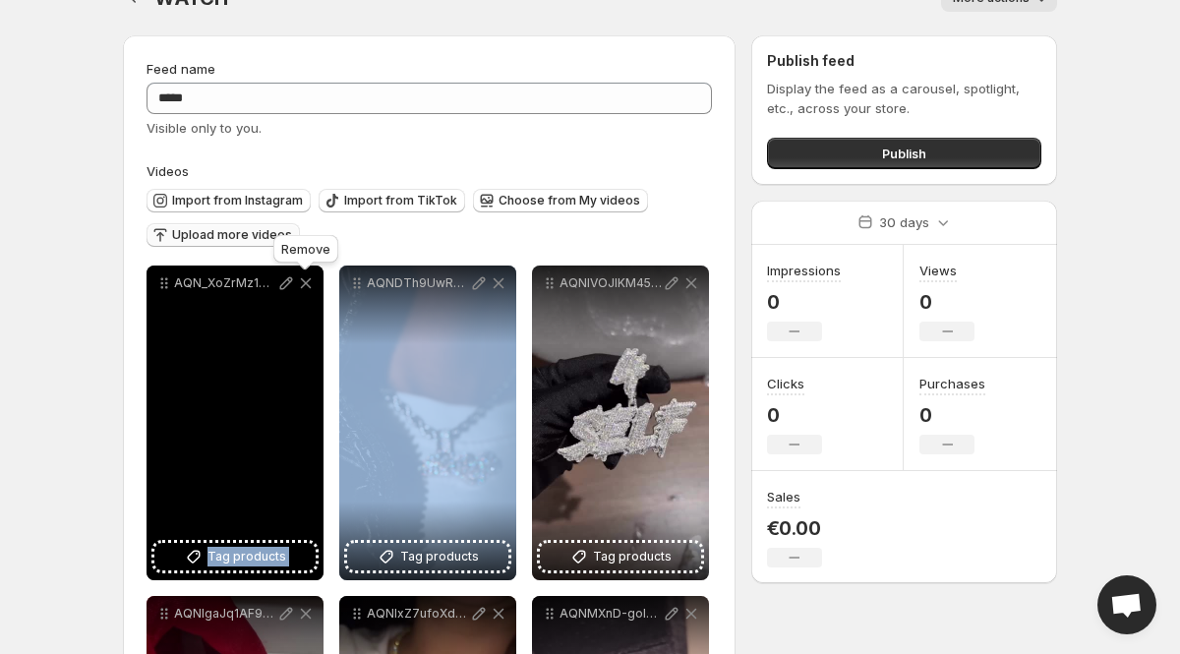
click at [307, 282] on icon at bounding box center [306, 283] width 11 height 11
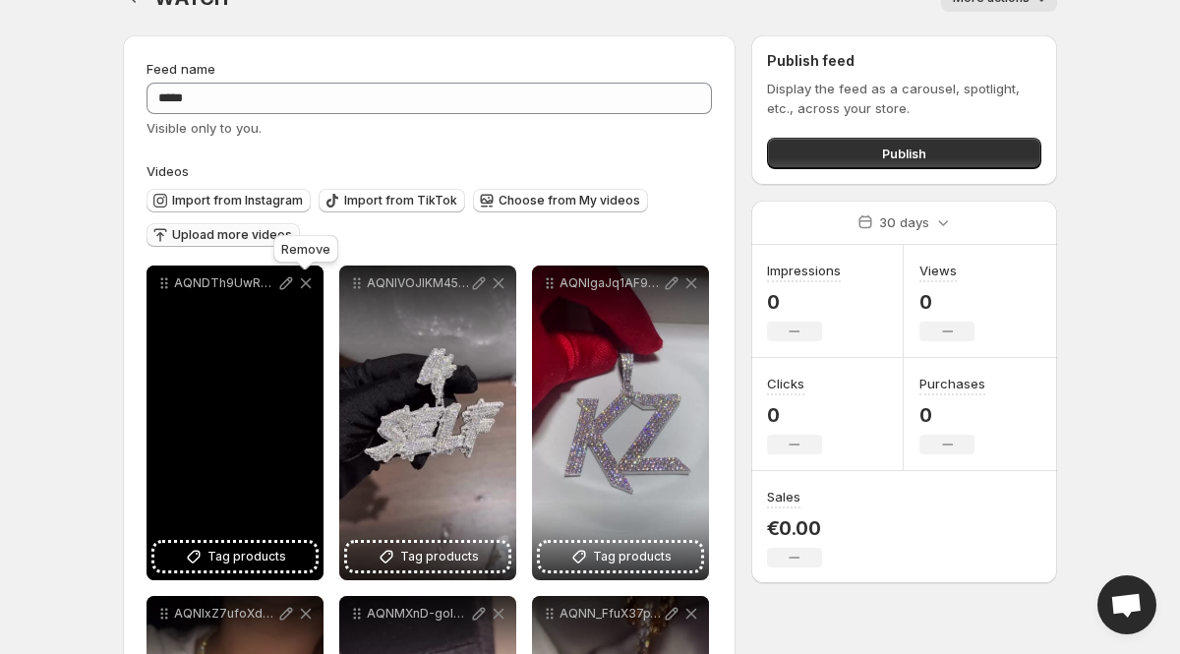
click at [307, 282] on icon at bounding box center [306, 283] width 11 height 11
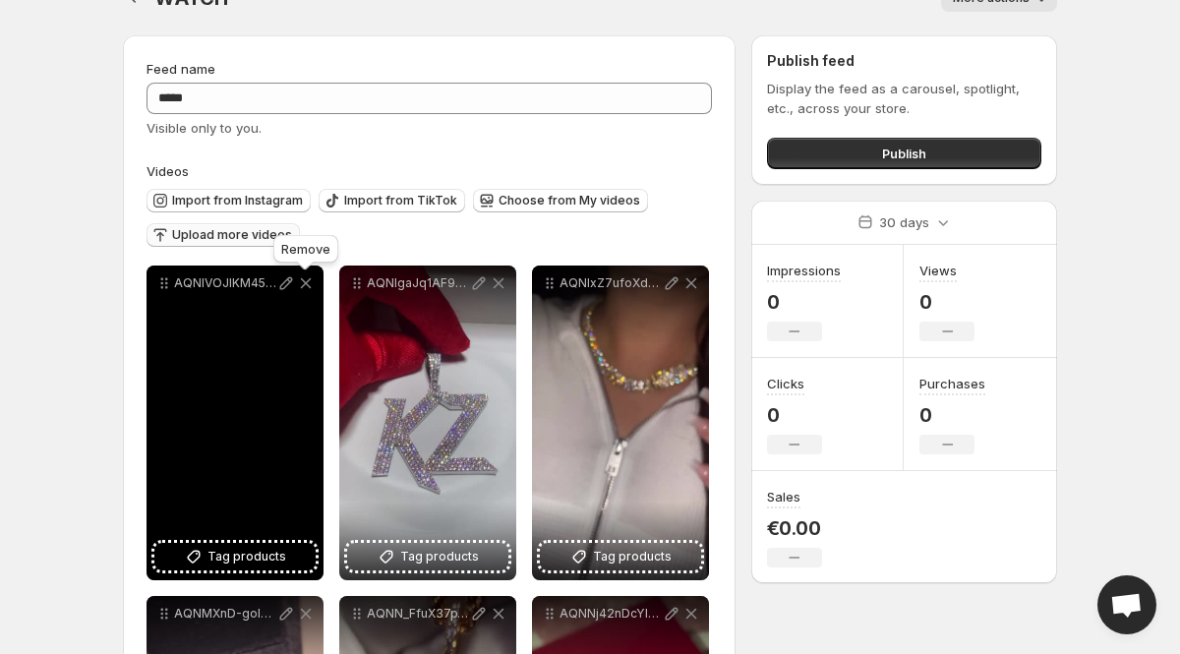
click at [307, 282] on icon at bounding box center [306, 283] width 11 height 11
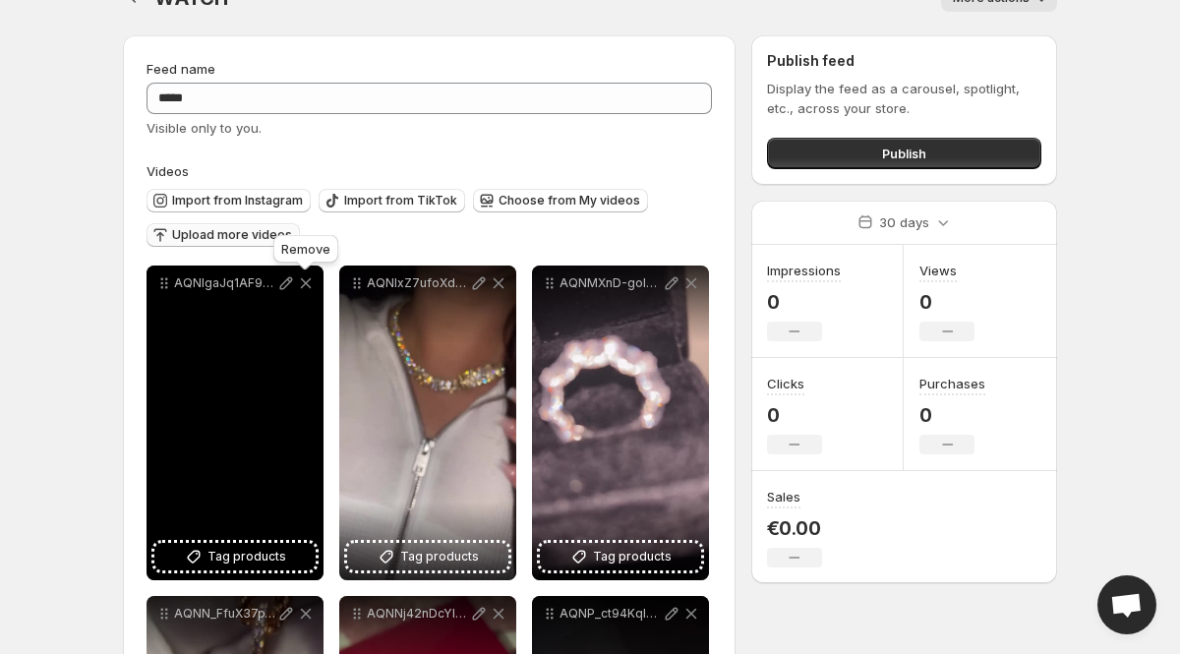
click at [307, 282] on icon at bounding box center [306, 283] width 11 height 11
click at [494, 282] on icon at bounding box center [499, 283] width 11 height 11
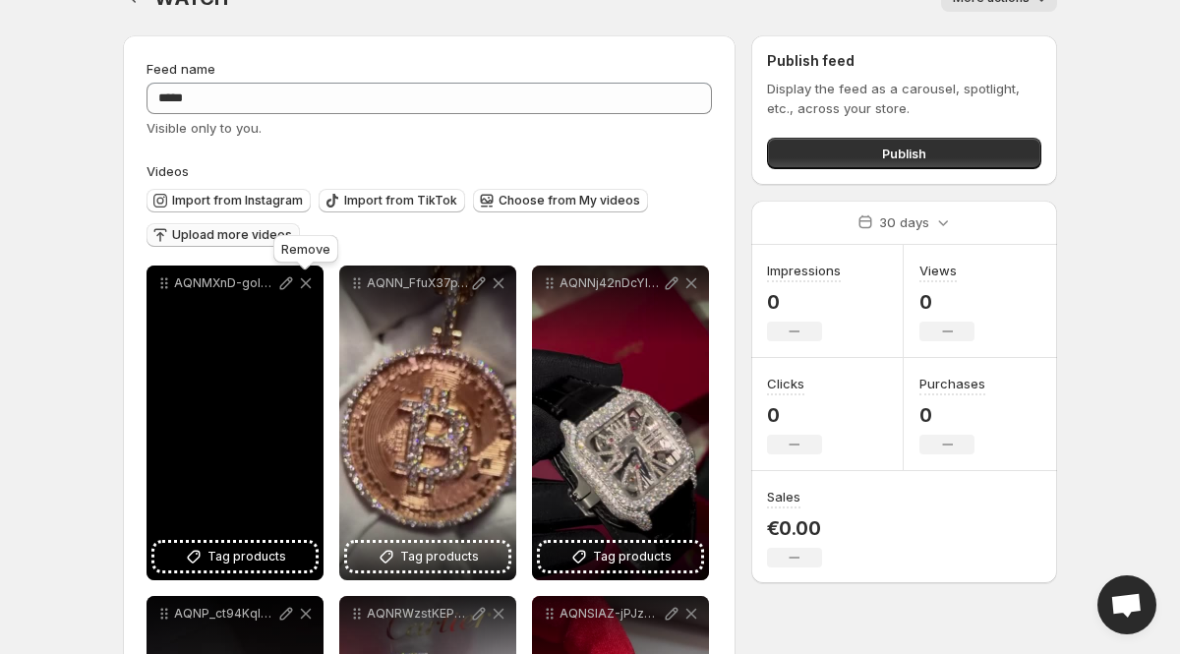
click at [307, 282] on icon at bounding box center [306, 283] width 11 height 11
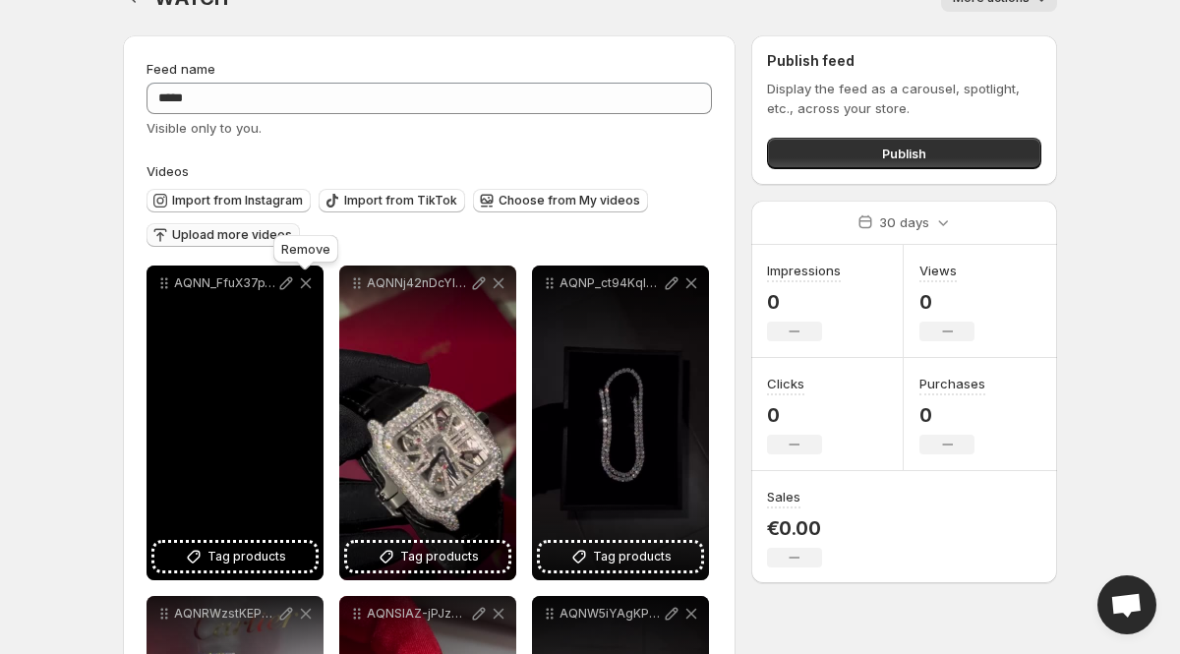
click at [307, 282] on icon at bounding box center [306, 283] width 11 height 11
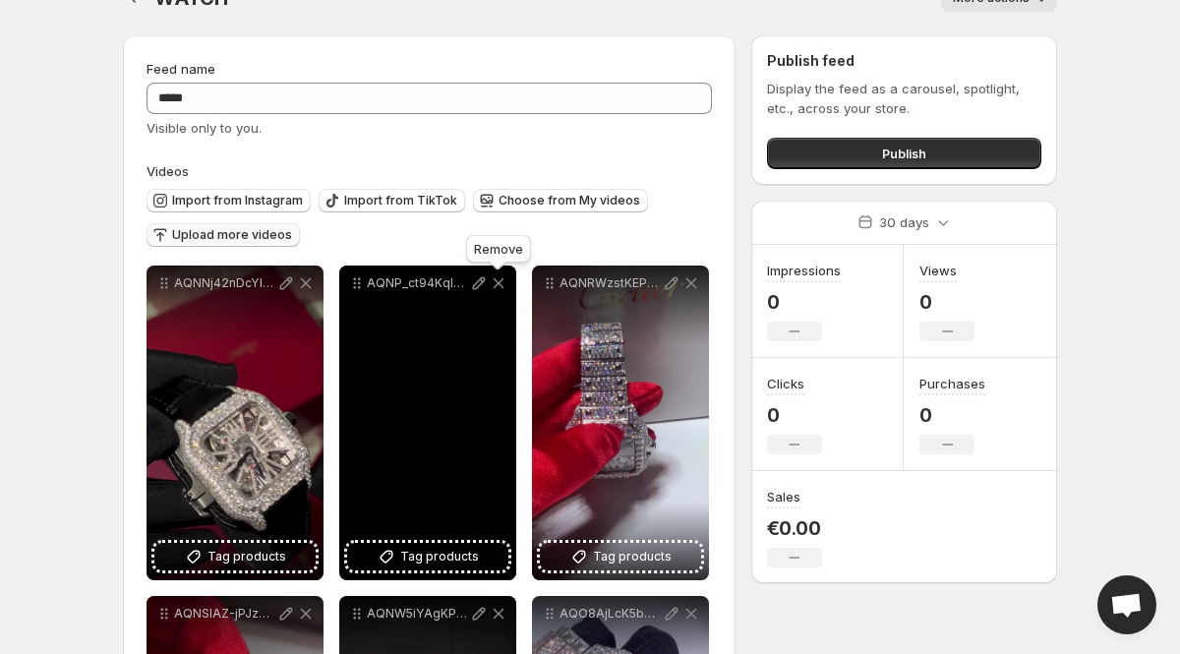
click at [502, 286] on icon at bounding box center [499, 283] width 20 height 20
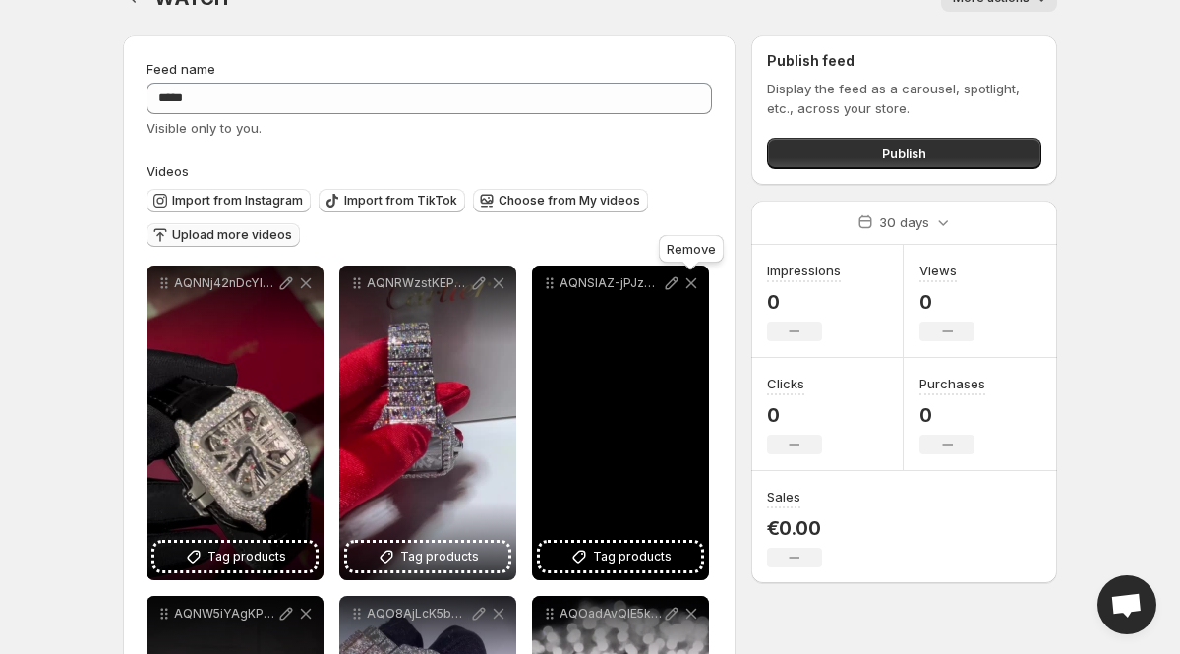
click at [687, 291] on icon at bounding box center [691, 283] width 20 height 20
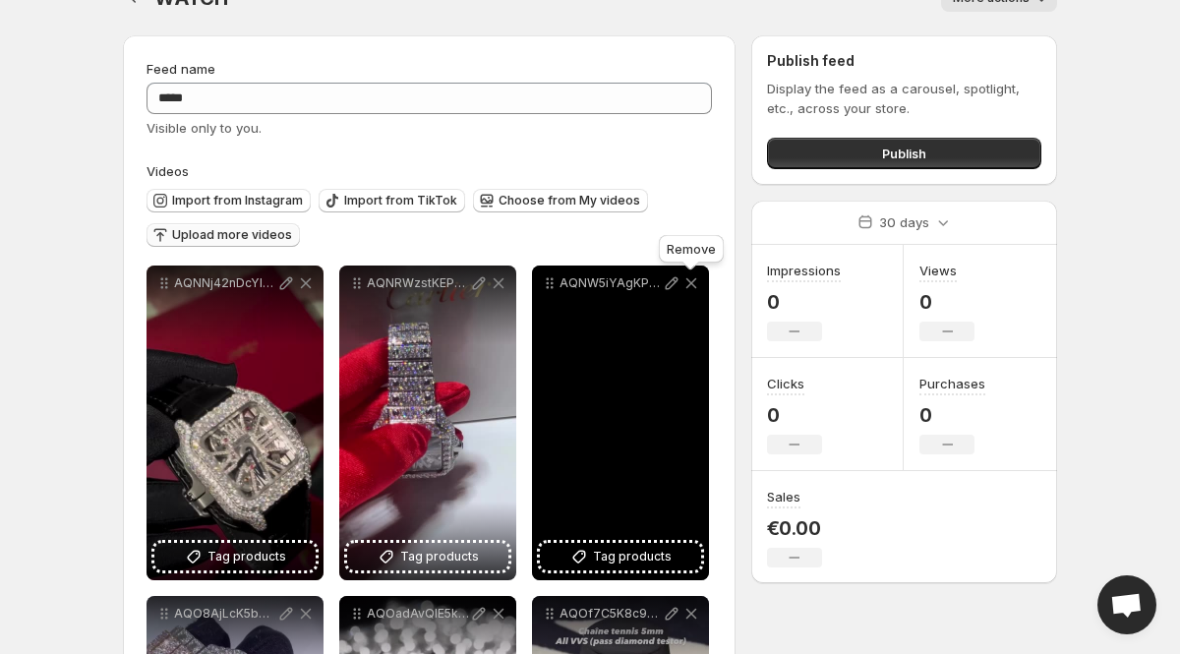
click at [687, 291] on icon at bounding box center [691, 283] width 20 height 20
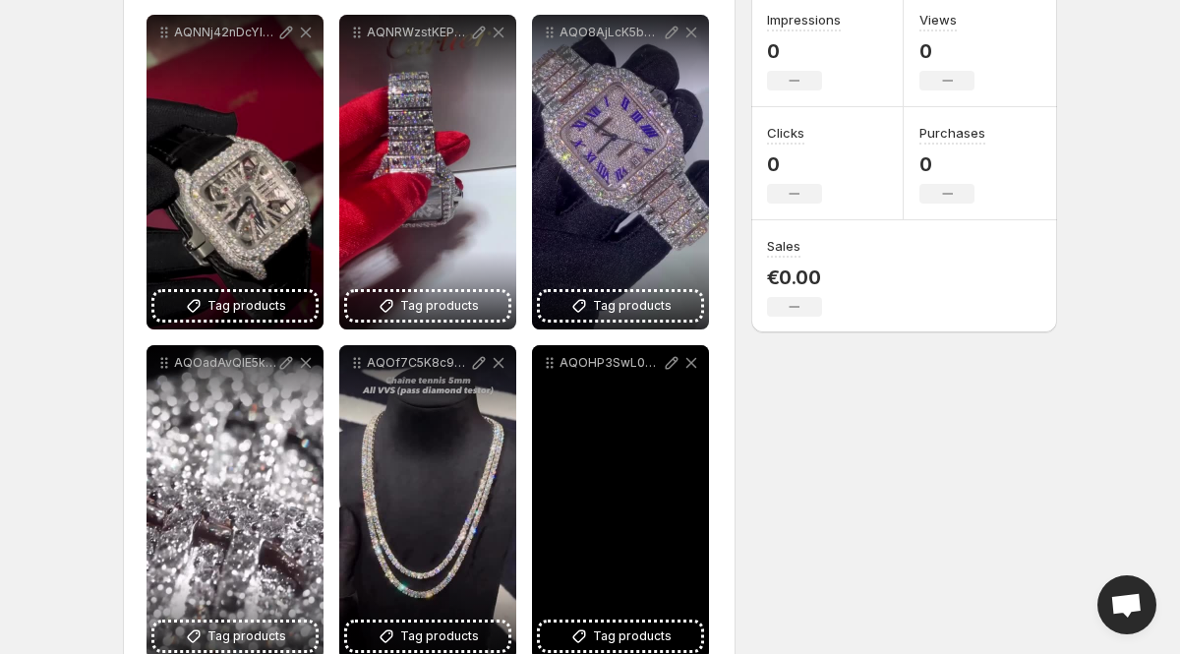
scroll to position [315, 0]
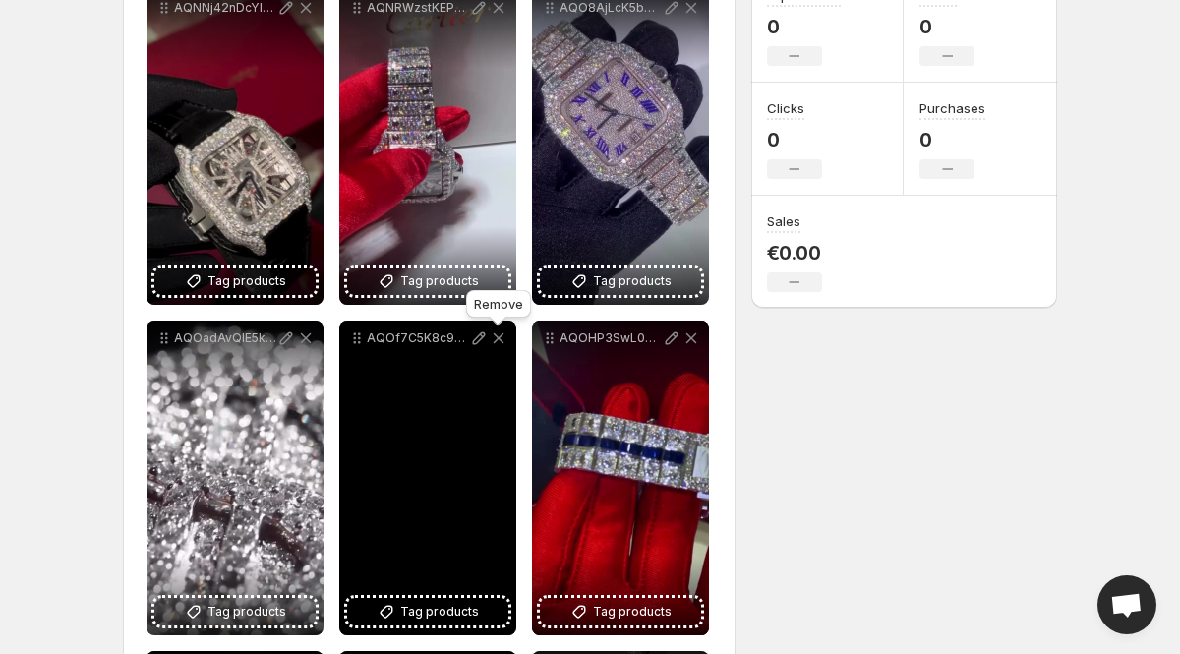
click at [497, 343] on icon at bounding box center [499, 338] width 20 height 20
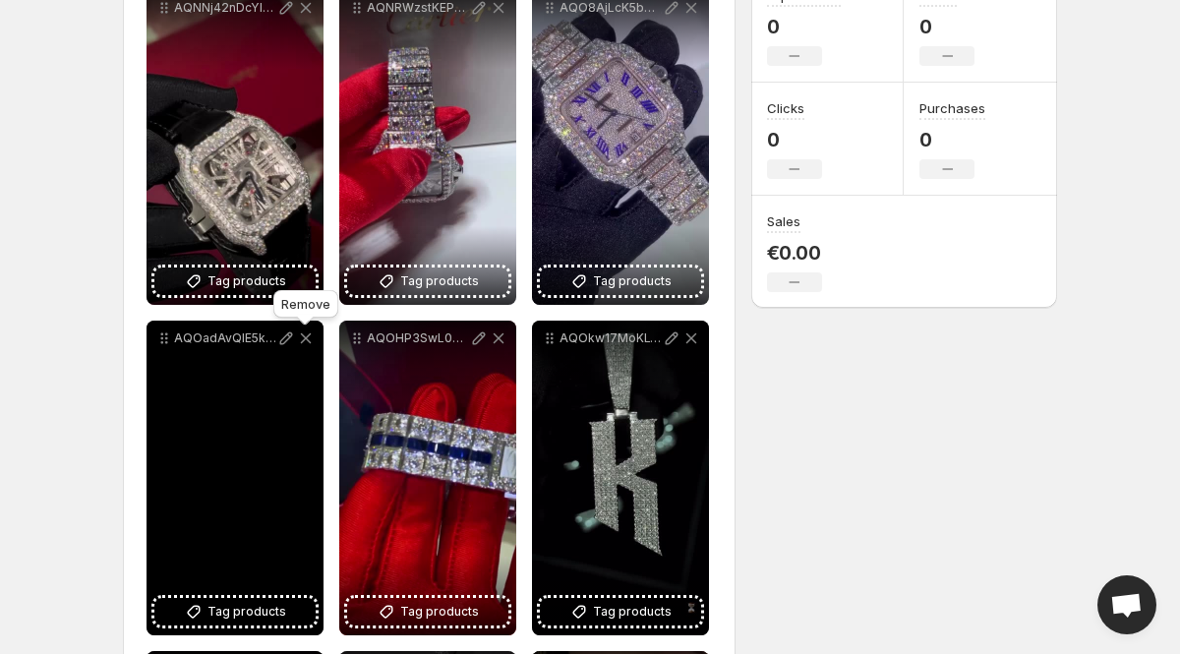
click at [302, 339] on icon at bounding box center [306, 338] width 20 height 20
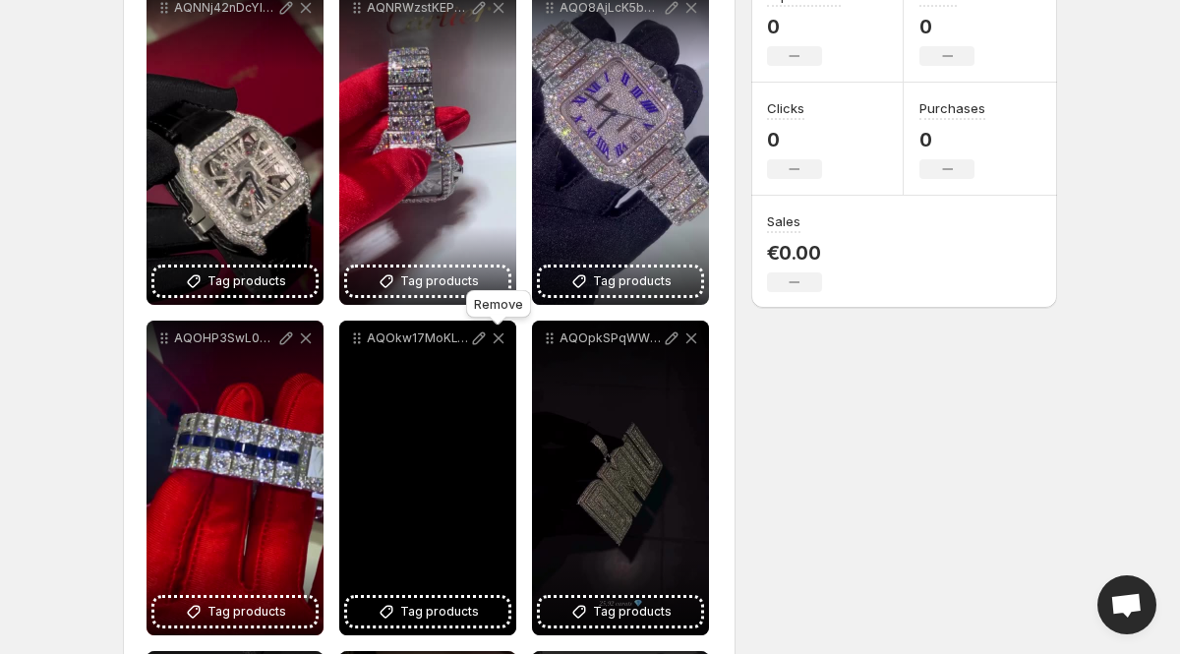
click at [499, 340] on icon at bounding box center [499, 338] width 11 height 11
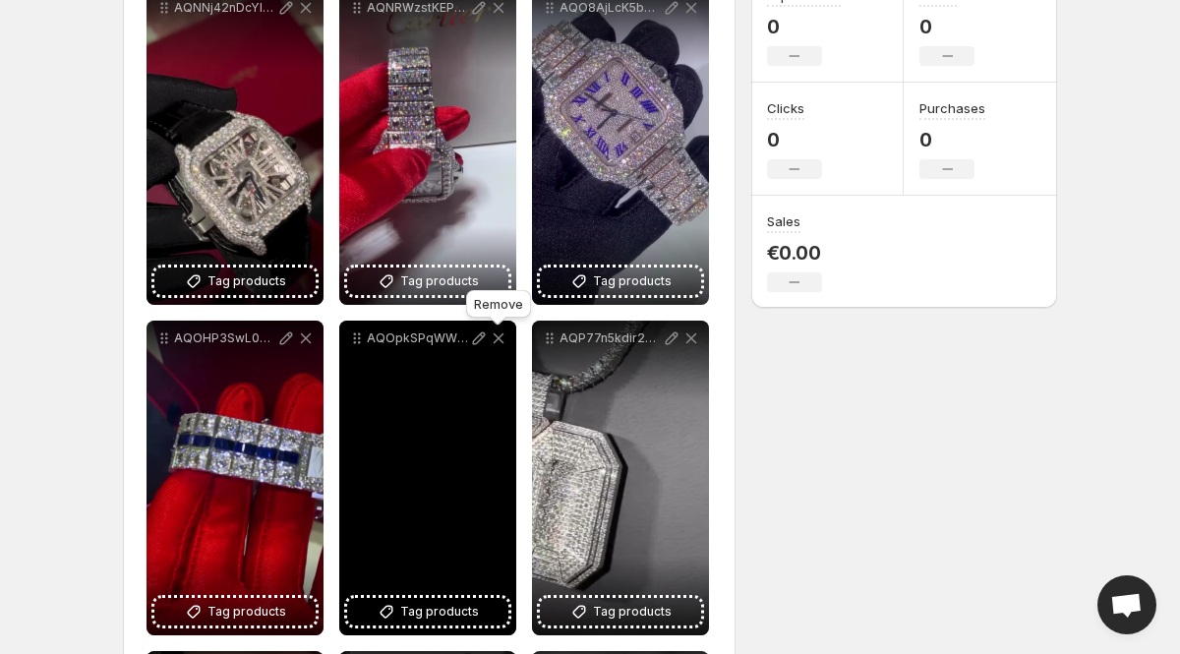
click at [499, 340] on icon at bounding box center [499, 338] width 11 height 11
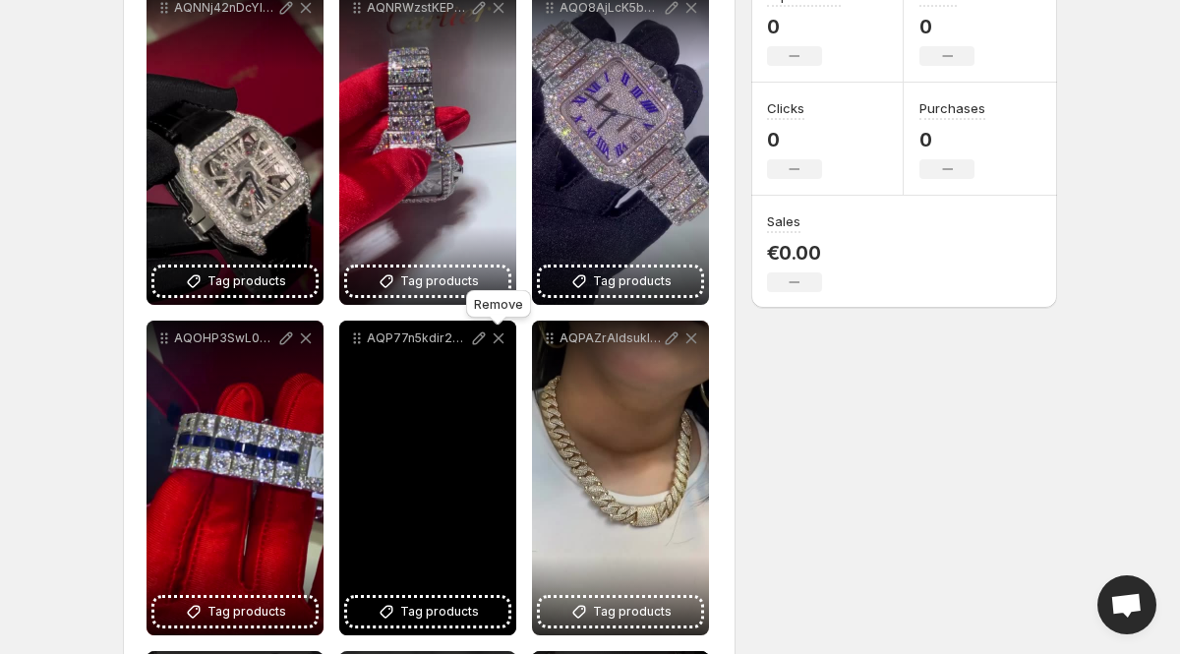
click at [499, 340] on icon at bounding box center [499, 338] width 11 height 11
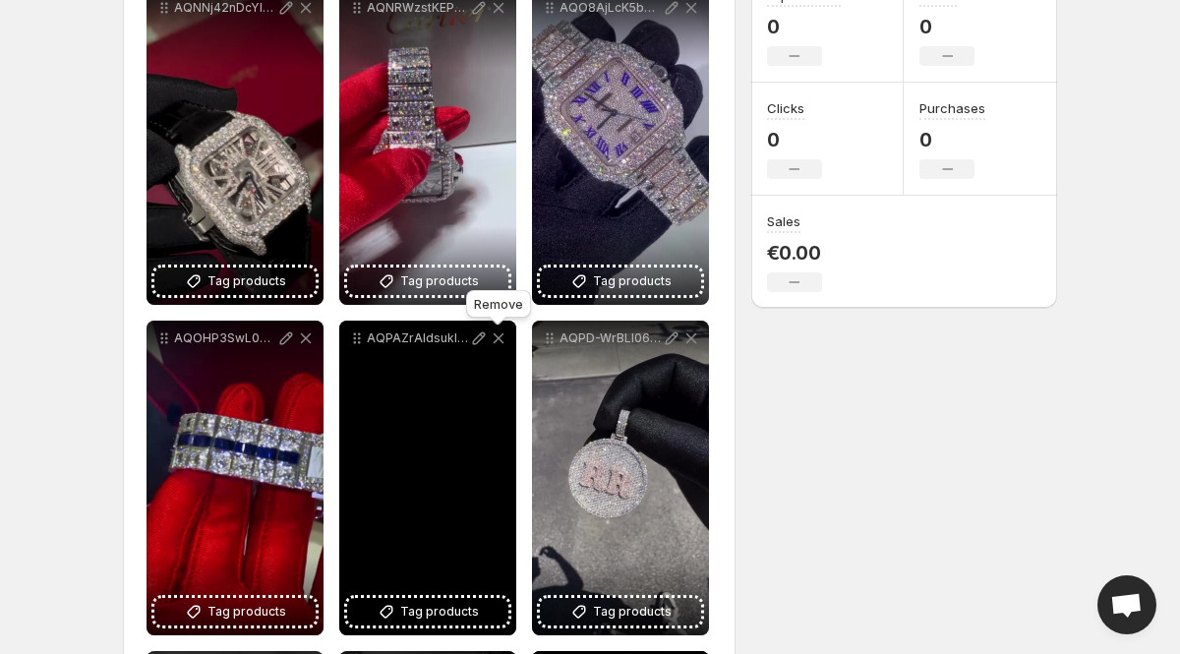
click at [499, 340] on icon at bounding box center [499, 338] width 11 height 11
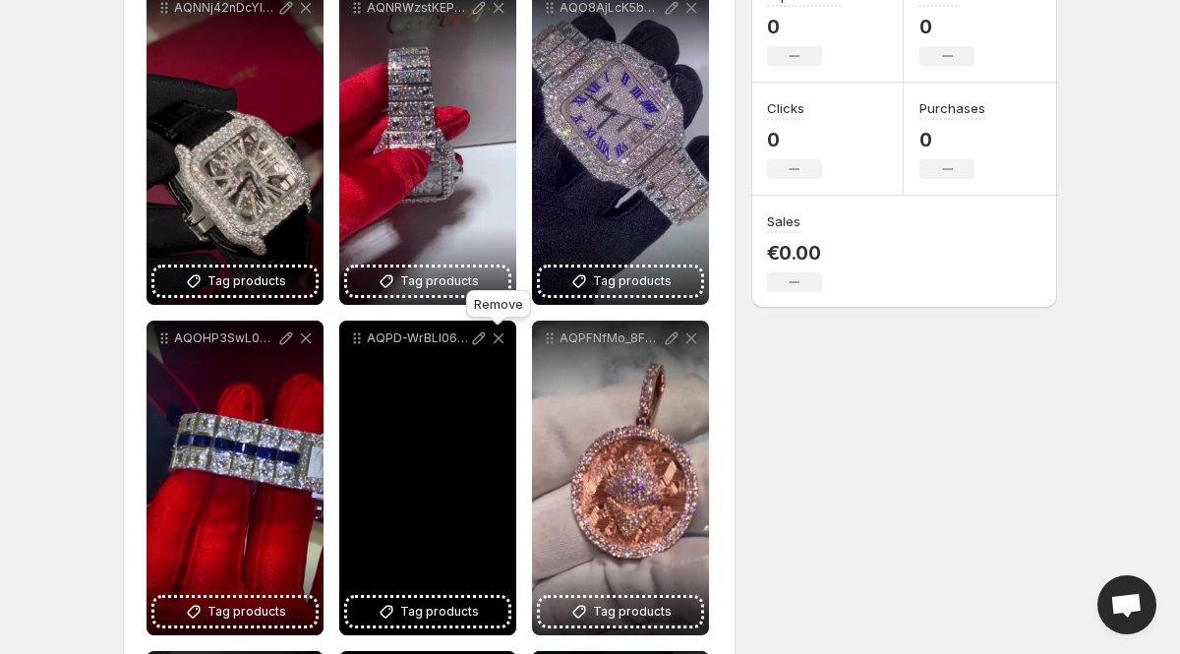
click at [499, 340] on icon at bounding box center [499, 338] width 11 height 11
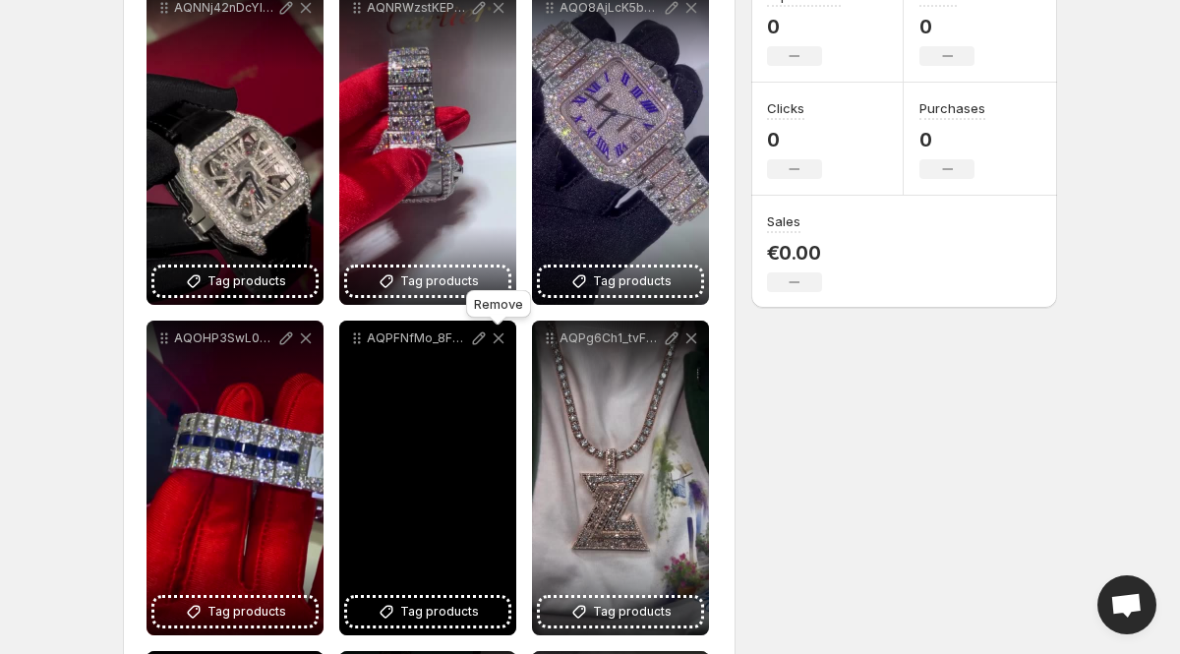
click at [499, 340] on icon at bounding box center [499, 338] width 11 height 11
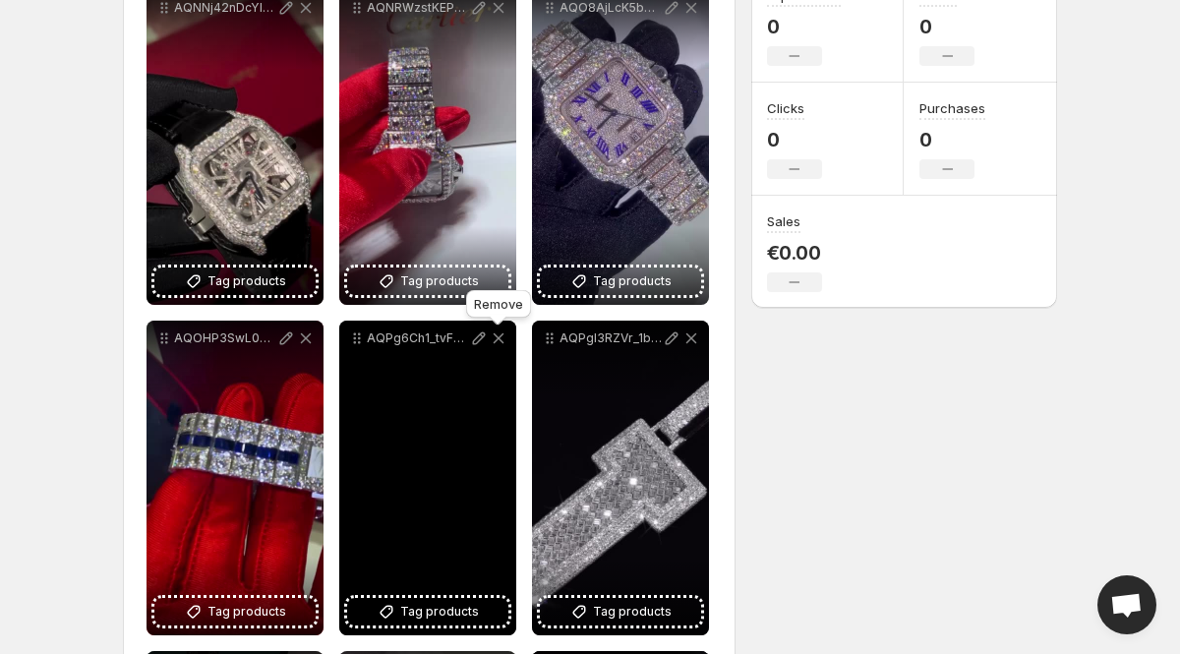
click at [499, 340] on icon at bounding box center [499, 338] width 11 height 11
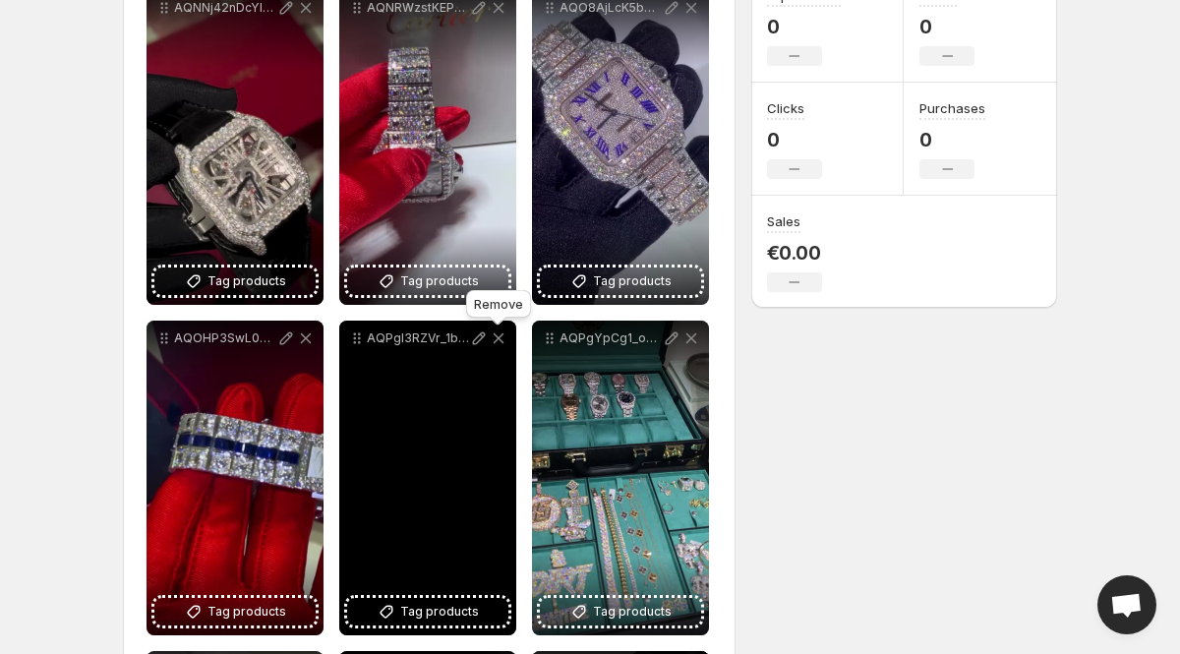
click at [499, 340] on icon at bounding box center [499, 338] width 11 height 11
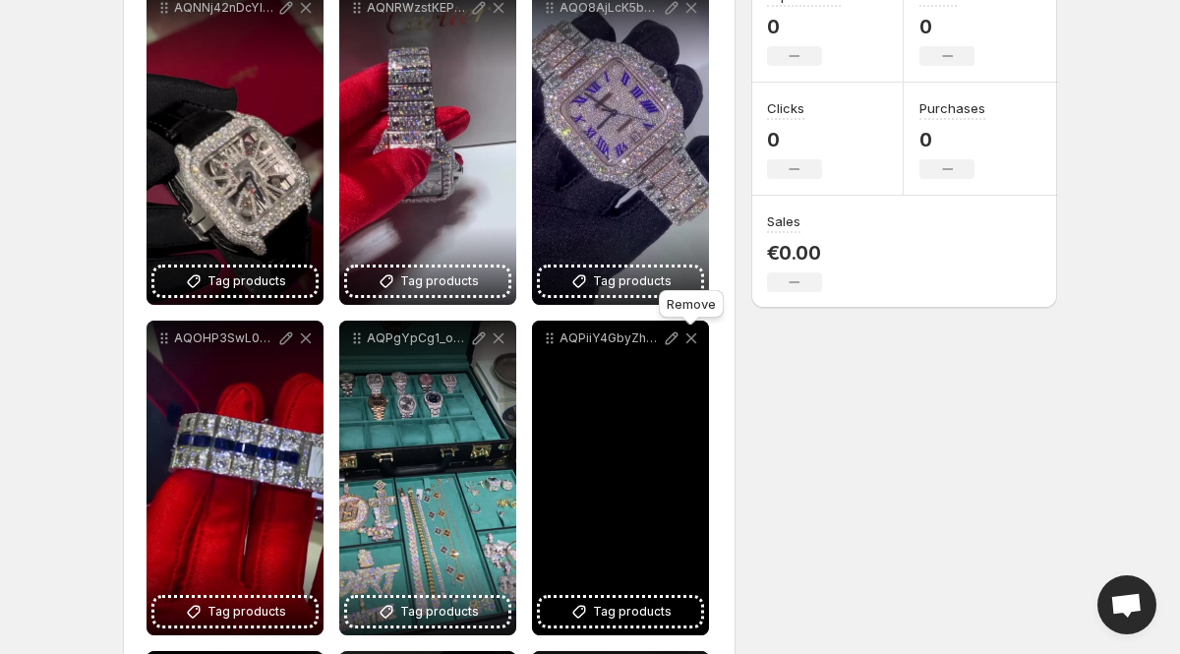
click at [690, 335] on icon at bounding box center [691, 338] width 20 height 20
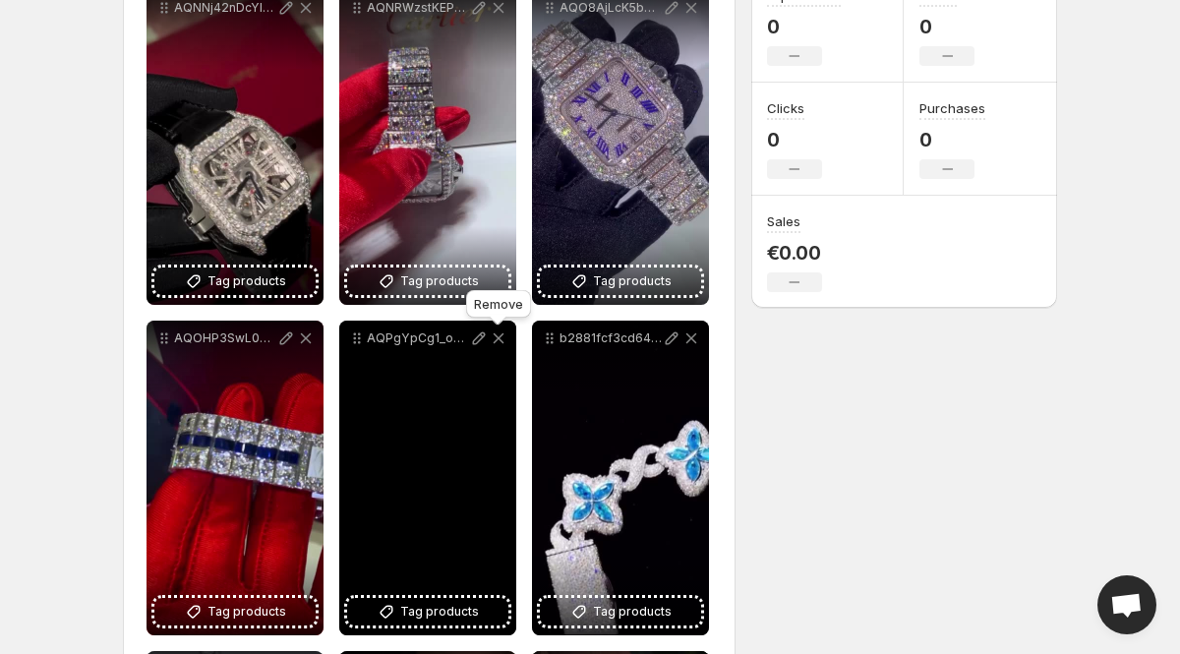
click at [497, 337] on icon at bounding box center [499, 338] width 11 height 11
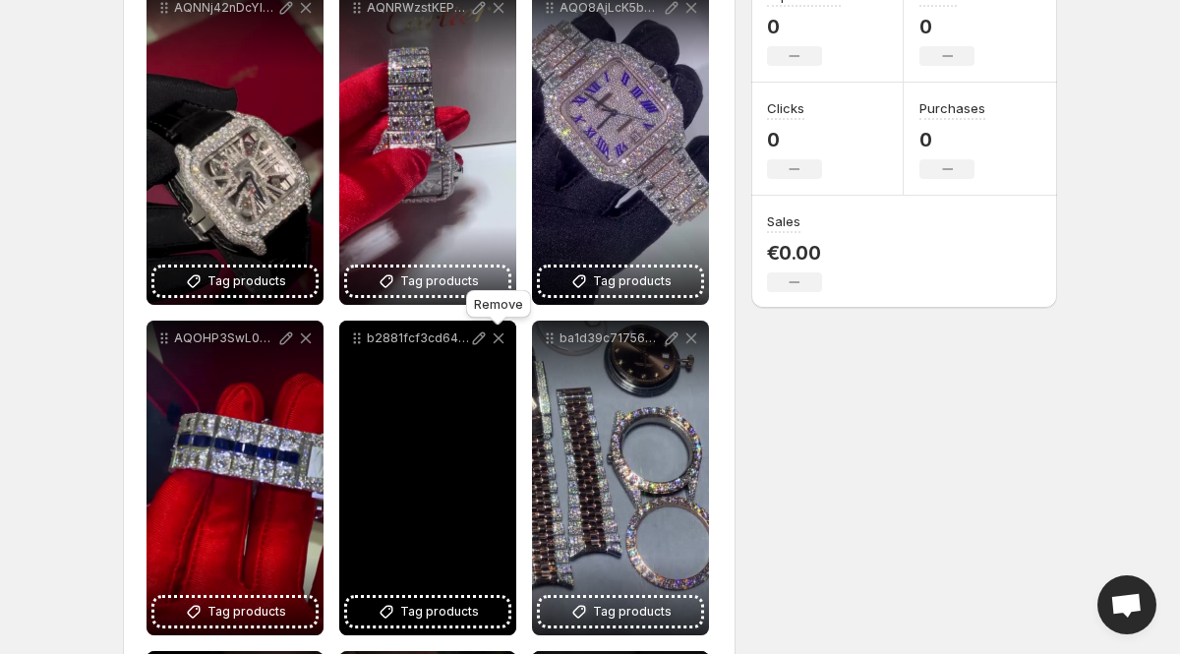
click at [499, 337] on icon at bounding box center [499, 338] width 11 height 11
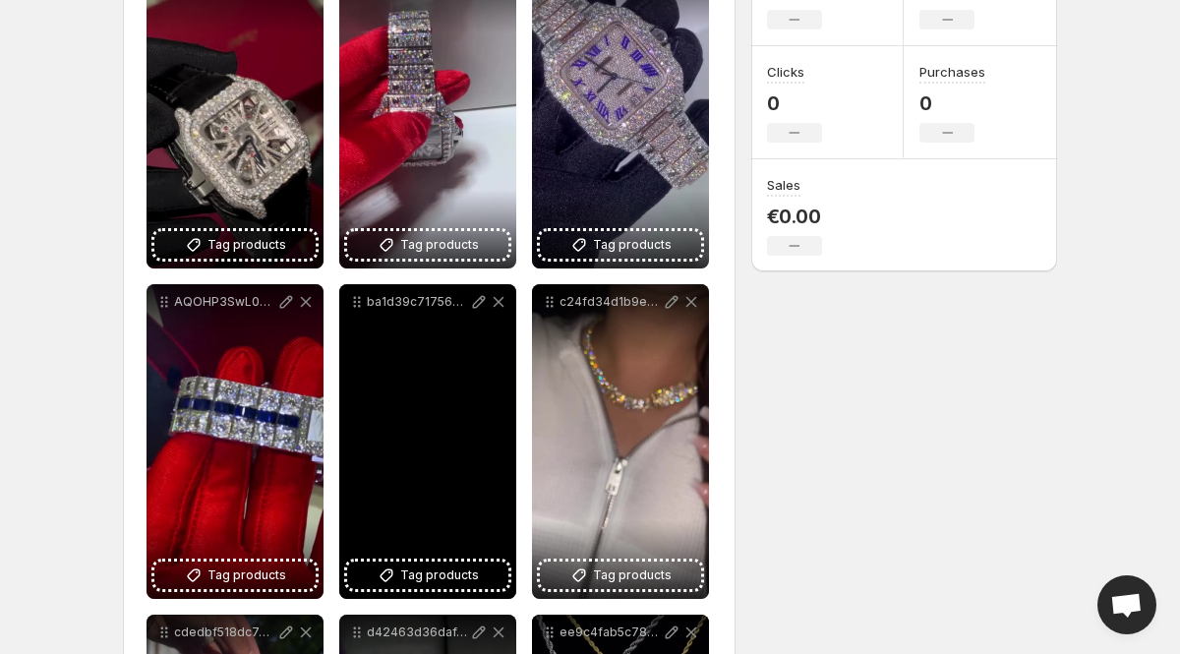
scroll to position [354, 0]
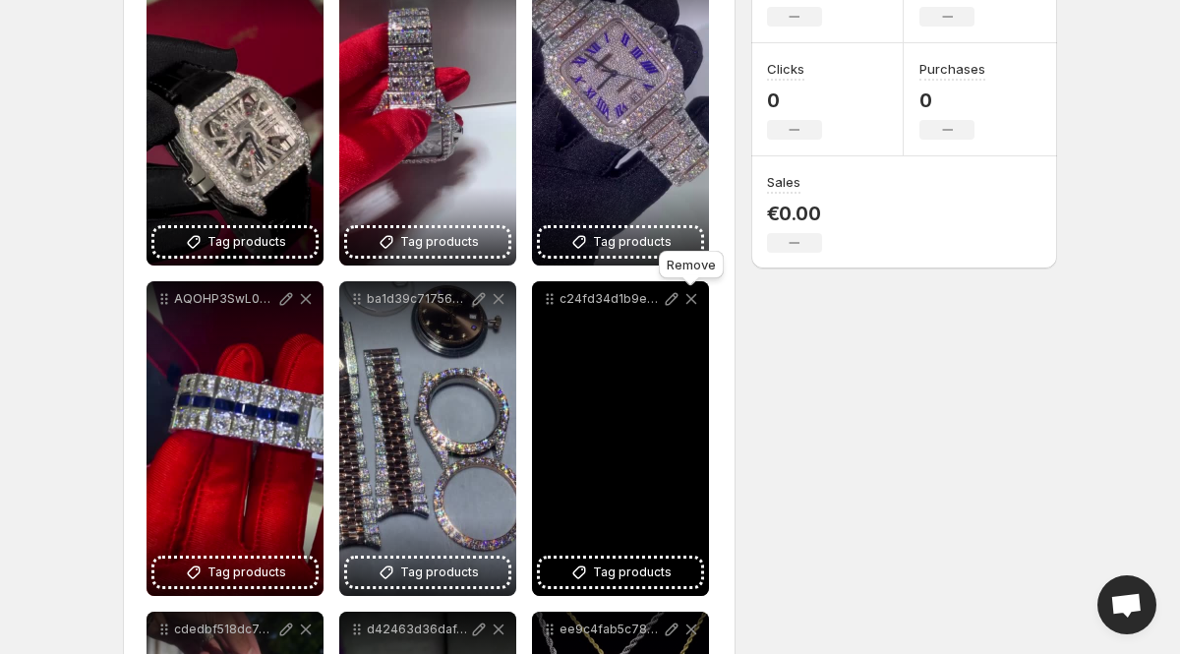
click at [693, 294] on icon at bounding box center [691, 299] width 20 height 20
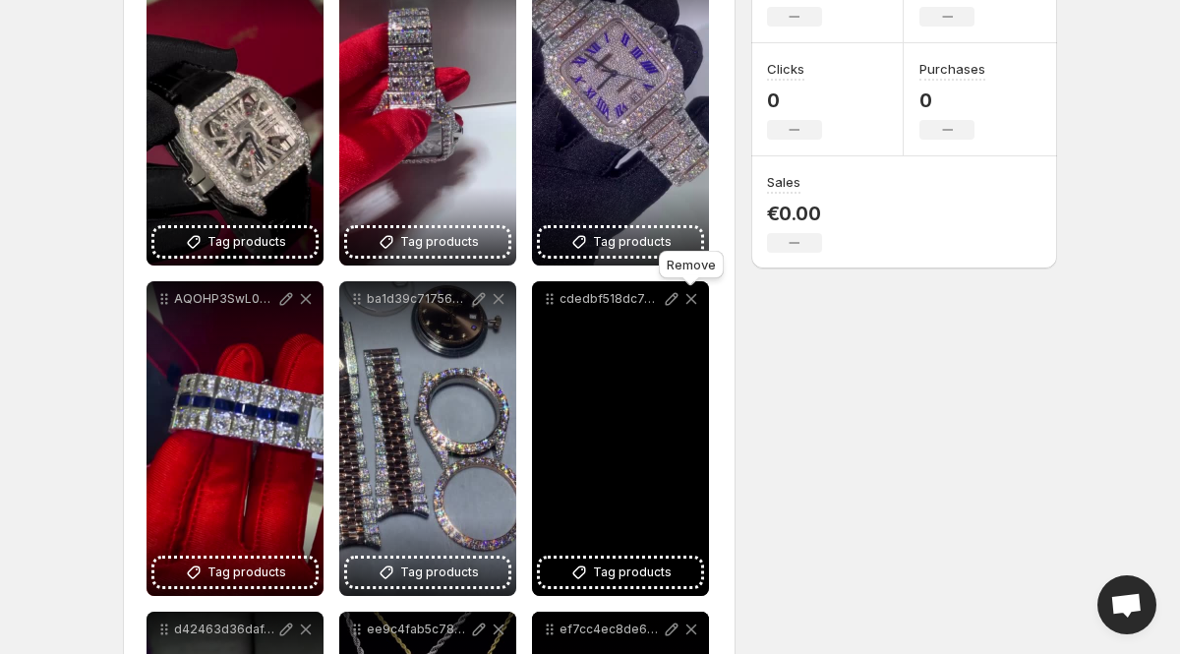
click at [693, 294] on icon at bounding box center [691, 299] width 20 height 20
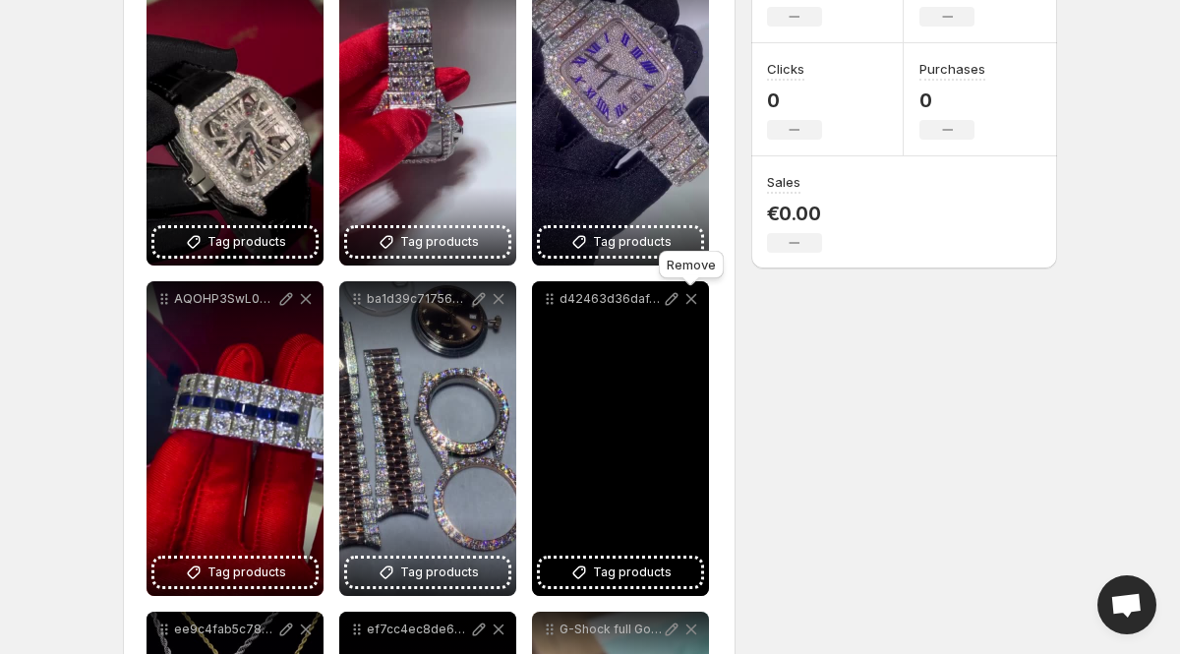
click at [693, 294] on icon at bounding box center [691, 299] width 20 height 20
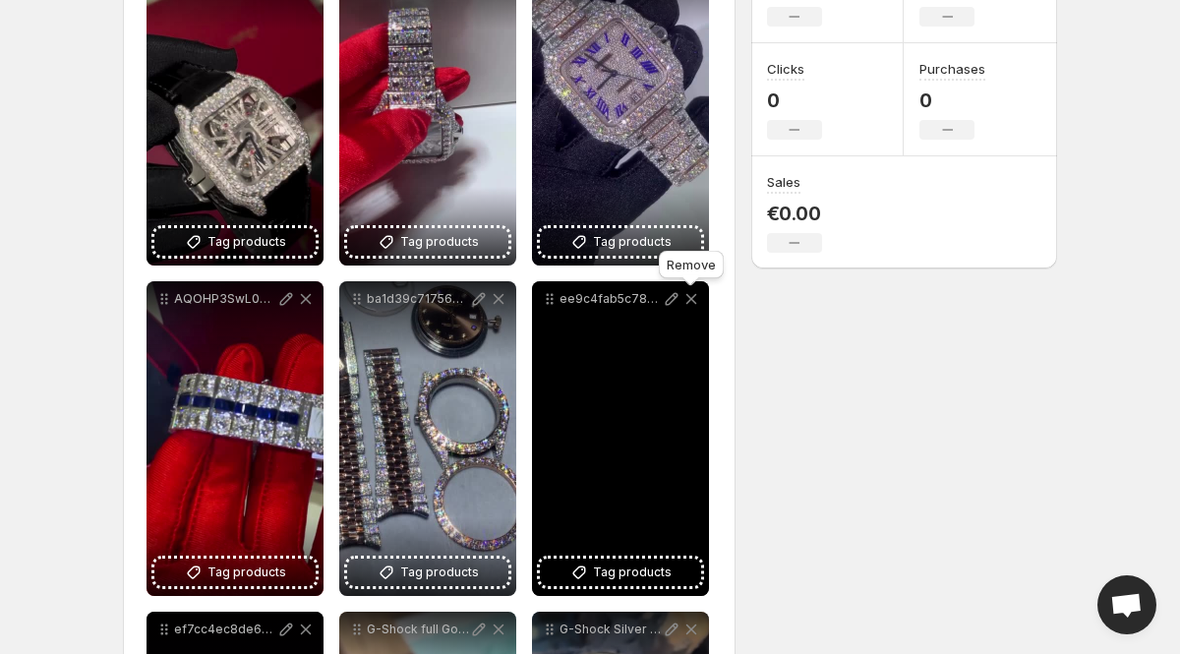
click at [693, 294] on icon at bounding box center [691, 299] width 20 height 20
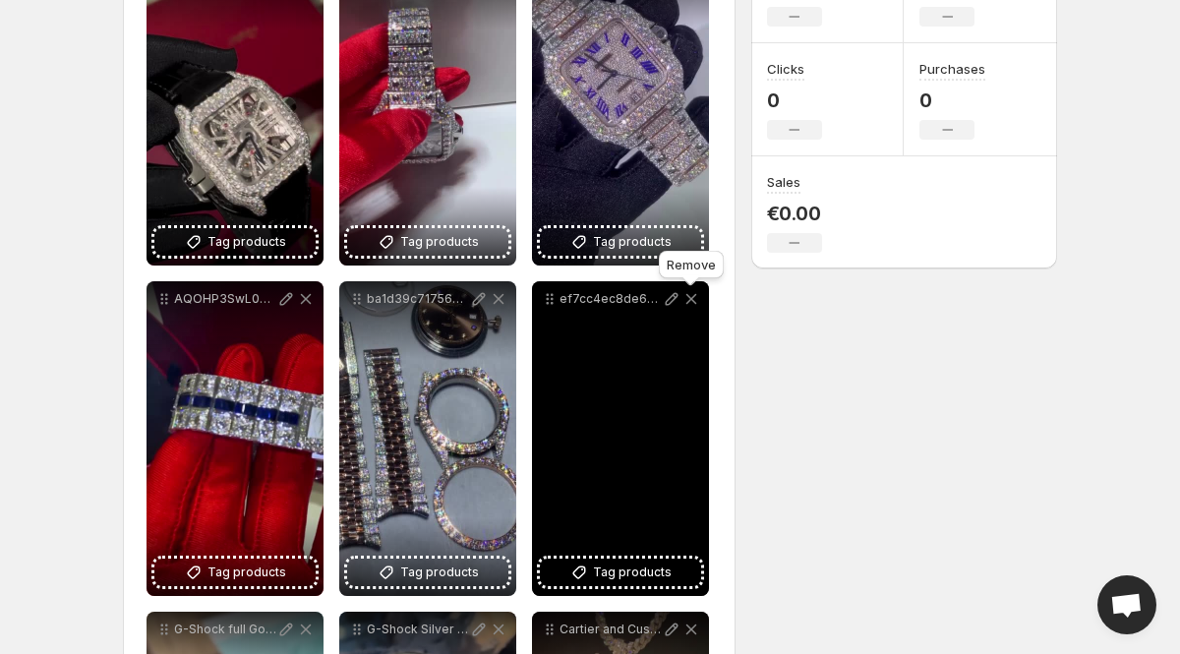
click at [693, 294] on icon at bounding box center [691, 299] width 20 height 20
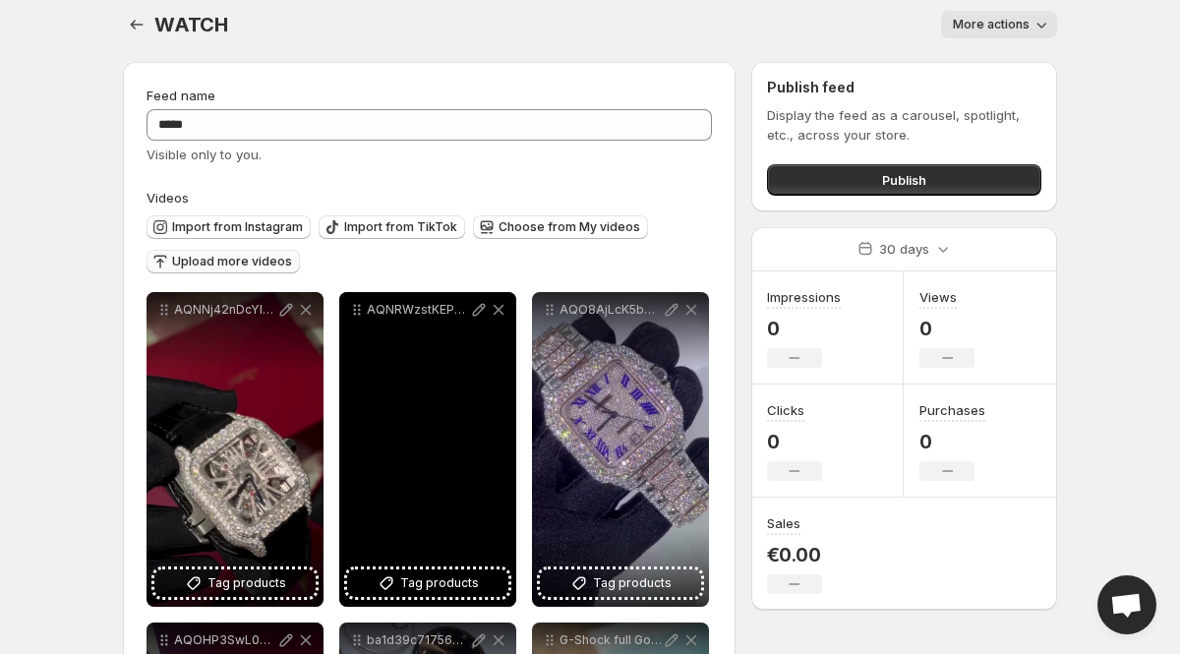
scroll to position [0, 0]
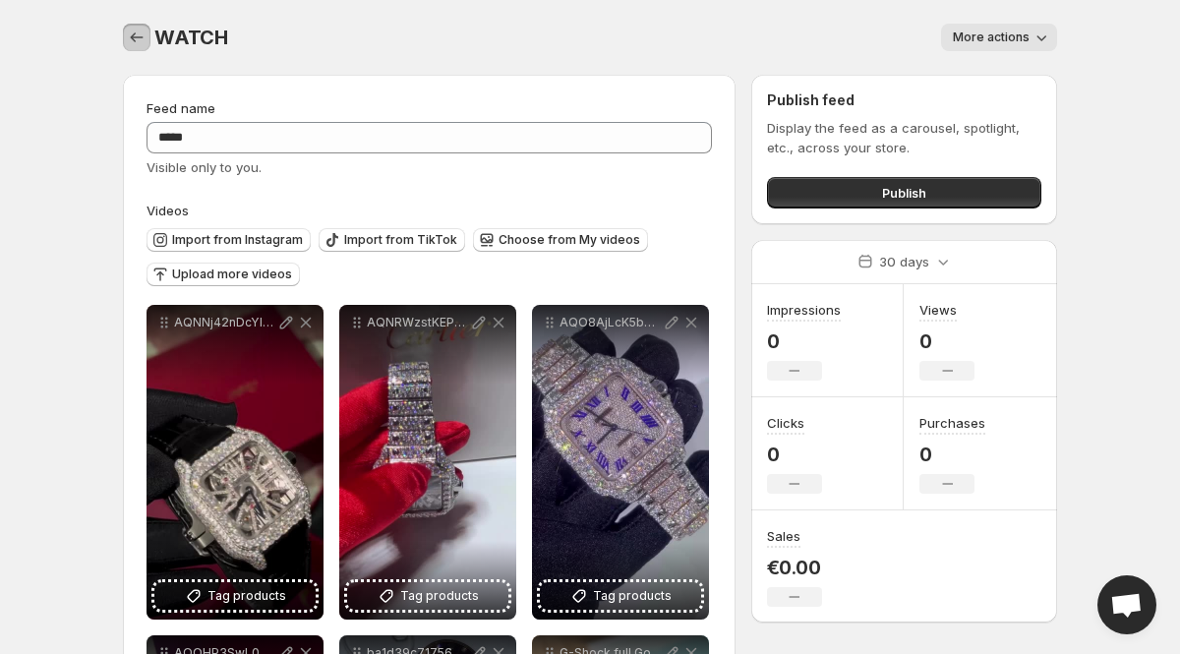
click at [133, 38] on icon "Settings" at bounding box center [137, 37] width 13 height 10
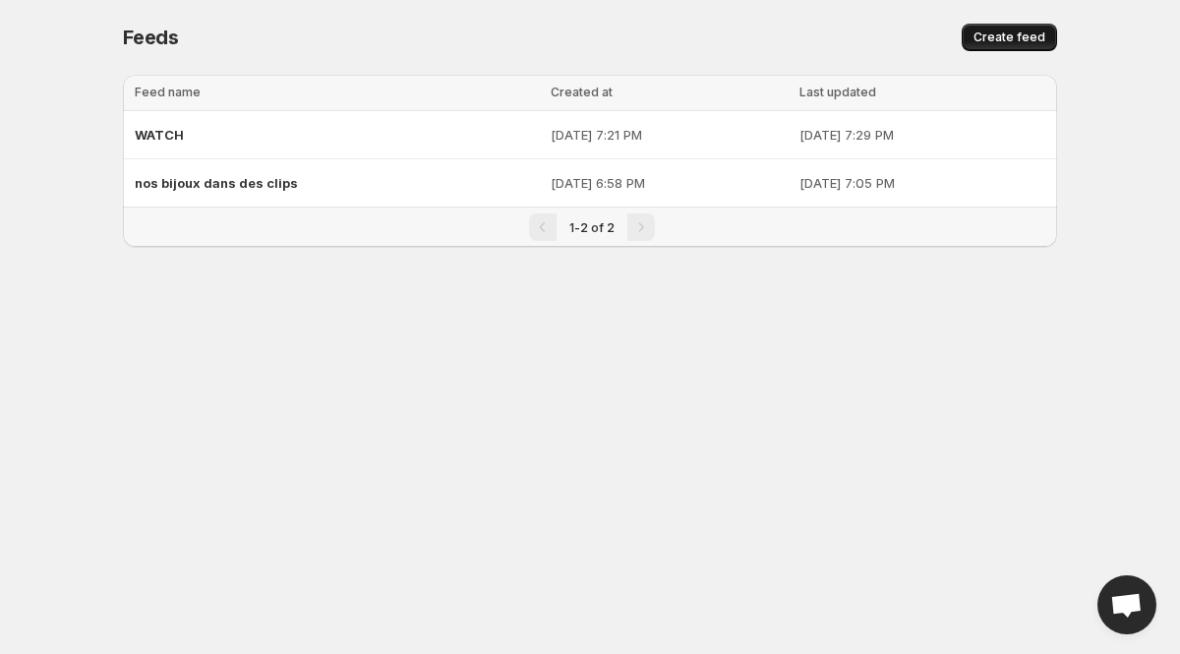
click at [1008, 28] on button "Create feed" at bounding box center [1009, 38] width 95 height 28
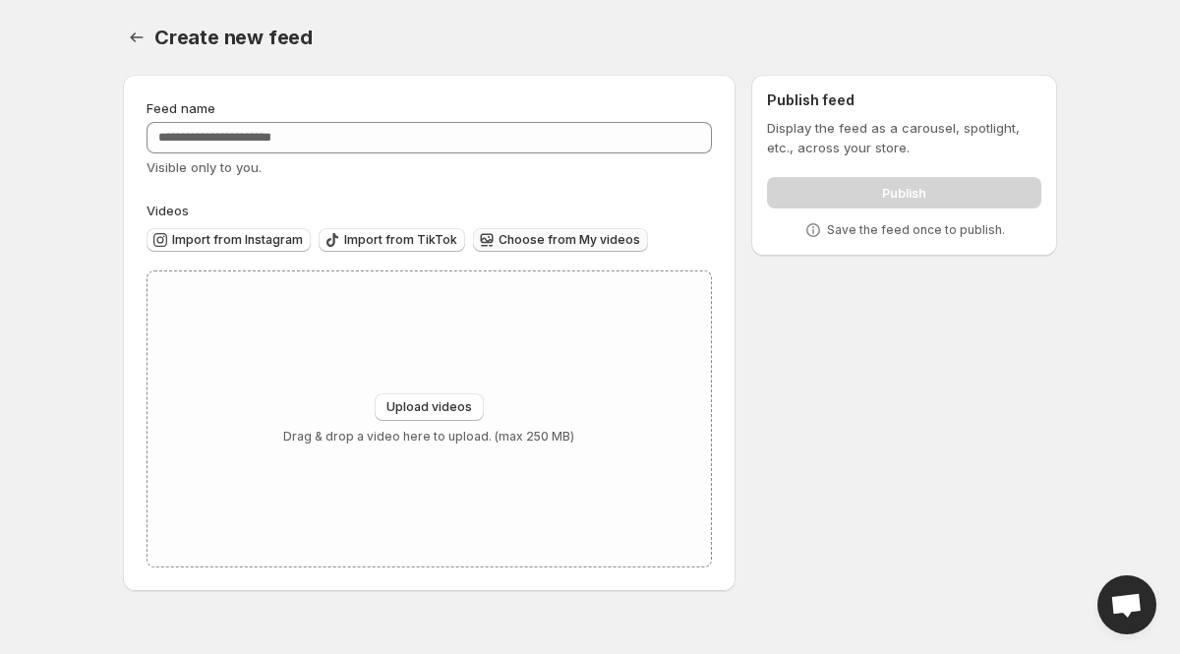
click at [544, 242] on span "Choose from My videos" at bounding box center [569, 240] width 142 height 16
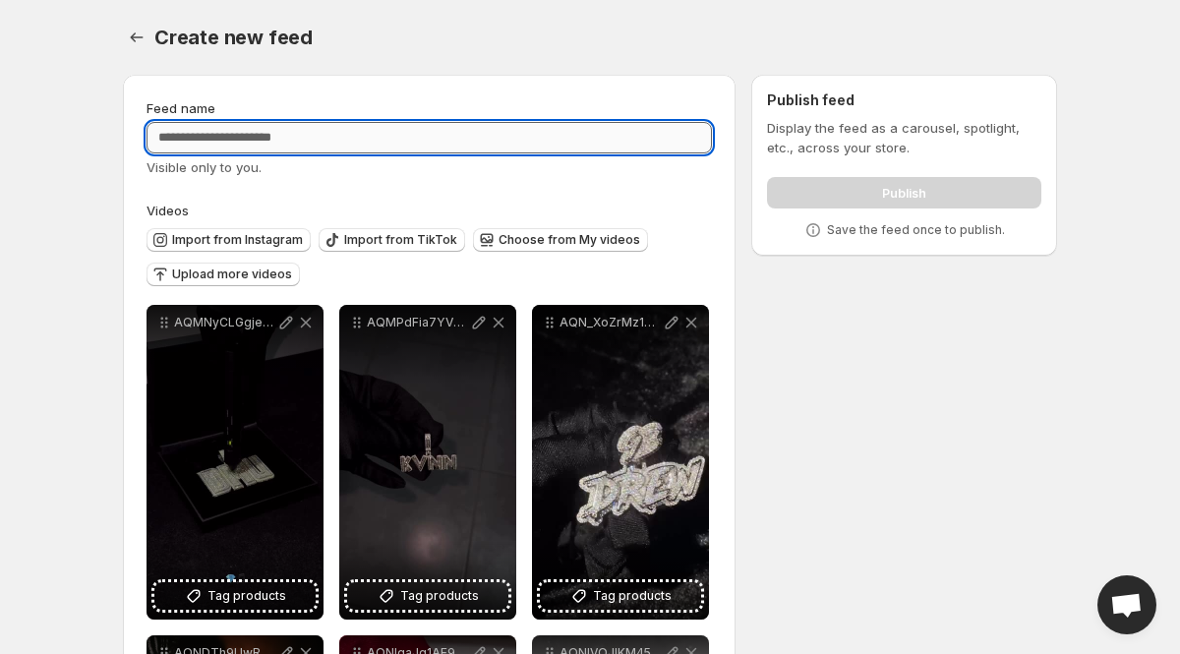
click at [301, 140] on input "Feed name" at bounding box center [428, 137] width 565 height 31
type input "**********"
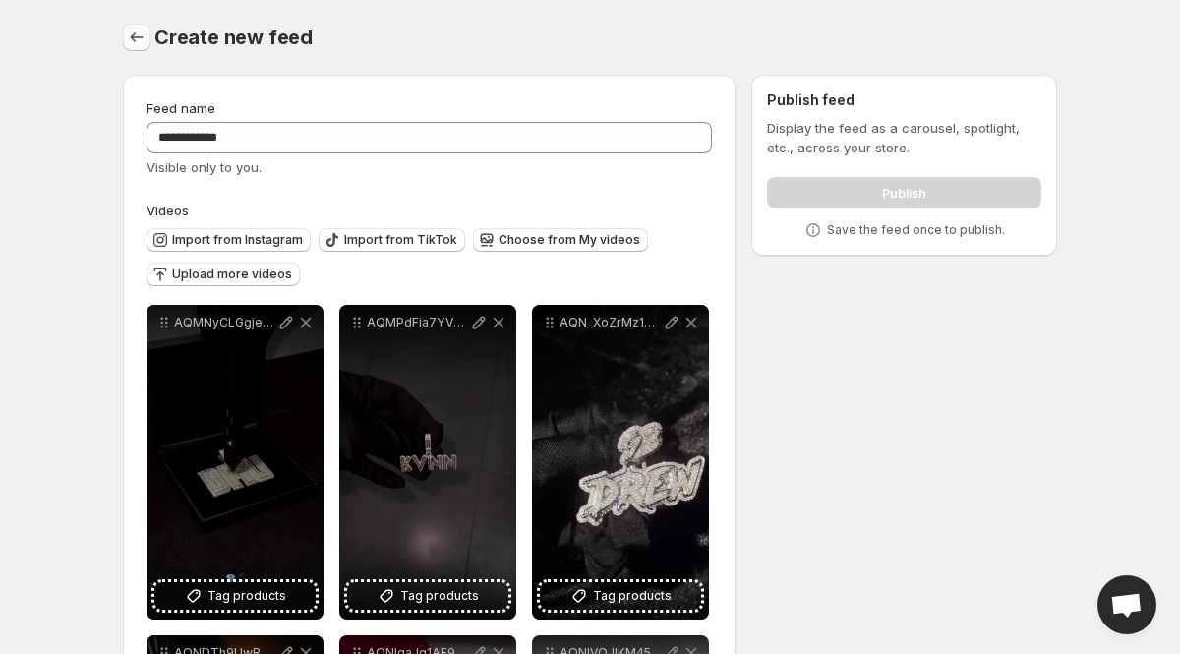
click at [145, 31] on icon "Settings" at bounding box center [137, 38] width 20 height 20
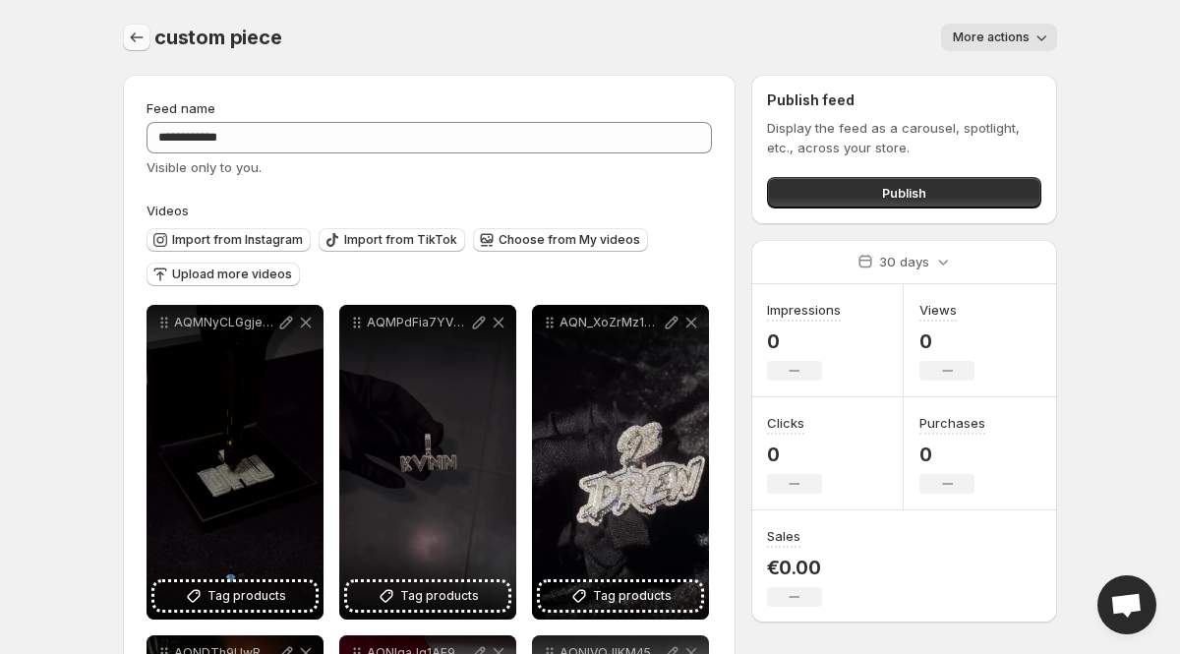
click at [138, 39] on icon "Settings" at bounding box center [137, 38] width 20 height 20
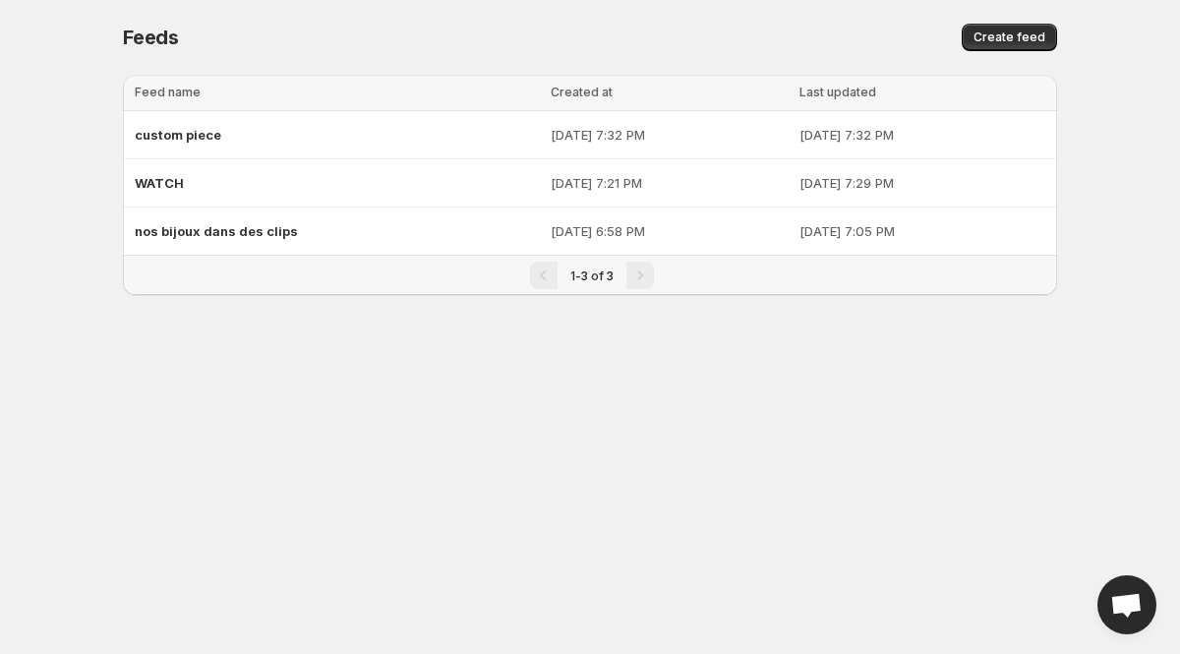
click at [1004, 21] on div "Feeds. This page is ready Feeds Create feed" at bounding box center [590, 37] width 934 height 75
click at [991, 41] on span "Create feed" at bounding box center [1009, 37] width 72 height 16
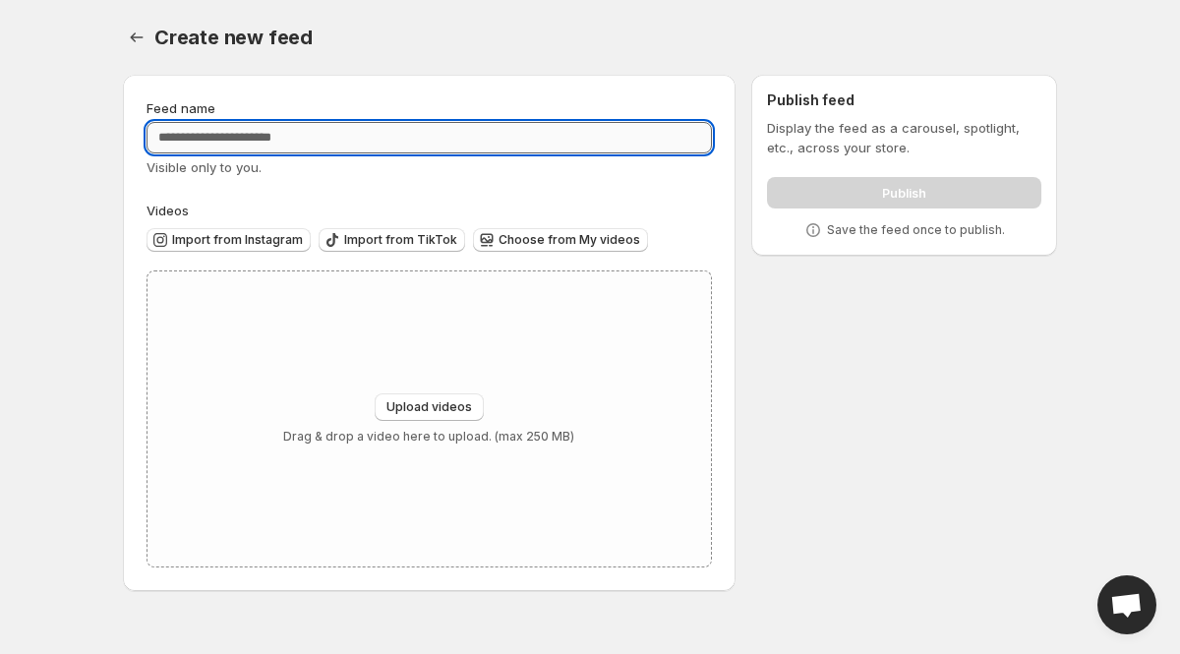
click at [266, 149] on input "Feed name" at bounding box center [428, 137] width 565 height 31
type input "******"
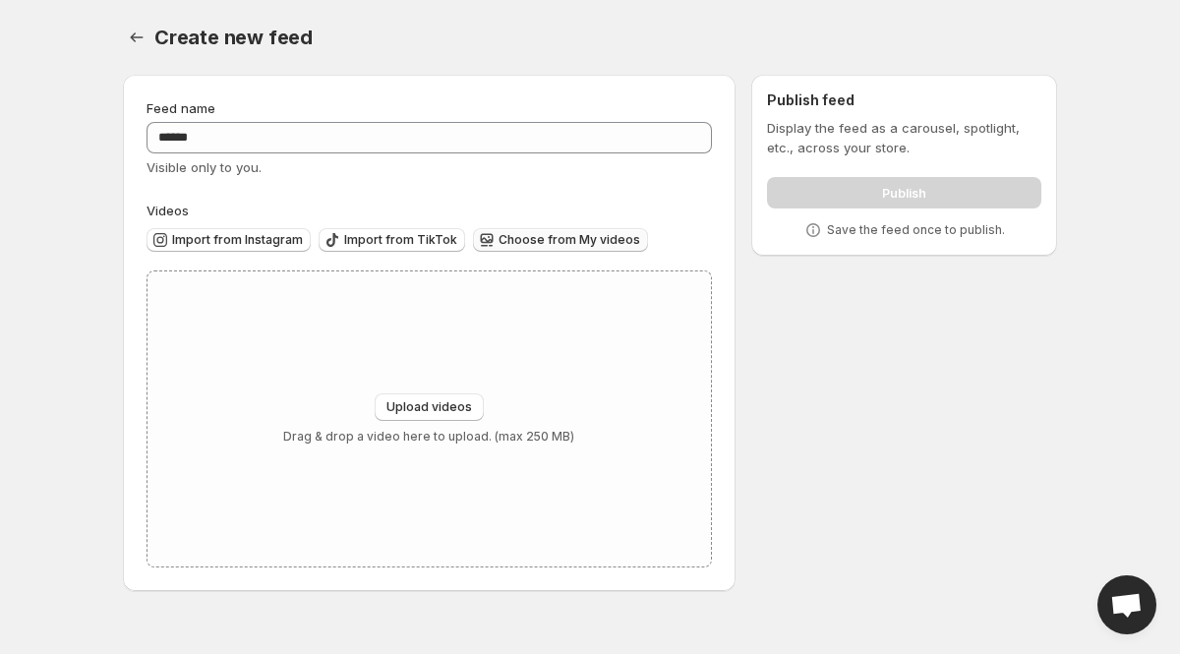
click at [542, 236] on span "Choose from My videos" at bounding box center [569, 240] width 142 height 16
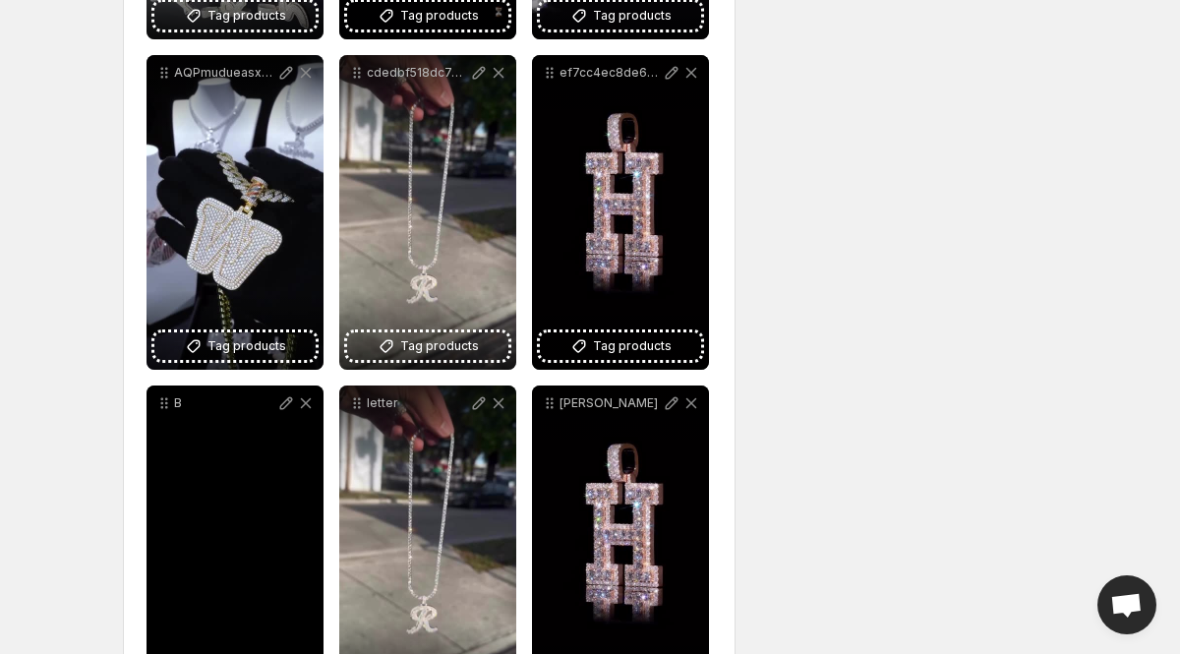
scroll to position [590, 0]
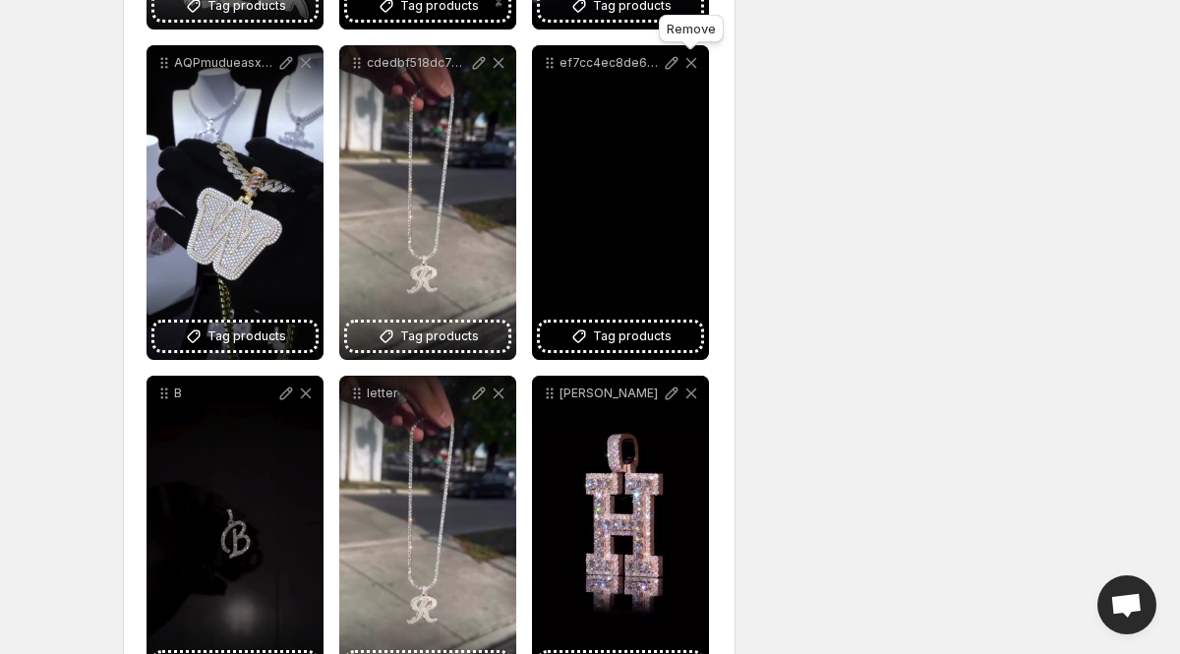
click at [693, 67] on icon at bounding box center [691, 63] width 20 height 20
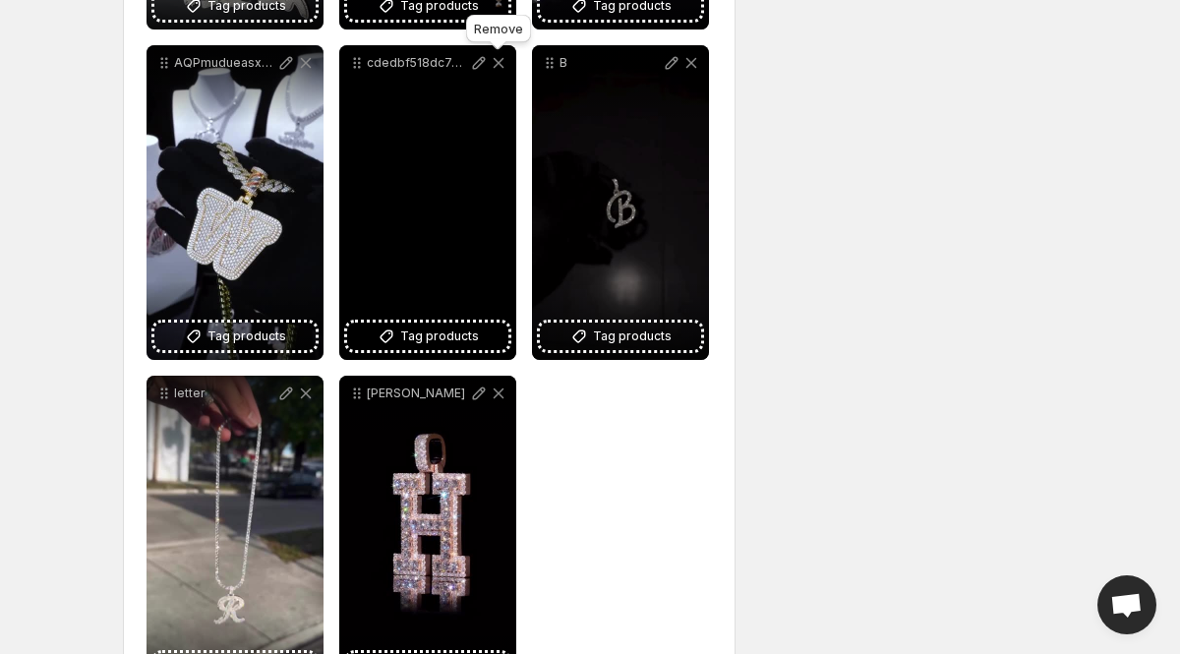
click at [496, 67] on icon at bounding box center [499, 63] width 20 height 20
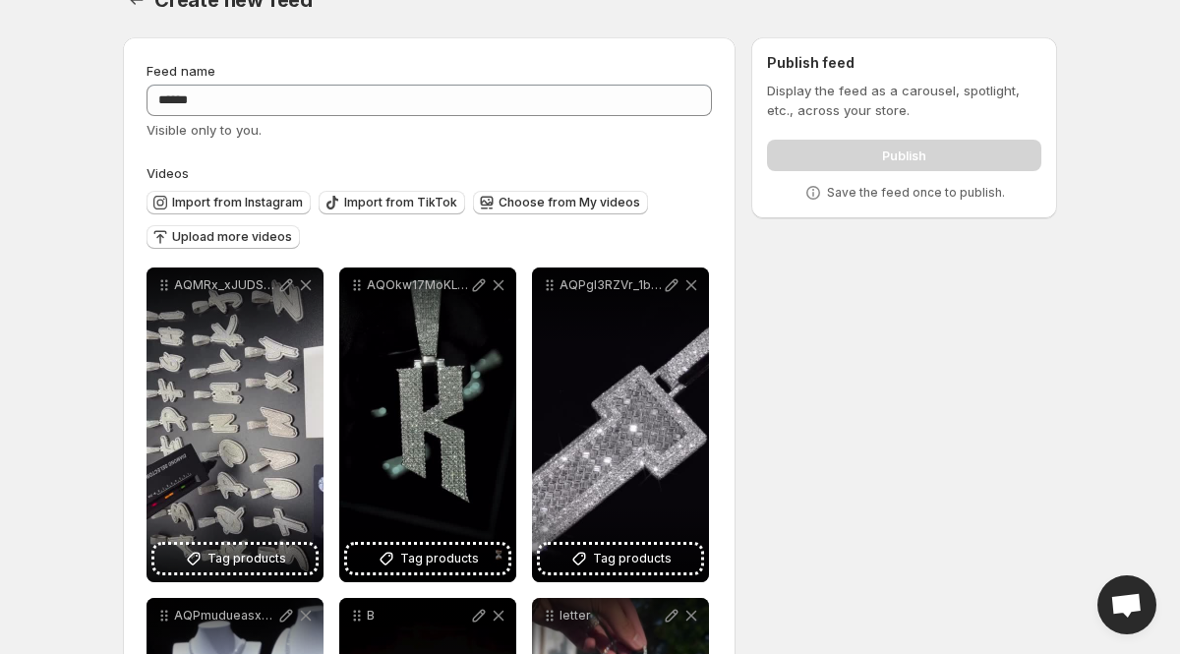
scroll to position [0, 0]
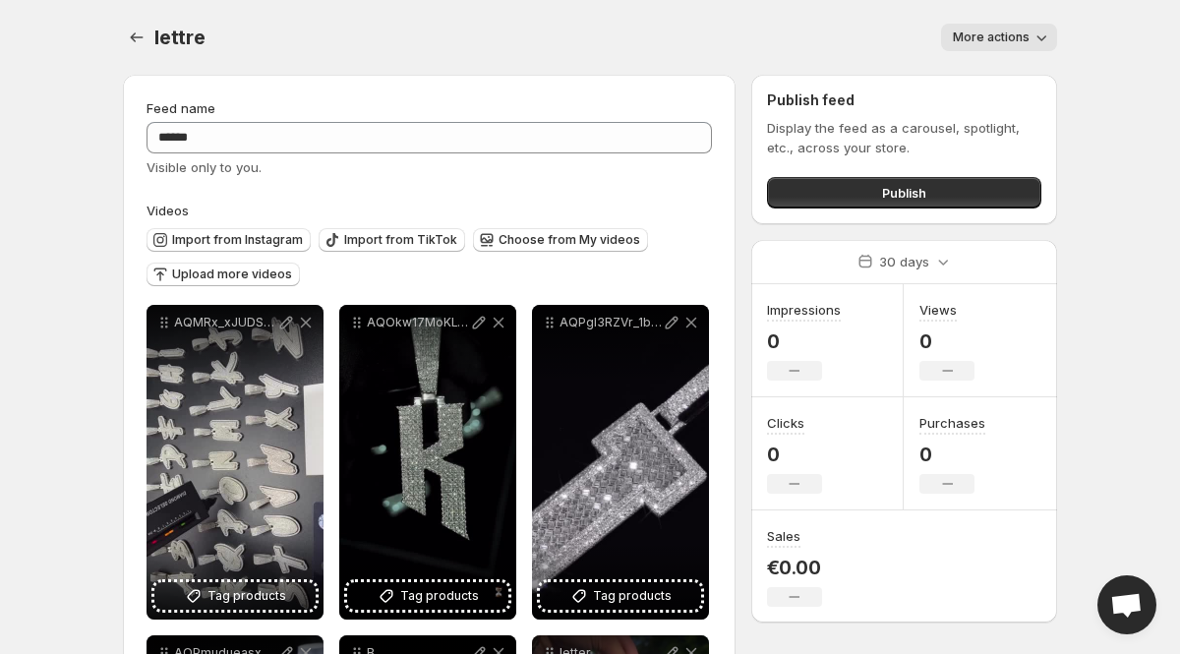
click at [154, 31] on span "lettre" at bounding box center [179, 38] width 51 height 24
click at [133, 37] on icon "Settings" at bounding box center [137, 37] width 13 height 10
